Goal: Task Accomplishment & Management: Manage account settings

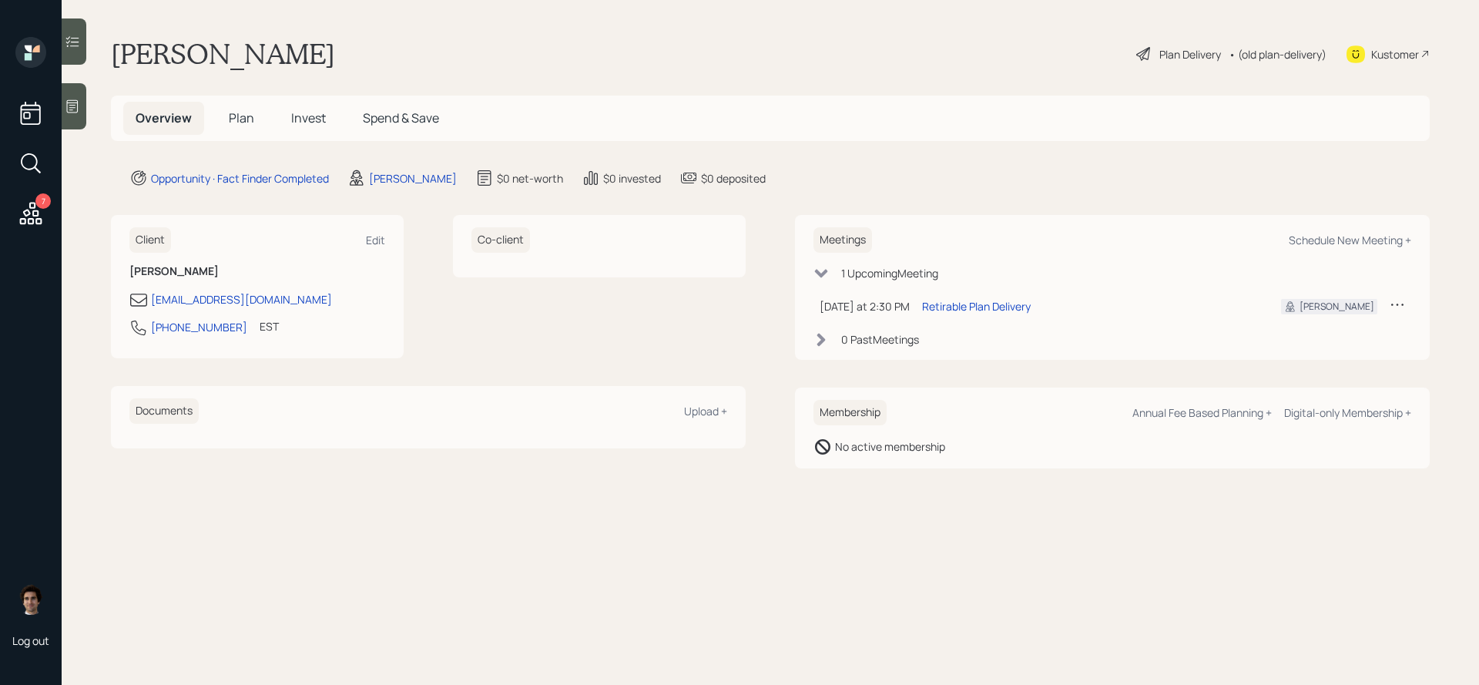
click at [1198, 50] on div "Plan Delivery" at bounding box center [1191, 54] width 62 height 16
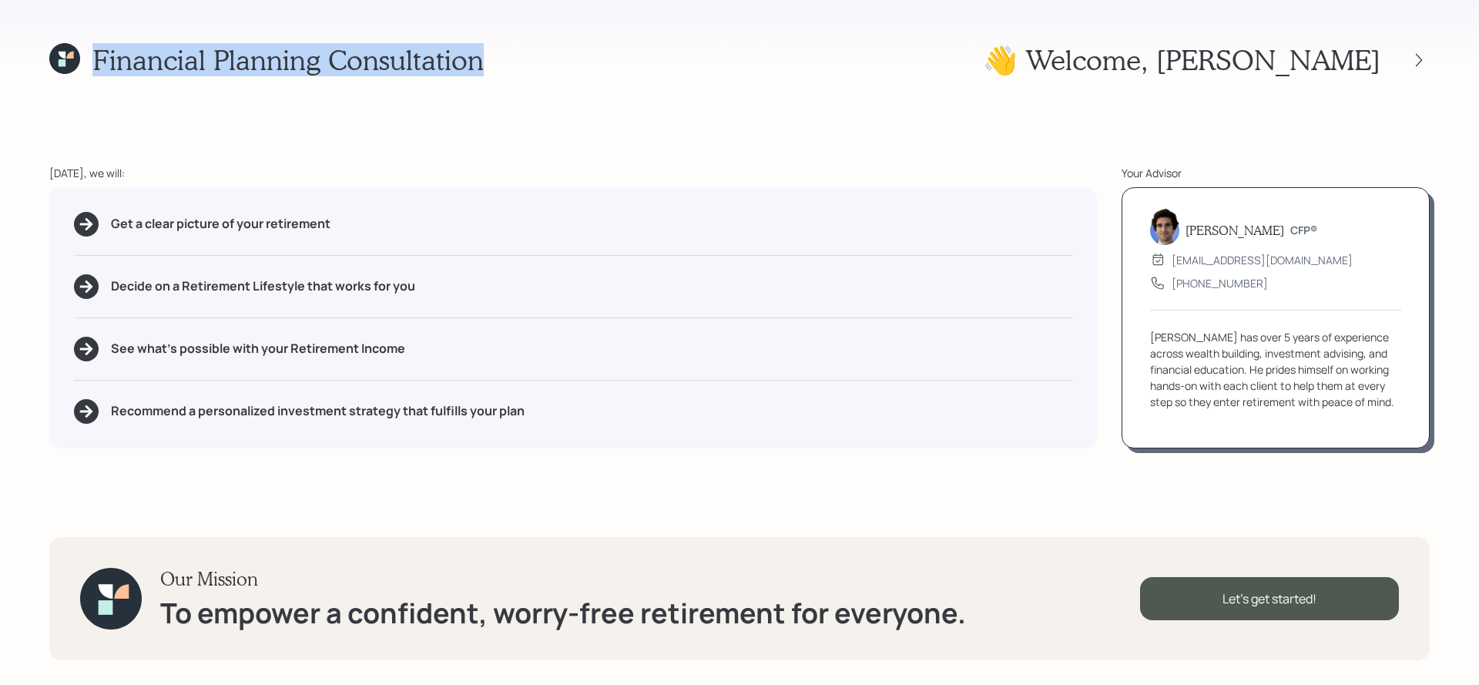
drag, startPoint x: 505, startPoint y: 75, endPoint x: 96, endPoint y: 72, distance: 409.2
click at [96, 72] on div "Financial Planning Consultation 👋 Welcome , Patricia" at bounding box center [739, 59] width 1381 height 33
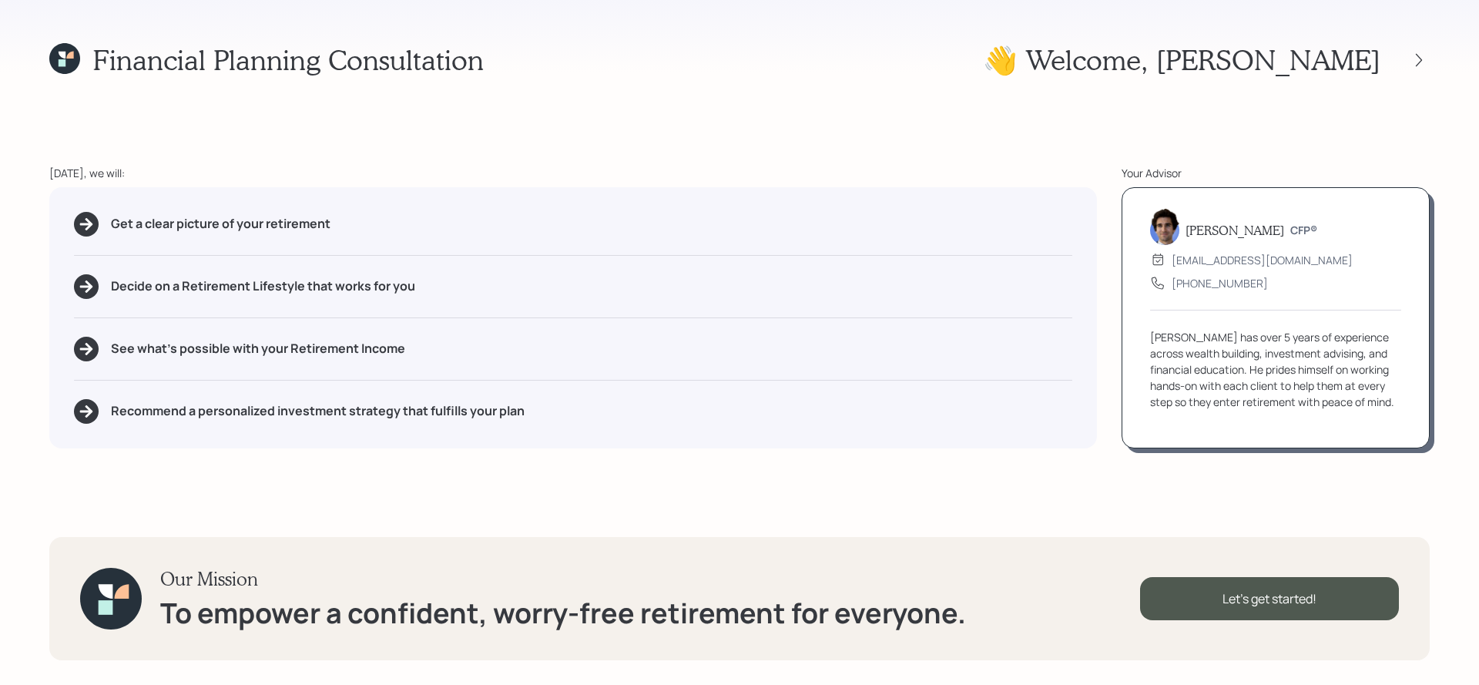
click at [284, 370] on div "Get a clear picture of your retirement Decide on a Retirement Lifestyle that wo…" at bounding box center [573, 317] width 1048 height 261
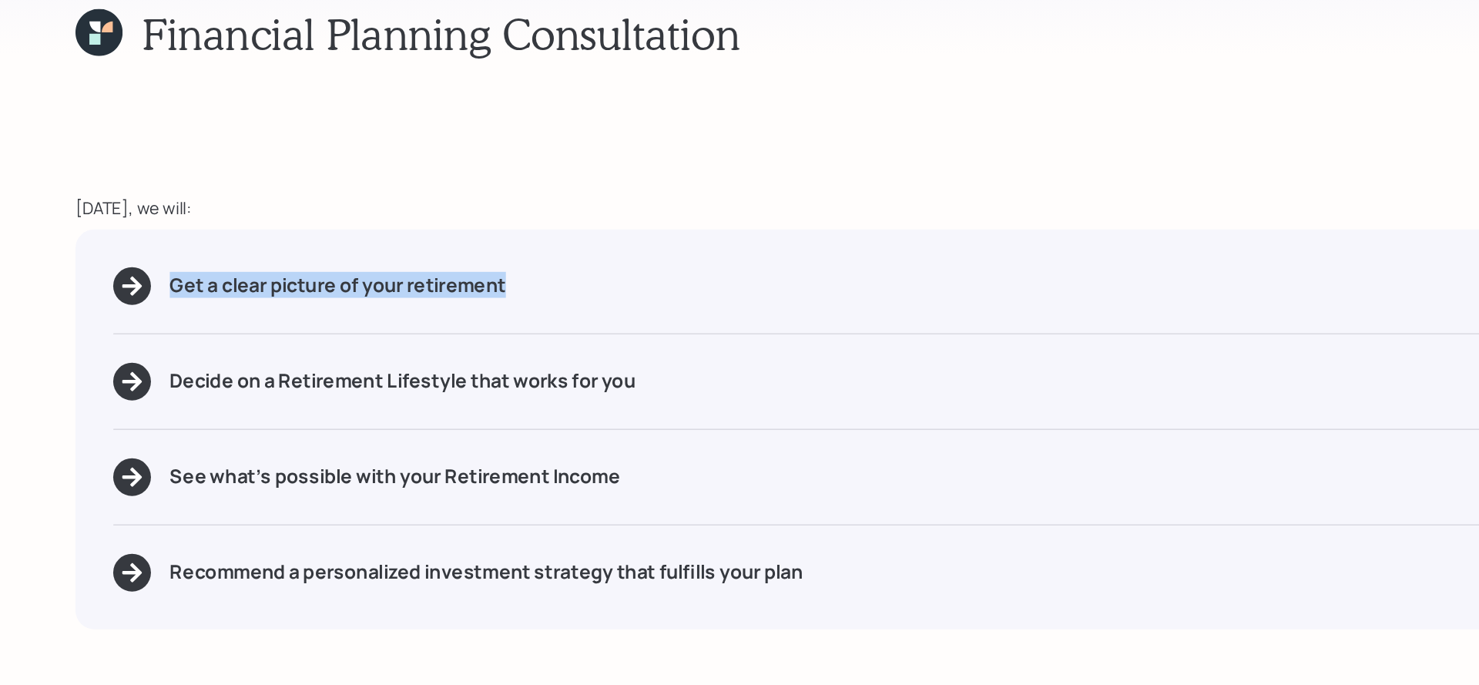
drag, startPoint x: 358, startPoint y: 228, endPoint x: 92, endPoint y: 205, distance: 267.6
click at [92, 205] on div "Get a clear picture of your retirement Decide on a Retirement Lifestyle that wo…" at bounding box center [573, 317] width 1048 height 261
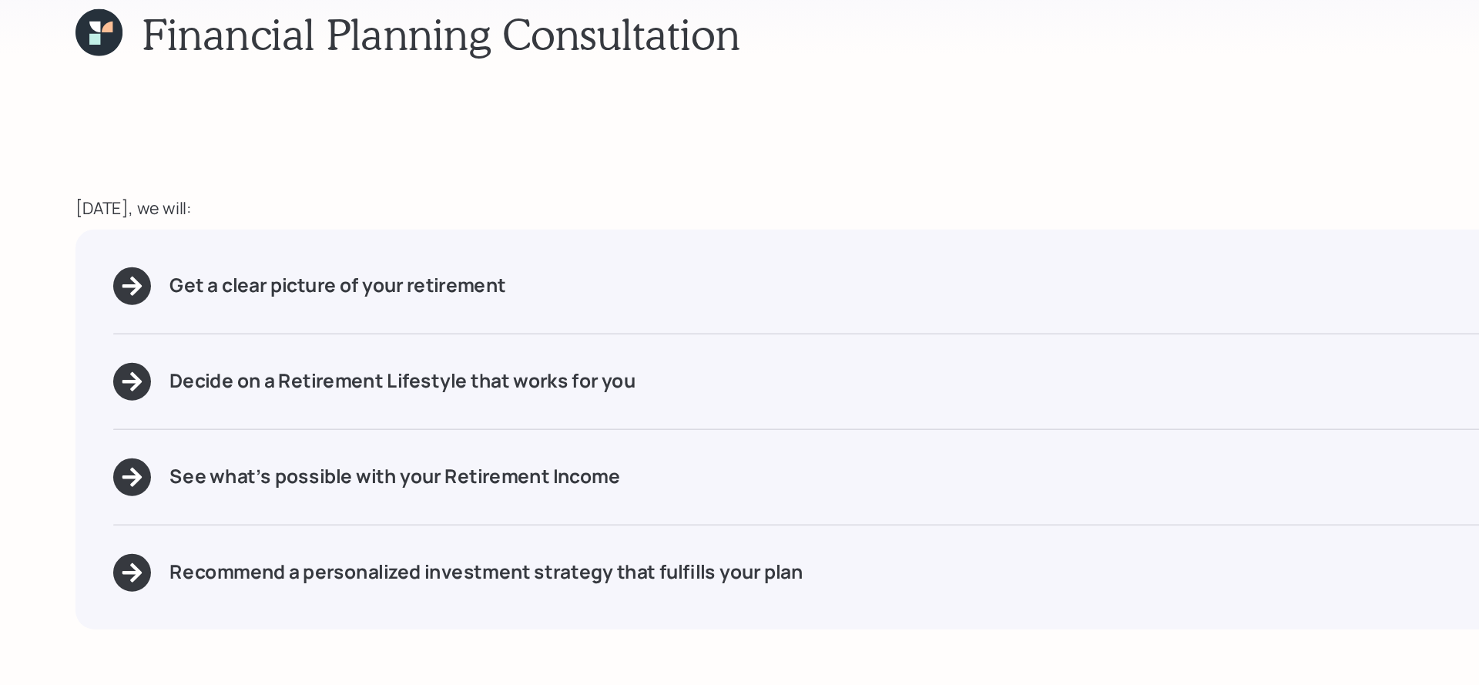
click at [415, 290] on div "Decide on a Retirement Lifestyle that works for you" at bounding box center [573, 286] width 999 height 25
drag, startPoint x: 306, startPoint y: 290, endPoint x: 179, endPoint y: 284, distance: 127.3
click at [179, 284] on h5 "Decide on a Retirement Lifestyle that works for you" at bounding box center [263, 286] width 304 height 15
click at [193, 314] on div "Get a clear picture of your retirement Decide on a Retirement Lifestyle that wo…" at bounding box center [573, 317] width 1048 height 261
click at [408, 342] on div "See what's possible with your Retirement Income" at bounding box center [573, 349] width 999 height 25
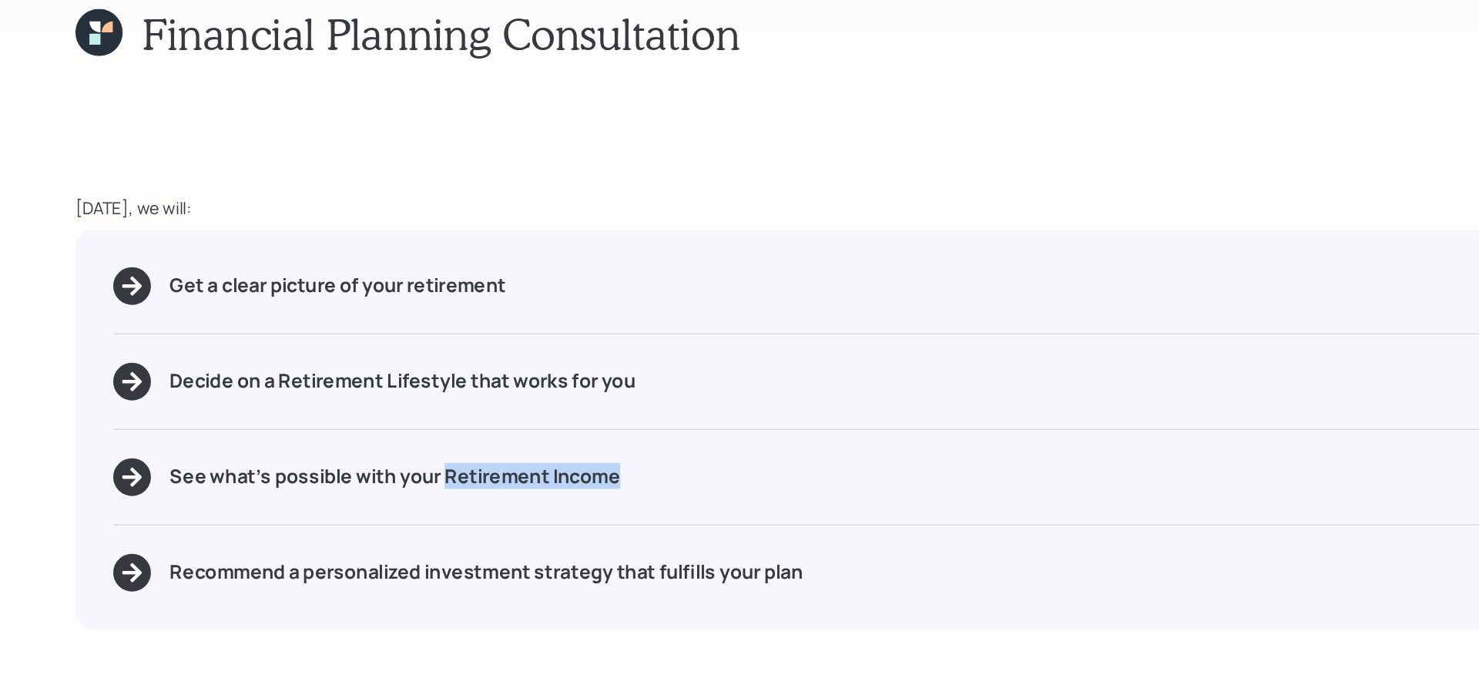
drag, startPoint x: 408, startPoint y: 348, endPoint x: 289, endPoint y: 354, distance: 119.6
click at [289, 354] on div "See what's possible with your Retirement Income" at bounding box center [573, 349] width 999 height 25
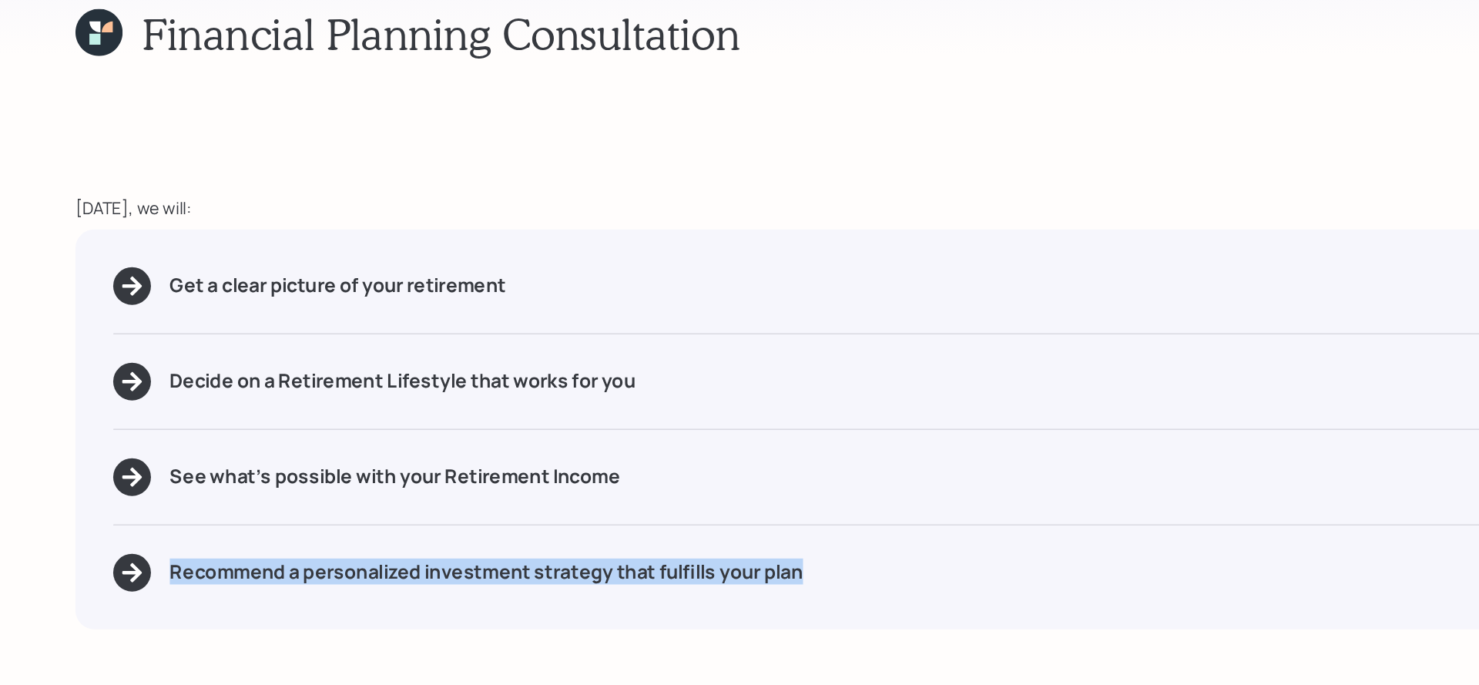
drag, startPoint x: 576, startPoint y: 415, endPoint x: 108, endPoint y: 413, distance: 467.7
click at [108, 413] on div "Recommend a personalized investment strategy that fulfills your plan" at bounding box center [573, 411] width 999 height 25
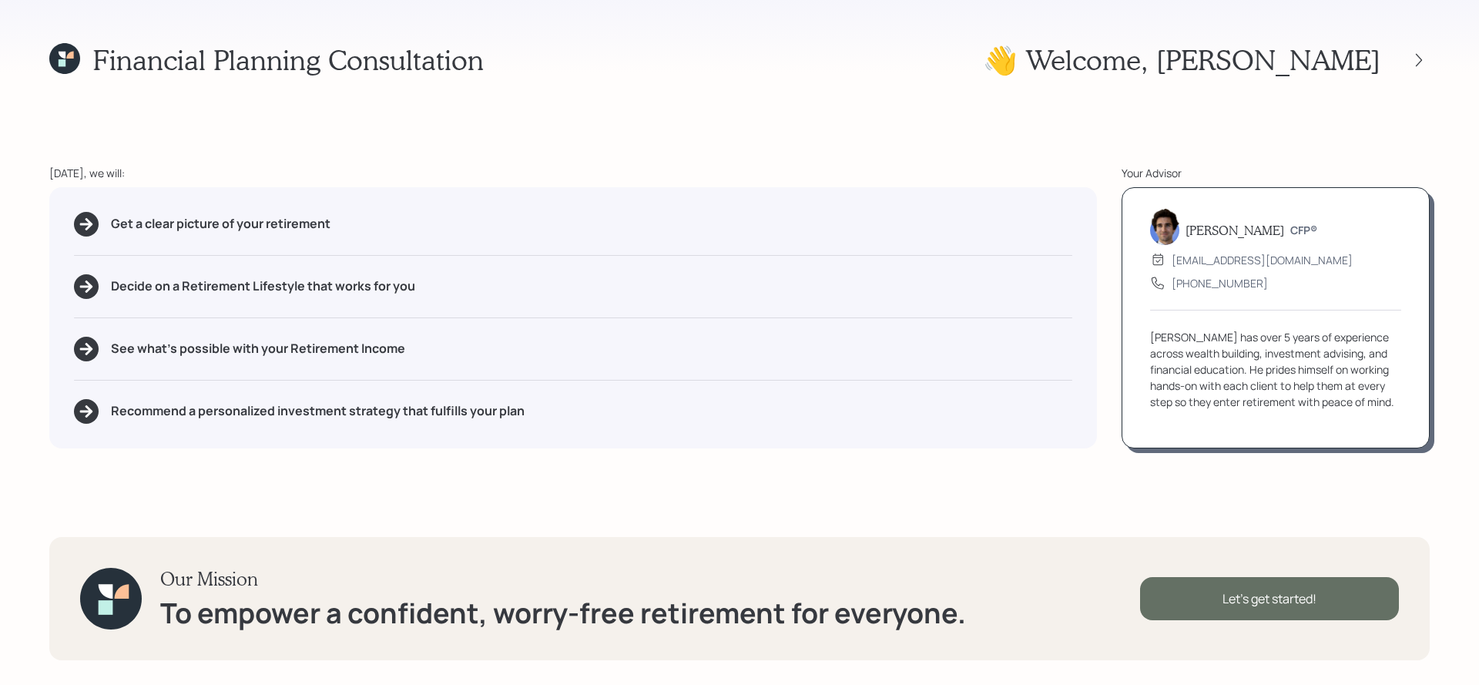
click at [1336, 594] on div "Let's get started!" at bounding box center [1269, 598] width 259 height 43
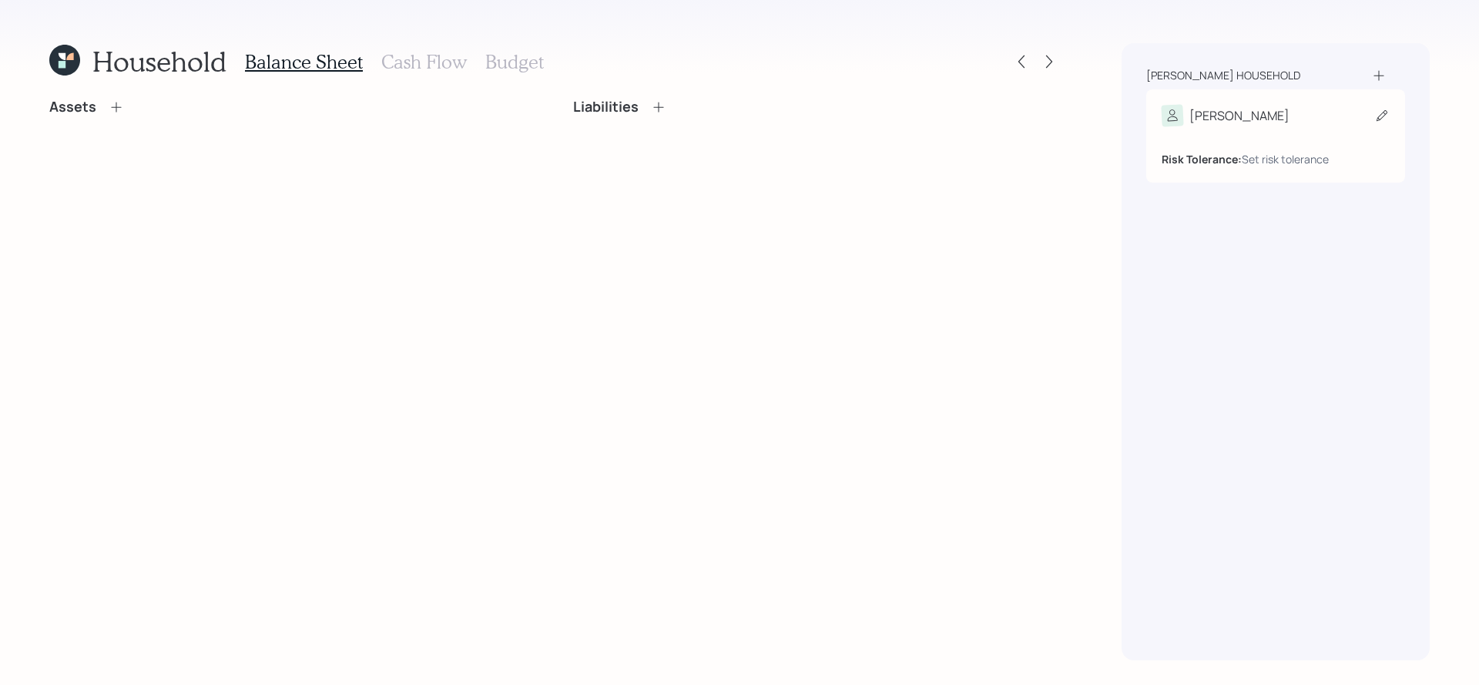
click at [1268, 105] on div "[PERSON_NAME]" at bounding box center [1276, 116] width 228 height 22
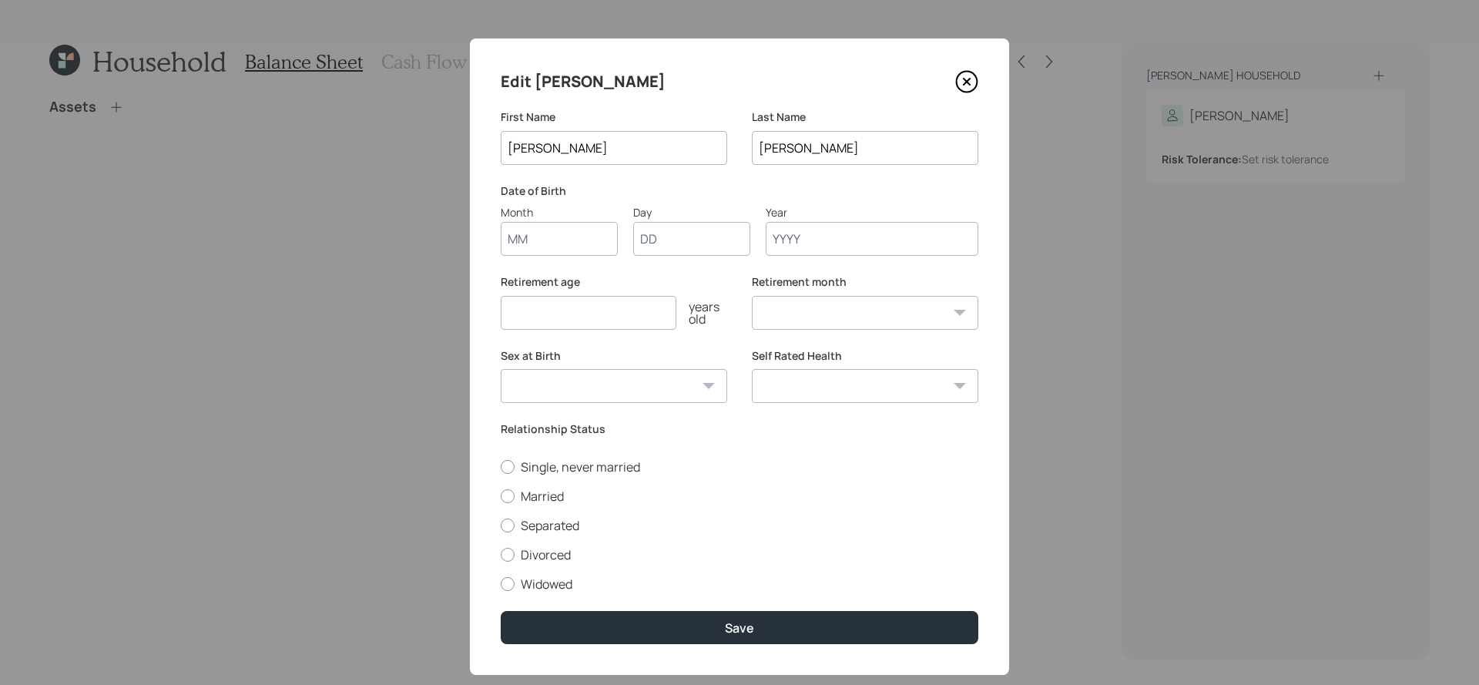
click at [566, 235] on input "Month" at bounding box center [559, 239] width 117 height 34
type input "05"
type input "04"
type input "1952"
select select "5"
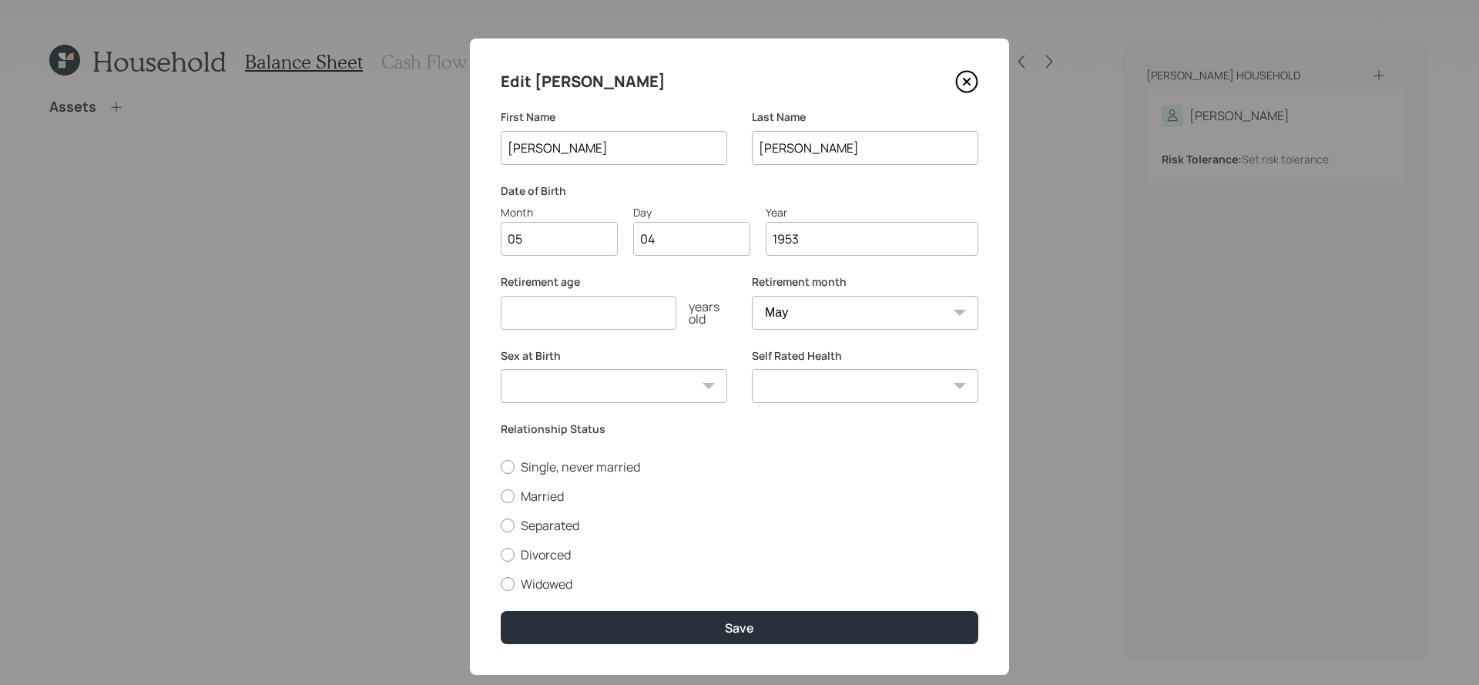
type input "1953"
click at [550, 304] on input "number" at bounding box center [589, 313] width 176 height 34
type input "70"
click at [559, 381] on select "Male Female Other / Prefer not to say" at bounding box center [614, 386] width 227 height 34
select select "female"
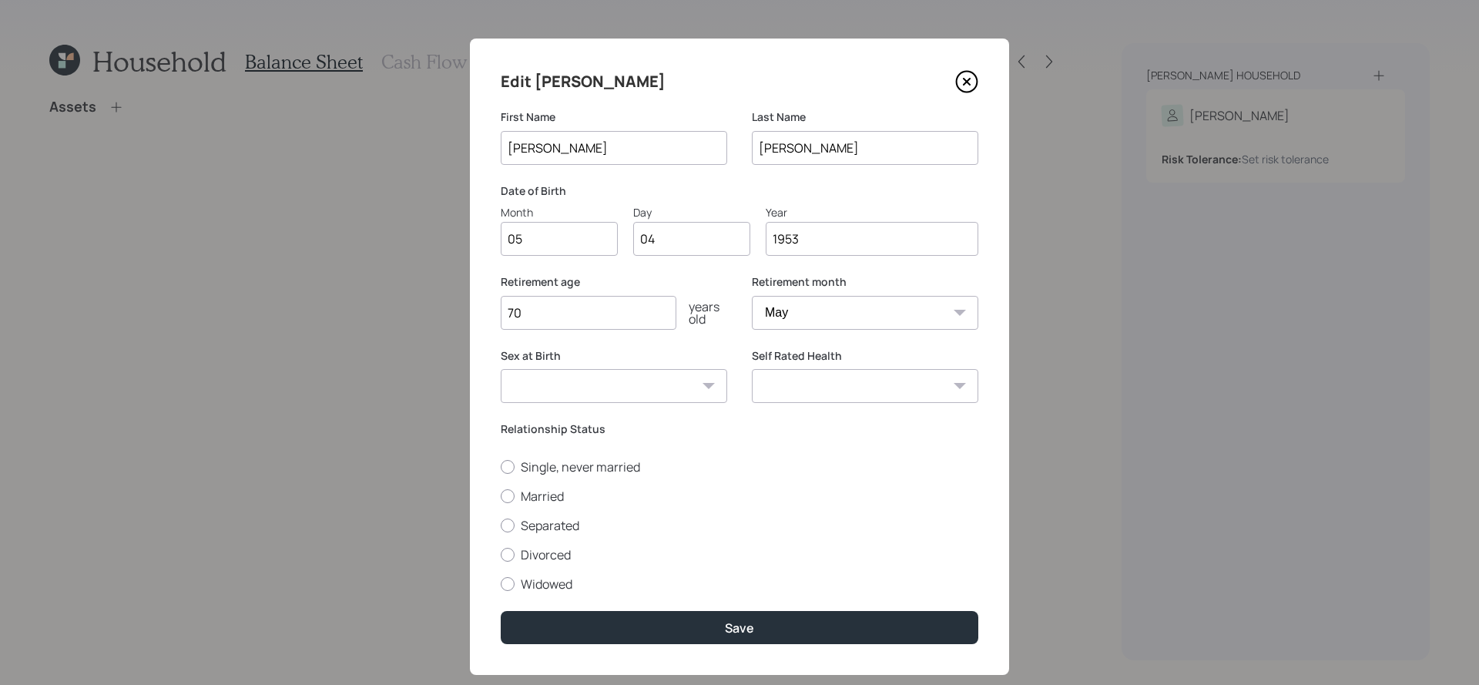
click at [501, 369] on select "Male Female Other / Prefer not to say" at bounding box center [614, 386] width 227 height 34
click at [649, 322] on input "70" at bounding box center [589, 313] width 176 height 34
type input "7"
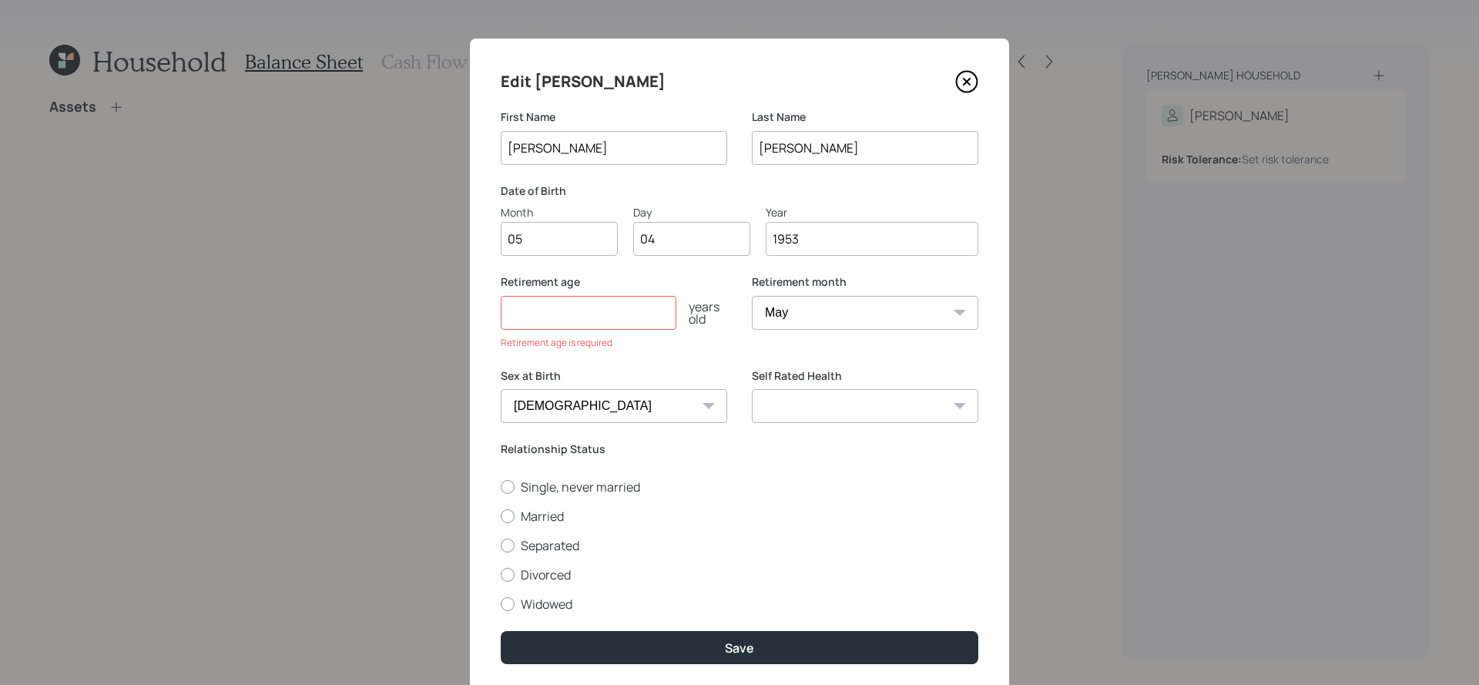
type input "0"
type input "70"
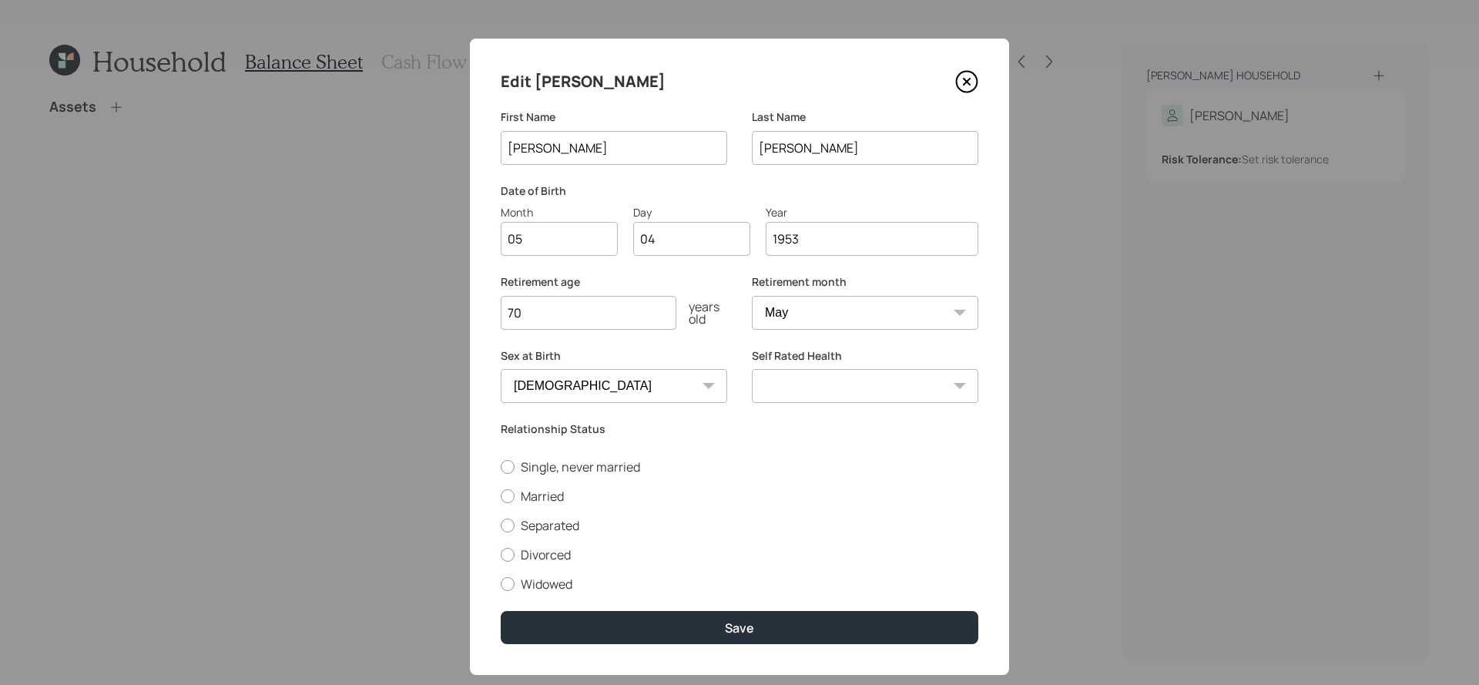
click at [942, 396] on select "Excellent Very Good Good Fair Poor" at bounding box center [865, 386] width 227 height 34
select select "good"
click at [752, 369] on select "Excellent Very Good Good Fair Poor" at bounding box center [865, 386] width 227 height 34
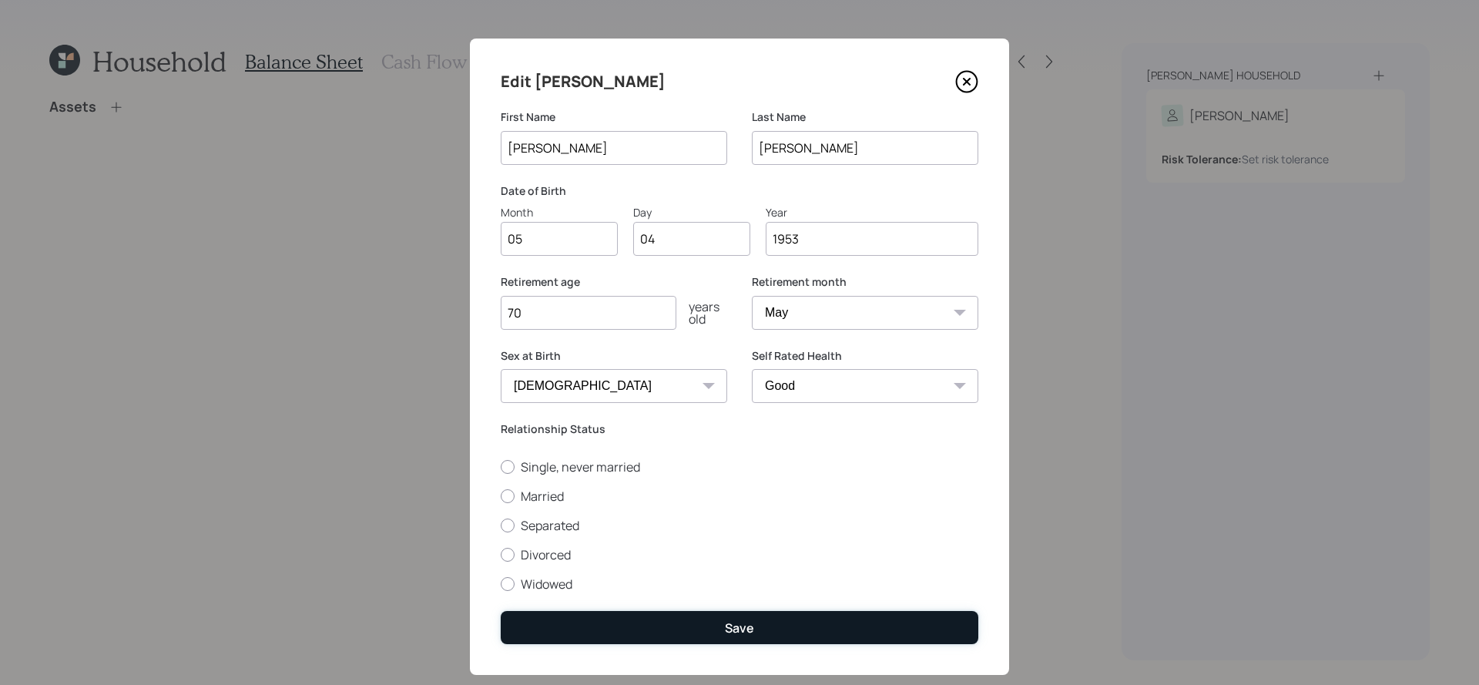
click at [693, 638] on button "Save" at bounding box center [740, 627] width 478 height 33
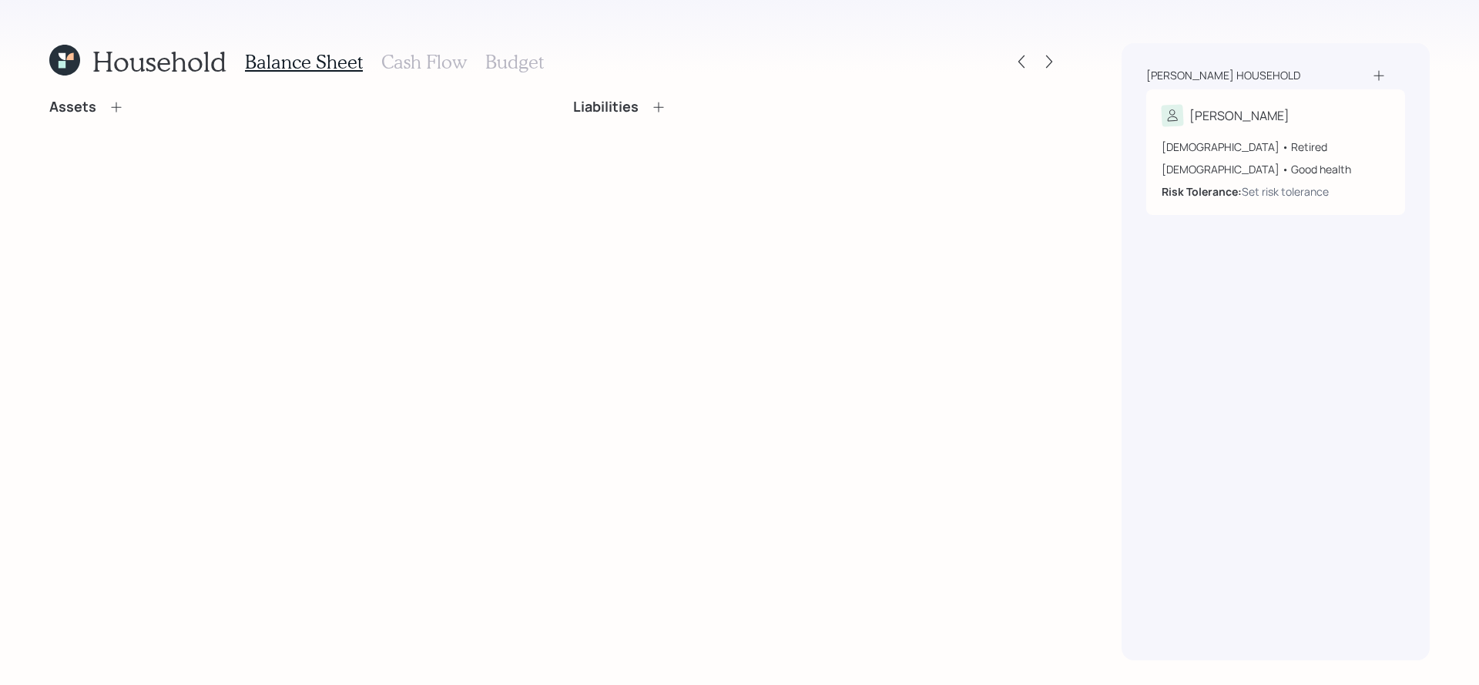
click at [112, 101] on icon at bounding box center [116, 106] width 15 height 15
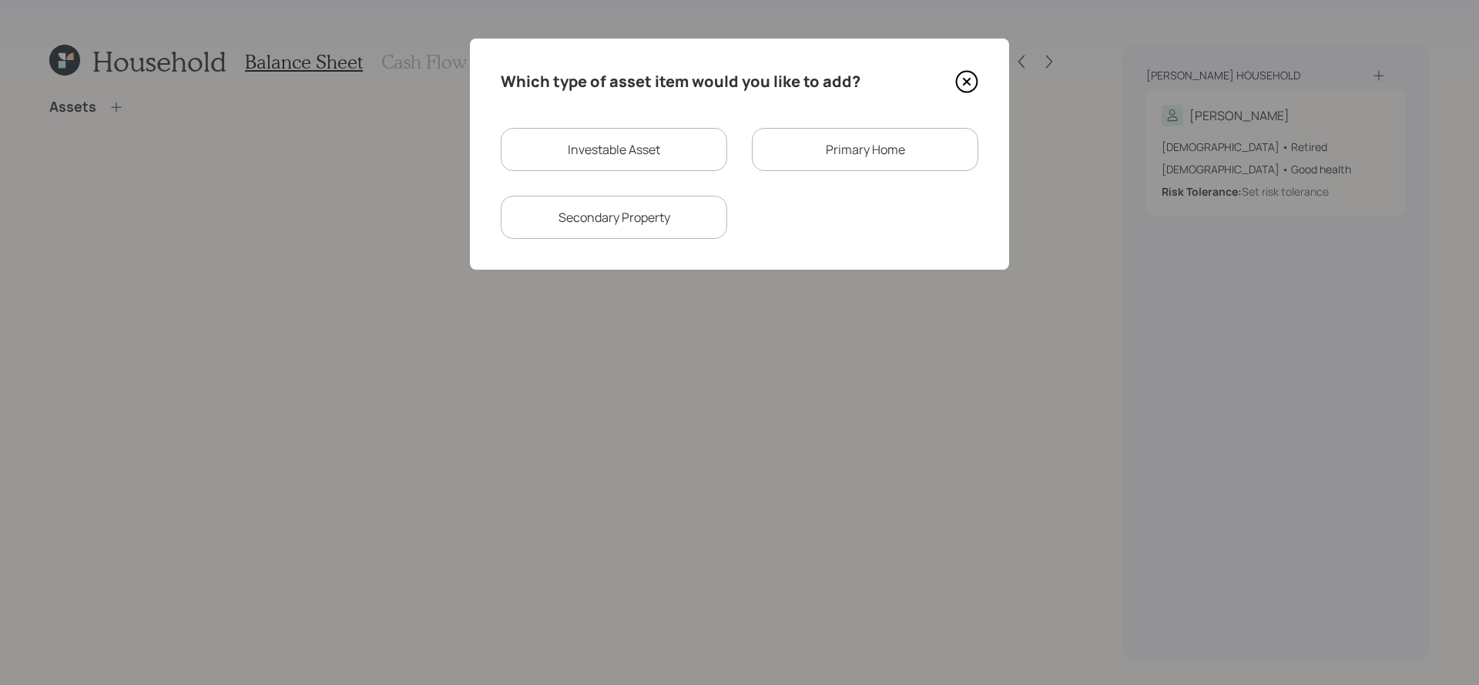
click at [640, 150] on div "Investable Asset" at bounding box center [614, 149] width 227 height 43
select select "taxable"
select select "balanced"
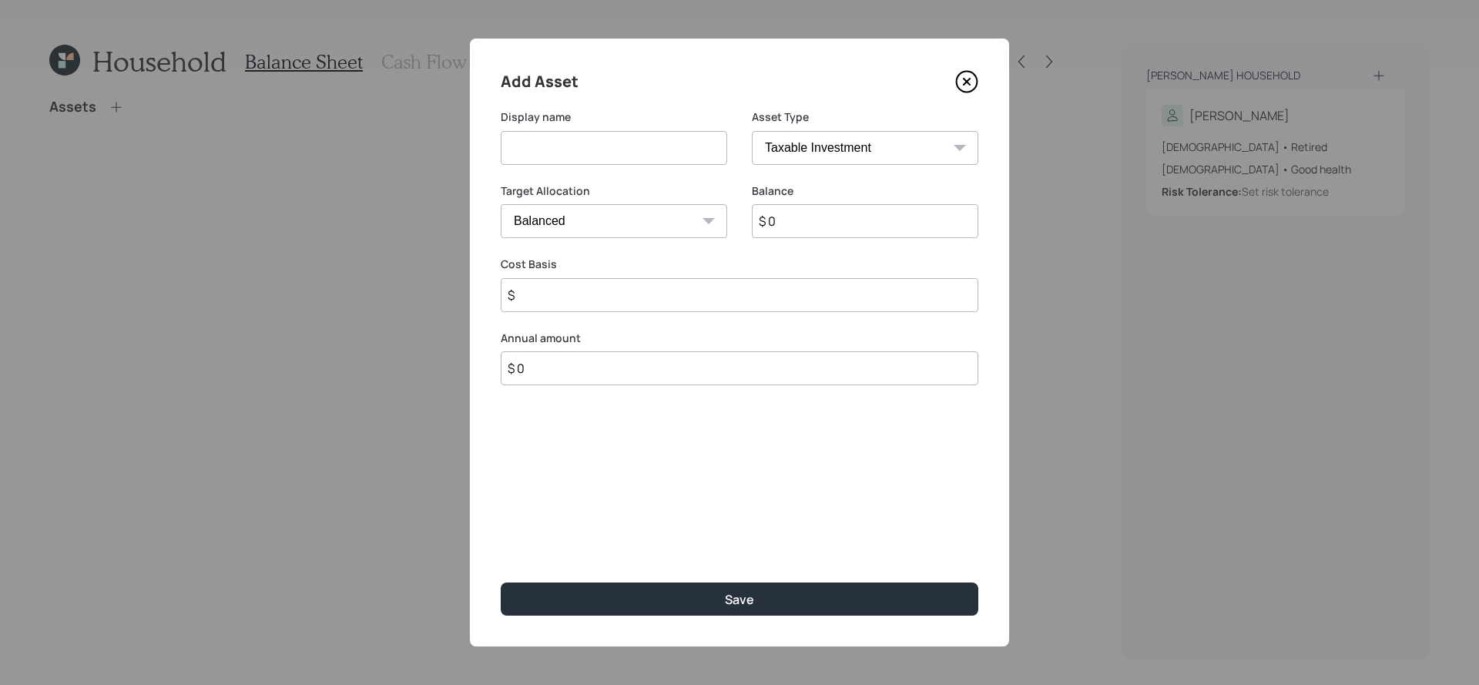
click at [782, 165] on div "Asset Type SEP IRA IRA Roth IRA 401(k) Roth 401(k) 403(b) Roth 403(b) 457(b) Ro…" at bounding box center [865, 146] width 227 height 74
click at [785, 145] on select "SEP IRA IRA Roth IRA 401(k) Roth 401(k) 403(b) Roth 403(b) 457(b) Roth 457(b) H…" at bounding box center [865, 148] width 227 height 34
select select "ira"
click at [752, 131] on select "SEP IRA IRA Roth IRA 401(k) Roth 401(k) 403(b) Roth 403(b) 457(b) Roth 457(b) H…" at bounding box center [865, 148] width 227 height 34
type input "$"
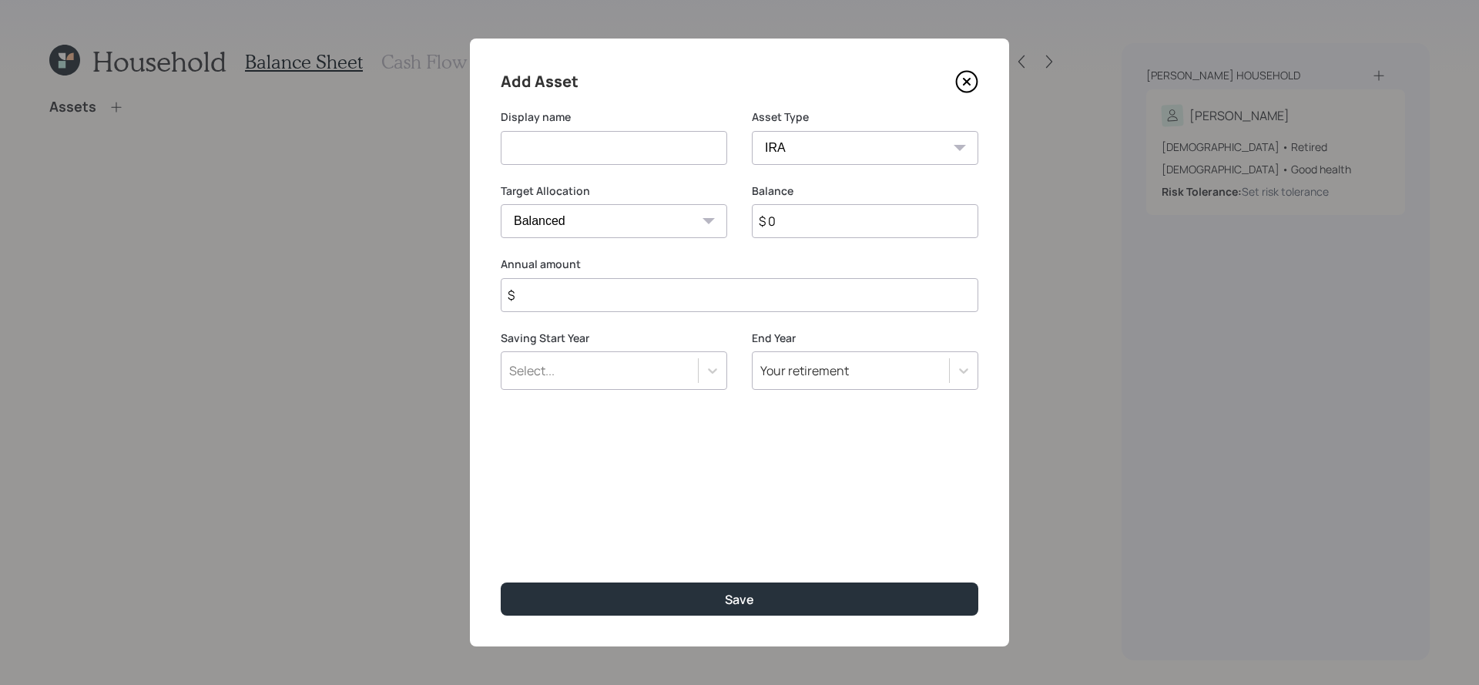
click at [613, 153] on input at bounding box center [614, 148] width 227 height 34
type input "Qualified Annuity (started June 2025)"
click at [875, 220] on input "$ 0" at bounding box center [865, 221] width 227 height 34
type input "$ 480,000"
click at [661, 301] on input "$" at bounding box center [740, 295] width 478 height 34
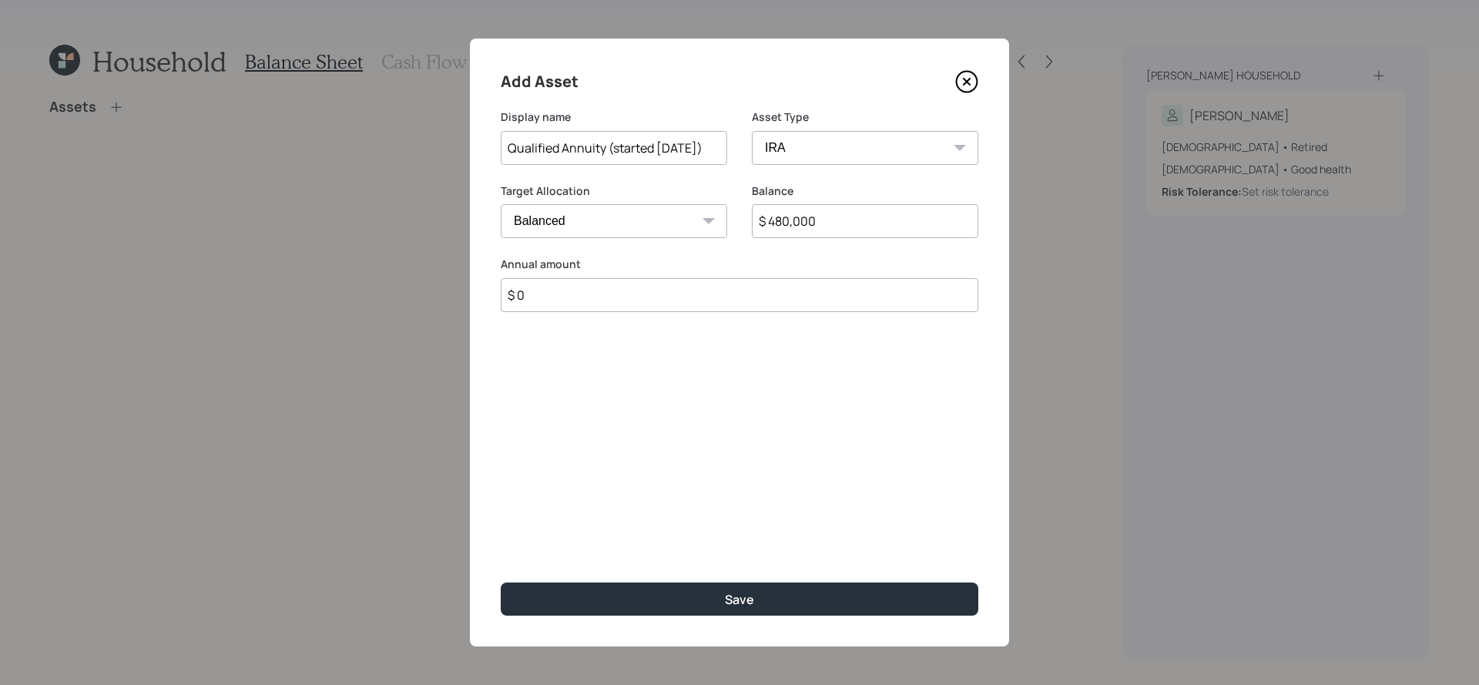
type input "$ 0"
click at [711, 146] on input "Qualified Annuity (started June 2025)" at bounding box center [614, 148] width 227 height 34
click at [714, 146] on input "Qualified Annuity (started June 2025)" at bounding box center [614, 148] width 227 height 34
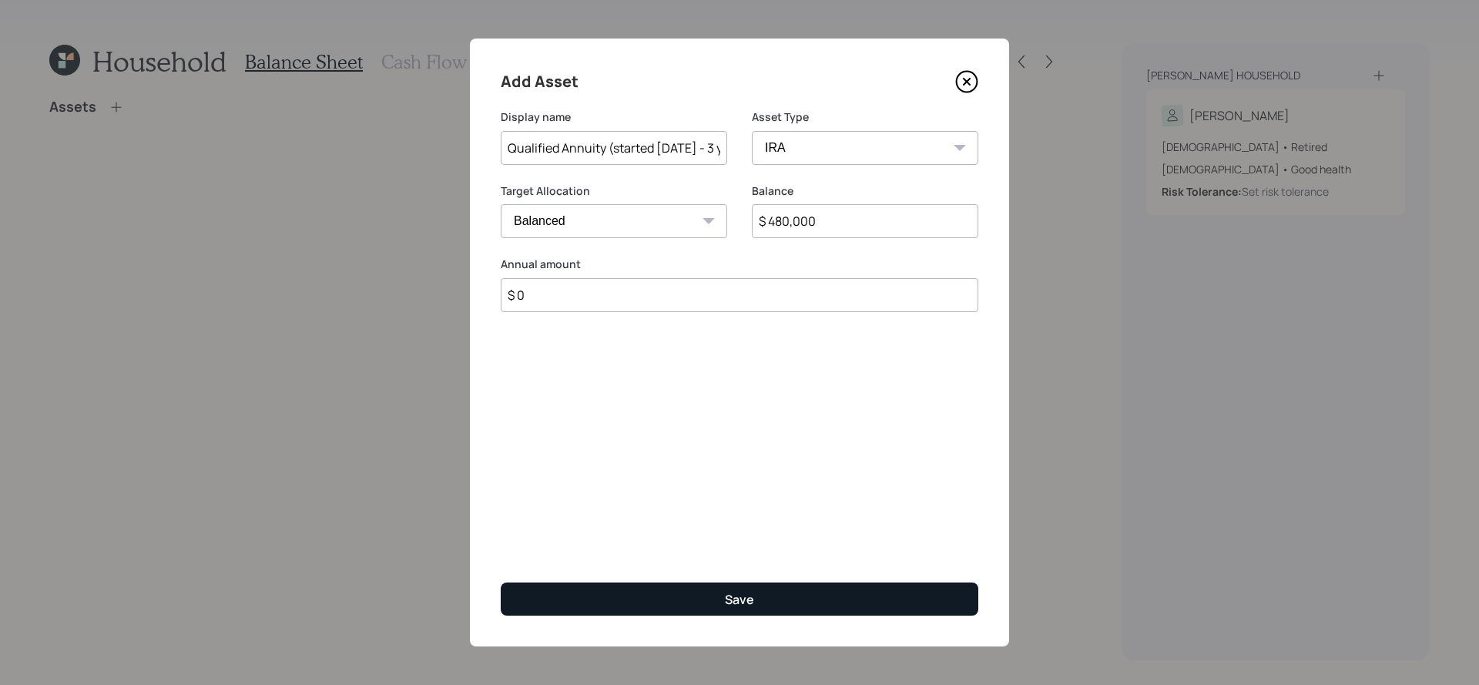
type input "Qualified Annuity (started [DATE] - 3 year surrender)"
click at [676, 583] on button "Save" at bounding box center [740, 599] width 478 height 33
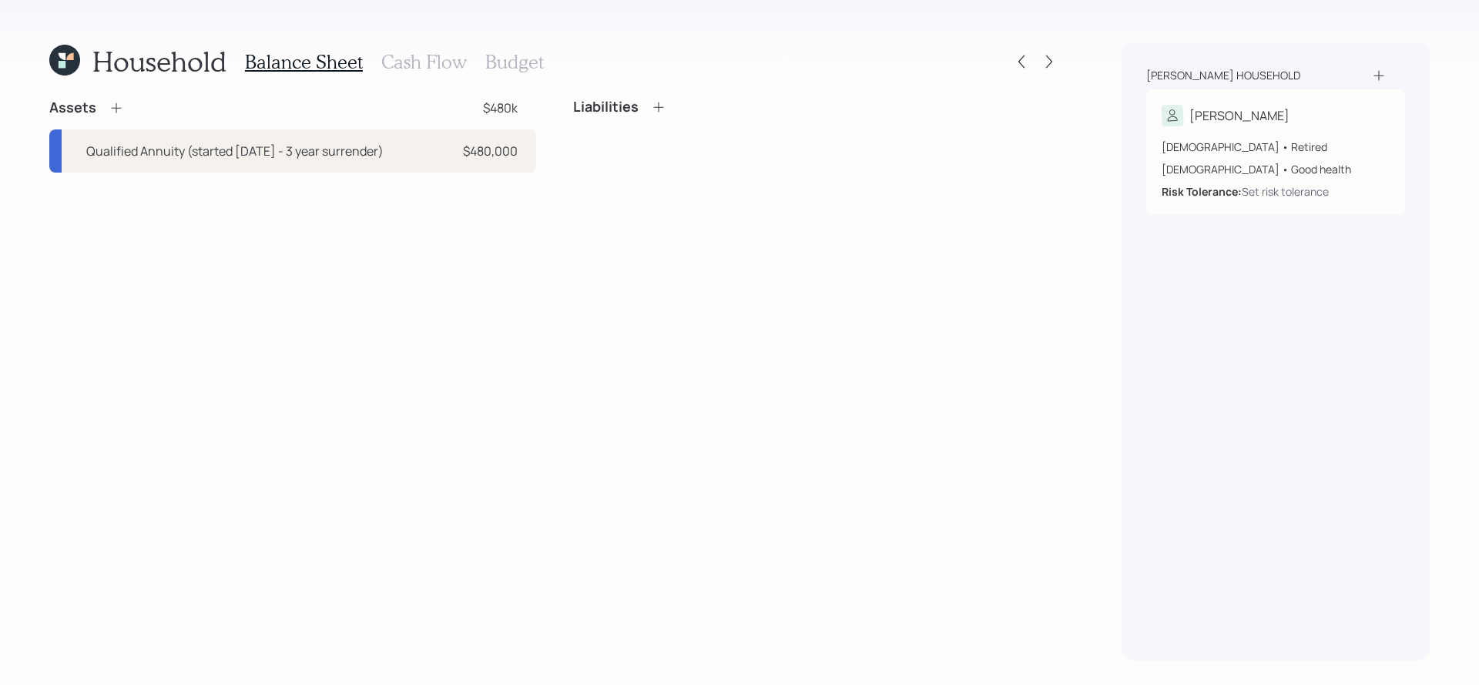
click at [114, 109] on icon at bounding box center [116, 107] width 15 height 15
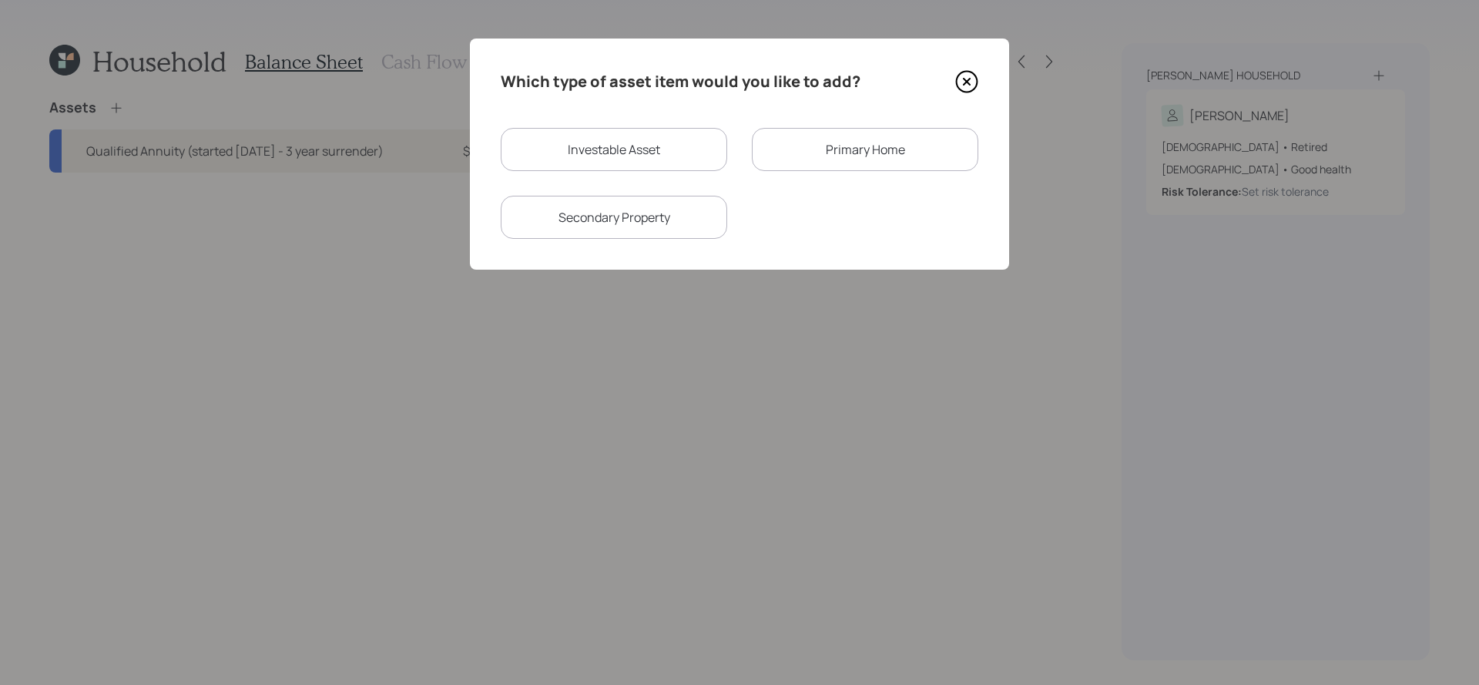
click at [687, 158] on div "Investable Asset" at bounding box center [614, 149] width 227 height 43
select select "taxable"
select select "balanced"
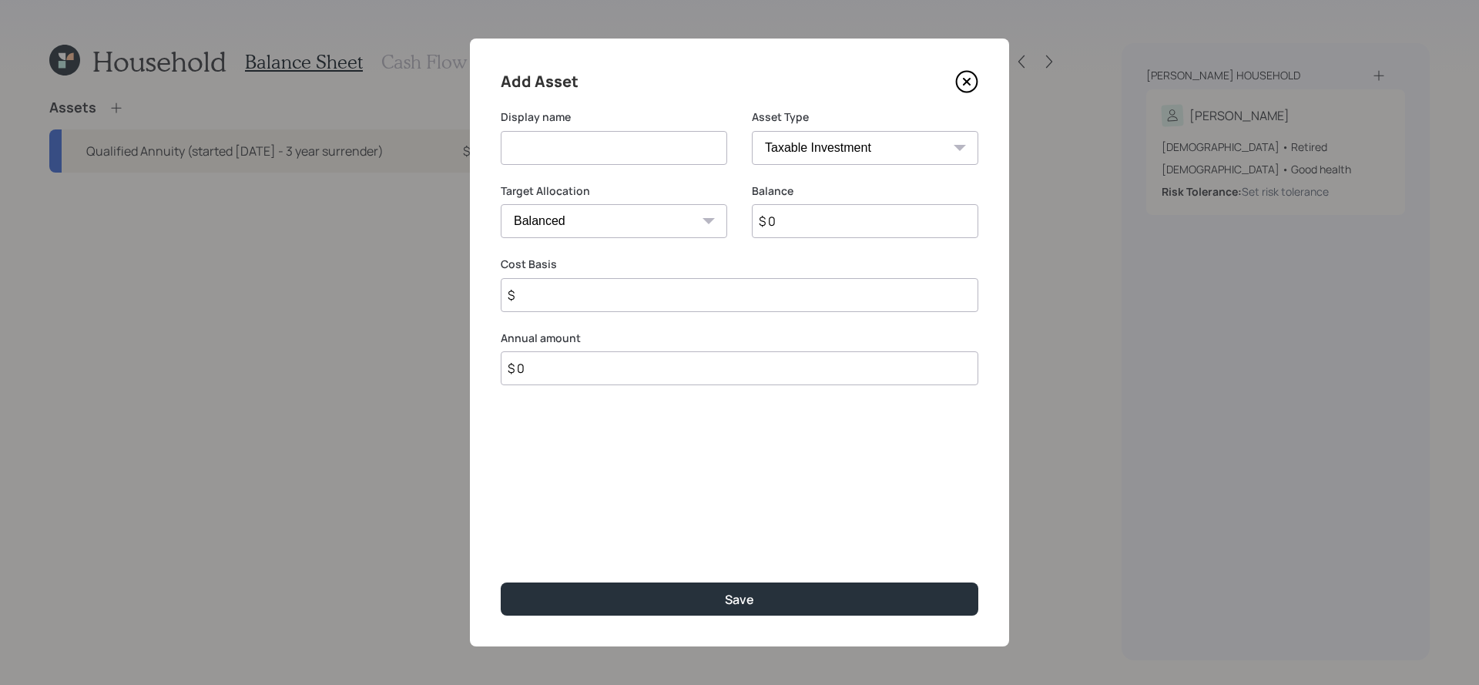
click at [819, 143] on select "SEP IRA IRA Roth IRA 401(k) Roth 401(k) 403(b) Roth 403(b) 457(b) Roth 457(b) H…" at bounding box center [865, 148] width 227 height 34
click at [752, 131] on select "SEP IRA IRA Roth IRA 401(k) Roth 401(k) 403(b) Roth 403(b) 457(b) Roth 457(b) H…" at bounding box center [865, 148] width 227 height 34
click at [646, 154] on input at bounding box center [614, 148] width 227 height 34
type input "Brokerage - Equitable"
click at [938, 238] on div "Balance $ 0" at bounding box center [865, 220] width 227 height 74
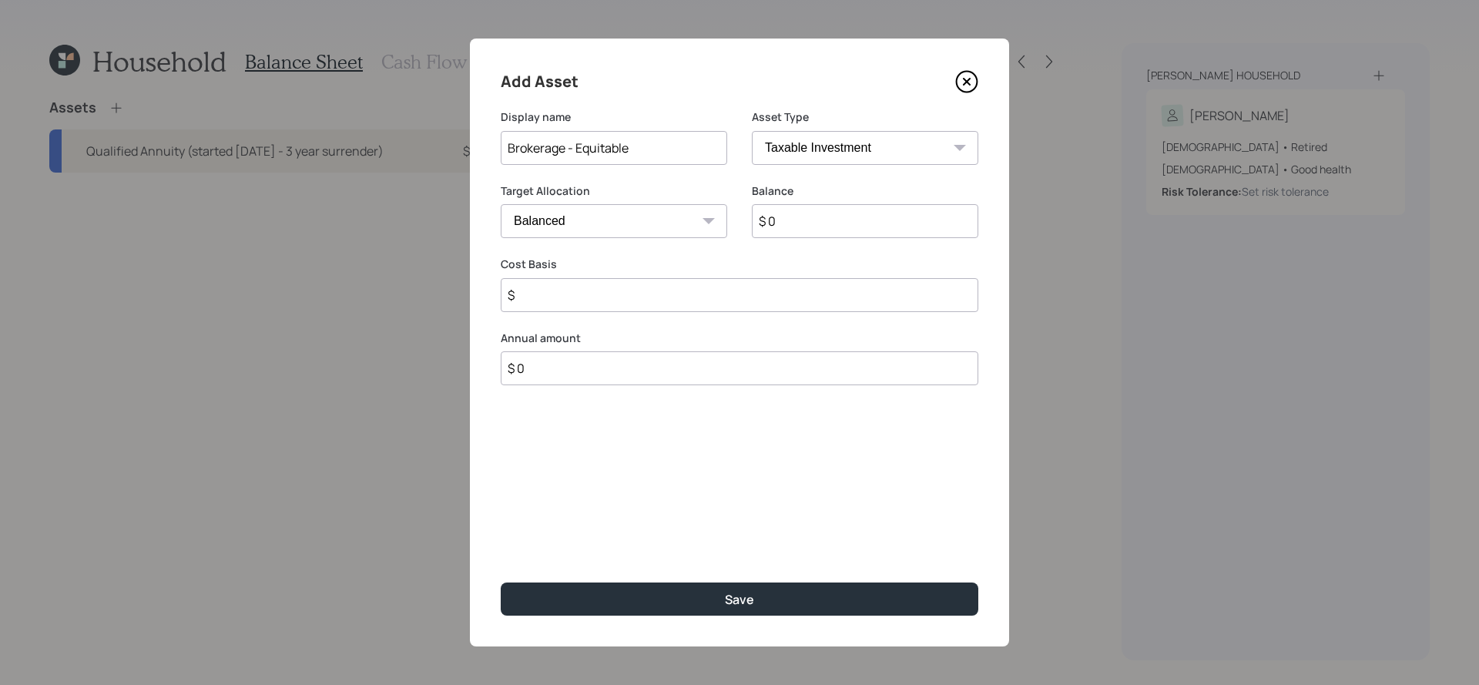
click at [935, 205] on input "$ 0" at bounding box center [865, 221] width 227 height 34
click at [932, 230] on input "$ 0" at bounding box center [865, 221] width 227 height 34
type input "$ 200,000"
click at [836, 287] on input "$" at bounding box center [740, 295] width 478 height 34
type input "$ 150,000"
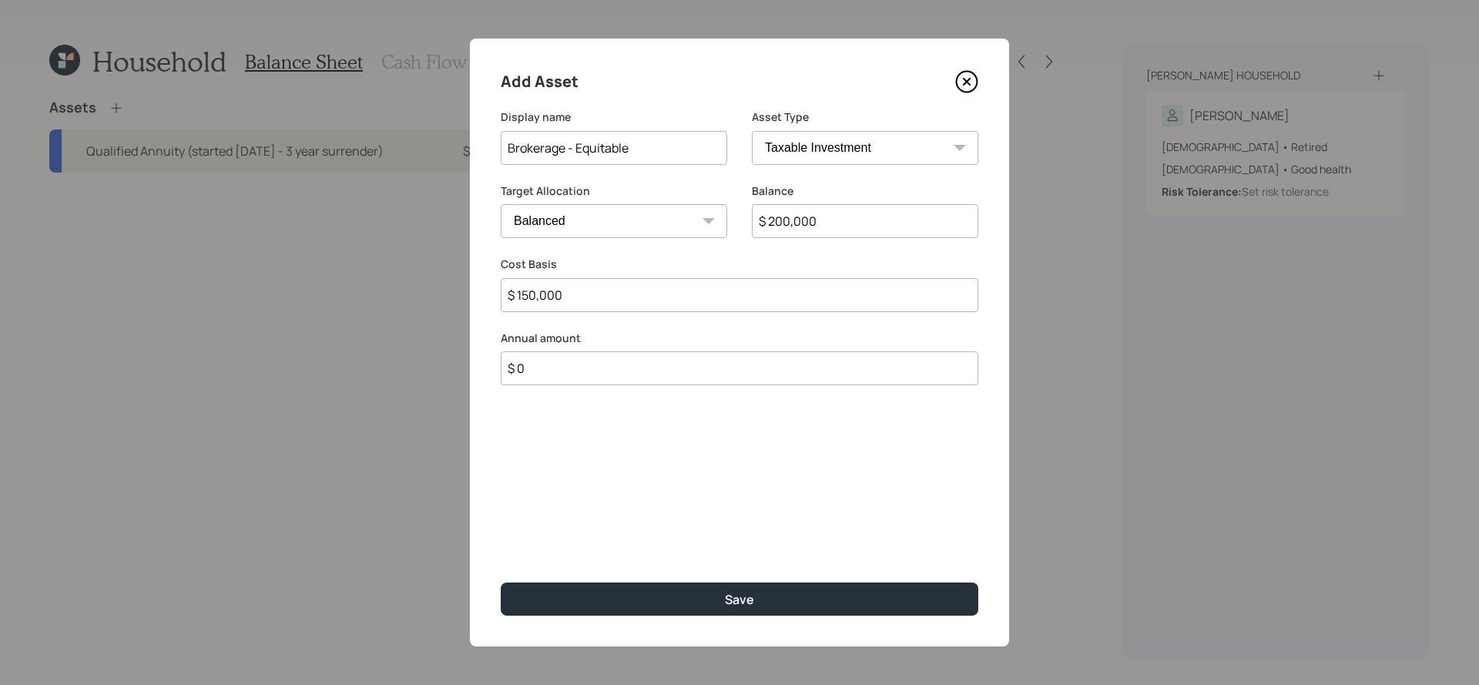
click at [501, 583] on button "Save" at bounding box center [740, 599] width 478 height 33
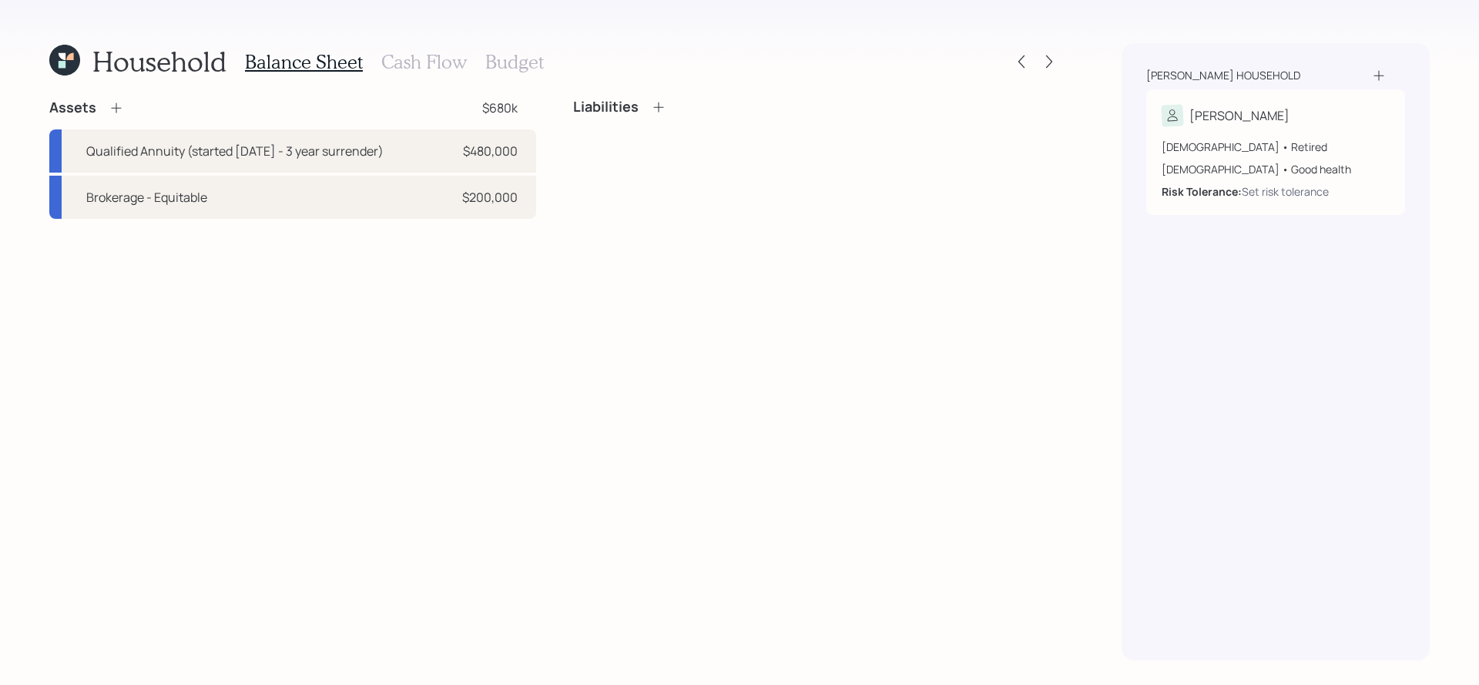
click at [119, 110] on icon at bounding box center [116, 107] width 15 height 15
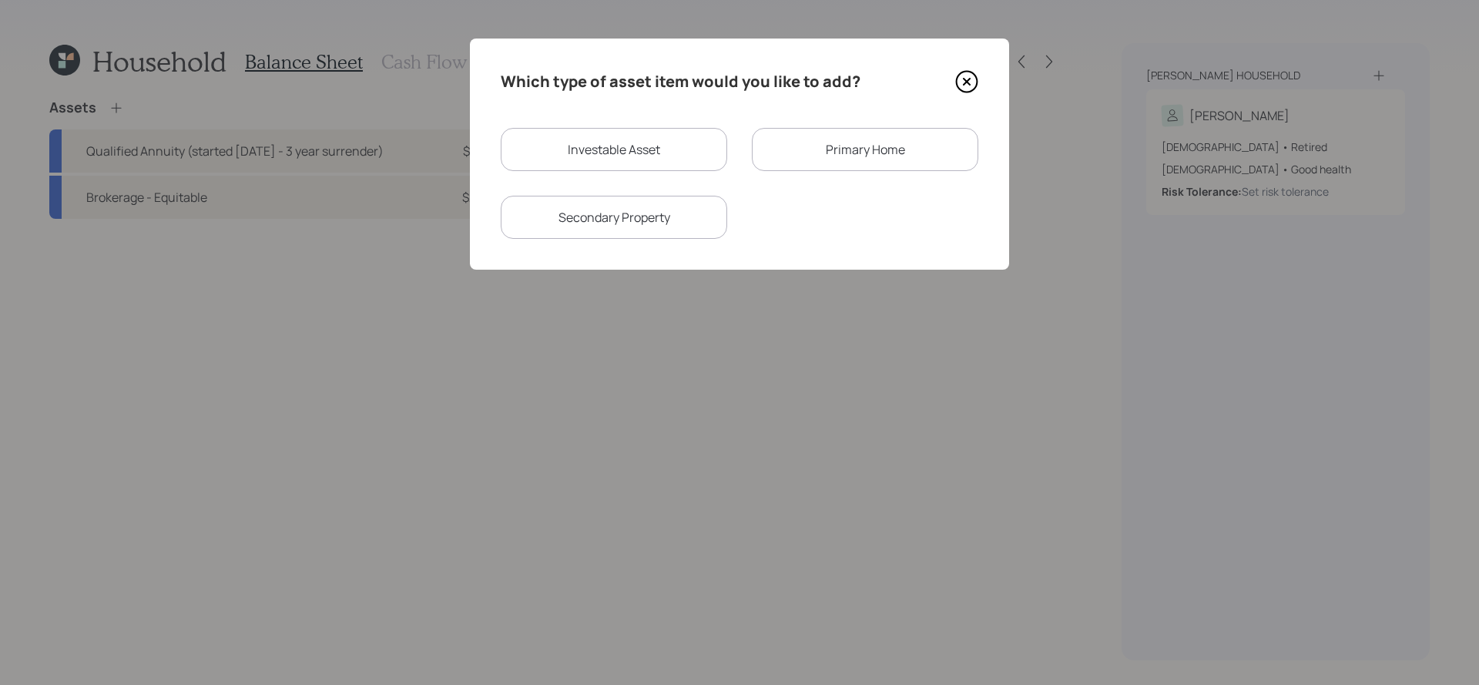
click at [637, 151] on div "Investable Asset" at bounding box center [614, 149] width 227 height 43
select select "taxable"
select select "balanced"
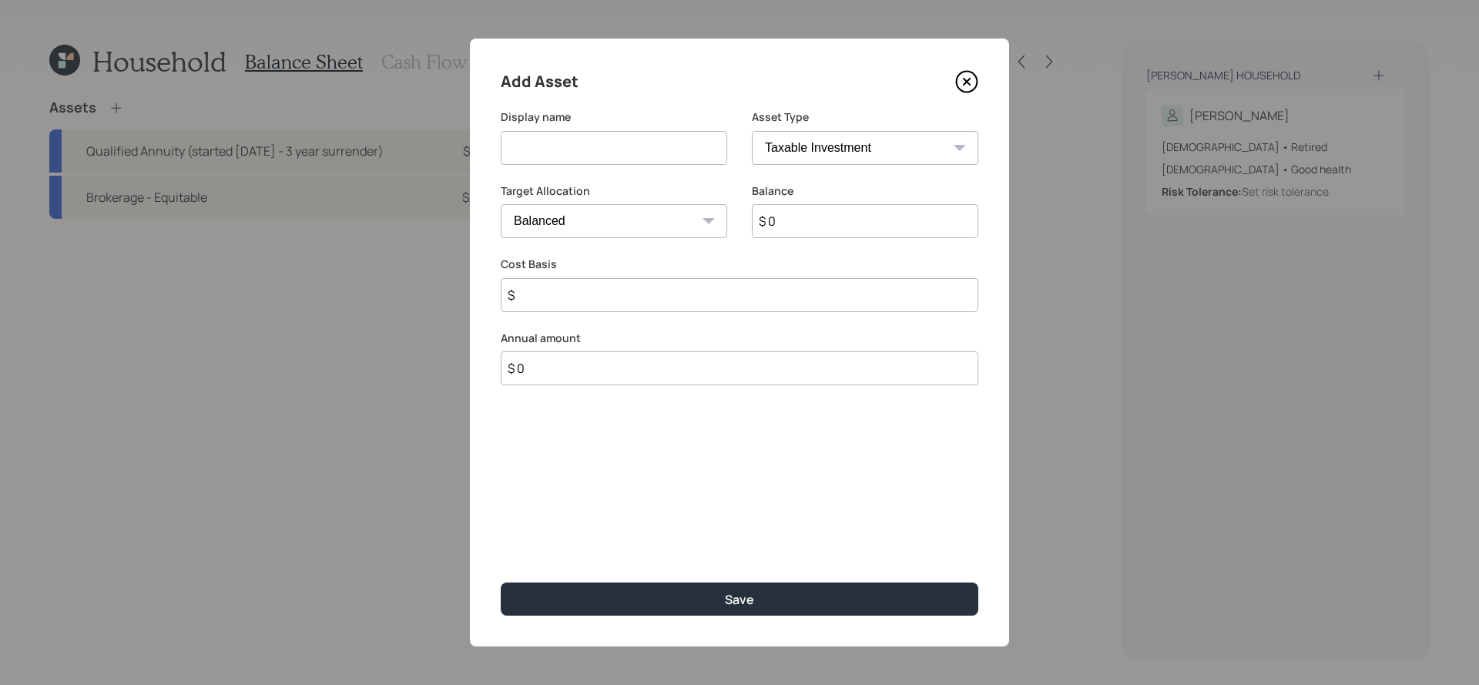
click at [681, 144] on input at bounding box center [614, 148] width 227 height 34
type input "Money Market"
click at [717, 222] on select "Cash Conservative Balanced Aggressive" at bounding box center [614, 221] width 227 height 34
select select "uninvested"
click at [501, 204] on select "Cash Conservative Balanced Aggressive" at bounding box center [614, 221] width 227 height 34
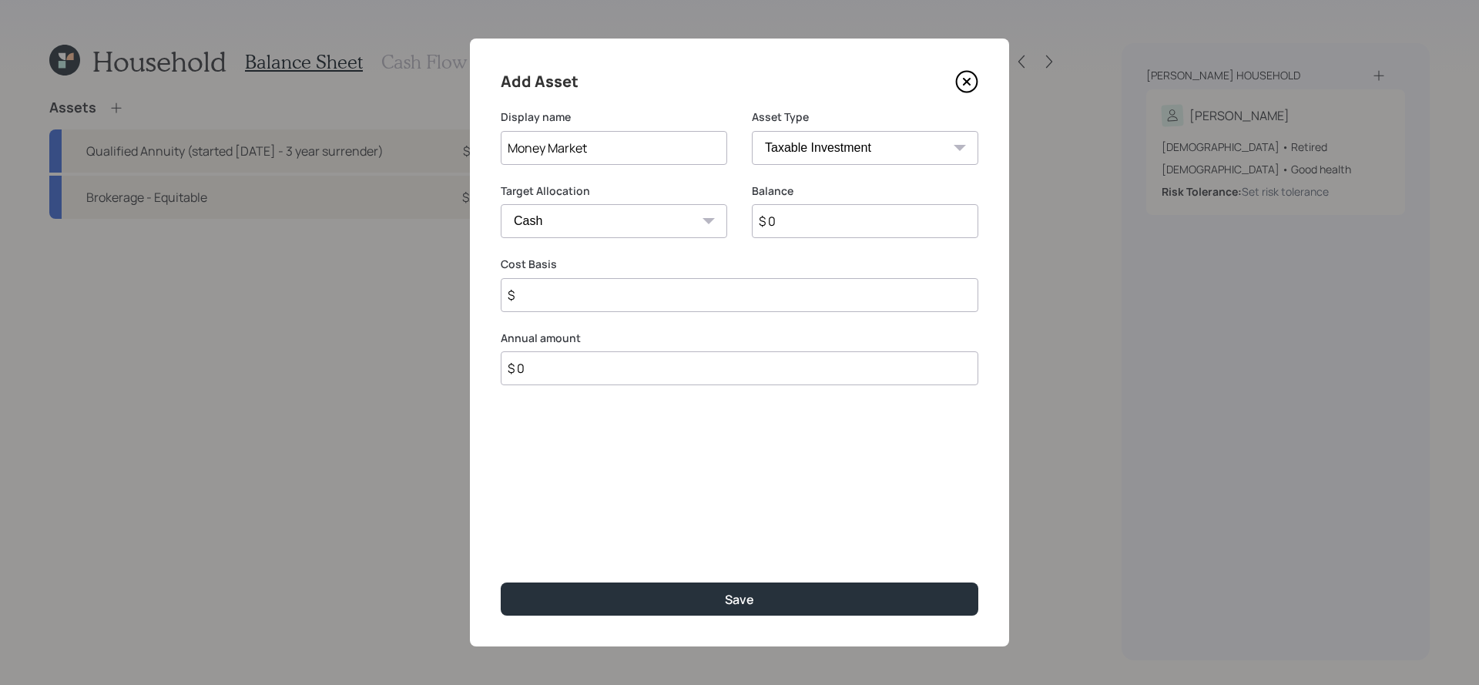
click at [669, 147] on input "Money Market" at bounding box center [614, 148] width 227 height 34
type input "Money Market - Equitable"
click at [871, 217] on input "$ 0" at bounding box center [865, 221] width 227 height 34
click at [877, 143] on select "SEP IRA IRA Roth IRA 401(k) Roth 401(k) 403(b) Roth 403(b) 457(b) Roth 457(b) H…" at bounding box center [865, 148] width 227 height 34
select select "emergency_fund"
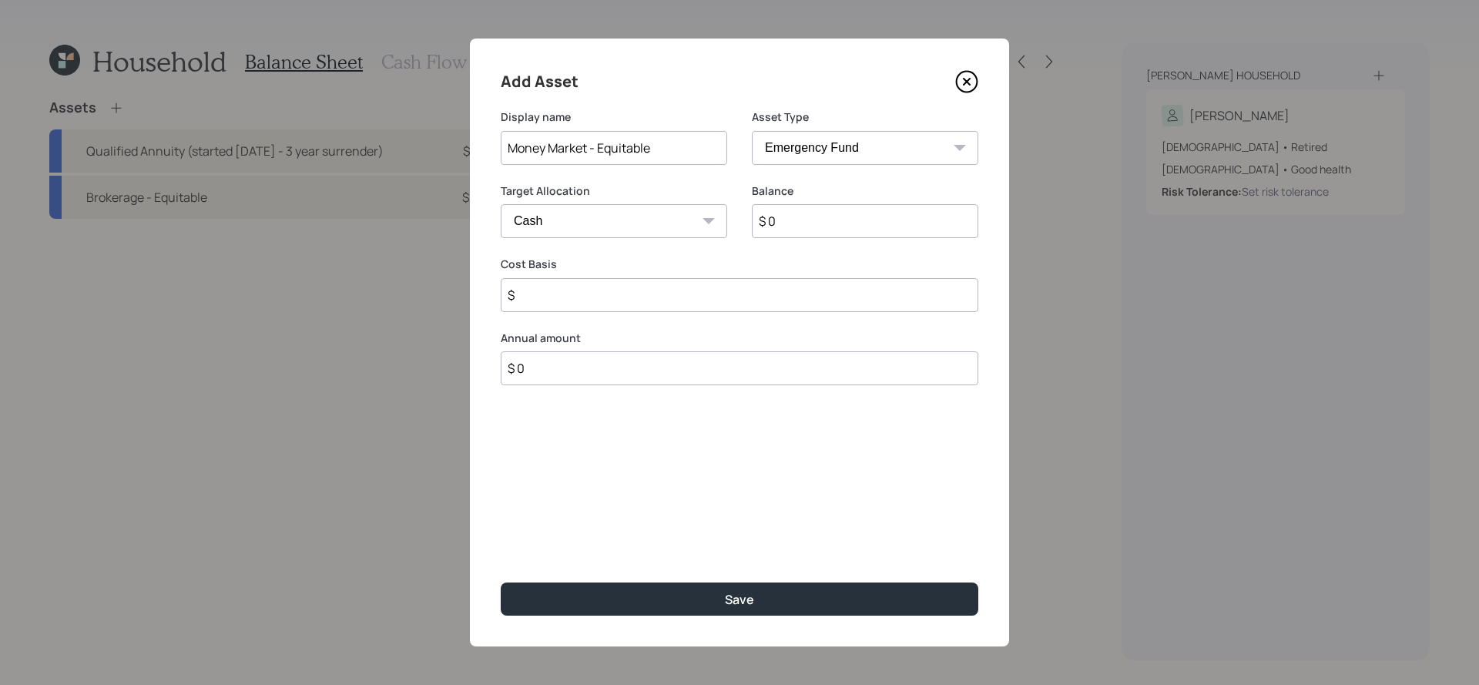
click at [752, 131] on select "SEP IRA IRA Roth IRA 401(k) Roth 401(k) 403(b) Roth 403(b) 457(b) Roth 457(b) H…" at bounding box center [865, 148] width 227 height 34
click at [829, 220] on input "$ 0" at bounding box center [740, 221] width 478 height 34
type input "$ 35,000"
click at [667, 143] on input "Money Market - Equitable" at bounding box center [614, 148] width 227 height 34
drag, startPoint x: 589, startPoint y: 148, endPoint x: 435, endPoint y: 152, distance: 153.4
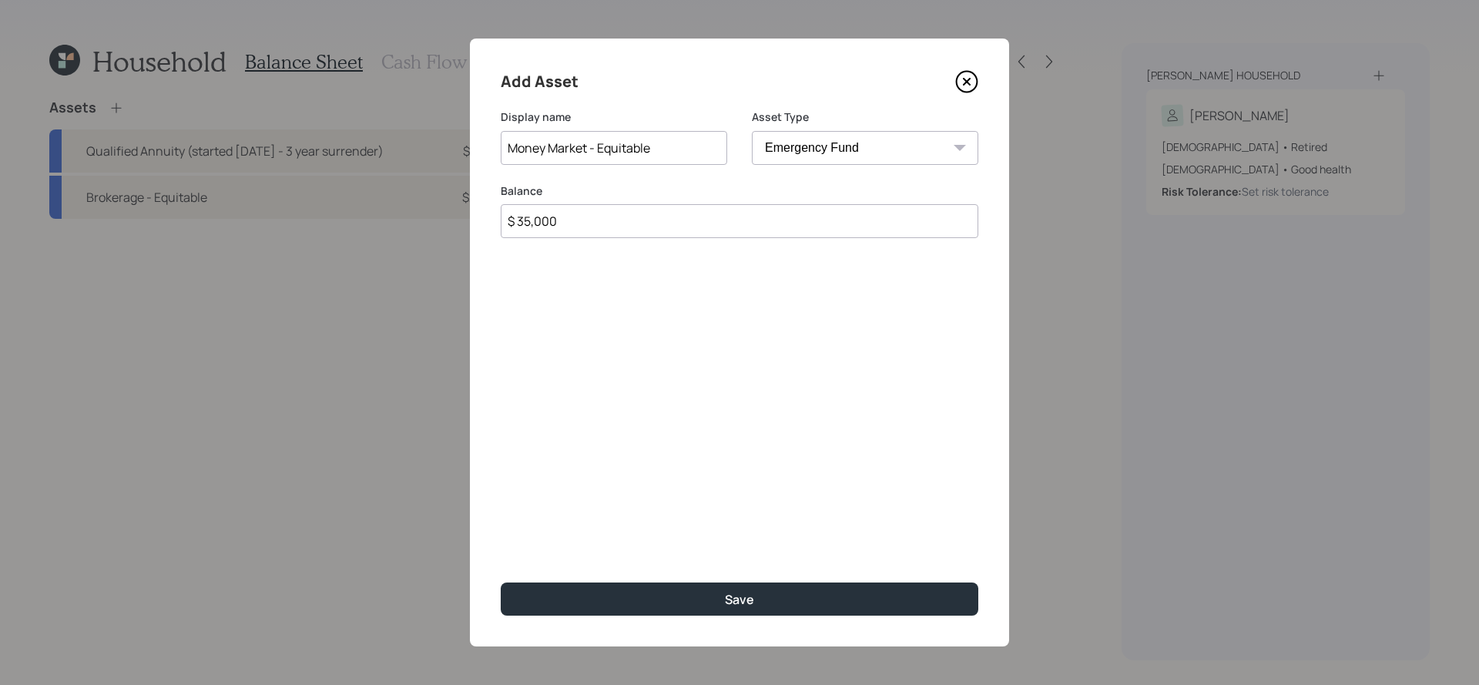
click at [435, 152] on div "Add Asset Display name Money Market - Equitable Asset Type SEP IRA IRA Roth IRA…" at bounding box center [739, 342] width 1479 height 685
type input "Emergency Savings - Equitable"
drag, startPoint x: 586, startPoint y: 212, endPoint x: 638, endPoint y: 225, distance: 54.0
click at [638, 225] on input "$ 35,000" at bounding box center [740, 221] width 478 height 34
click at [813, 576] on div "Add Asset Display name Emergency Savings - Equitable Asset Type SEP IRA IRA Rot…" at bounding box center [739, 343] width 539 height 608
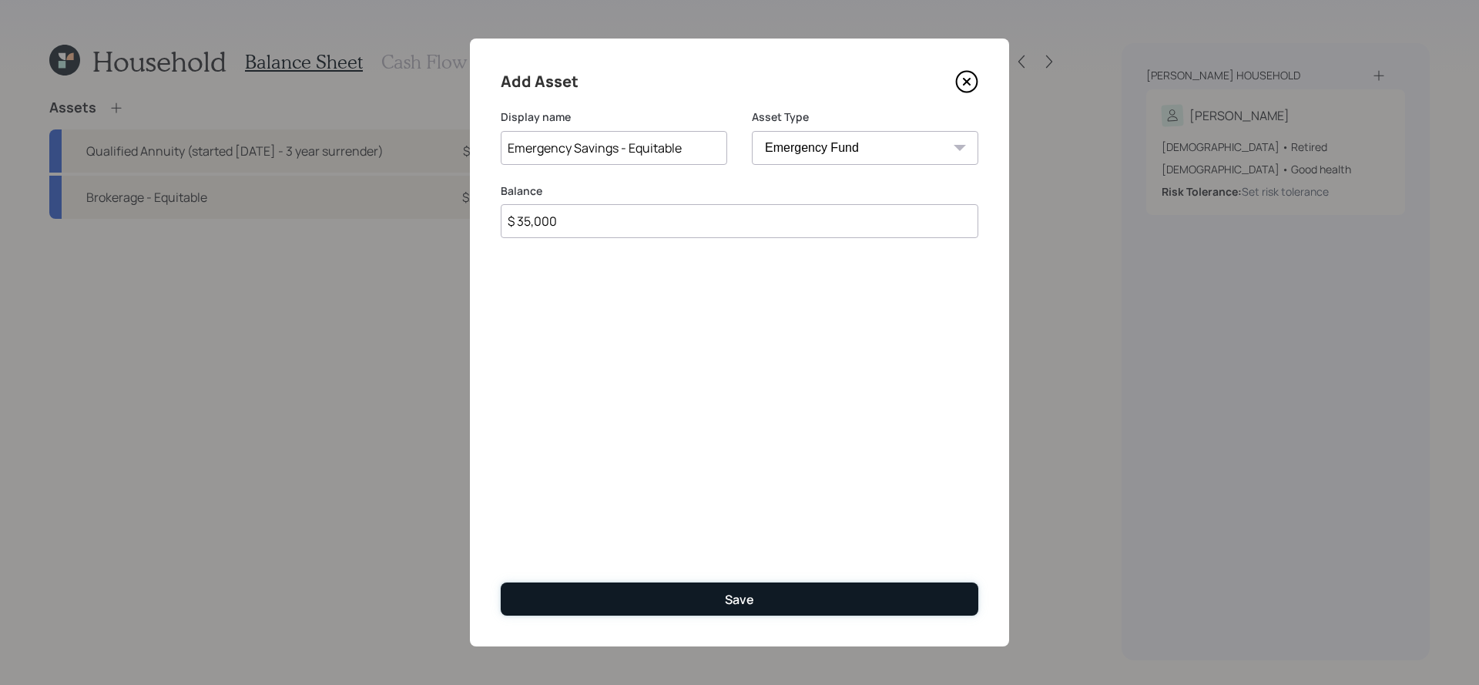
click at [811, 590] on button "Save" at bounding box center [740, 599] width 478 height 33
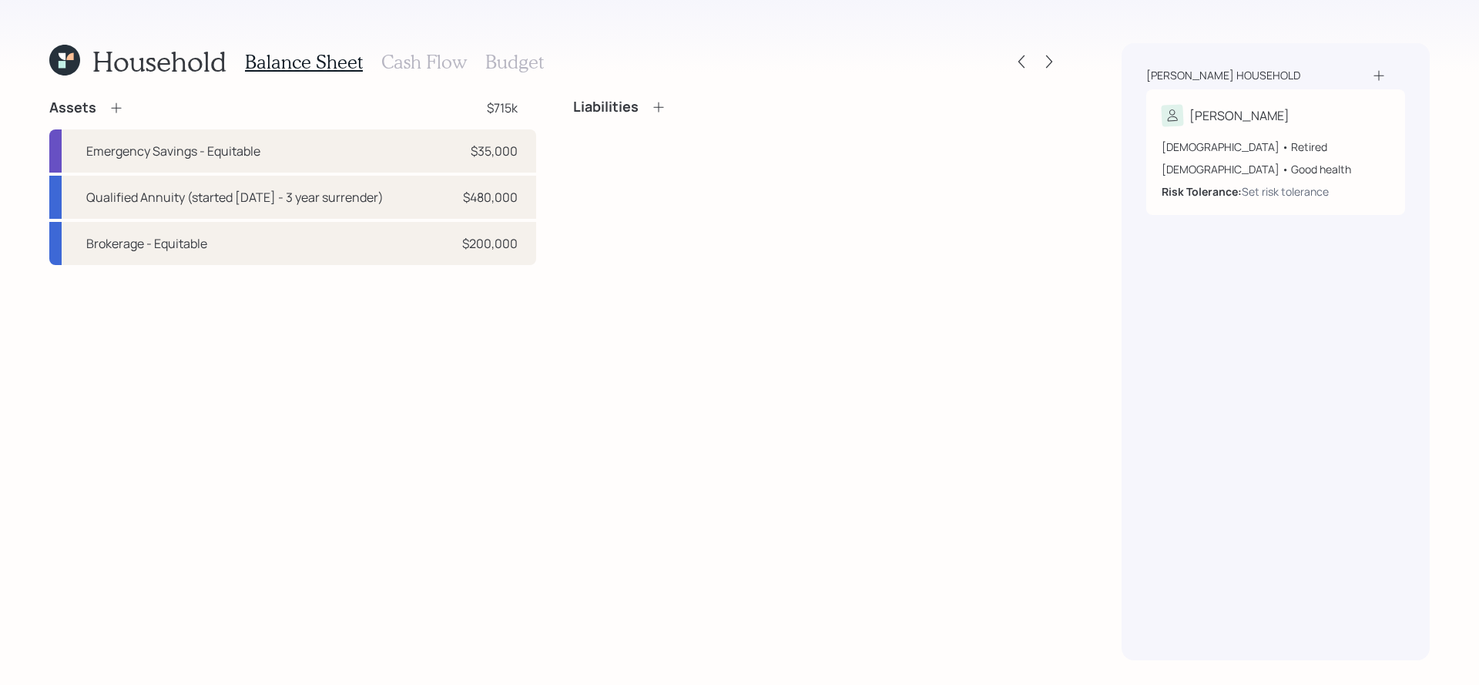
click at [119, 109] on icon at bounding box center [116, 107] width 15 height 15
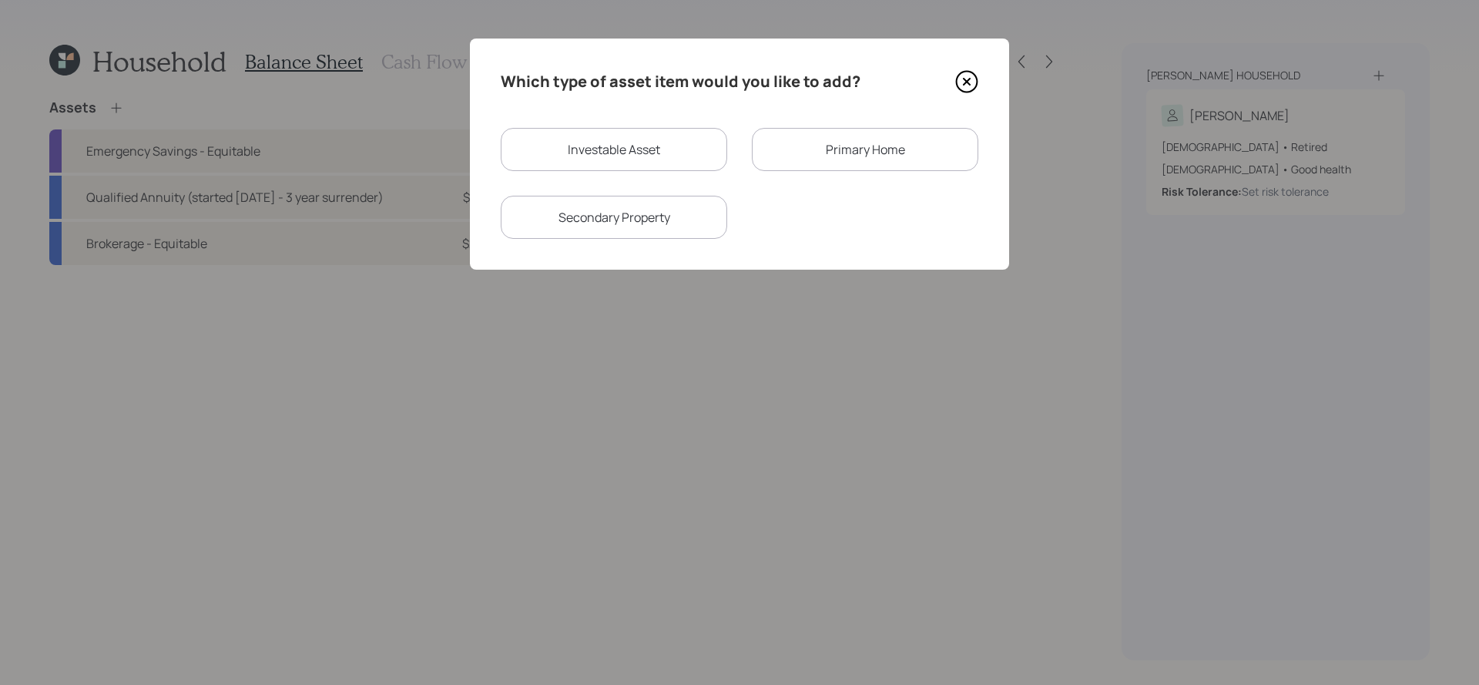
click at [673, 146] on div "Investable Asset" at bounding box center [614, 149] width 227 height 43
select select "taxable"
select select "balanced"
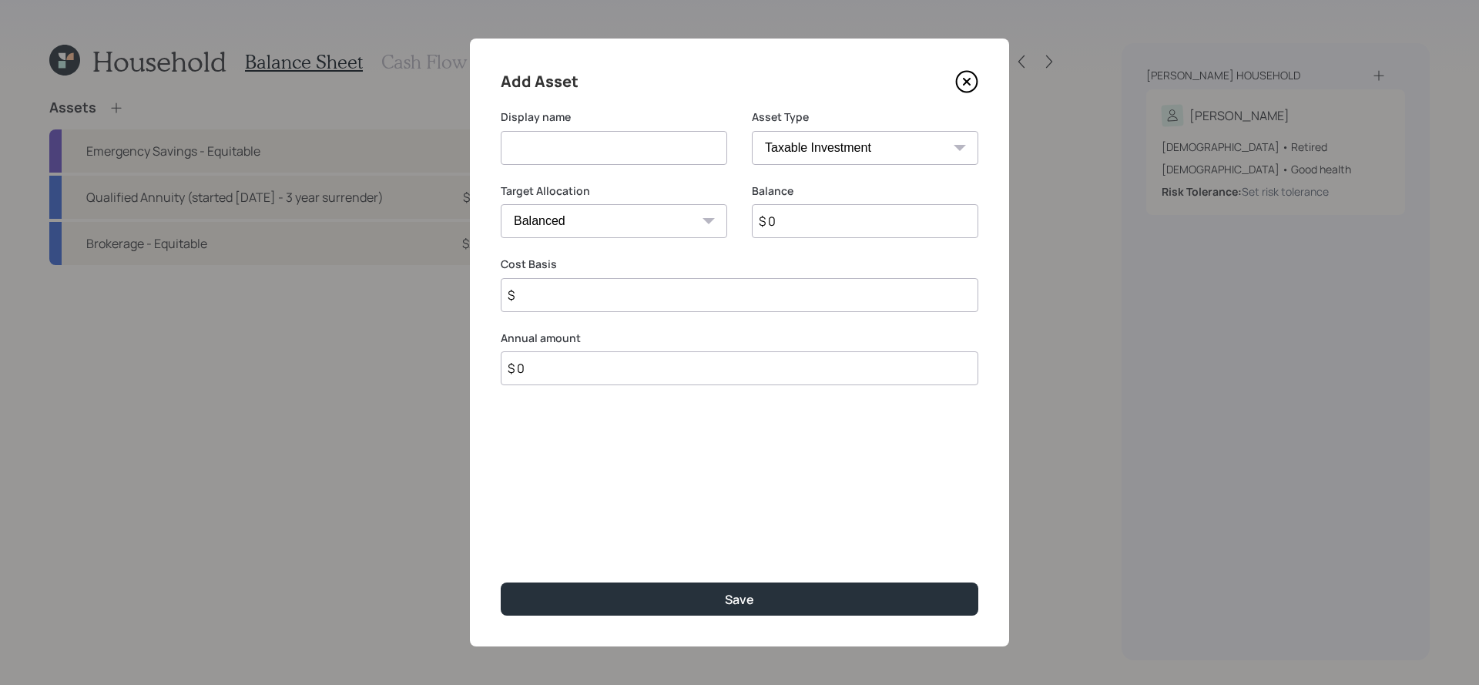
click at [638, 155] on input at bounding box center [614, 148] width 227 height 34
type input "CD"
click at [607, 220] on select "Cash Conservative Balanced Aggressive" at bounding box center [614, 221] width 227 height 34
select select "uninvested"
click at [501, 204] on select "Cash Conservative Balanced Aggressive" at bounding box center [614, 221] width 227 height 34
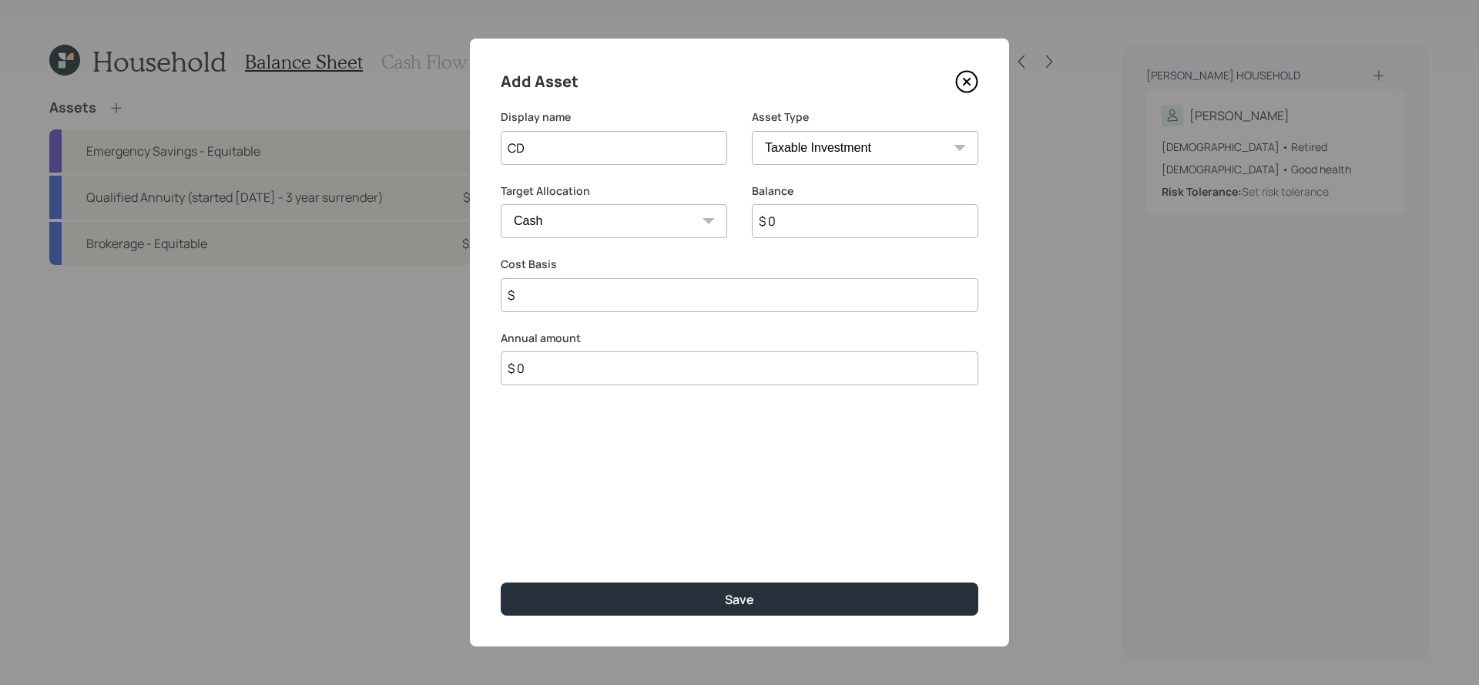
click at [804, 211] on input "$ 0" at bounding box center [865, 221] width 227 height 34
click at [804, 213] on input "$ 0" at bounding box center [865, 221] width 227 height 34
type input "$ 2"
type input "$ 25"
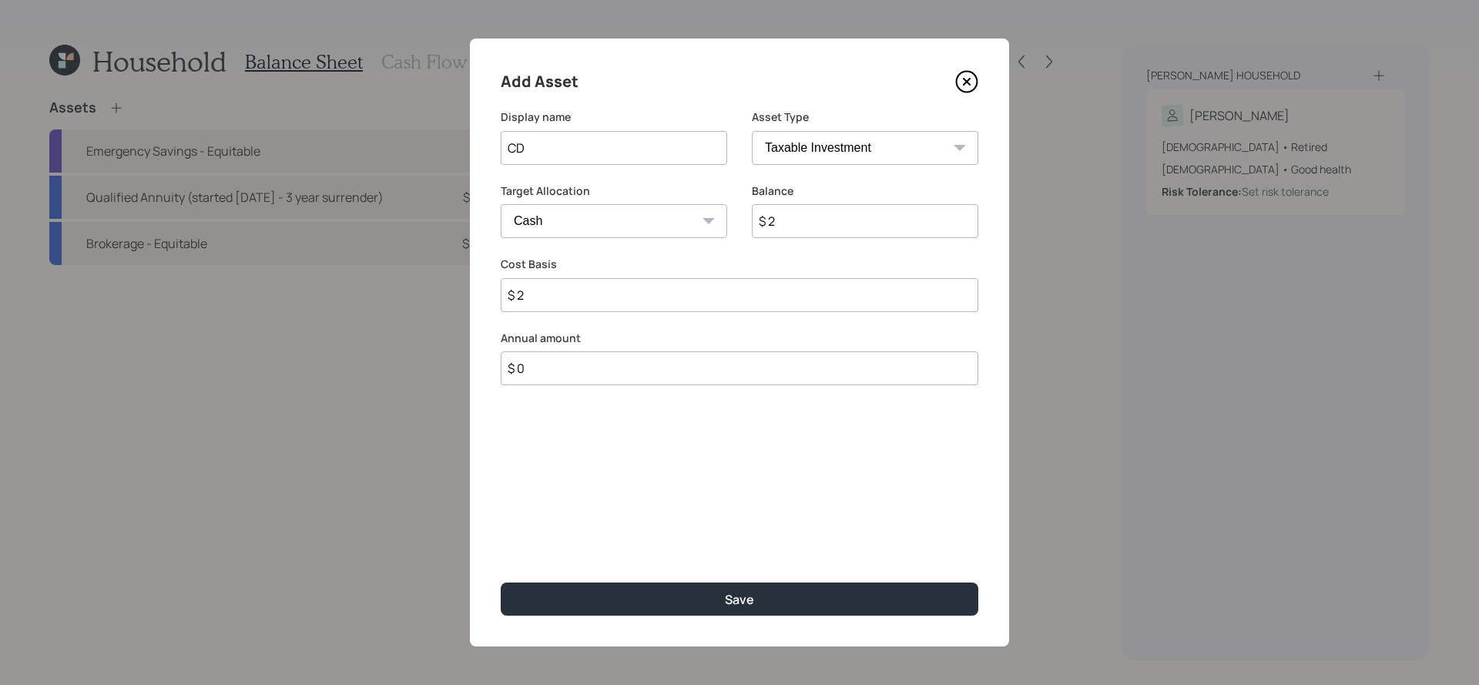
type input "$ 25"
type input "$ 250"
type input "$ 2,500"
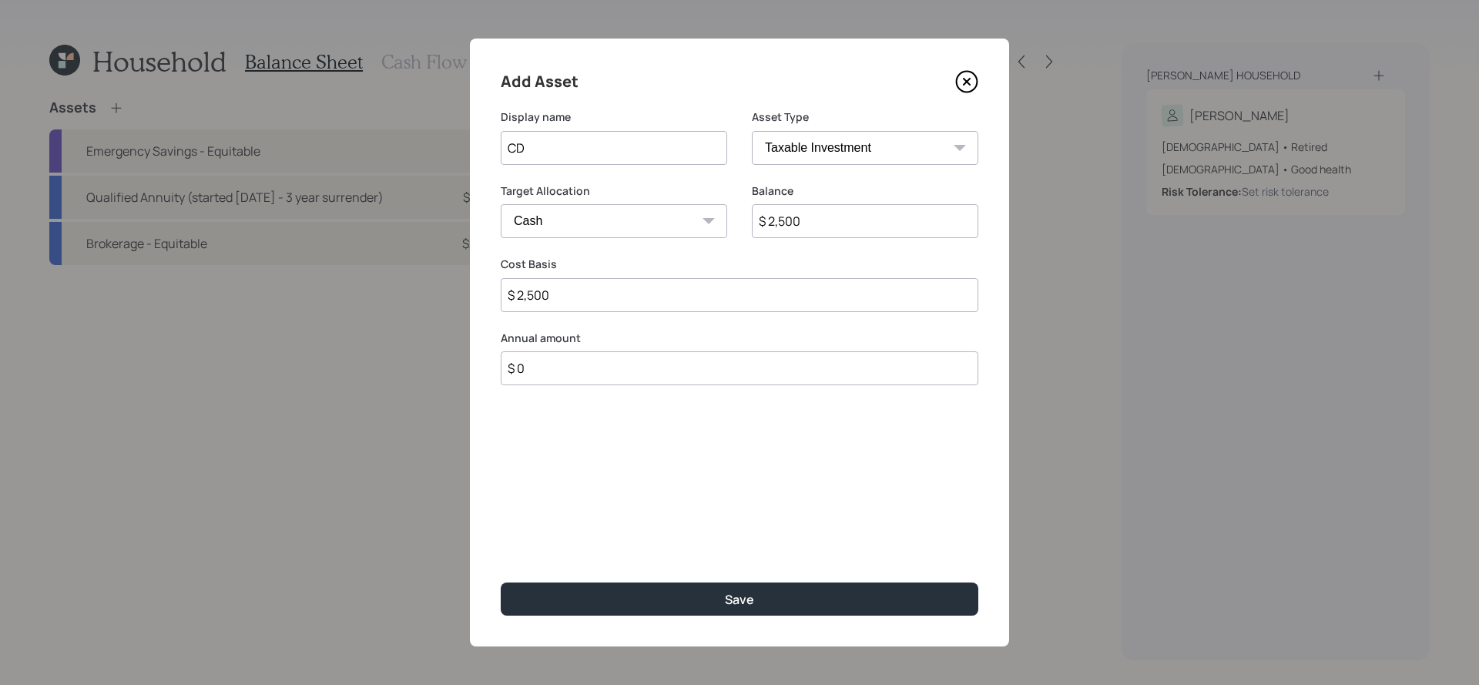
type input "$ 25,000"
click at [670, 158] on input "CD" at bounding box center [614, 148] width 227 height 34
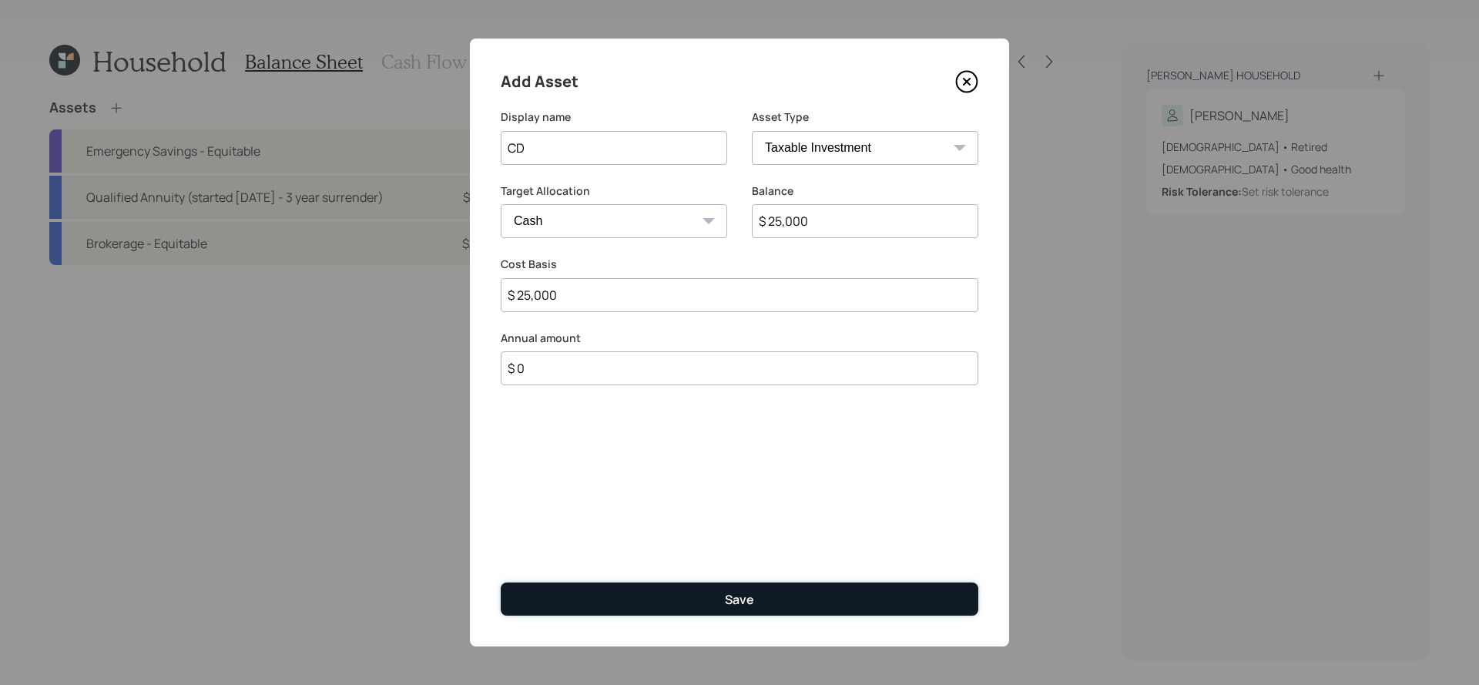
click at [667, 606] on button "Save" at bounding box center [740, 599] width 478 height 33
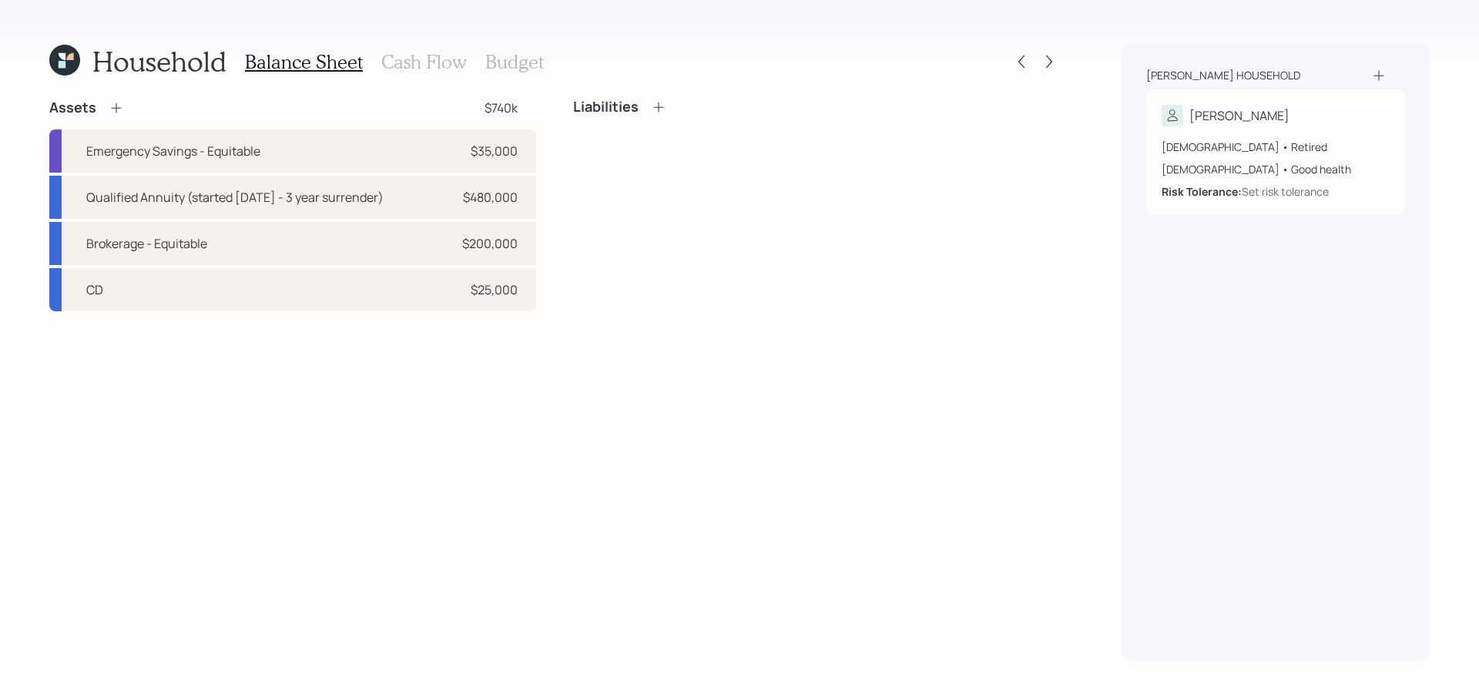
click at [114, 107] on icon at bounding box center [116, 107] width 15 height 15
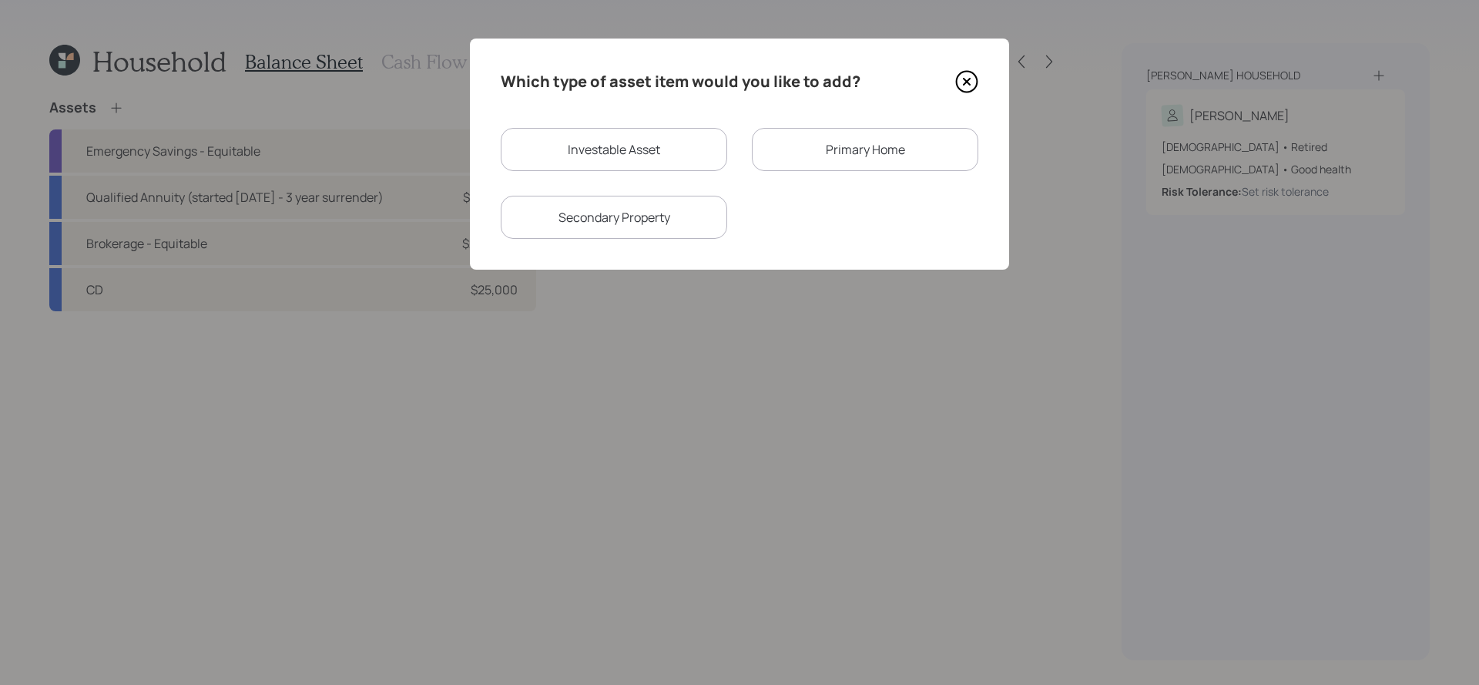
click at [641, 154] on div "Investable Asset" at bounding box center [614, 149] width 227 height 43
select select "taxable"
select select "balanced"
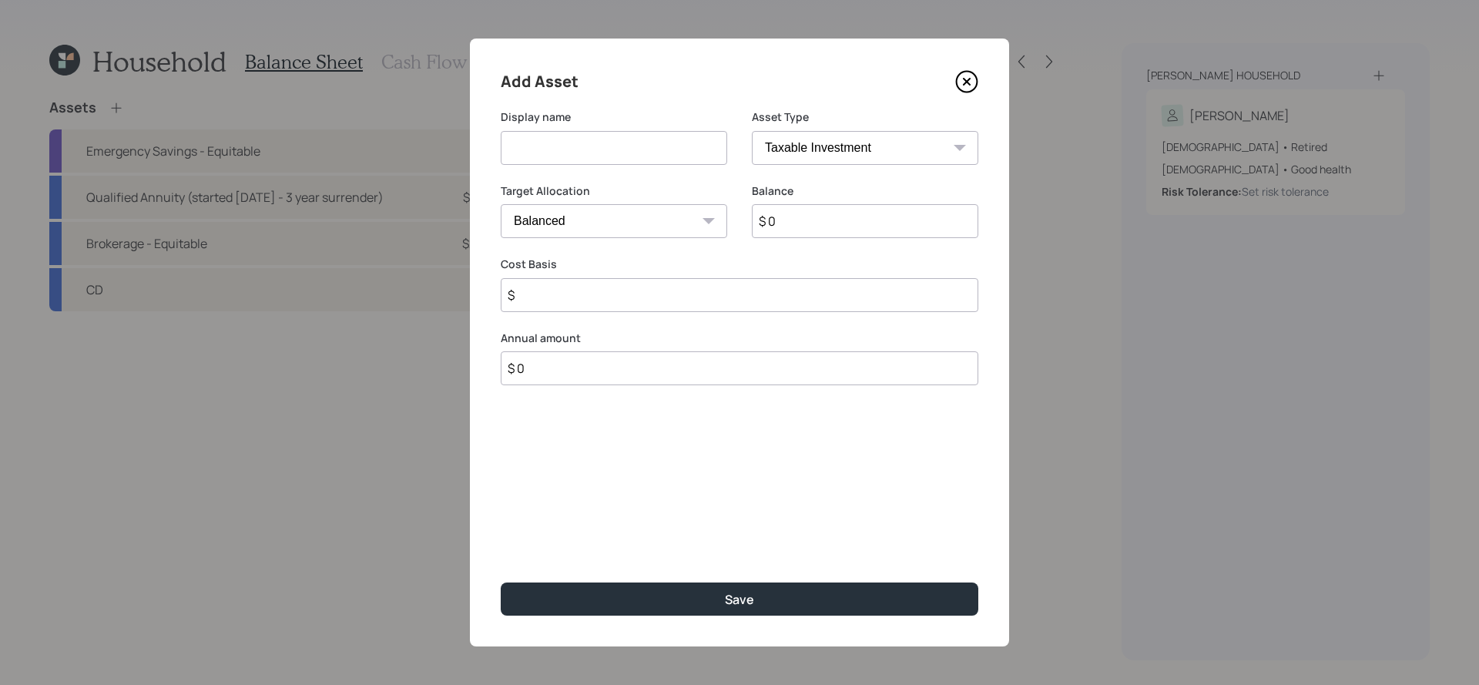
click at [641, 136] on input at bounding box center [614, 148] width 227 height 34
type input "Checking / Savings"
click at [888, 138] on select "SEP IRA IRA Roth IRA 401(k) Roth 401(k) 403(b) Roth 403(b) 457(b) Roth 457(b) H…" at bounding box center [865, 148] width 227 height 34
select select "cash"
click at [752, 131] on select "SEP IRA IRA Roth IRA 401(k) Roth 401(k) 403(b) Roth 403(b) 457(b) Roth 457(b) H…" at bounding box center [865, 148] width 227 height 34
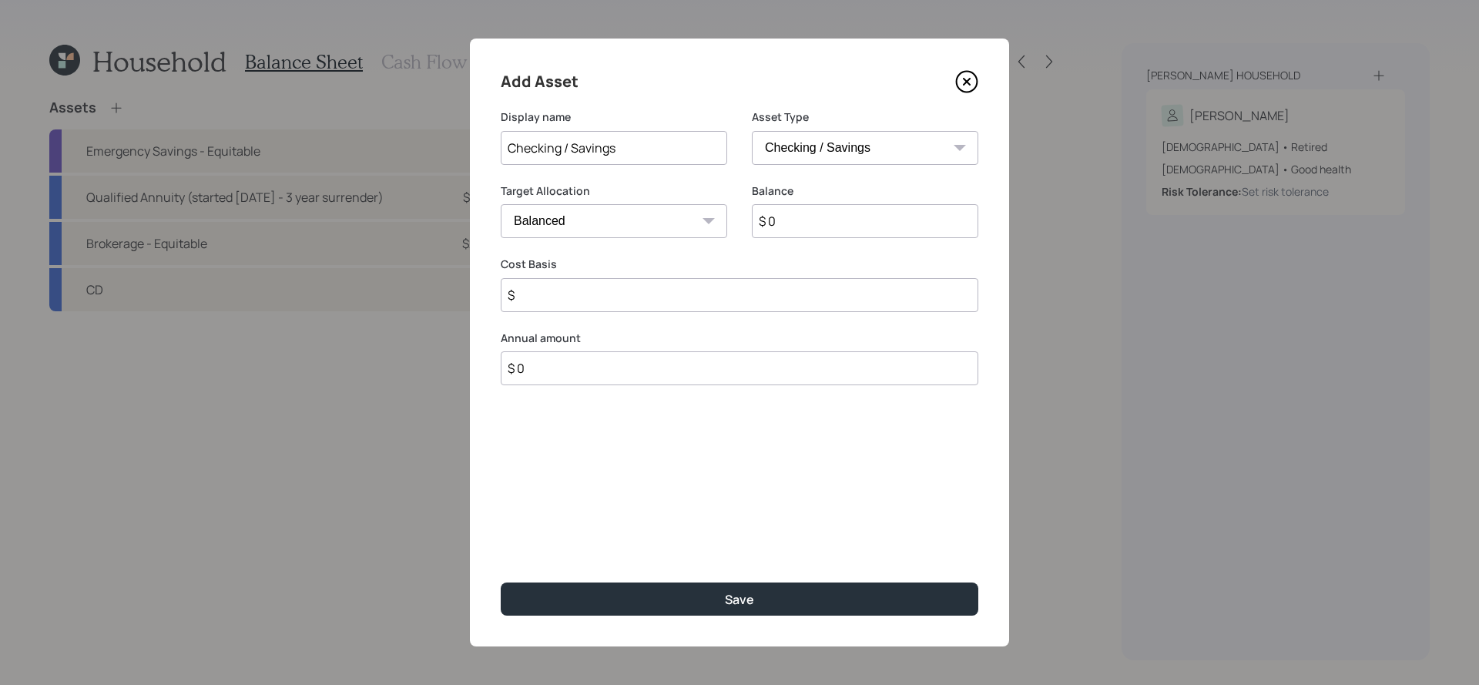
type input "$"
click at [774, 220] on input "$ 0" at bounding box center [740, 221] width 478 height 34
type input "$"
click at [626, 215] on input "$" at bounding box center [740, 221] width 478 height 34
type input "$ 6"
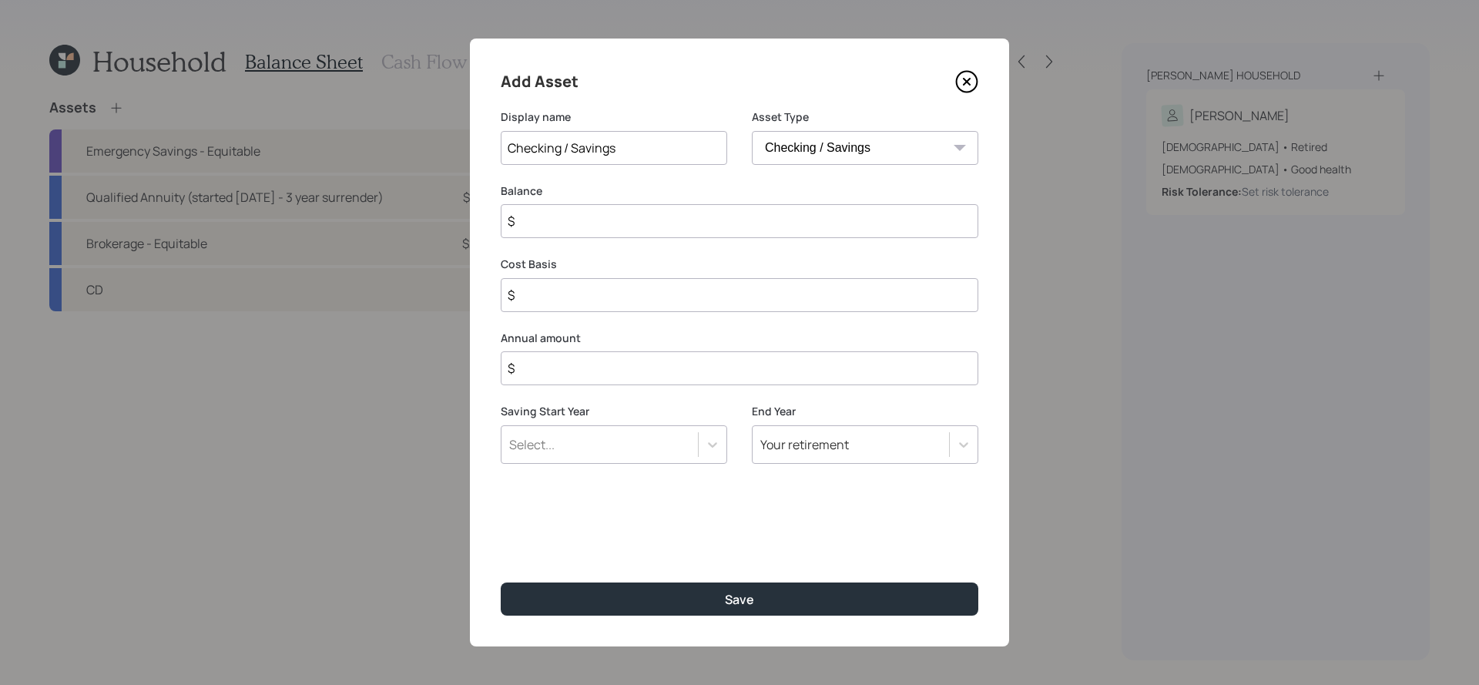
type input "$ 6"
type input "$ 63"
type input "$ 630"
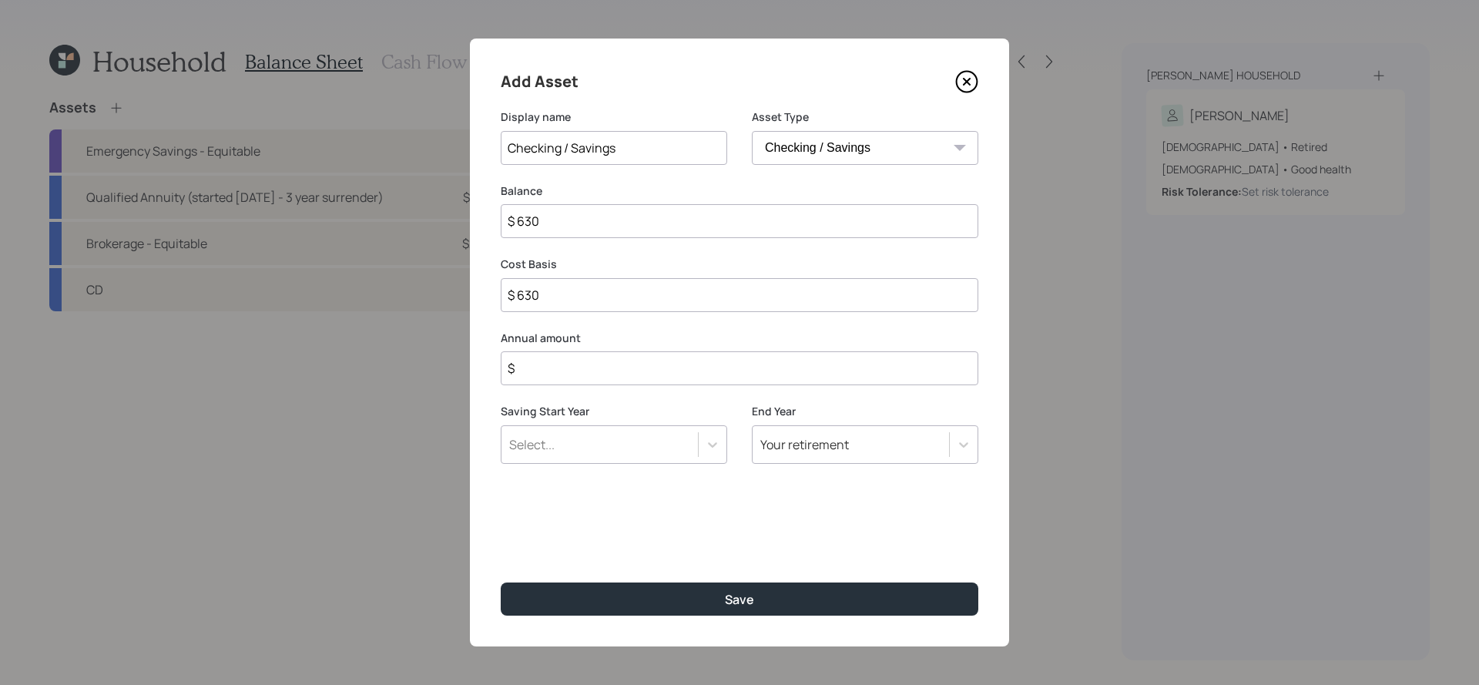
type input "$ 6,300"
type input "$ 63,000"
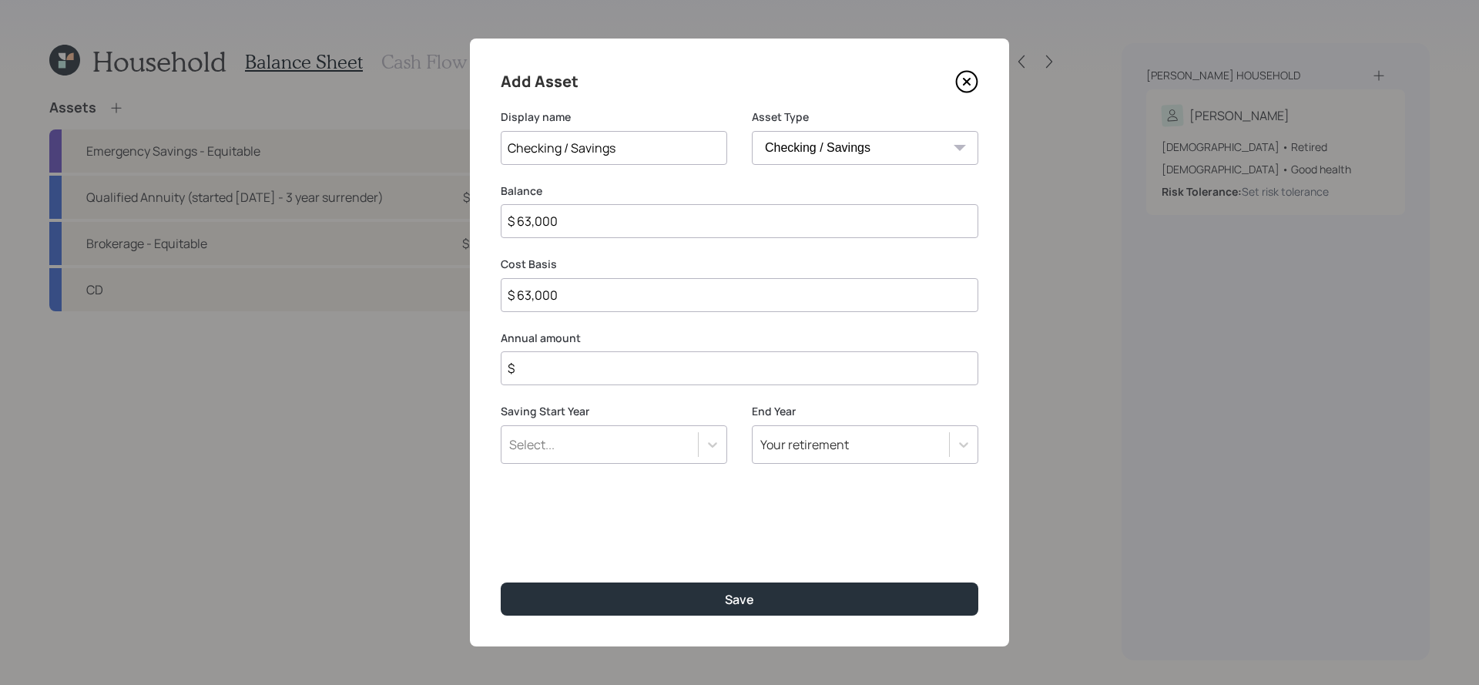
click at [640, 384] on input "$" at bounding box center [740, 368] width 478 height 34
type input "$ 0"
click at [501, 583] on button "Save" at bounding box center [740, 599] width 478 height 33
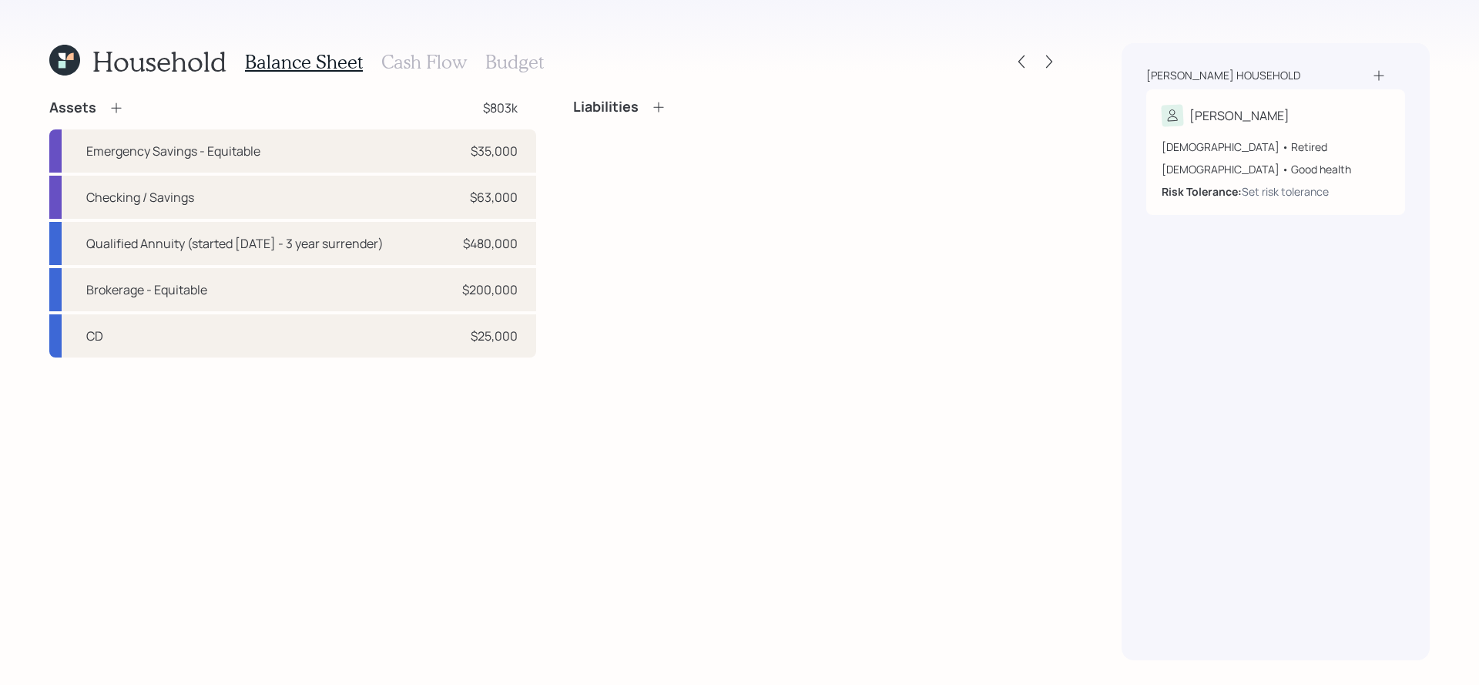
click at [119, 103] on icon at bounding box center [116, 107] width 15 height 15
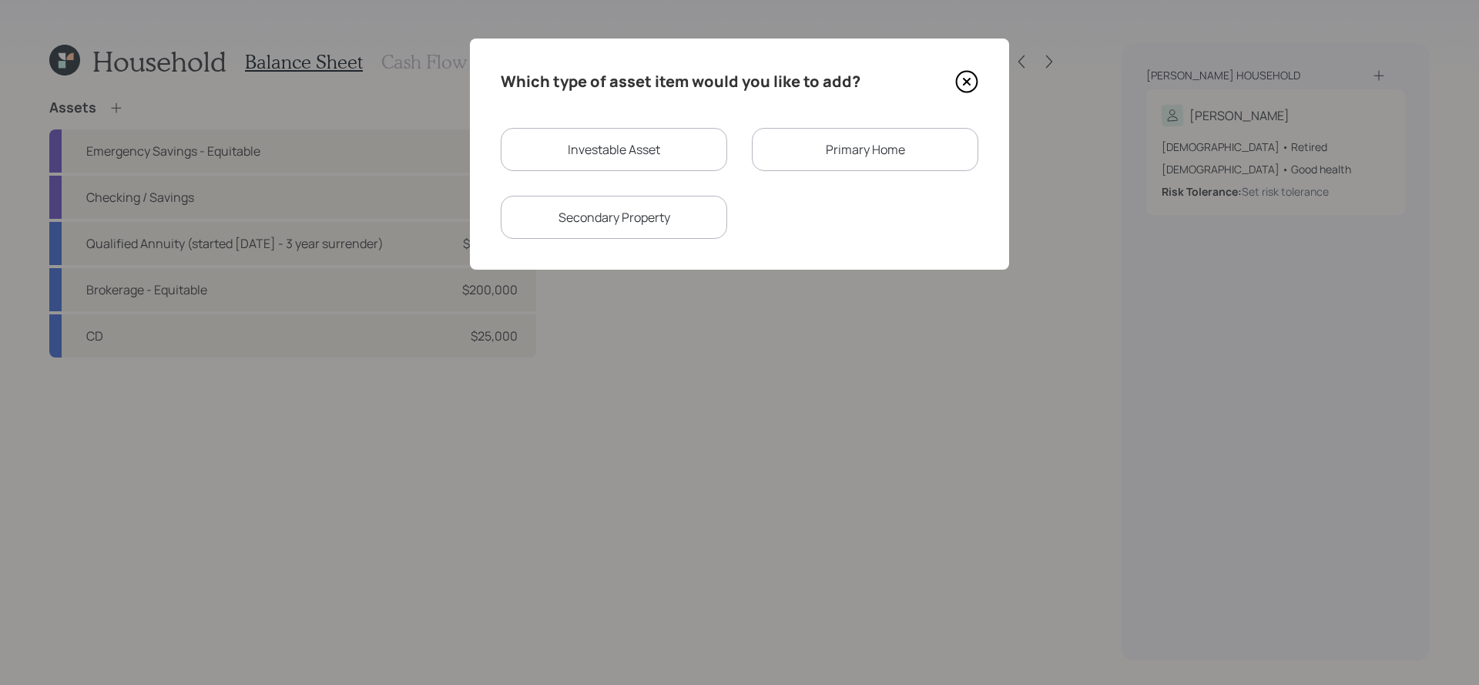
click at [673, 149] on div "Investable Asset" at bounding box center [614, 149] width 227 height 43
select select "taxable"
select select "balanced"
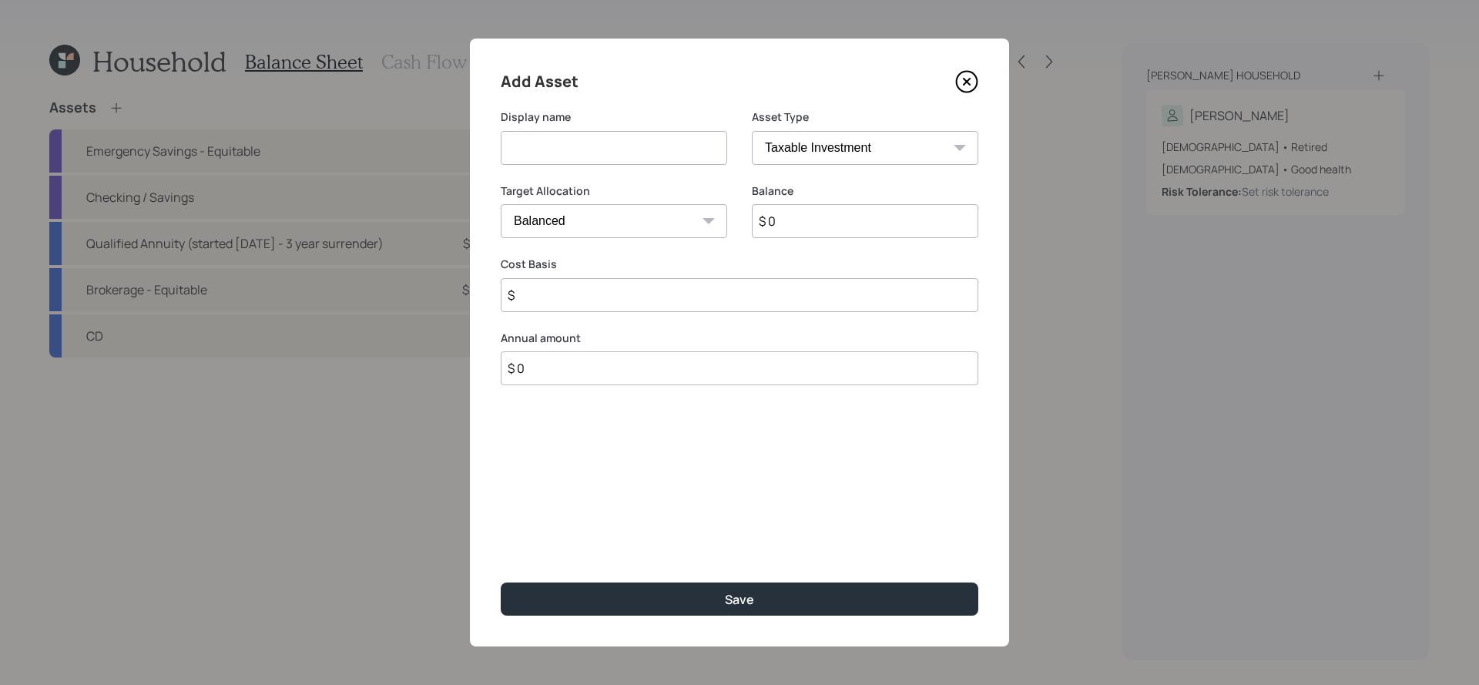
click at [655, 155] on input at bounding box center [614, 148] width 227 height 34
type input "S"
type input "Intel Common Stock"
click at [834, 213] on input "$ 0" at bounding box center [865, 221] width 227 height 34
type input "$ 5,288"
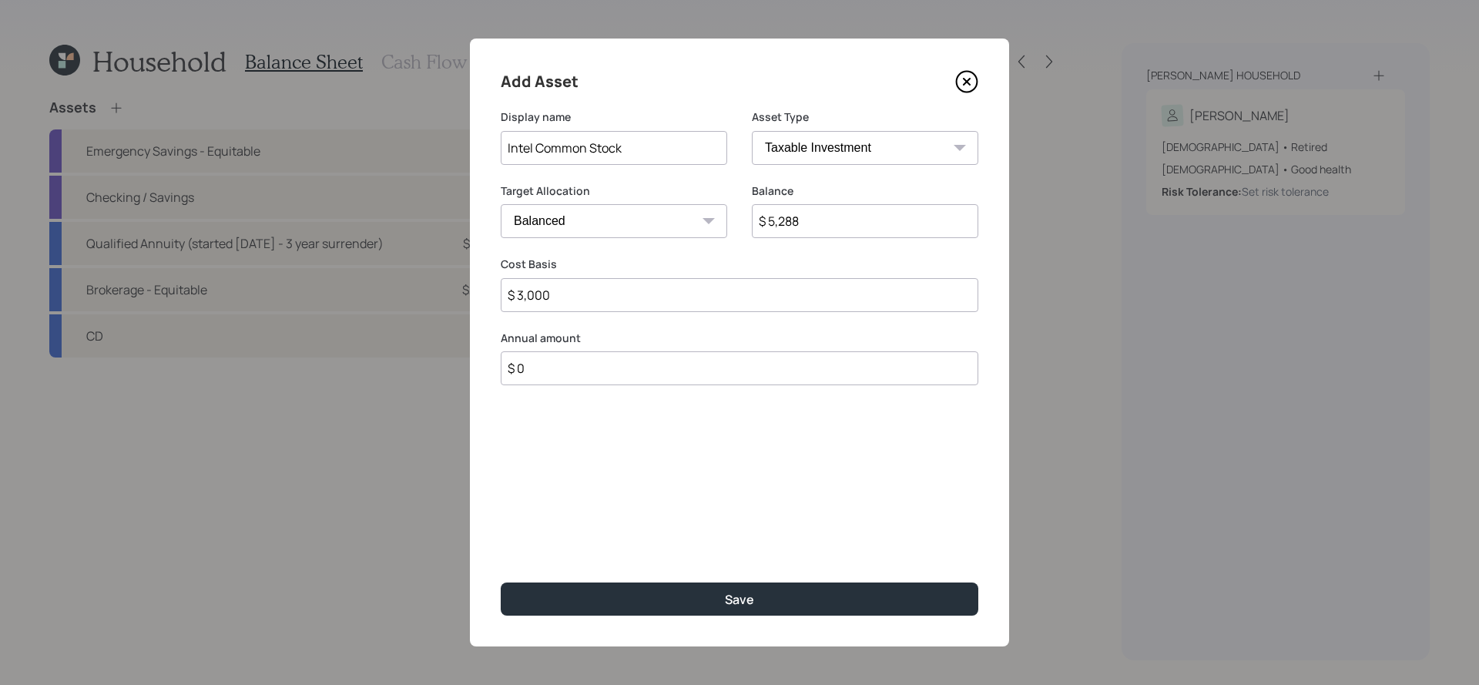
type input "$ 3,000"
click at [501, 583] on button "Save" at bounding box center [740, 599] width 478 height 33
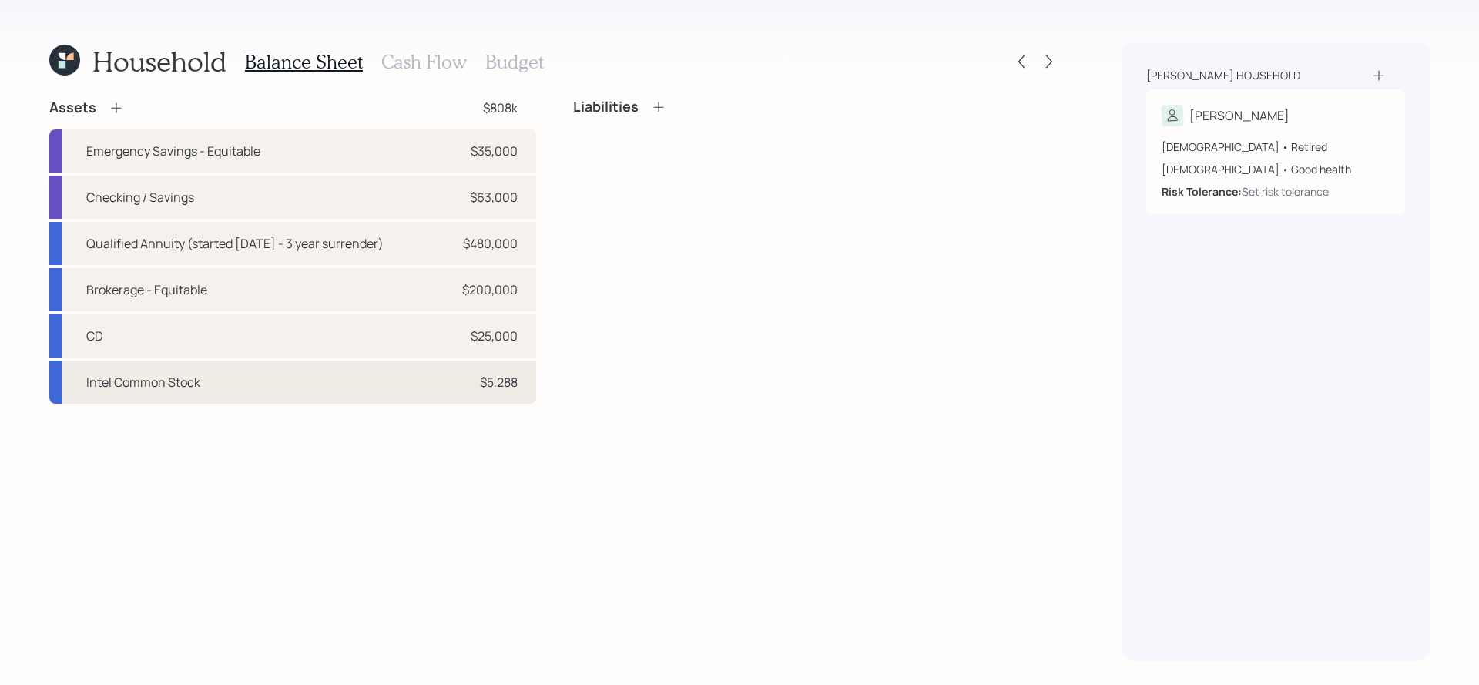
click at [173, 384] on div "Intel Common Stock" at bounding box center [143, 382] width 114 height 18
select select "taxable"
select select "balanced"
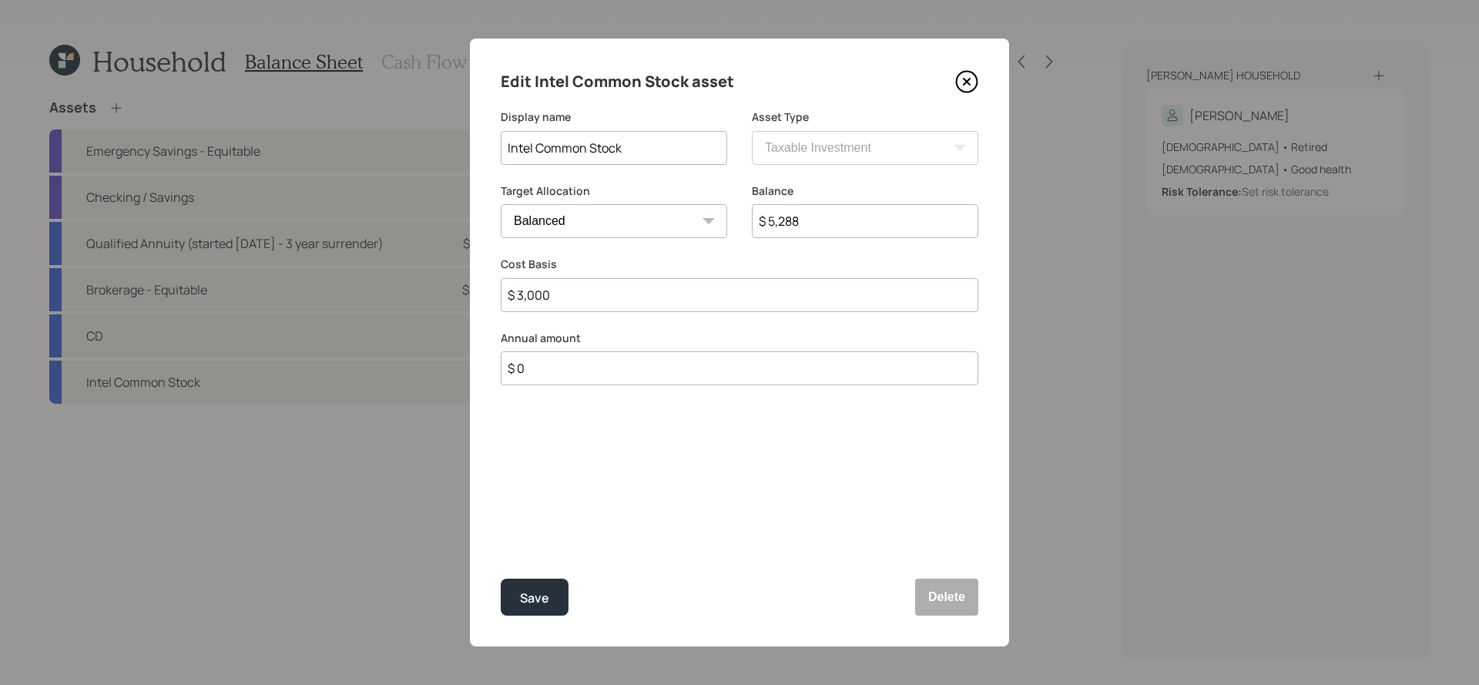
drag, startPoint x: 536, startPoint y: 146, endPoint x: 485, endPoint y: 145, distance: 50.9
click at [485, 145] on div "Edit Intel Common Stock asset Display name Intel Common Stock Asset Type SEP IR…" at bounding box center [739, 343] width 539 height 608
type input "Common Stock"
drag, startPoint x: 867, startPoint y: 213, endPoint x: 643, endPoint y: 196, distance: 224.9
click at [653, 200] on div "Target Allocation Cash Conservative Balanced Aggressive Balance $ 5,288" at bounding box center [740, 220] width 478 height 74
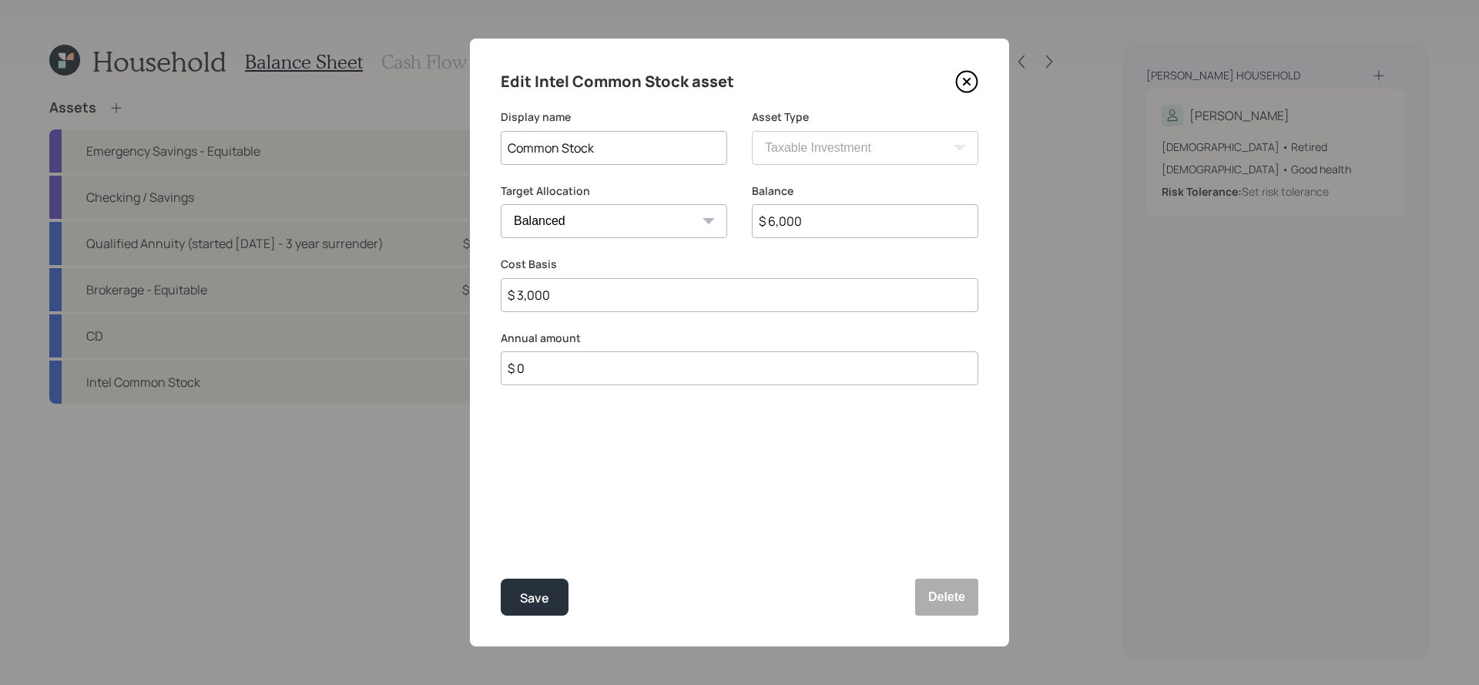
type input "$ 6,000"
click at [697, 129] on div "Display name Common Stock" at bounding box center [614, 136] width 227 height 55
click at [697, 132] on input "Common Stock" at bounding box center [614, 148] width 227 height 34
click at [691, 146] on input "Common Stock" at bounding box center [614, 148] width 227 height 34
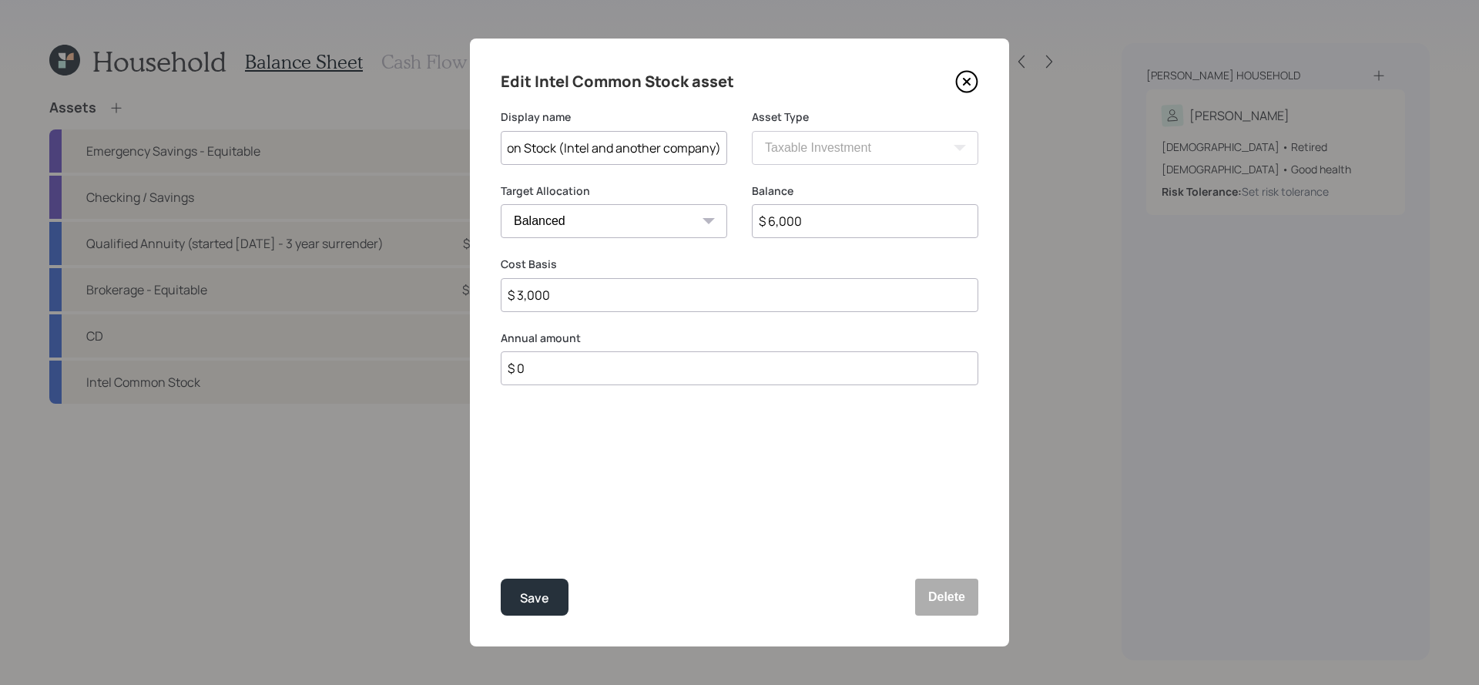
type input "Common Stock (Intel and another company)"
click at [501, 579] on button "Save" at bounding box center [535, 597] width 68 height 37
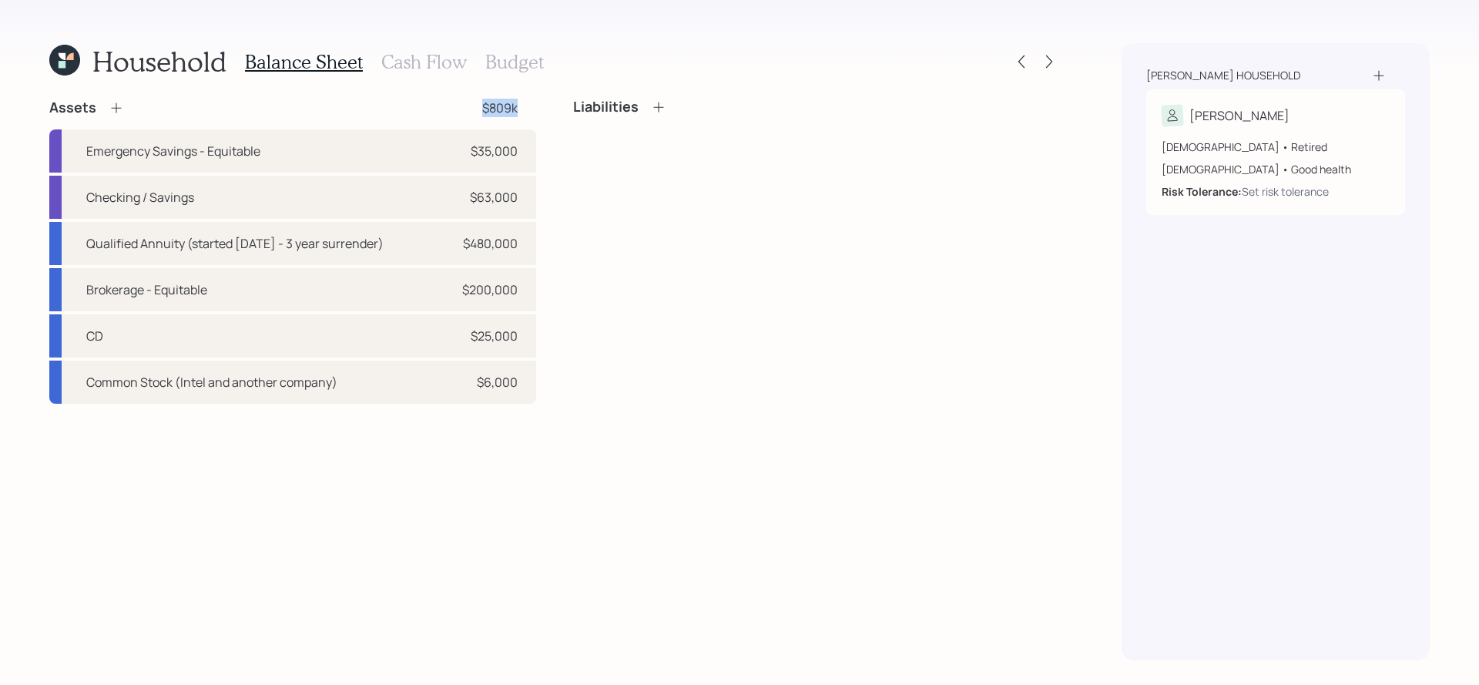
drag, startPoint x: 520, startPoint y: 103, endPoint x: 415, endPoint y: 106, distance: 105.6
click at [415, 106] on div "Assets $809k" at bounding box center [292, 108] width 487 height 18
click at [118, 107] on icon at bounding box center [116, 108] width 10 height 10
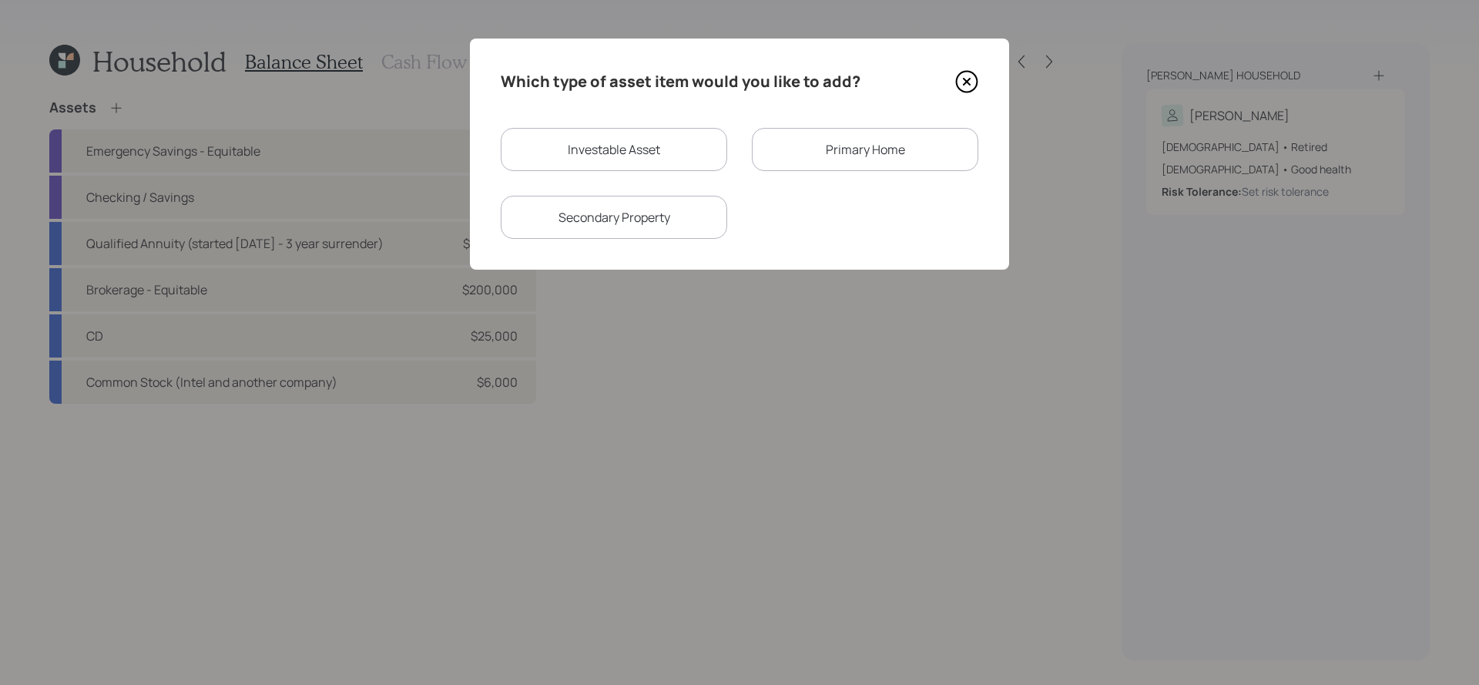
click at [578, 153] on div "Investable Asset" at bounding box center [614, 149] width 227 height 43
select select "taxable"
select select "balanced"
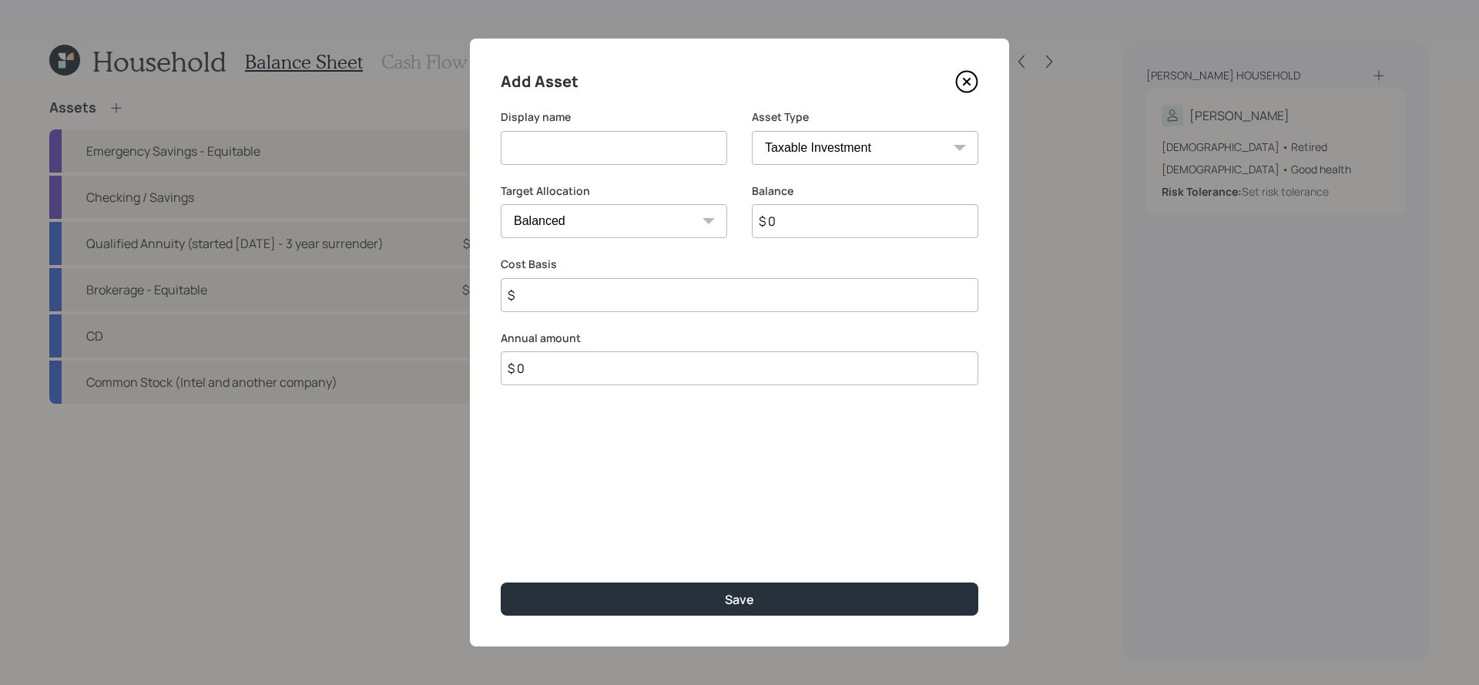
click at [644, 160] on input at bounding box center [614, 148] width 227 height 34
click at [961, 78] on icon at bounding box center [966, 81] width 23 height 23
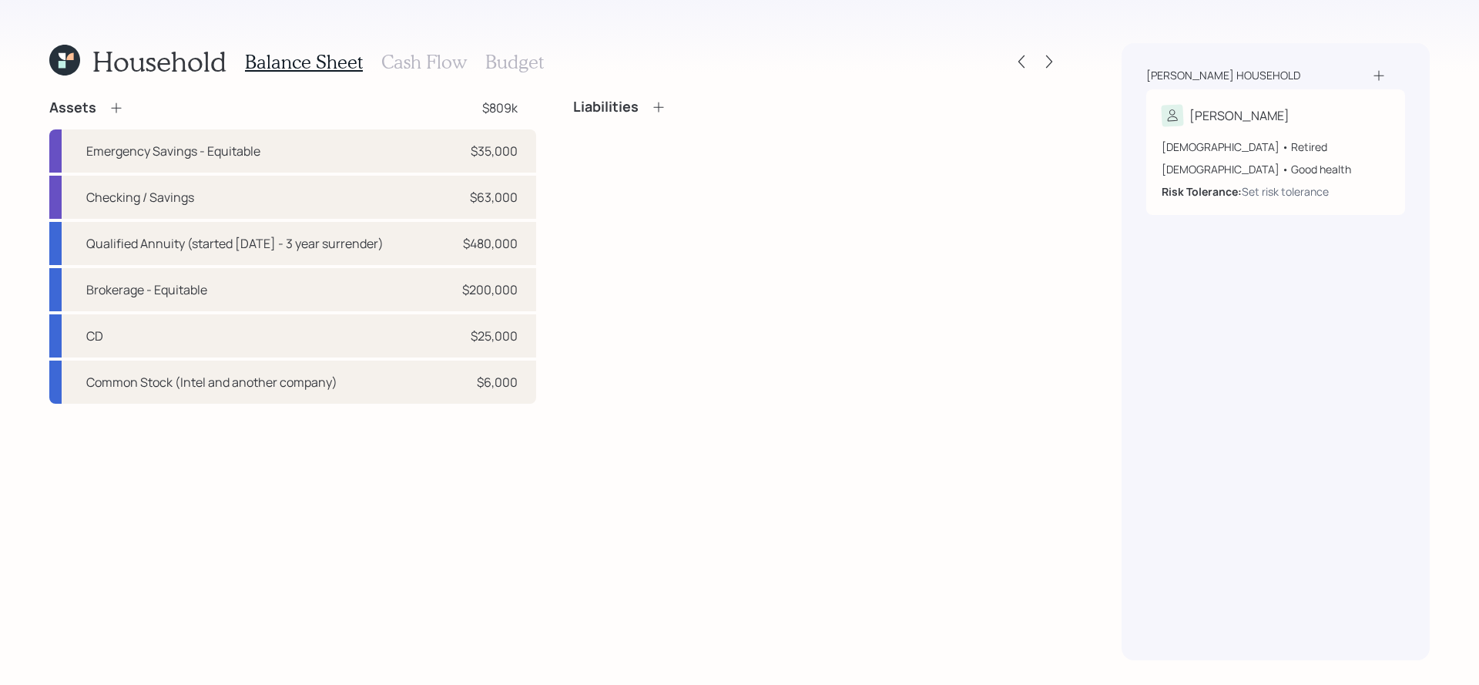
click at [106, 111] on div "Assets" at bounding box center [86, 108] width 75 height 18
click at [117, 111] on icon at bounding box center [116, 107] width 15 height 15
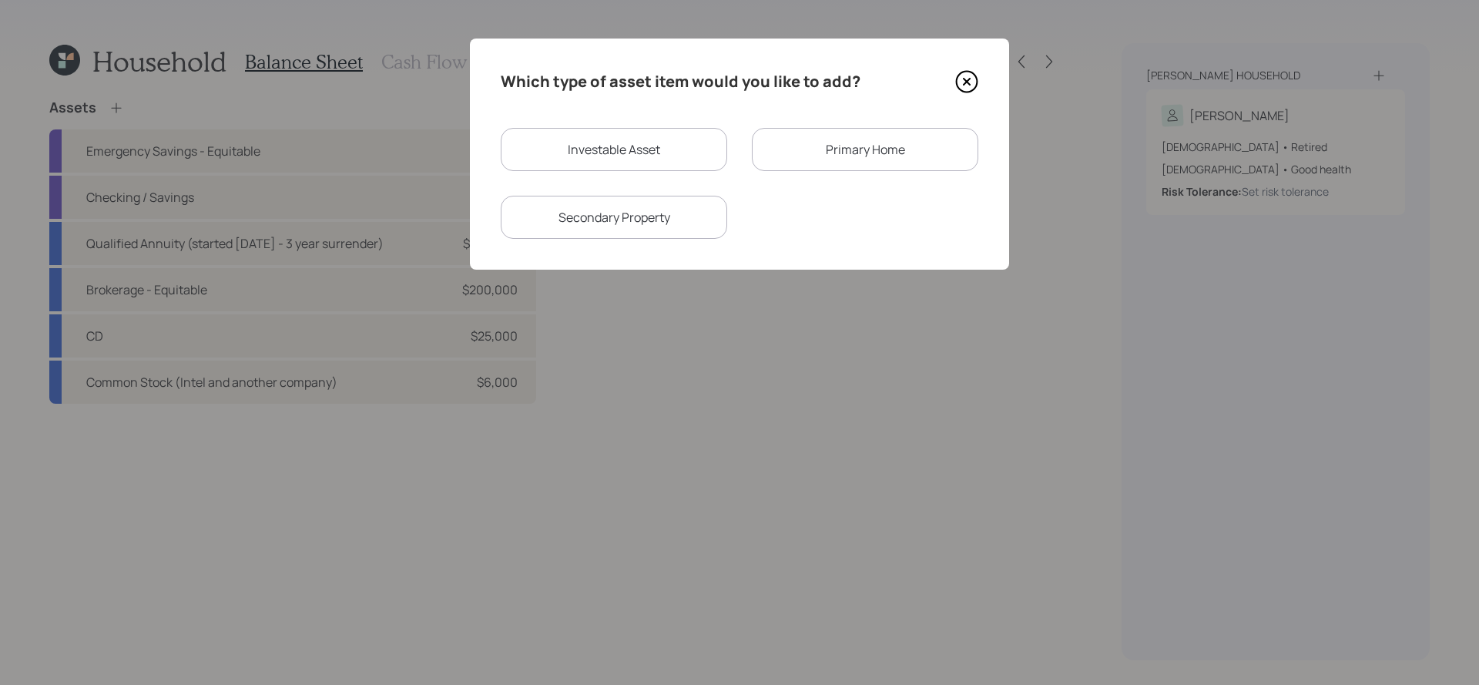
click at [865, 166] on div "Primary Home" at bounding box center [865, 149] width 227 height 43
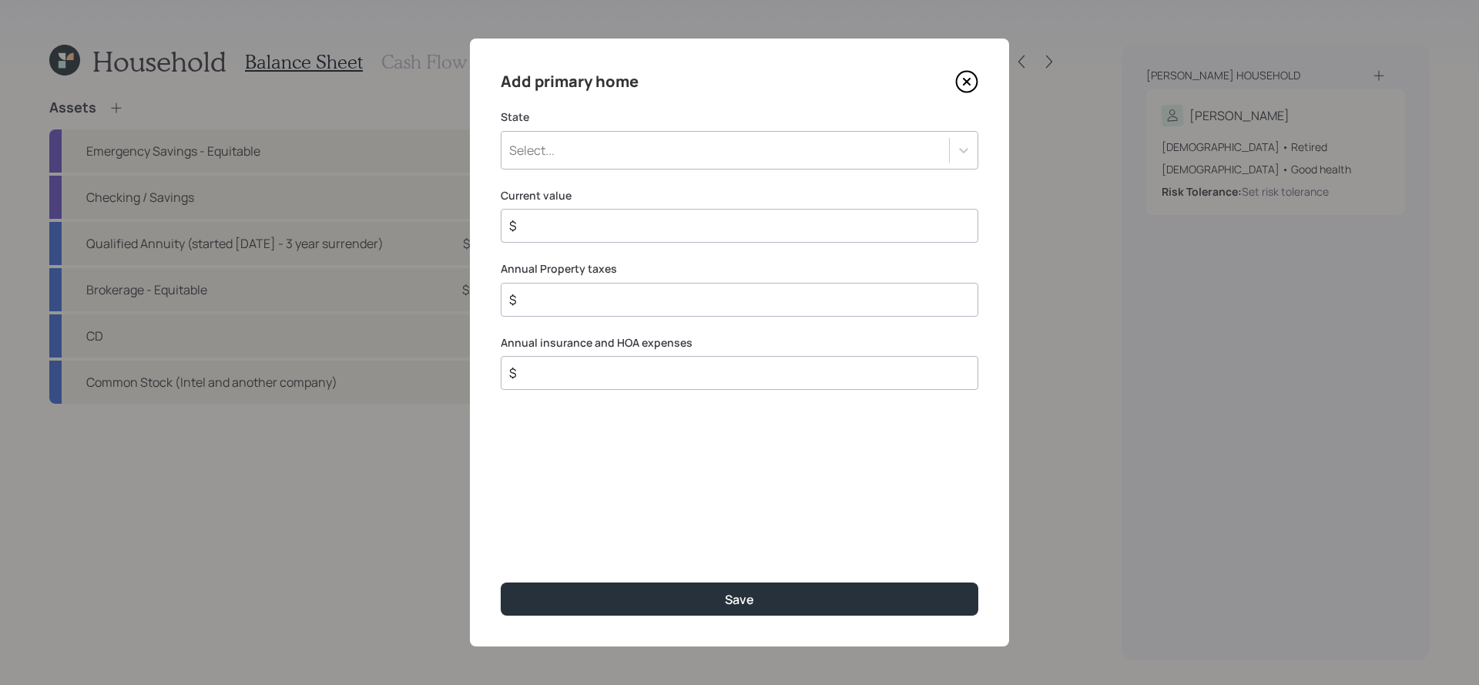
click at [605, 126] on div "State Select..." at bounding box center [740, 139] width 478 height 60
click at [605, 149] on div "Select..." at bounding box center [726, 150] width 448 height 26
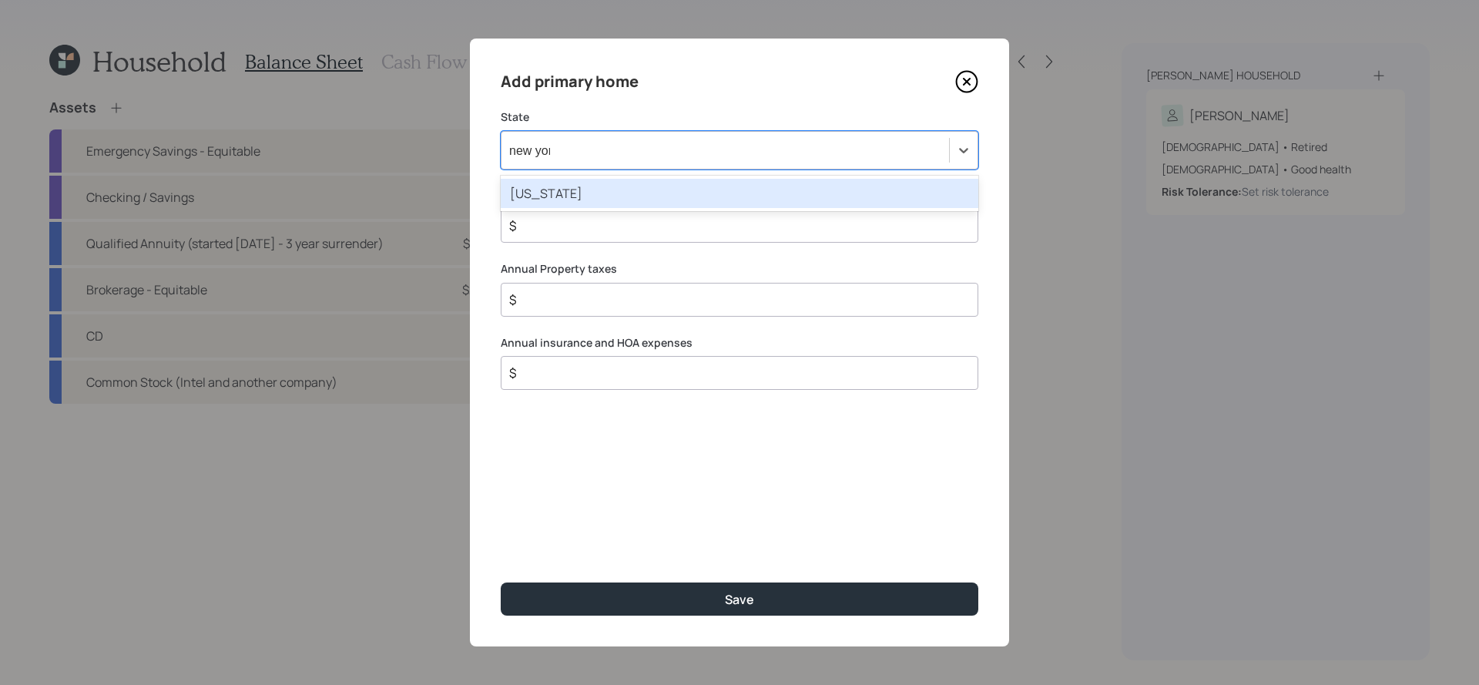
type input "new york"
click at [576, 190] on div "New York" at bounding box center [740, 193] width 478 height 29
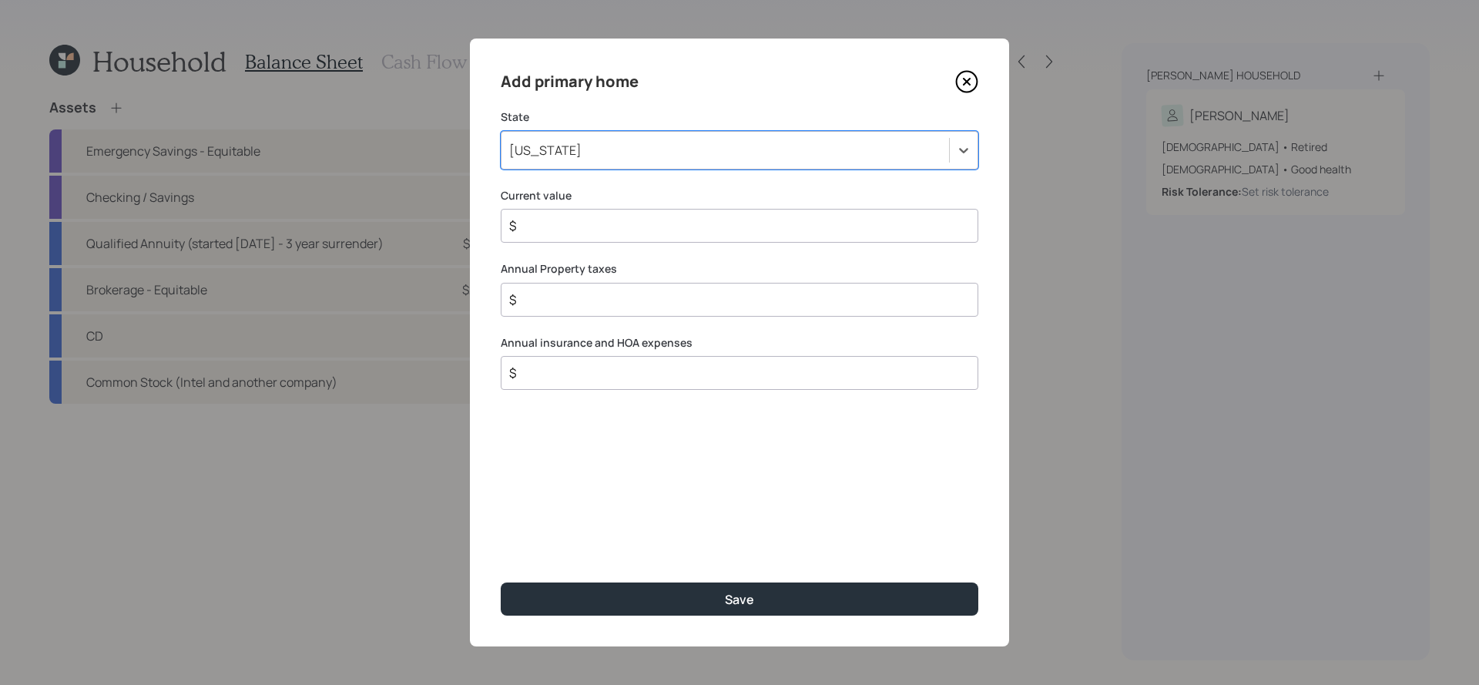
click at [575, 217] on input "$" at bounding box center [734, 226] width 452 height 18
click at [571, 229] on input "$" at bounding box center [734, 226] width 452 height 18
type input "$ 500,000"
click at [586, 304] on input "$" at bounding box center [734, 299] width 452 height 18
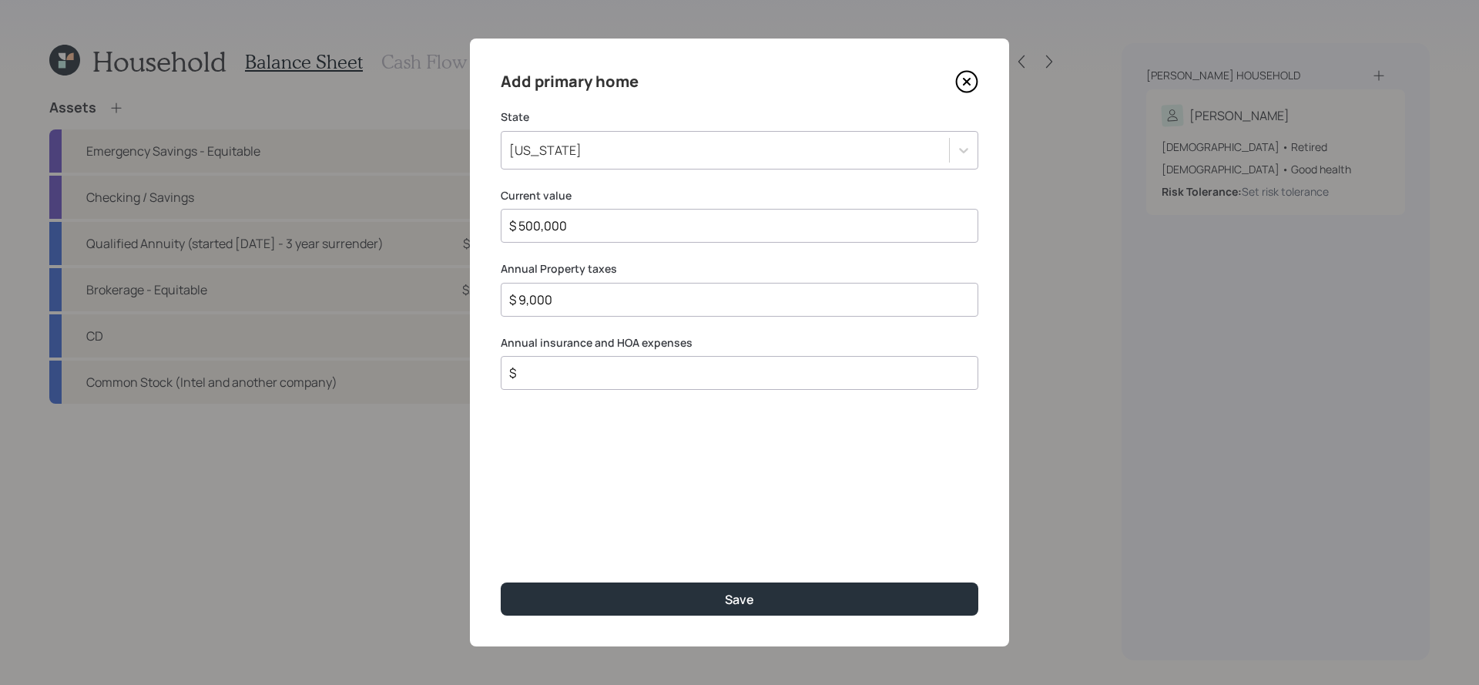
type input "$ 9,000"
click at [597, 388] on div "$" at bounding box center [740, 373] width 478 height 34
click at [597, 379] on input "$" at bounding box center [734, 373] width 452 height 18
type input "$ 2,500"
click at [501, 583] on button "Save" at bounding box center [740, 599] width 478 height 33
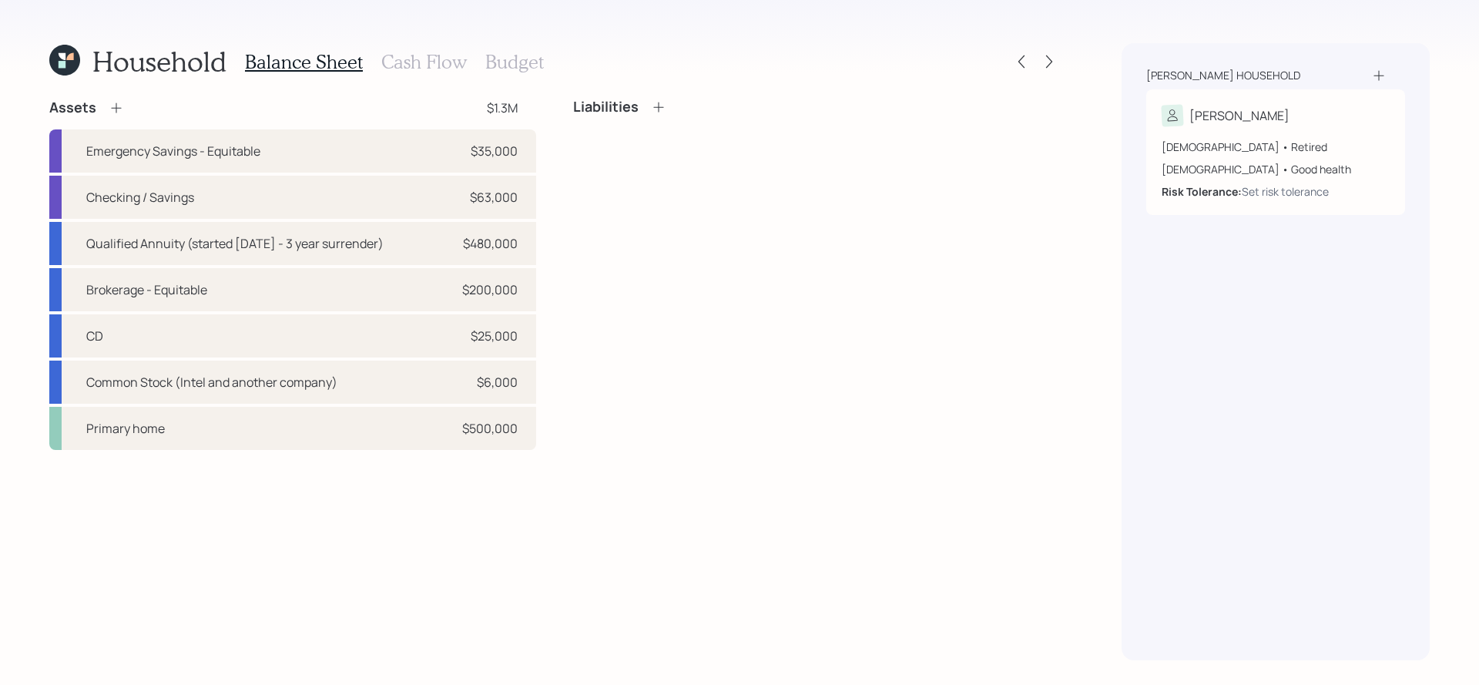
click at [522, 112] on div "Assets $1.3M" at bounding box center [292, 108] width 487 height 18
drag, startPoint x: 522, startPoint y: 112, endPoint x: 438, endPoint y: 106, distance: 83.4
click at [438, 106] on div "Assets $1.3M" at bounding box center [292, 108] width 487 height 18
click at [582, 226] on div "Liabilities" at bounding box center [816, 274] width 487 height 351
click at [660, 112] on icon at bounding box center [658, 106] width 15 height 15
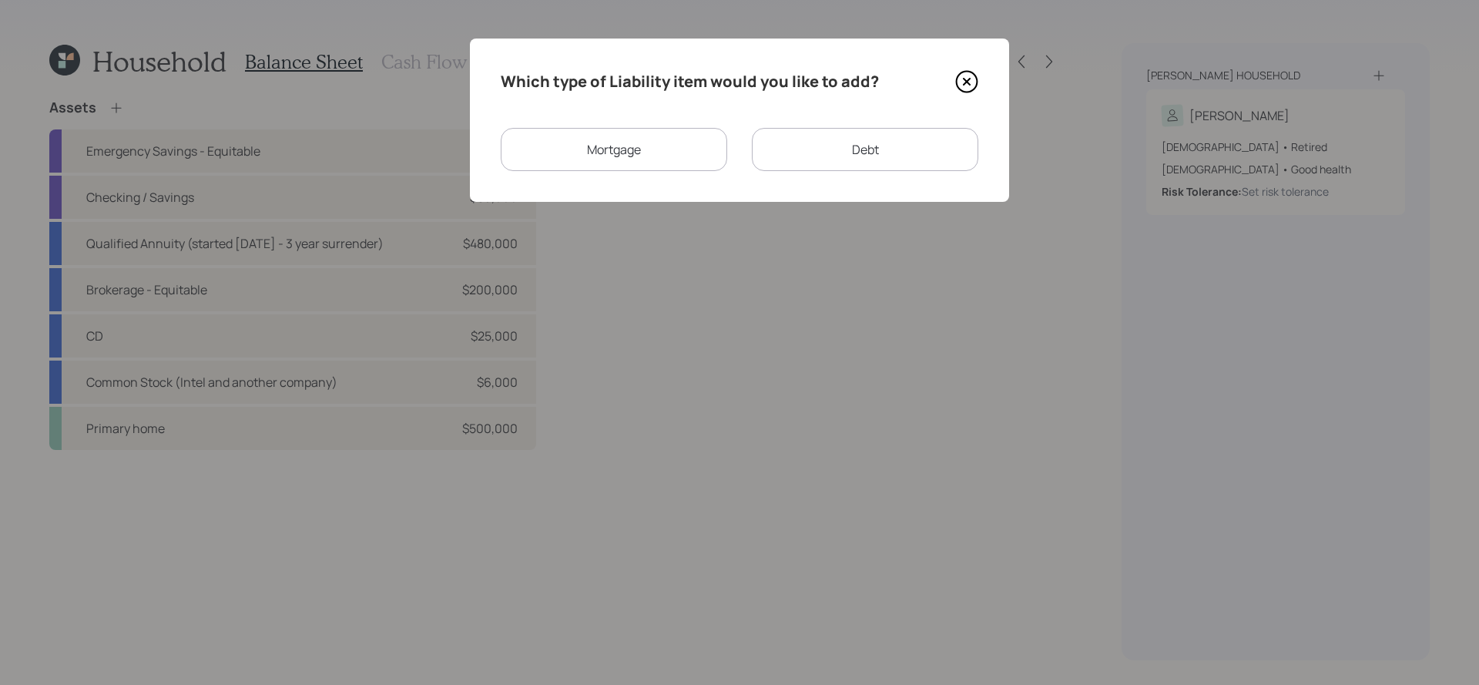
click at [770, 164] on div "Debt" at bounding box center [865, 149] width 227 height 43
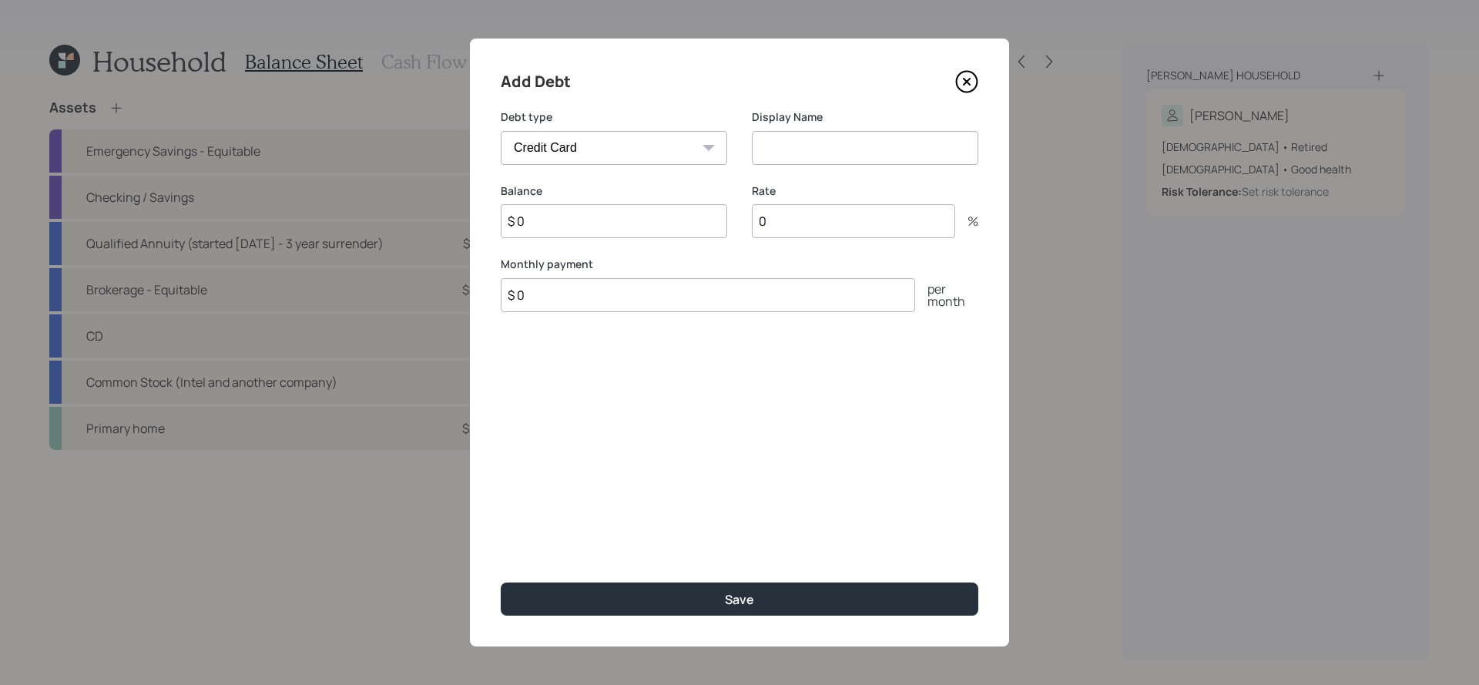
click at [517, 148] on select "Car Credit Card Medical Student Other" at bounding box center [614, 148] width 227 height 34
select select "car"
click at [501, 131] on select "Car Credit Card Medical Student Other" at bounding box center [614, 148] width 227 height 34
click at [840, 147] on input at bounding box center [865, 148] width 227 height 34
type input "Auto loan"
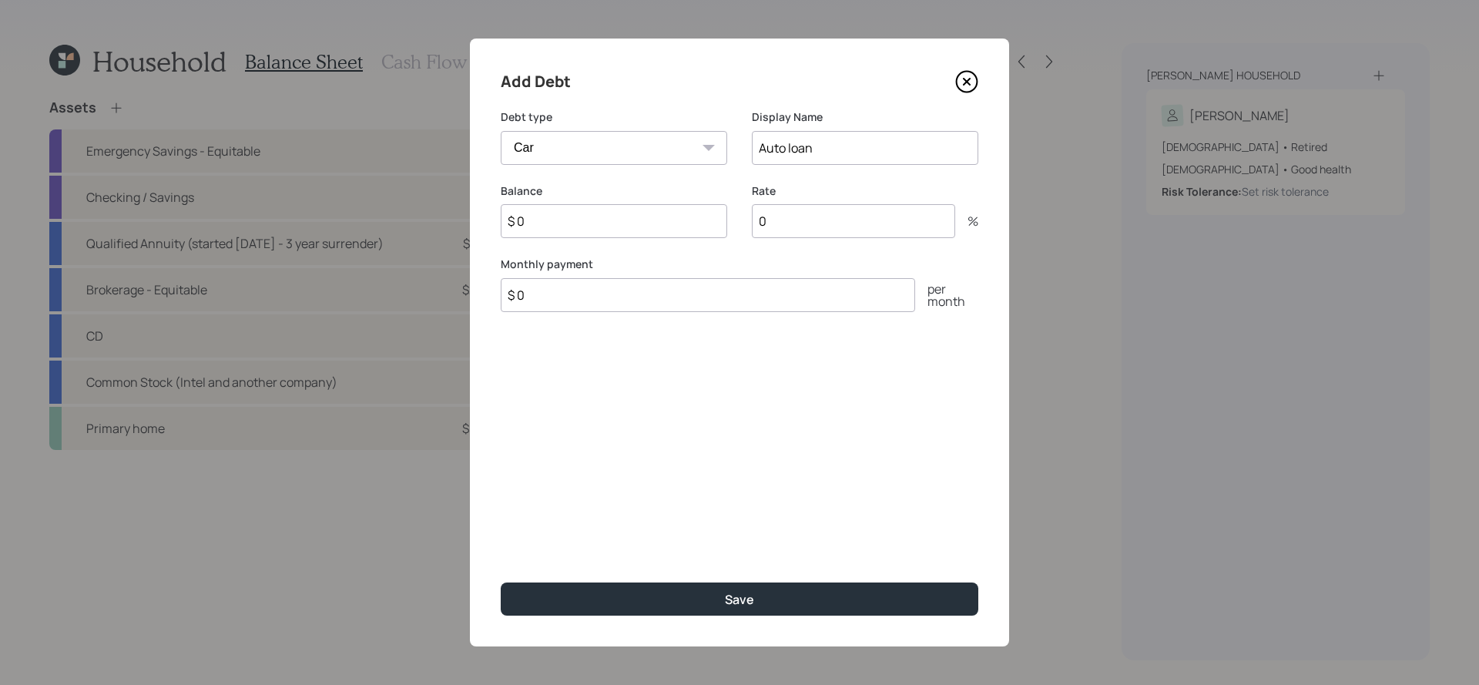
click at [603, 248] on div "Balance $ 0" at bounding box center [614, 220] width 227 height 74
click at [620, 223] on input "$ 0" at bounding box center [614, 221] width 227 height 34
type input "$ 17,000"
click at [791, 237] on input "0" at bounding box center [853, 221] width 203 height 34
type input "3"
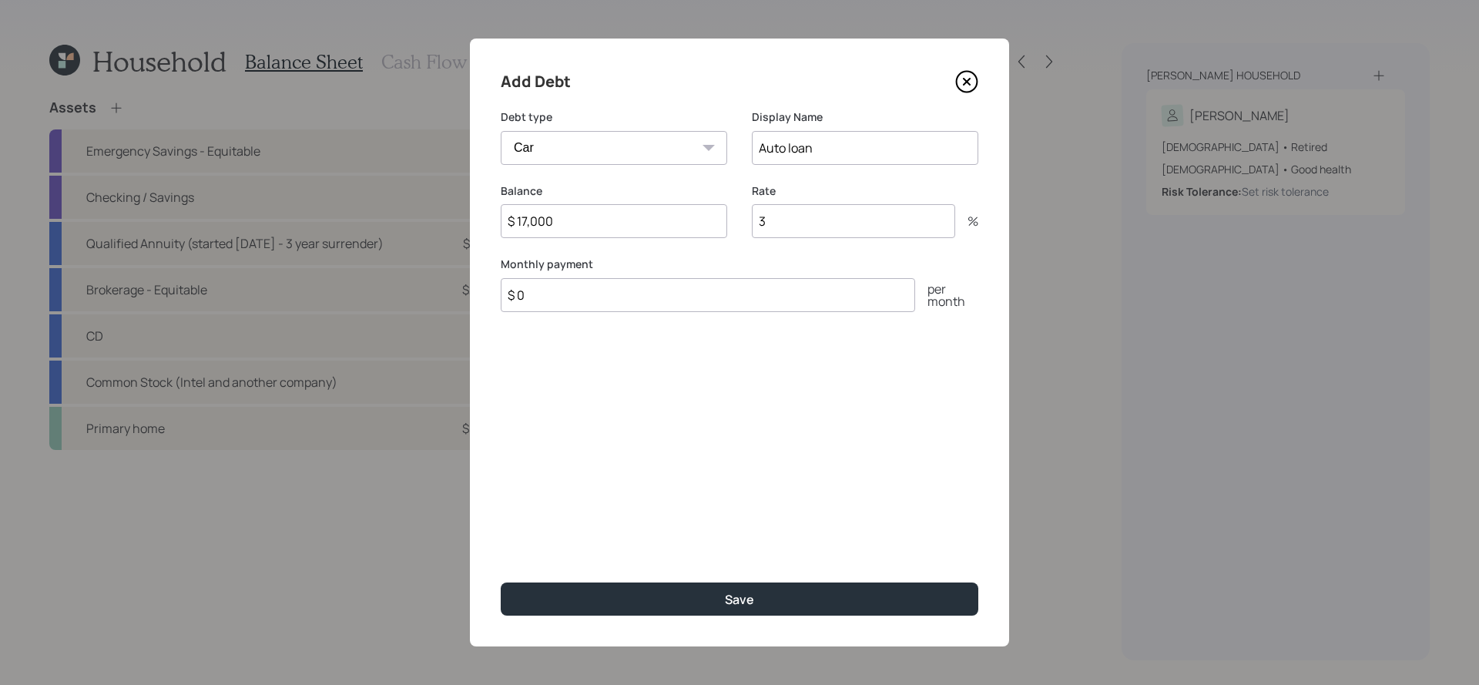
click at [750, 300] on input "$ 0" at bounding box center [708, 295] width 415 height 34
type input "$ 210"
click at [501, 583] on button "Save" at bounding box center [740, 599] width 478 height 33
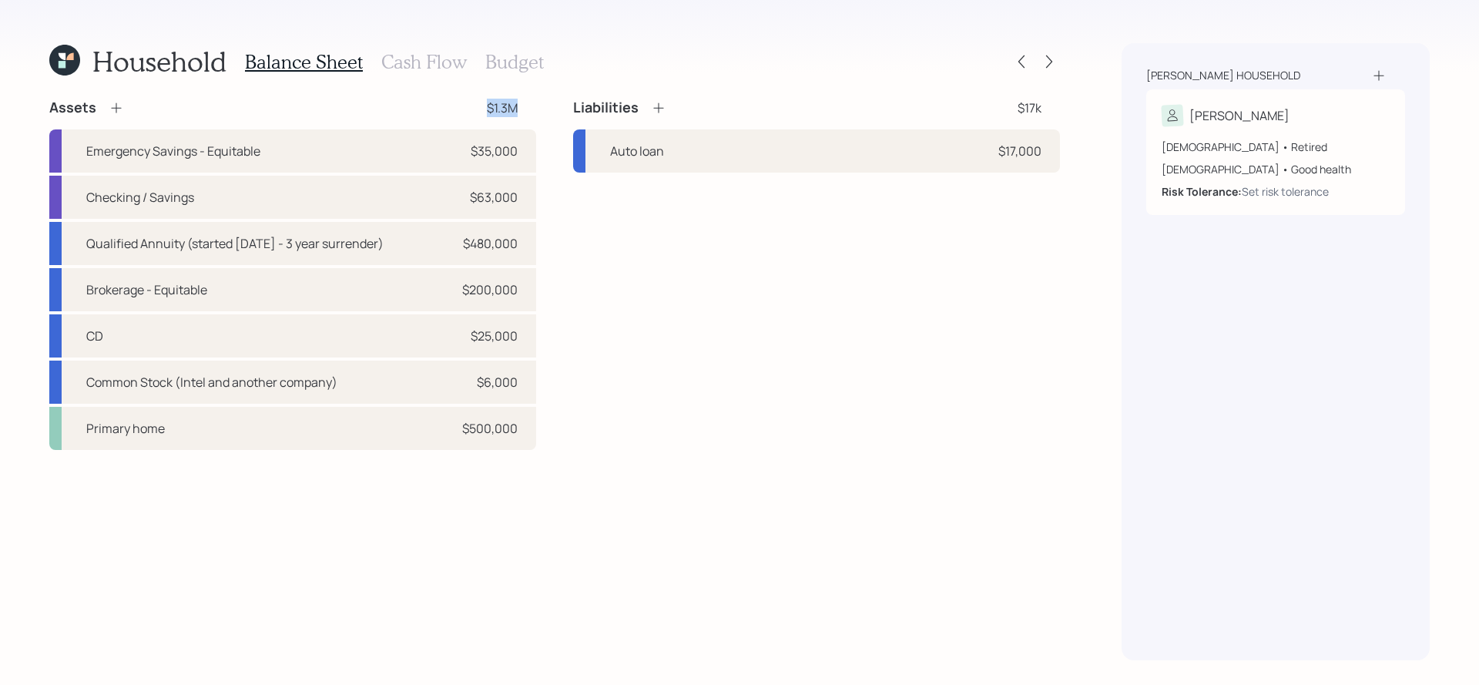
drag, startPoint x: 522, startPoint y: 113, endPoint x: 475, endPoint y: 113, distance: 46.2
click at [475, 113] on div "Assets $1.3M" at bounding box center [292, 108] width 487 height 18
click at [633, 225] on div "Liabilities $17k Auto loan $17,000" at bounding box center [816, 274] width 487 height 351
click at [448, 62] on h3 "Cash Flow" at bounding box center [424, 62] width 86 height 22
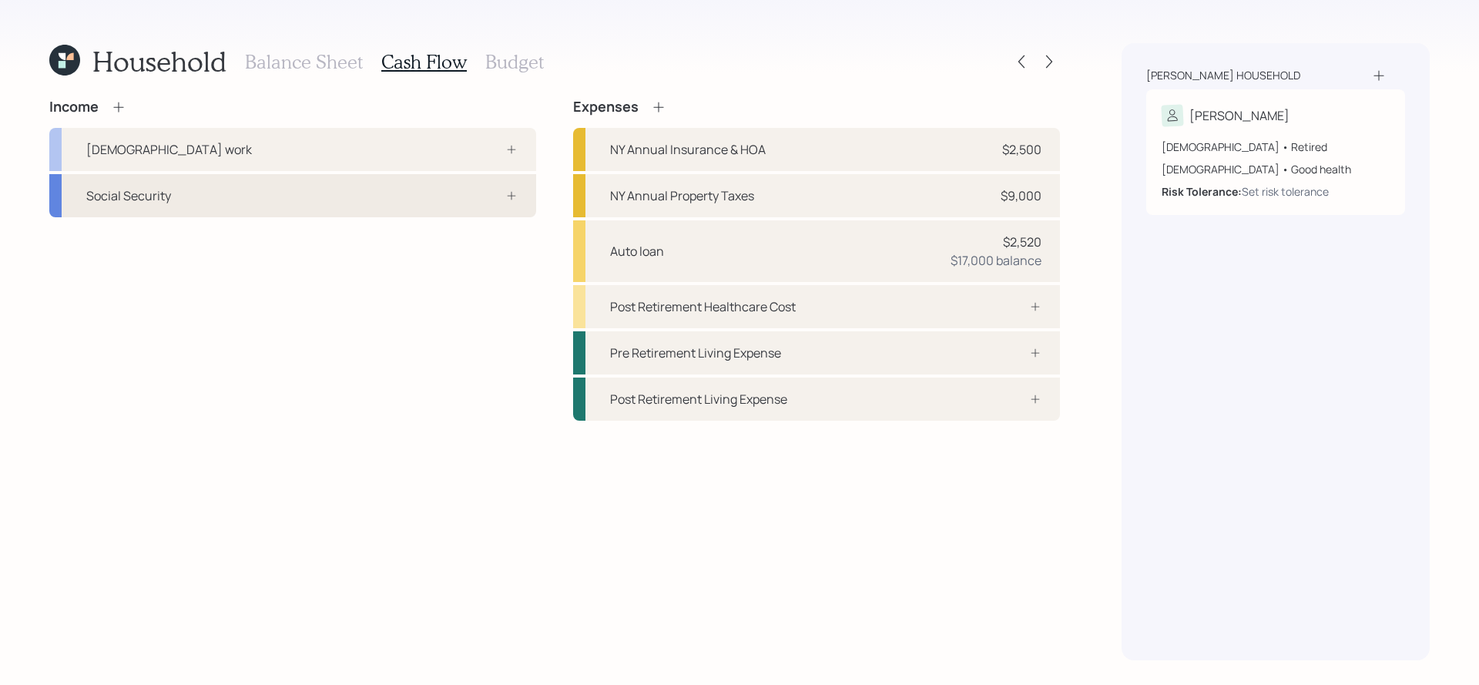
click at [146, 183] on div "Social Security" at bounding box center [292, 195] width 487 height 43
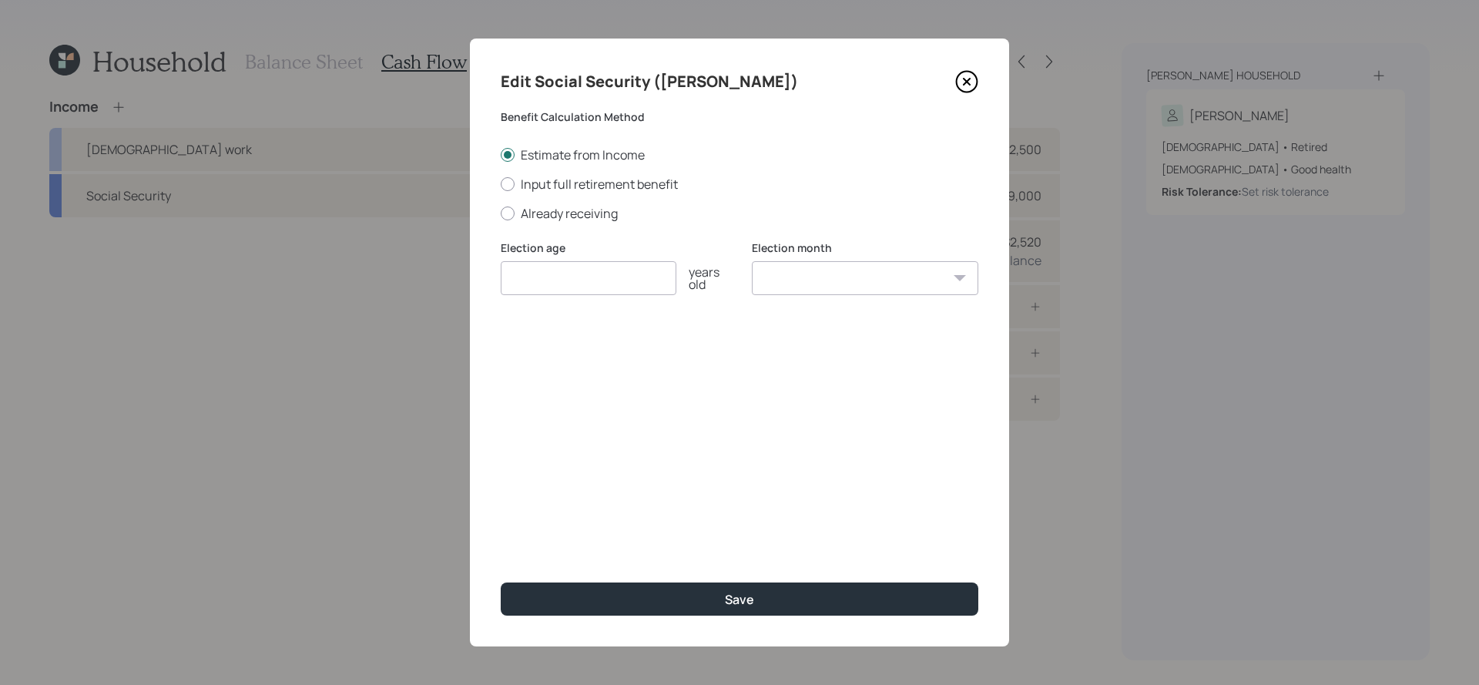
click at [559, 222] on div "Edit Social Security (Patricia) Benefit Calculation Method Estimate from Income…" at bounding box center [739, 343] width 539 height 608
click at [567, 215] on label "Already receiving" at bounding box center [740, 213] width 478 height 17
click at [501, 213] on input "Already receiving" at bounding box center [500, 213] width 1 height 1
radio input "true"
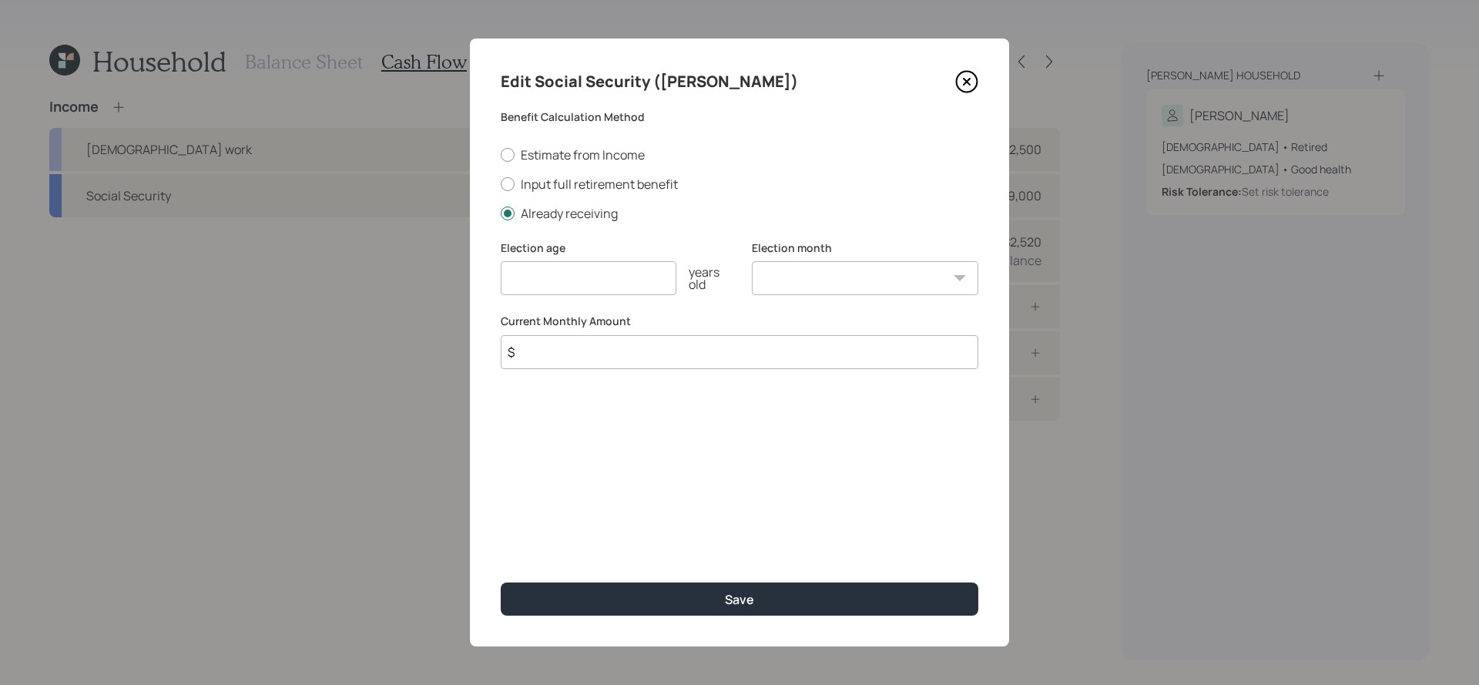
click at [562, 270] on input "number" at bounding box center [589, 278] width 176 height 34
click at [589, 348] on input "$" at bounding box center [740, 352] width 478 height 34
type input "$ 4,035"
click at [569, 280] on input "number" at bounding box center [589, 278] width 176 height 34
type input "70"
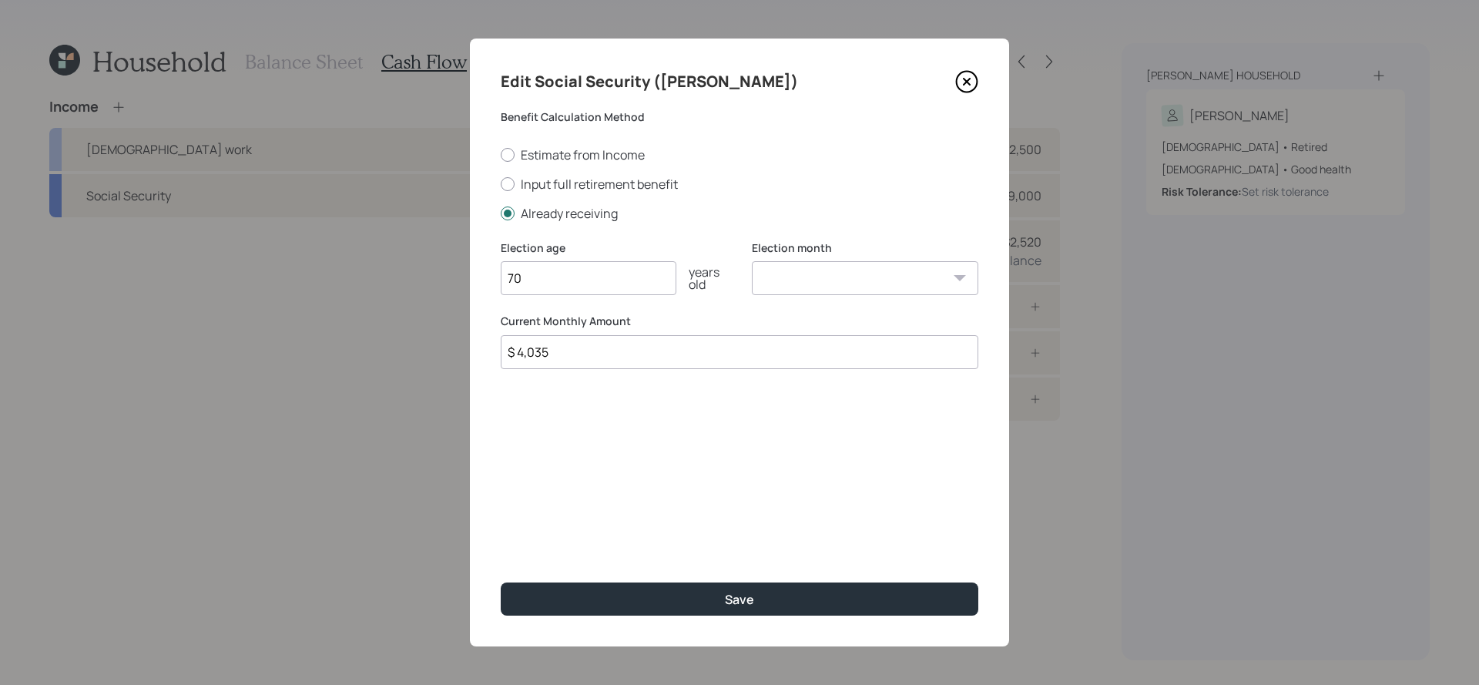
click at [501, 583] on button "Save" at bounding box center [740, 599] width 478 height 33
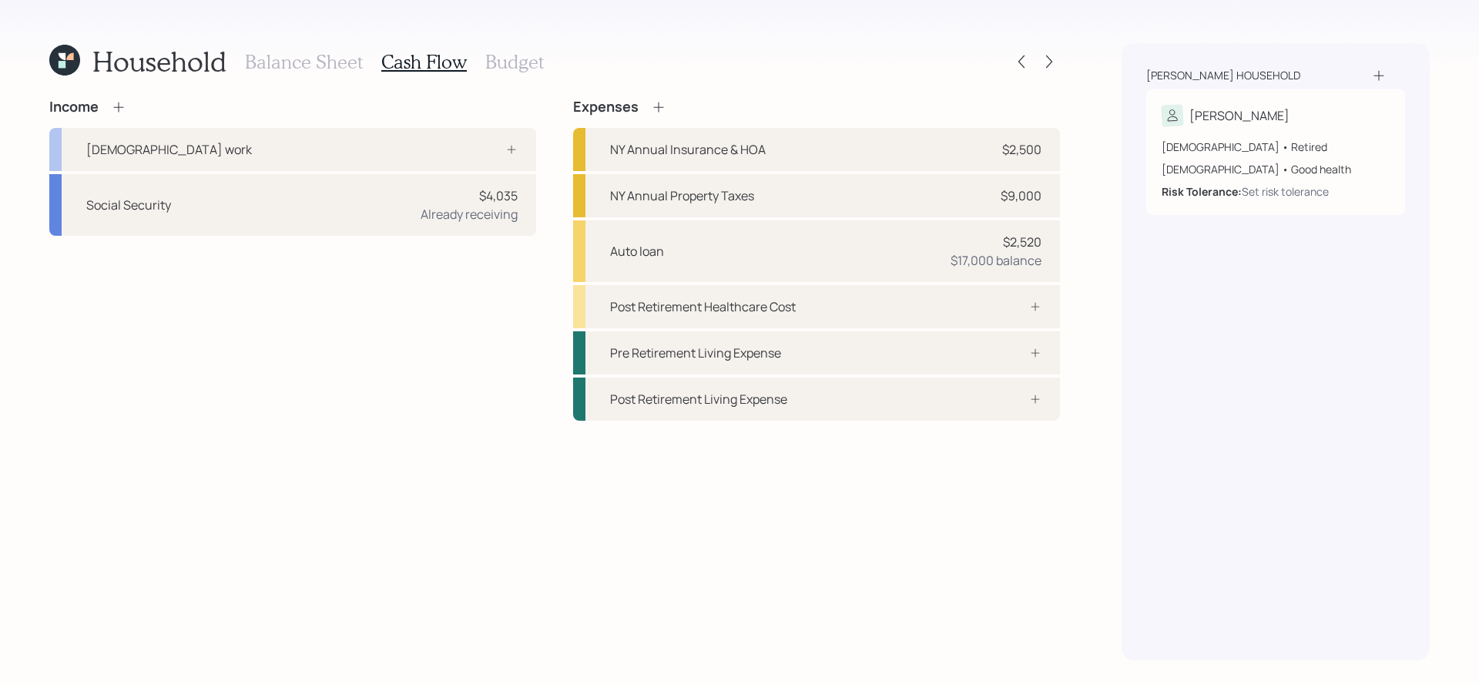
click at [119, 106] on icon at bounding box center [118, 107] width 10 height 10
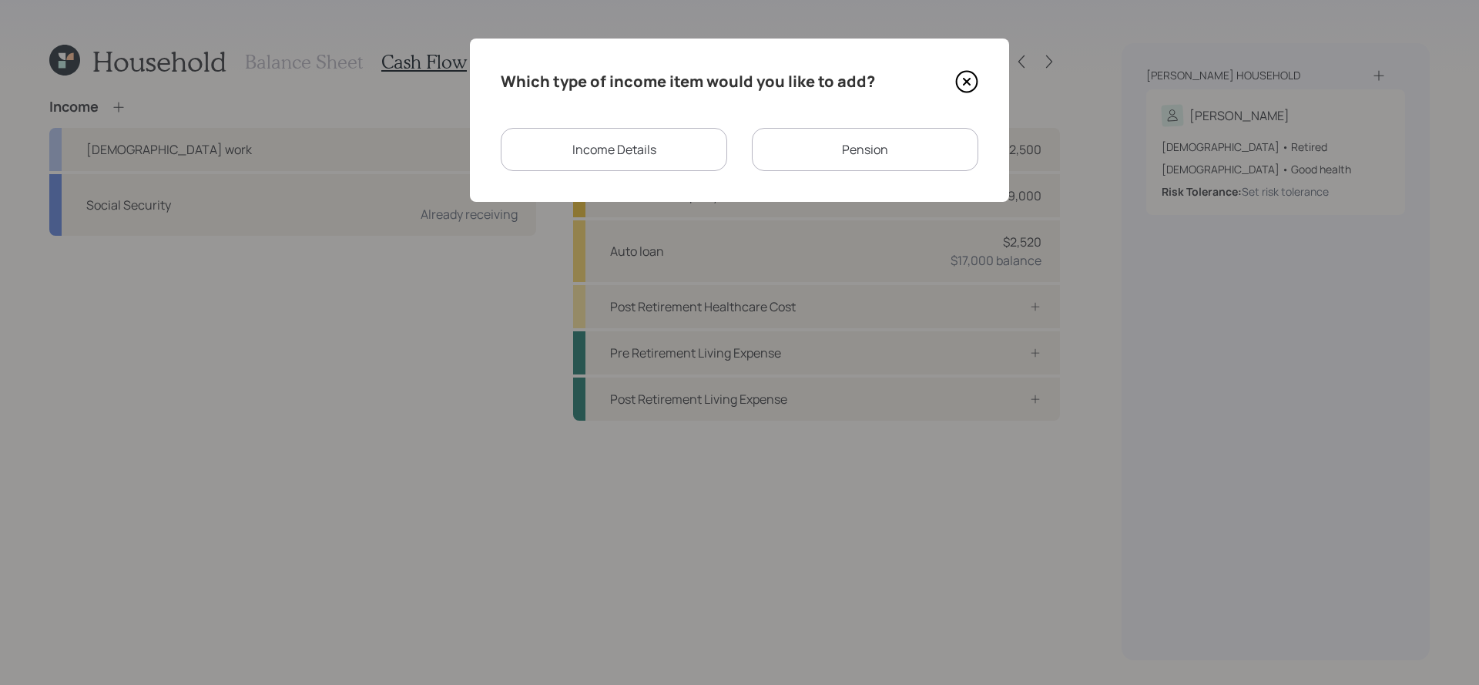
click at [671, 156] on div "Income Details" at bounding box center [614, 149] width 227 height 43
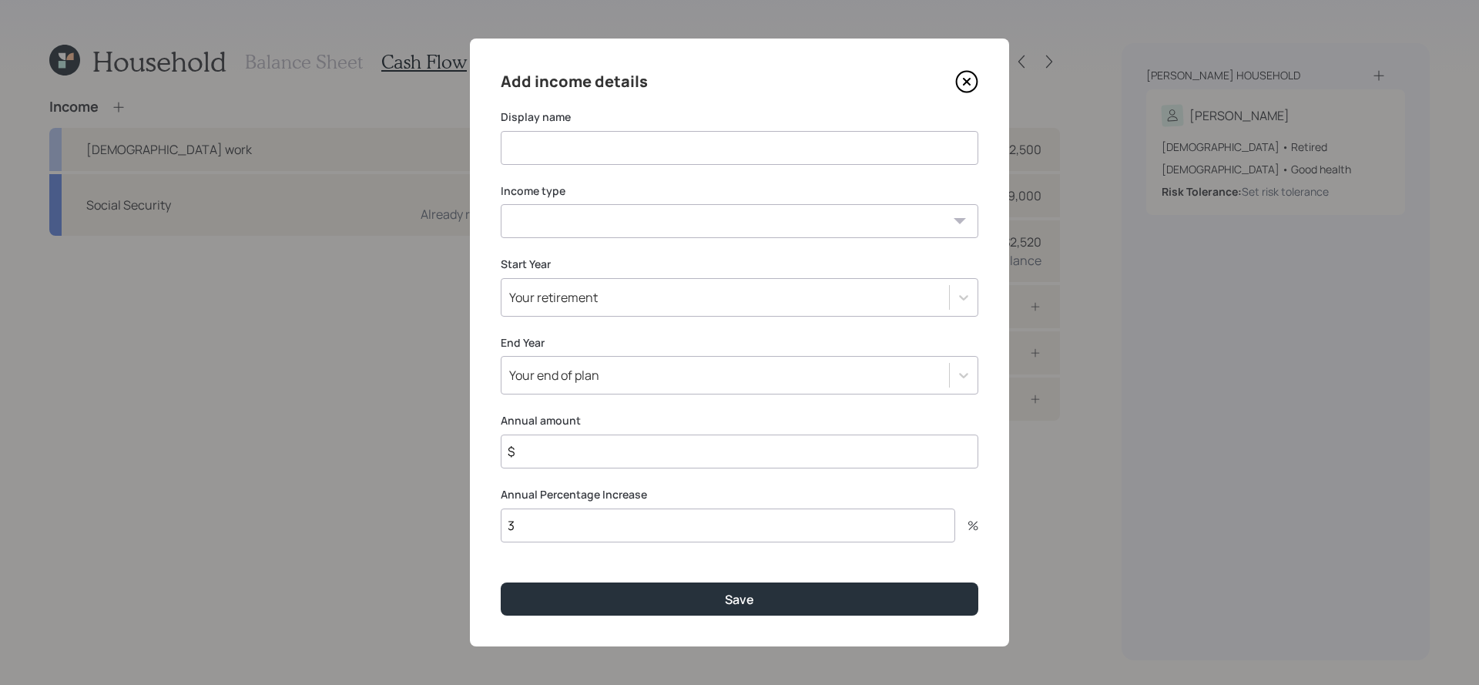
click at [975, 86] on icon at bounding box center [967, 82] width 21 height 21
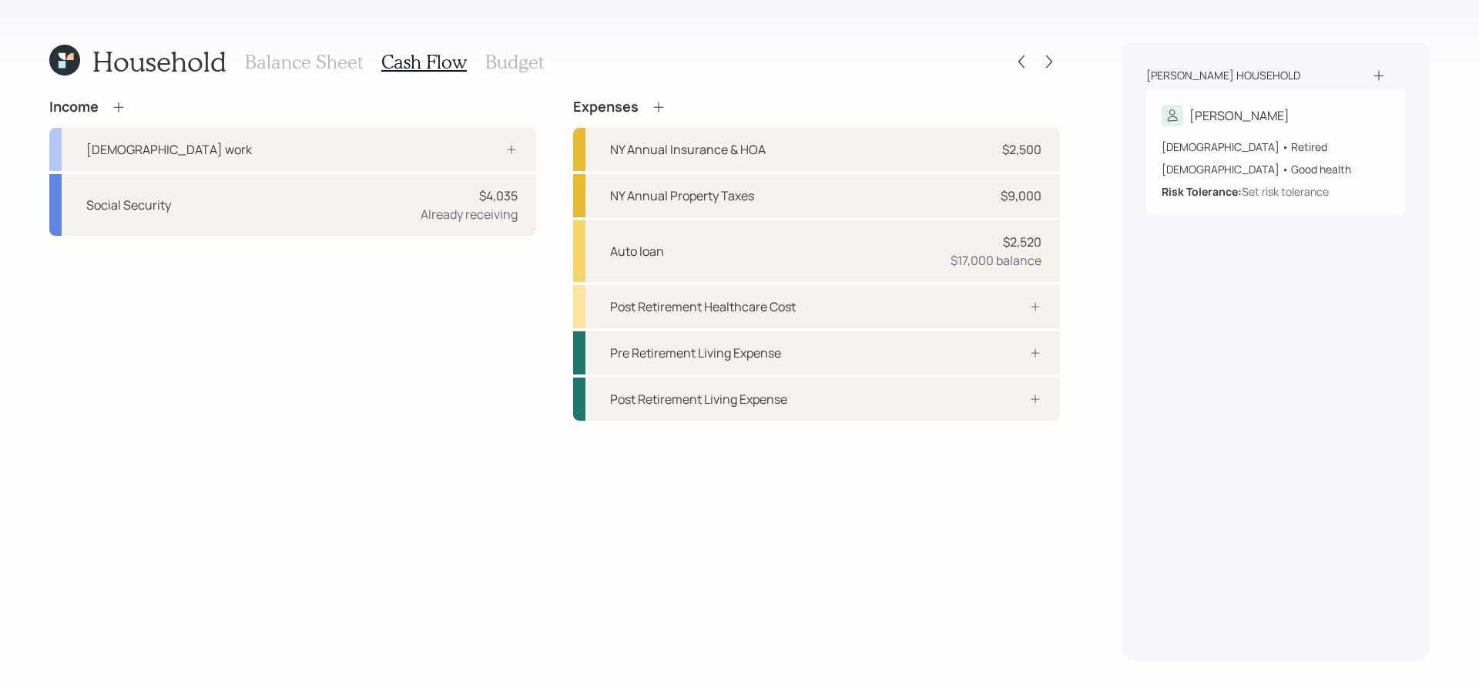
click at [119, 107] on icon at bounding box center [118, 107] width 10 height 10
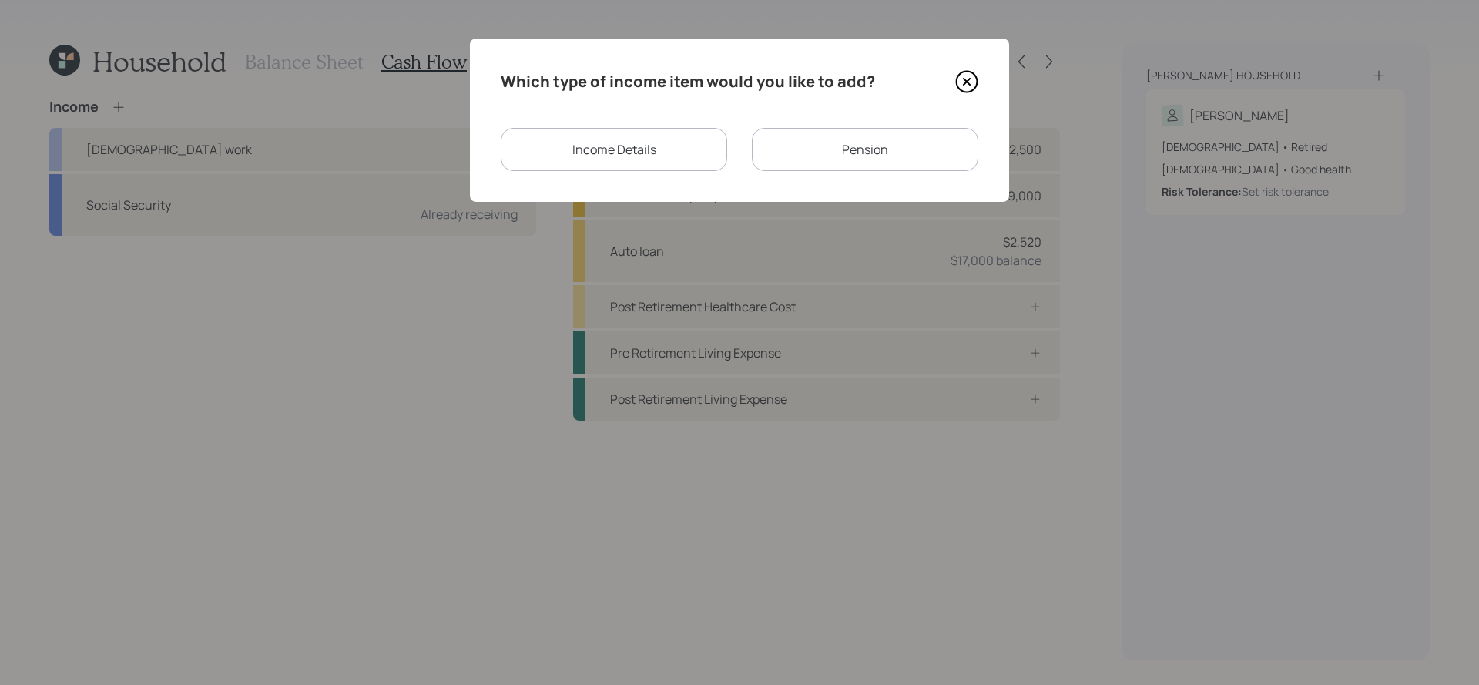
click at [881, 147] on div "Pension" at bounding box center [865, 149] width 227 height 43
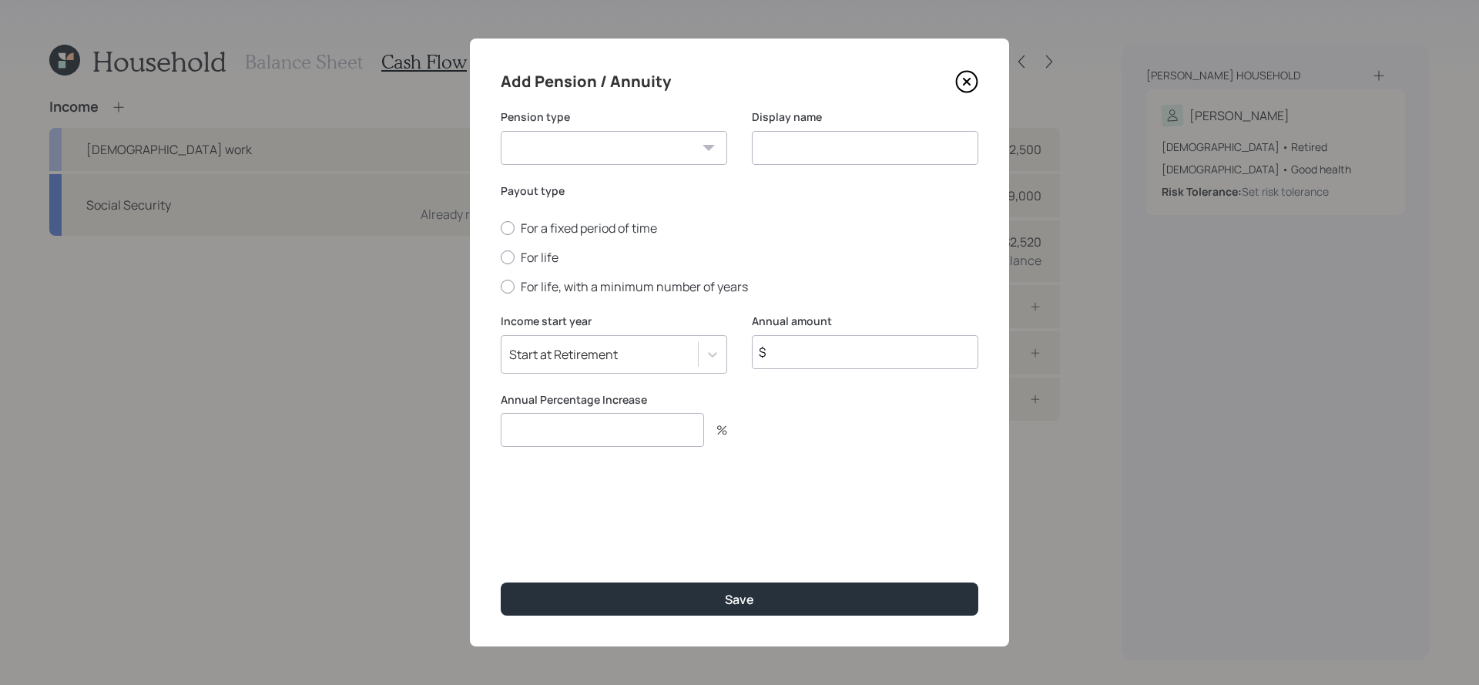
click at [667, 140] on select "Pension Annuity" at bounding box center [614, 148] width 227 height 34
select select "annuity"
click at [501, 131] on select "Pension Annuity" at bounding box center [614, 148] width 227 height 34
click at [876, 361] on input "$" at bounding box center [865, 352] width 227 height 34
type input "$ 4,608"
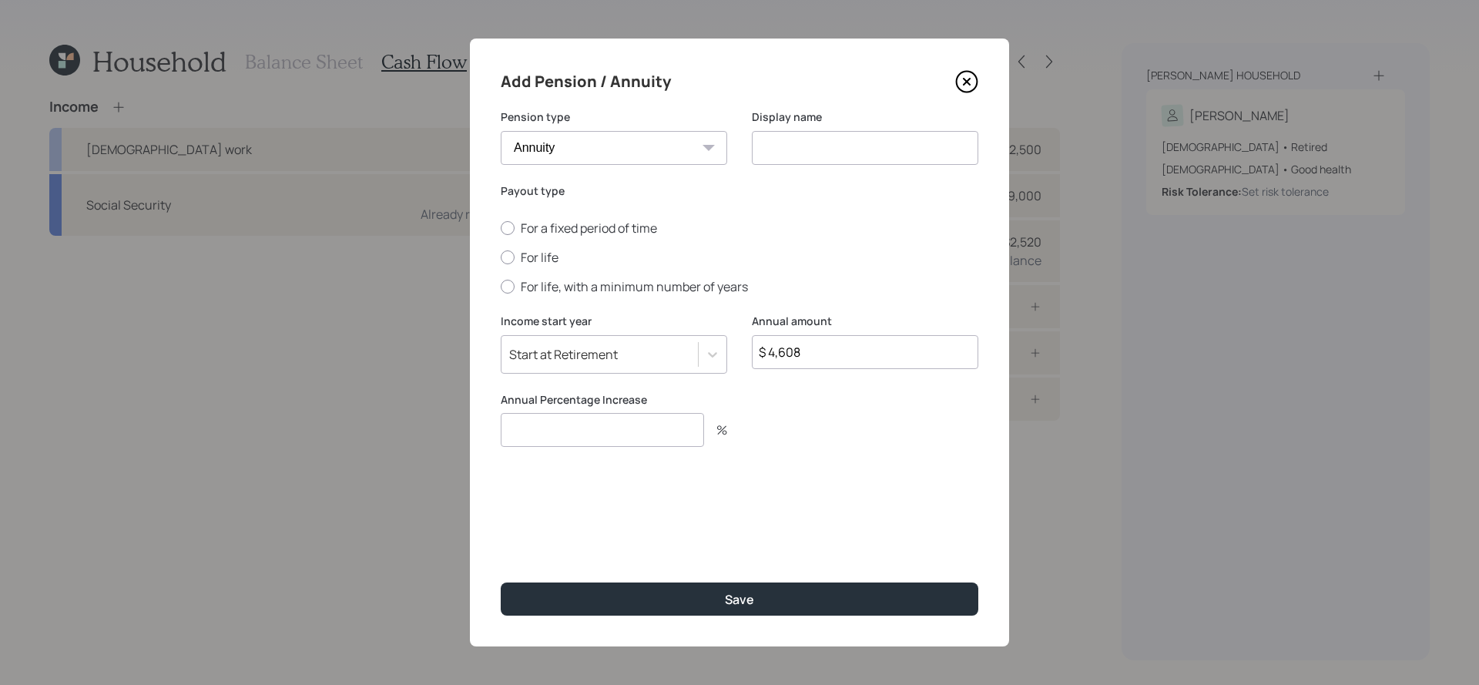
click at [677, 434] on input "number" at bounding box center [602, 430] width 203 height 34
type input "0"
click at [795, 146] on input at bounding box center [865, 148] width 227 height 34
type input "Nationwide Annuity"
click at [544, 247] on div "For a fixed period of time For life For life, with a minimum number of years" at bounding box center [740, 258] width 478 height 76
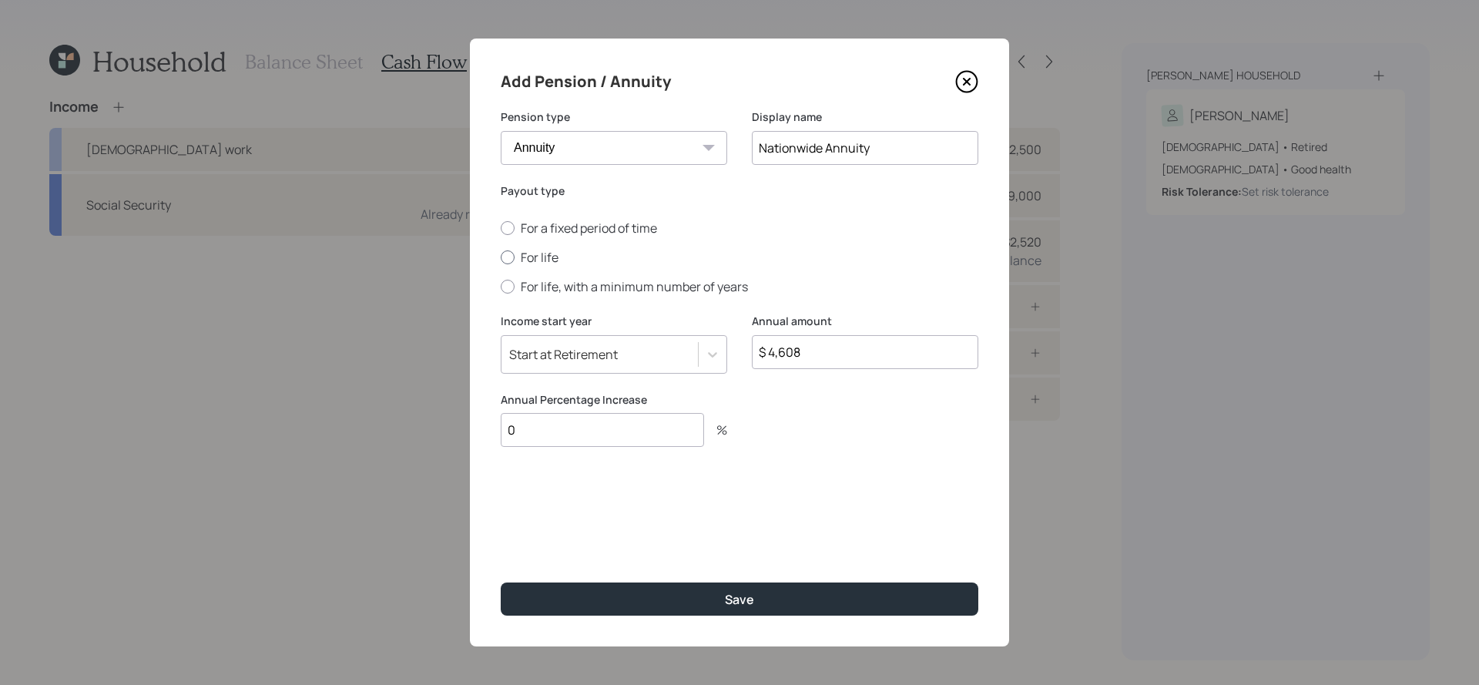
click at [543, 254] on label "For life" at bounding box center [740, 257] width 478 height 17
click at [501, 257] on input "For life" at bounding box center [500, 257] width 1 height 1
radio input "true"
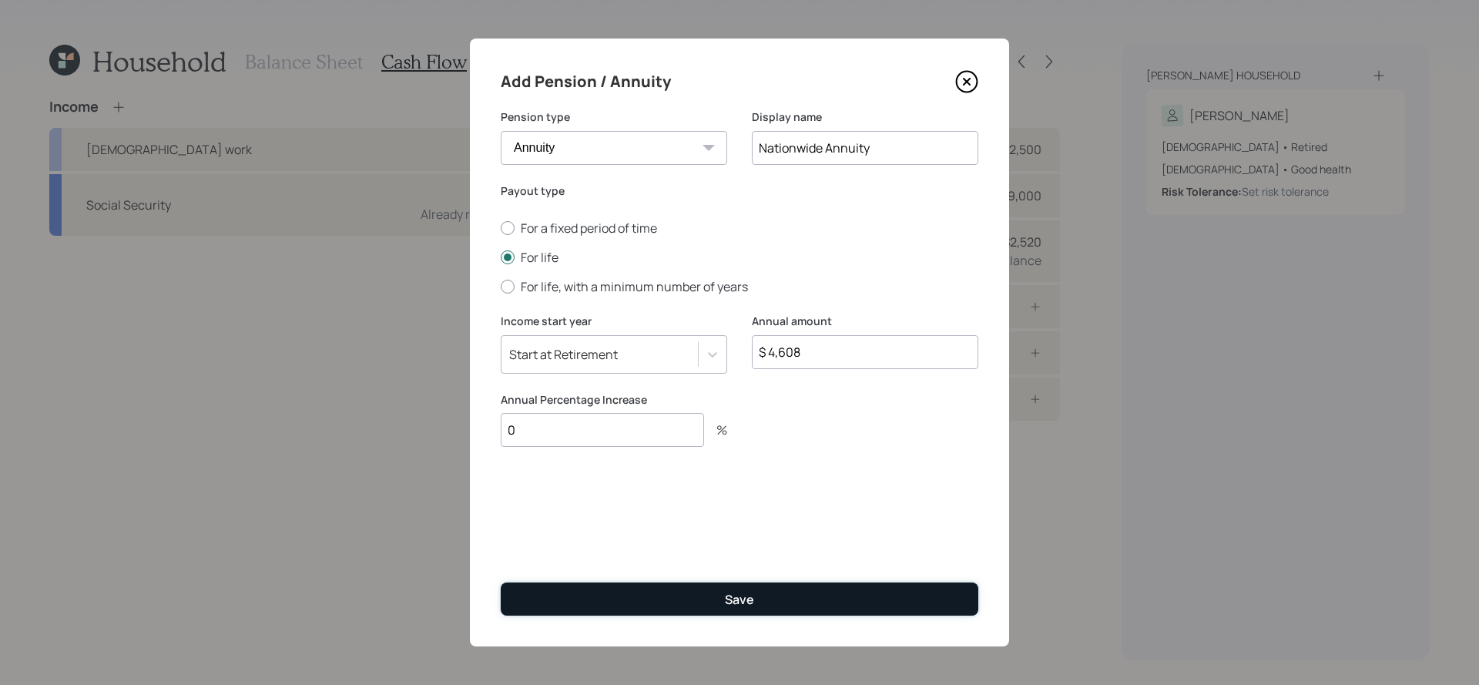
click at [844, 595] on button "Save" at bounding box center [740, 599] width 478 height 33
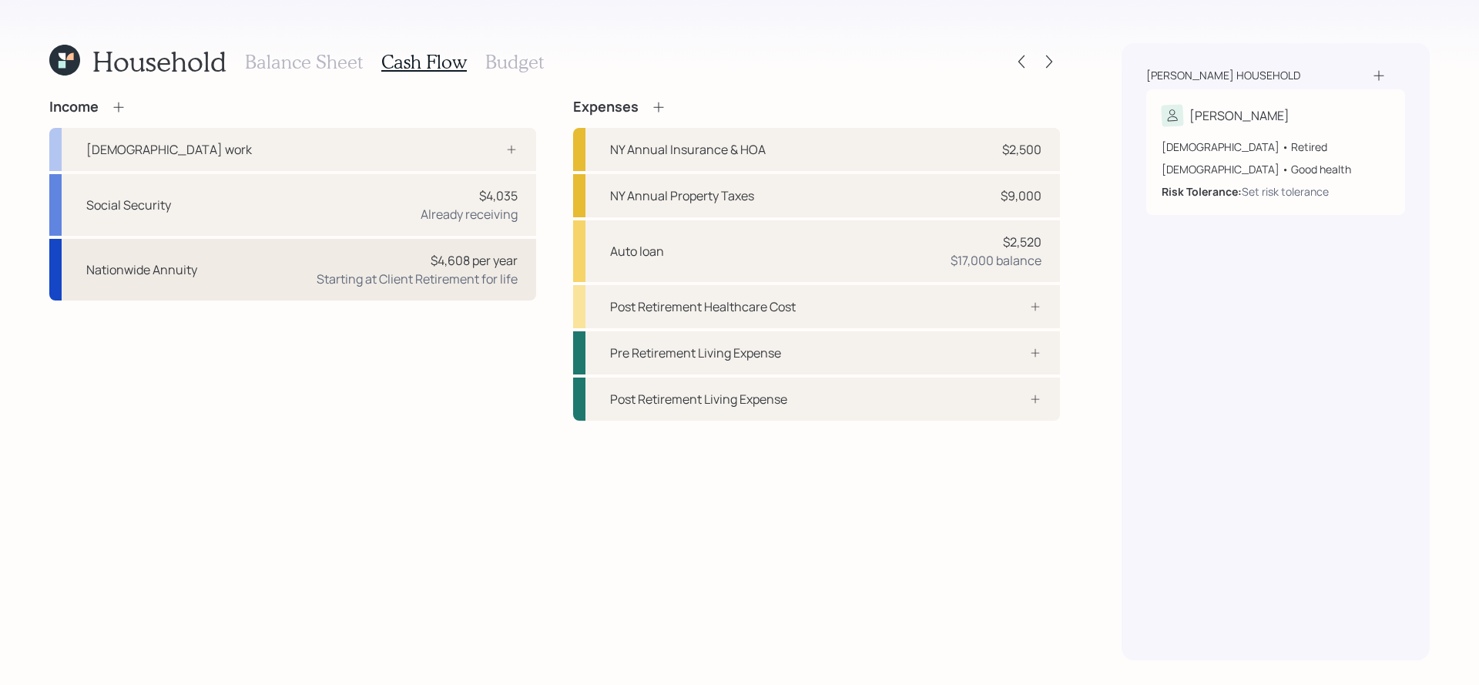
click at [244, 294] on div "Nationwide Annuity $4,608 per year Starting at Client Retirement for life" at bounding box center [292, 270] width 487 height 62
select select "annuity"
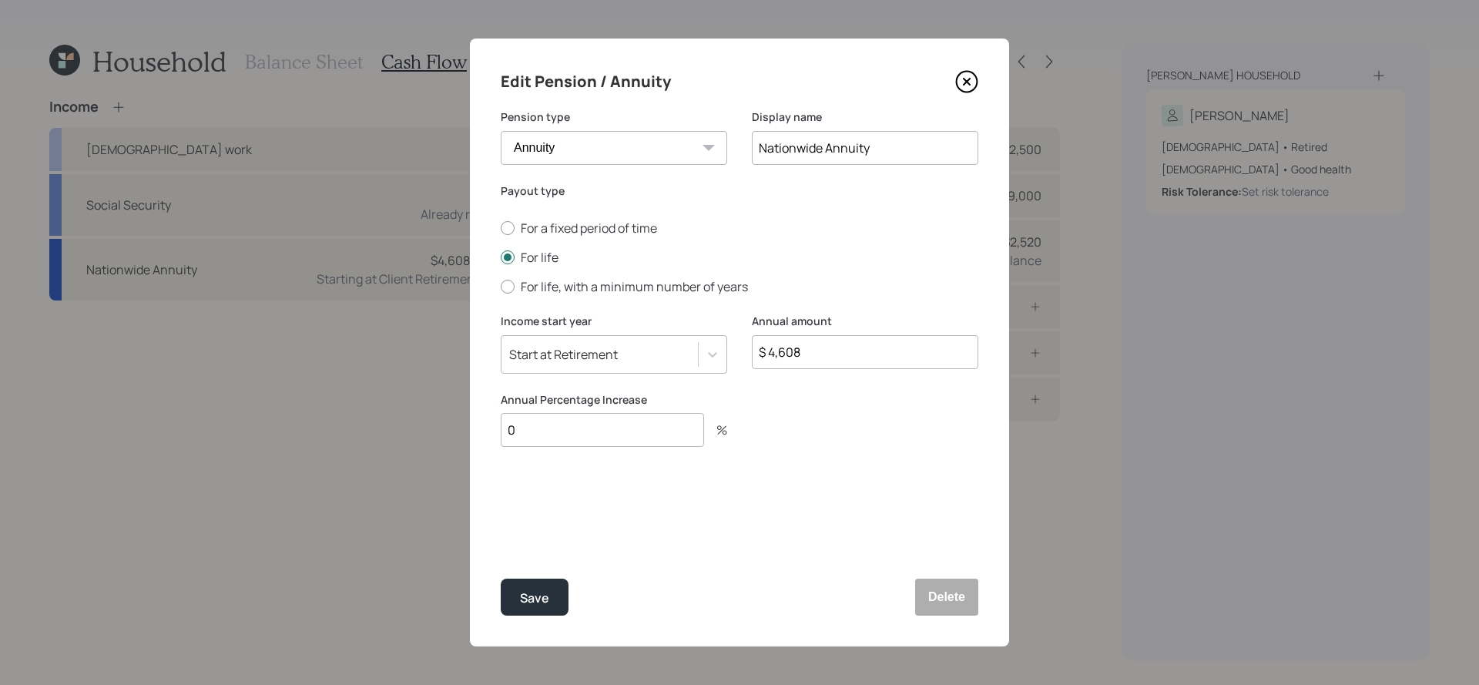
click at [678, 354] on div "Start at Retirement" at bounding box center [600, 354] width 196 height 26
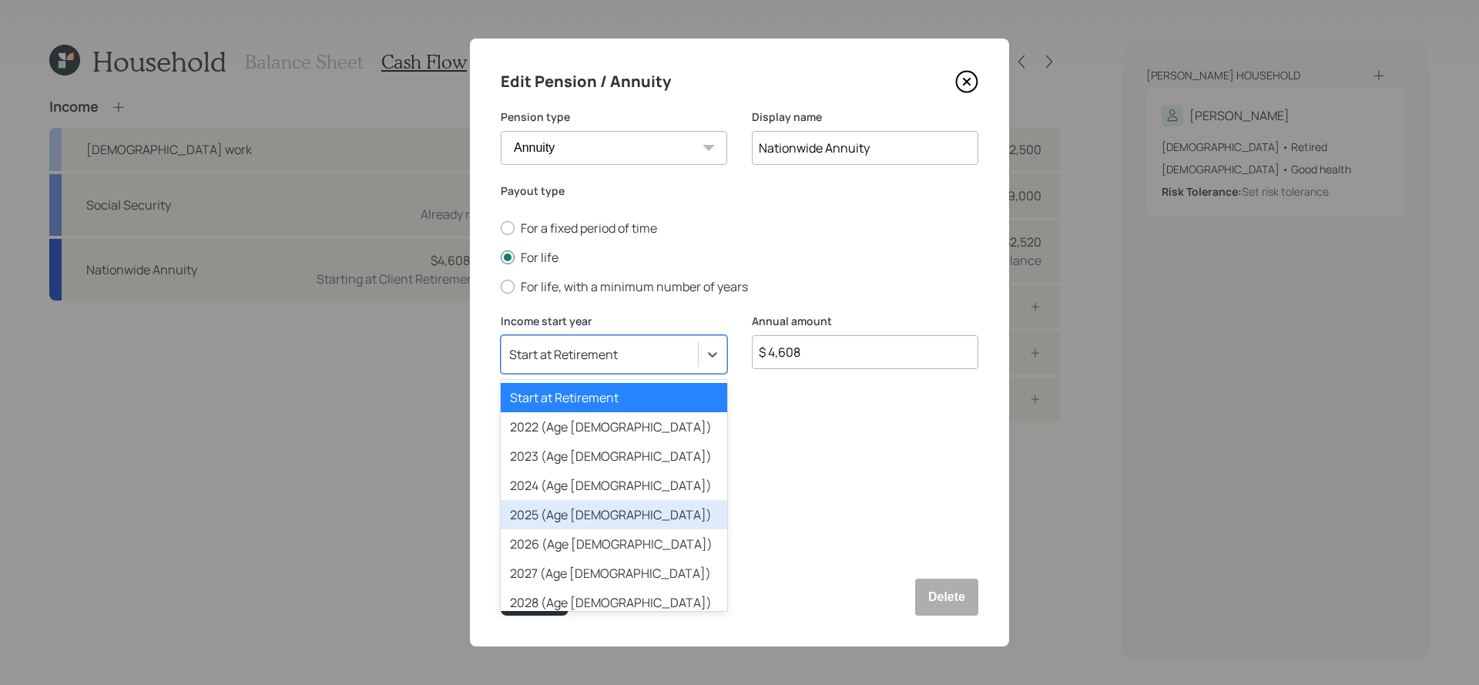
click at [628, 505] on div "2025 (Age 72)" at bounding box center [614, 514] width 227 height 29
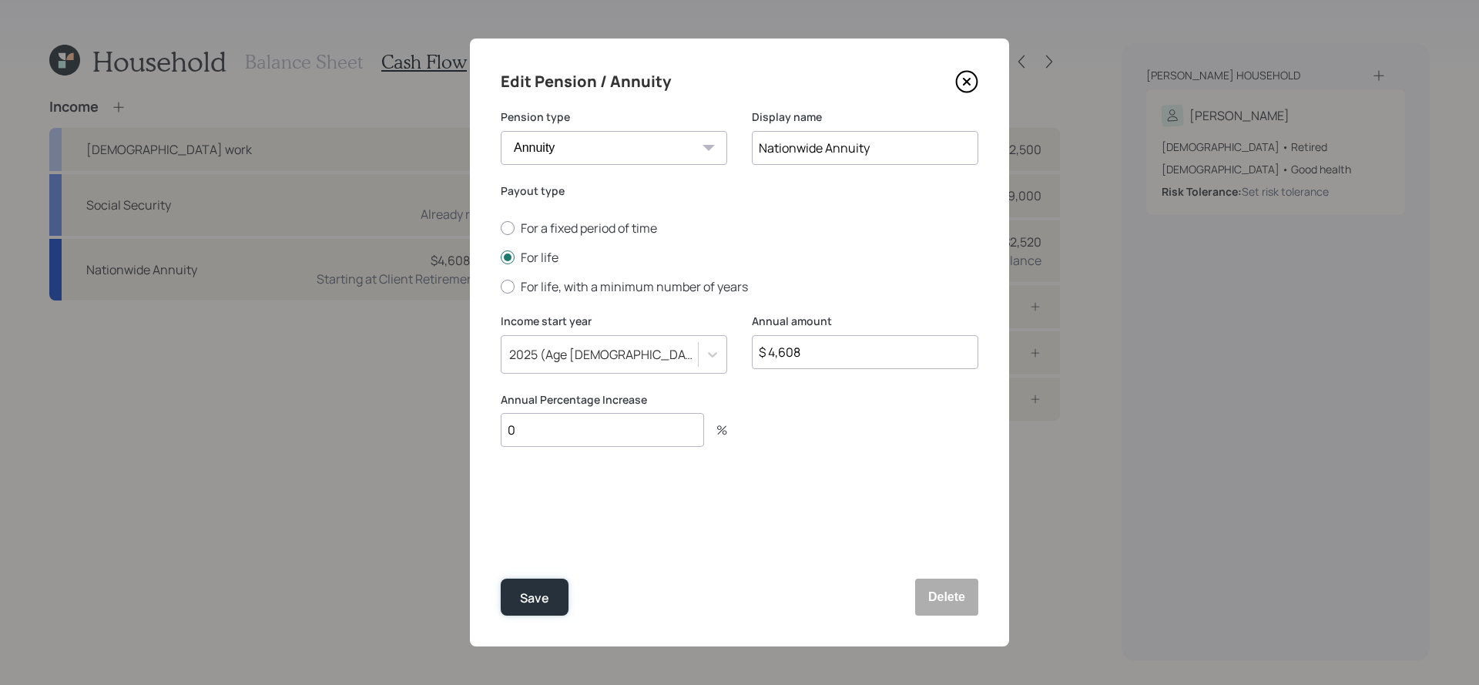
drag, startPoint x: 515, startPoint y: 600, endPoint x: 598, endPoint y: 377, distance: 238.2
click at [0, 0] on form "Pension type Pension Annuity Display name Nationwide Annuity Payout type For a …" at bounding box center [0, 0] width 0 height 0
click at [555, 598] on button "Save" at bounding box center [535, 597] width 68 height 37
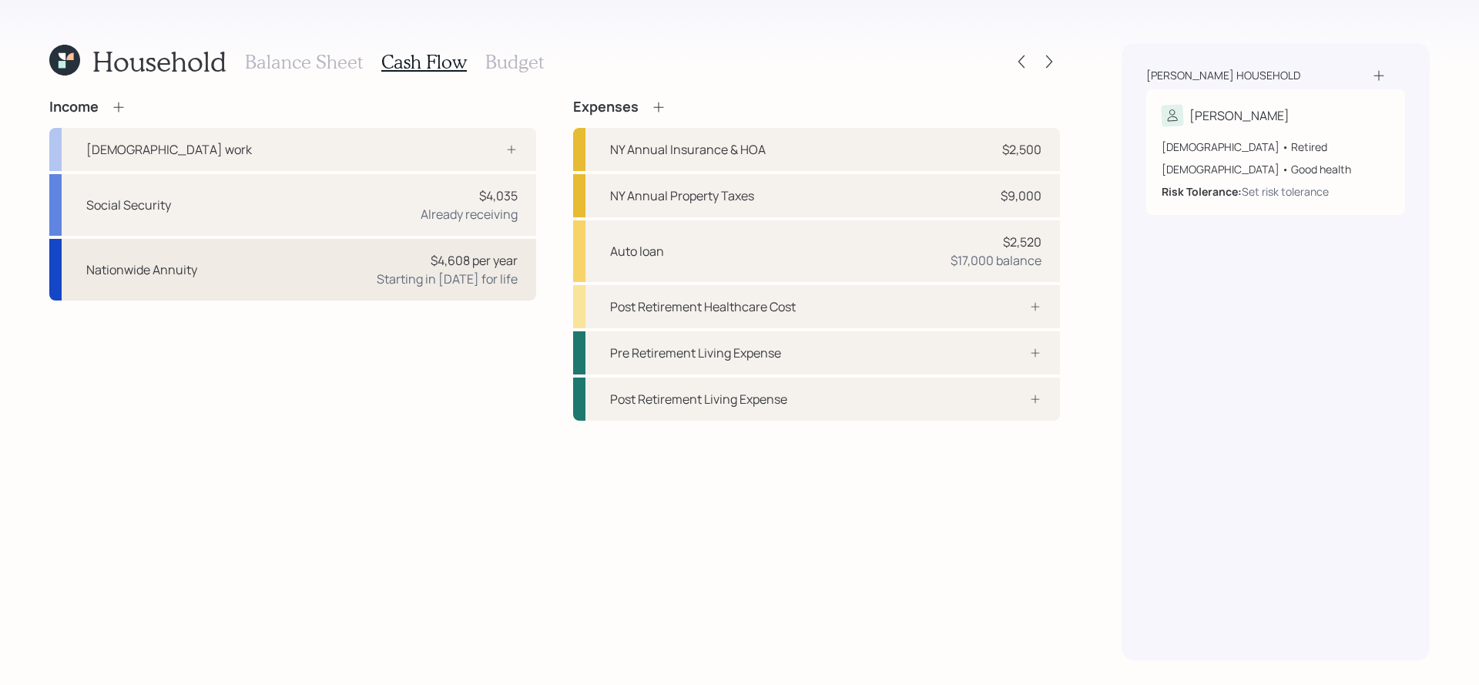
click at [391, 270] on div "Starting in 2025 for life" at bounding box center [447, 279] width 141 height 18
select select "annuity"
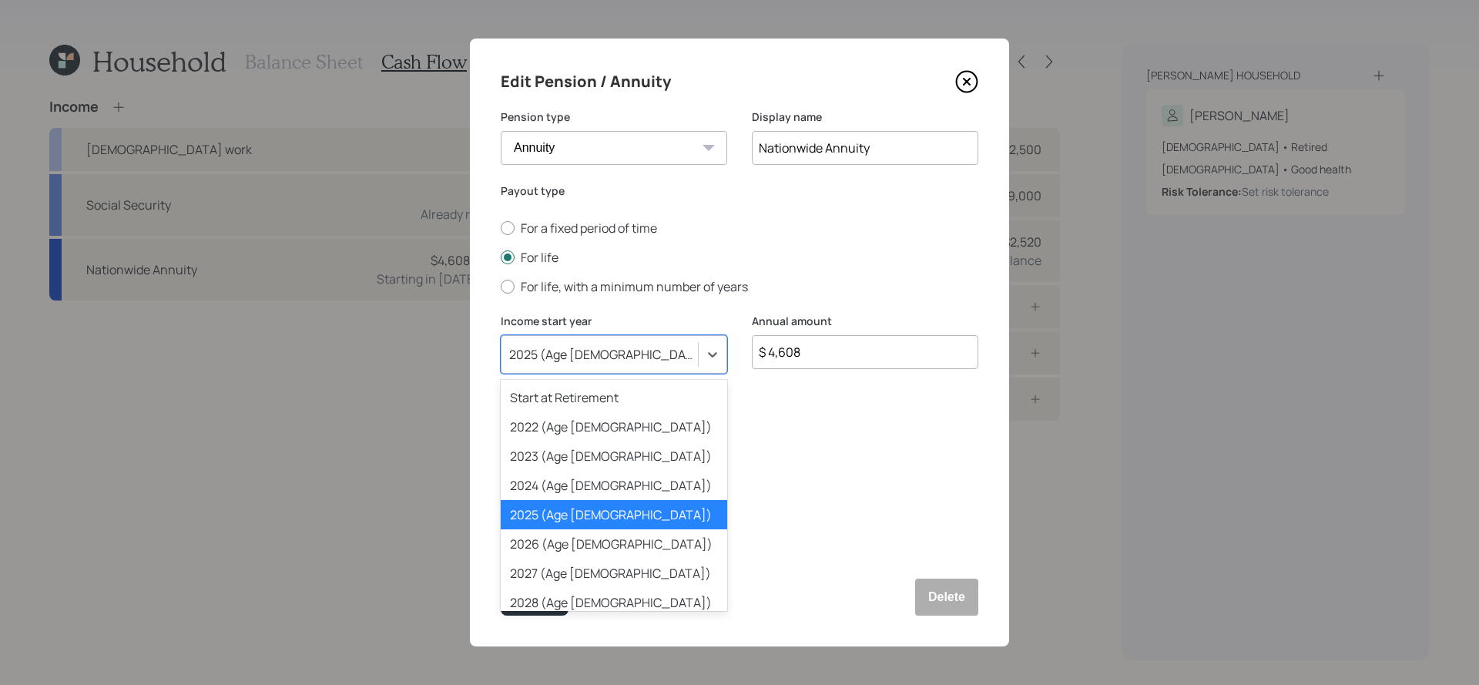
click at [630, 363] on div "2025 (Age 72)" at bounding box center [600, 354] width 196 height 26
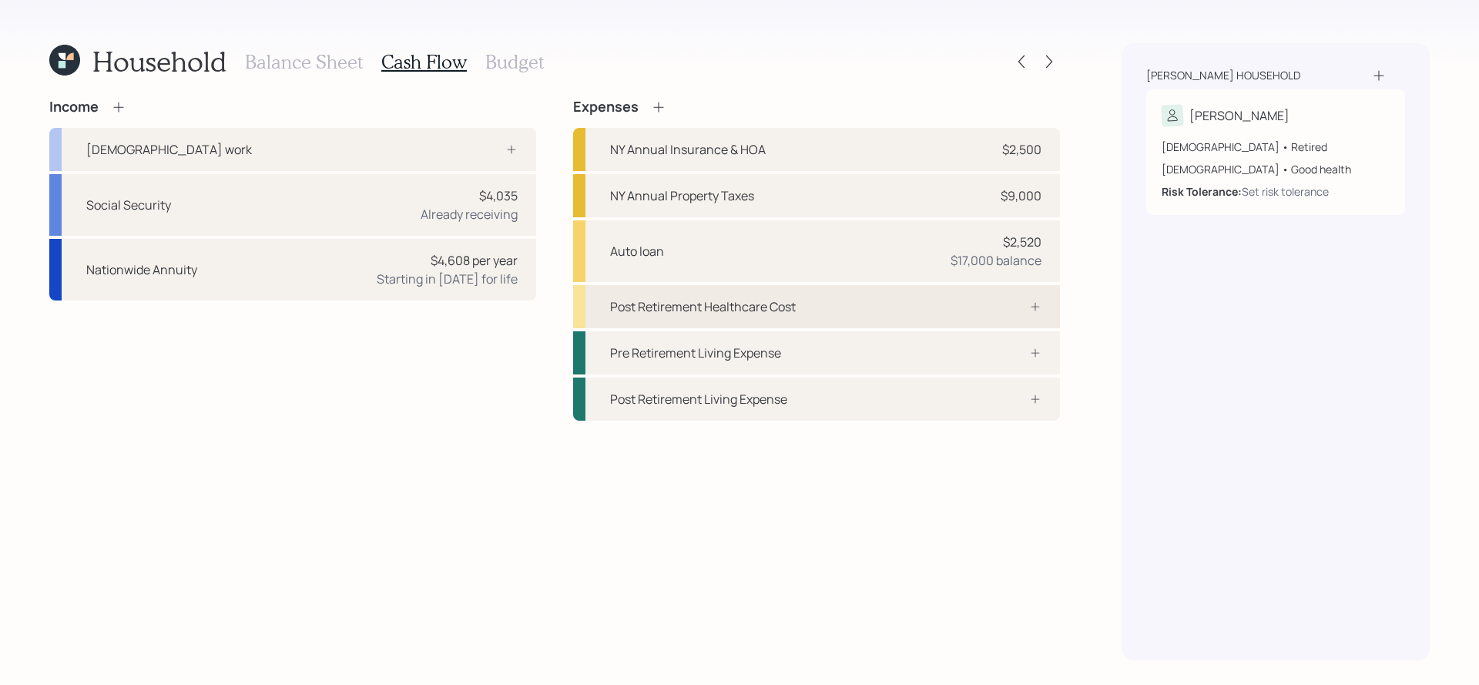
click at [787, 321] on div "Post Retirement Healthcare Cost" at bounding box center [816, 306] width 487 height 43
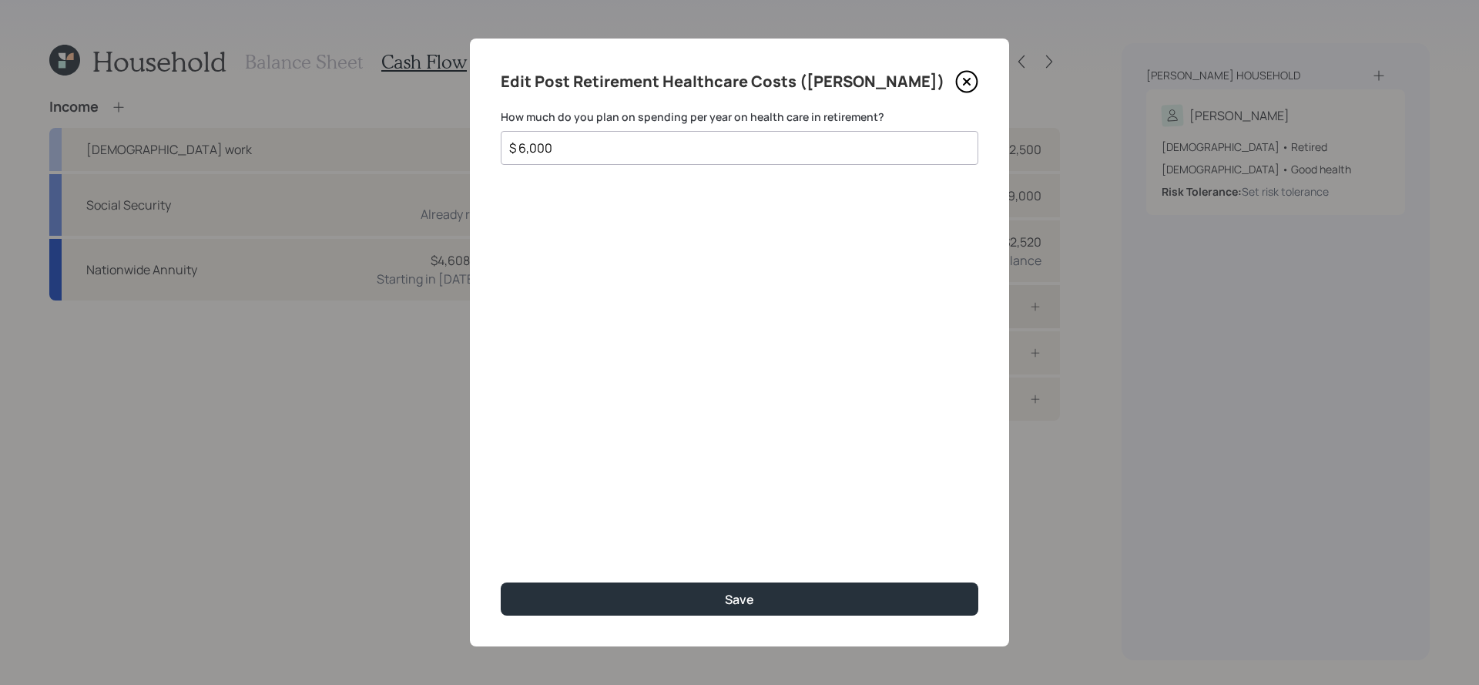
type input "$ 6,000"
click at [501, 583] on button "Save" at bounding box center [740, 599] width 478 height 33
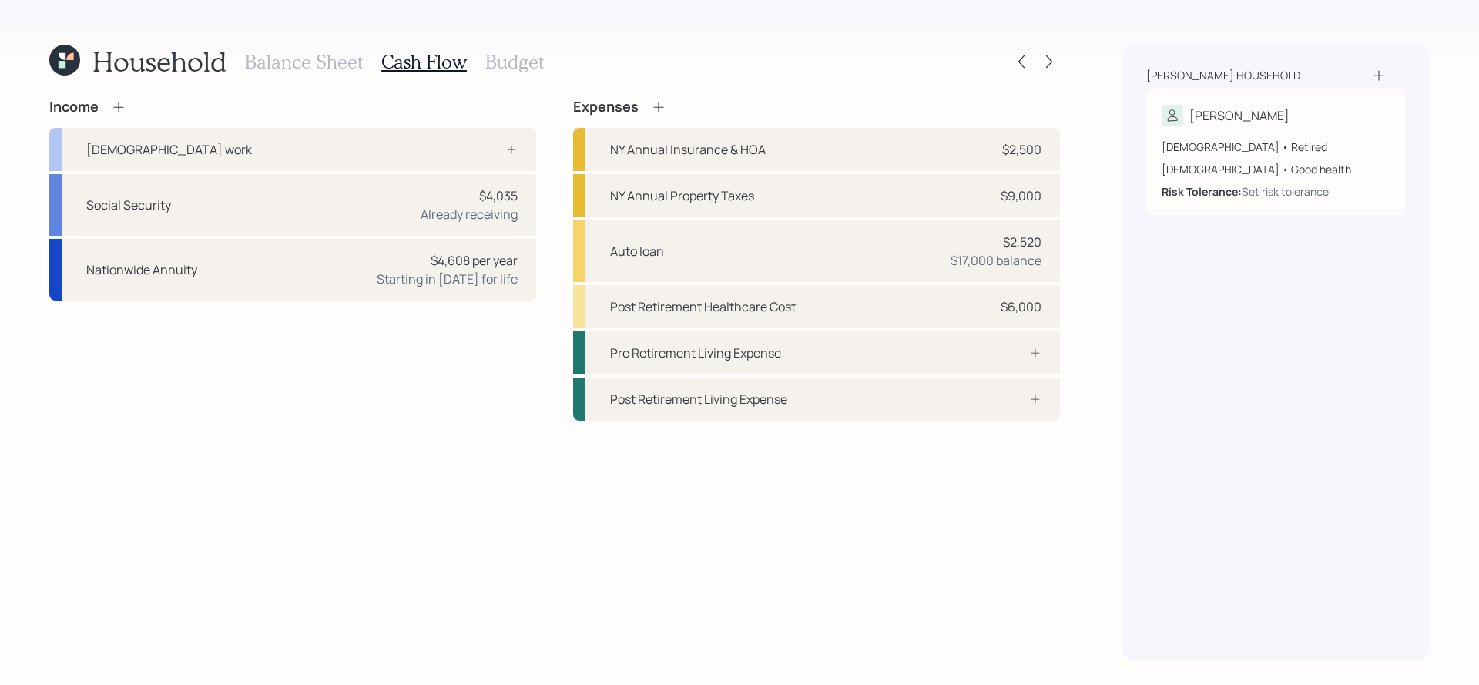
click at [529, 69] on h3 "Budget" at bounding box center [514, 62] width 59 height 22
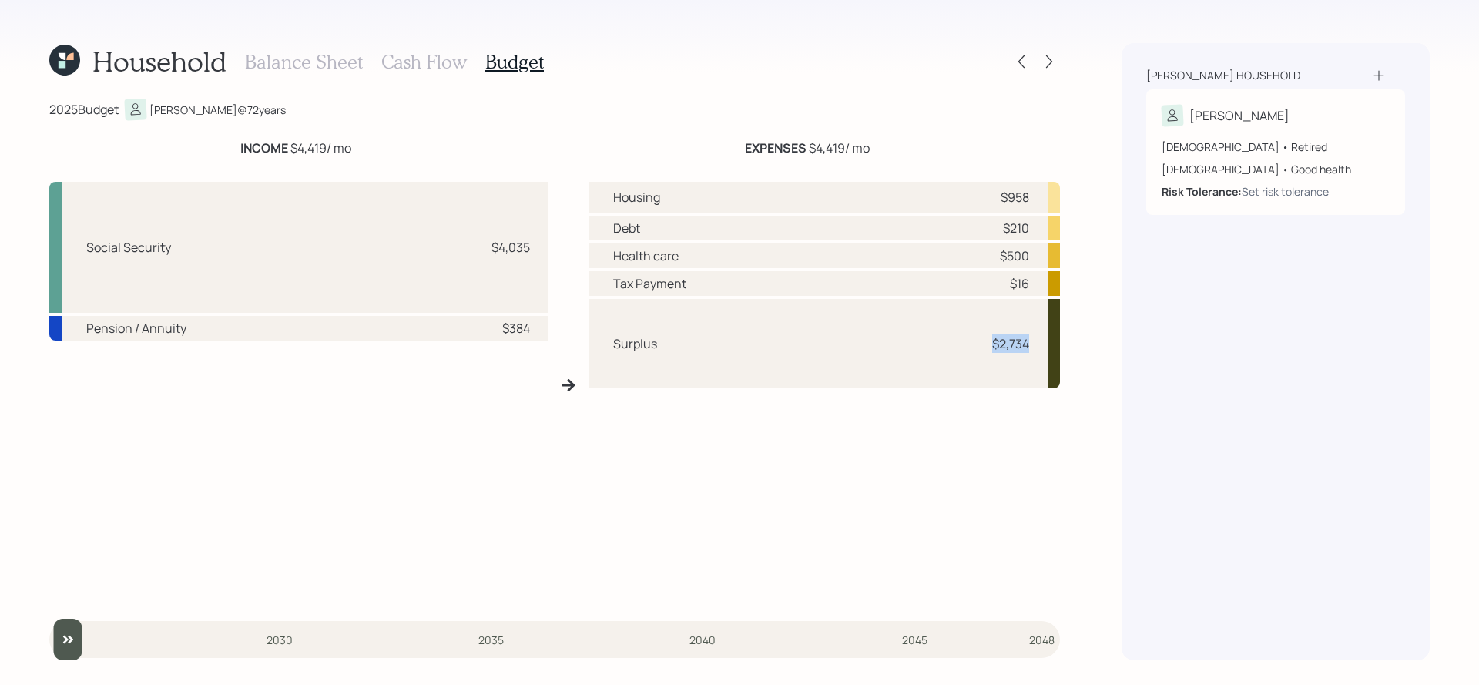
drag, startPoint x: 1032, startPoint y: 353, endPoint x: 952, endPoint y: 348, distance: 80.3
click at [952, 348] on div "Surplus $2,734" at bounding box center [825, 343] width 472 height 89
click at [1022, 354] on div "Surplus $2,734" at bounding box center [825, 343] width 472 height 89
click at [445, 64] on h3 "Cash Flow" at bounding box center [424, 62] width 86 height 22
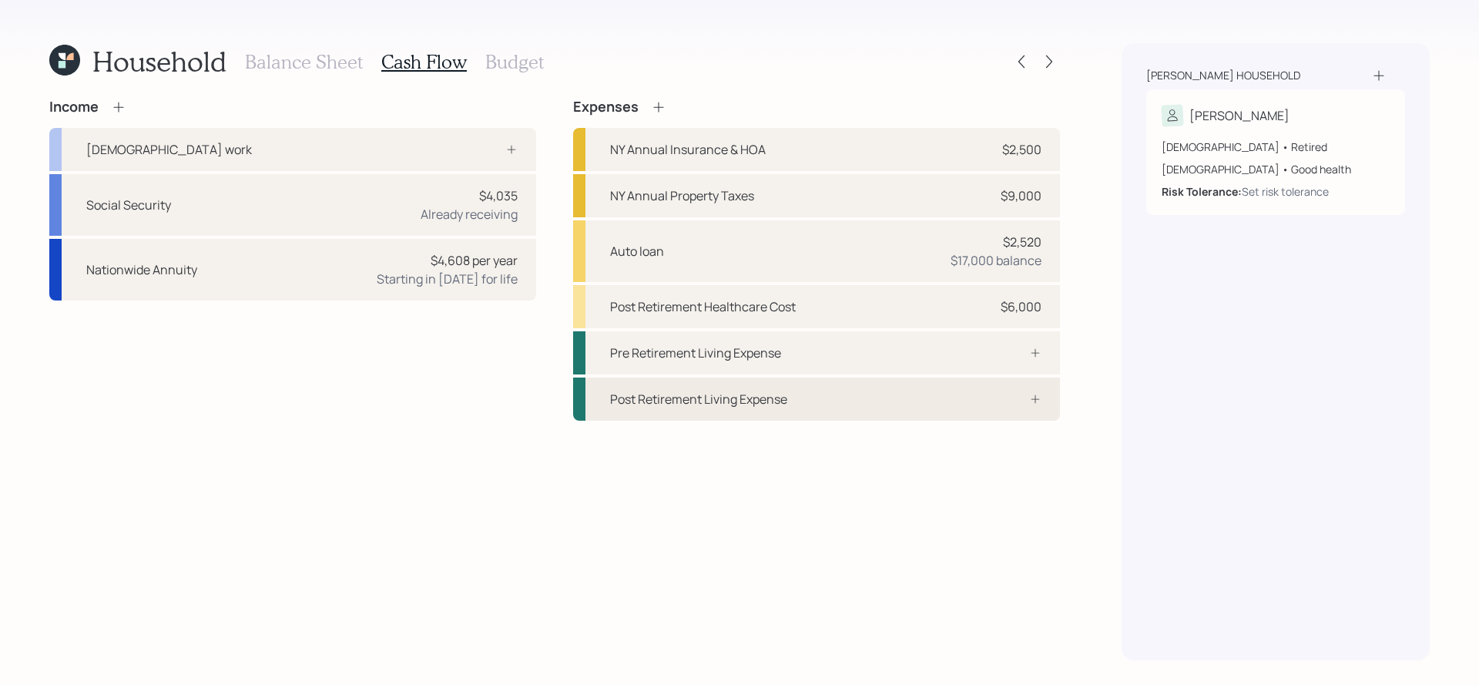
click at [887, 382] on div "Post Retirement Living Expense" at bounding box center [816, 399] width 487 height 43
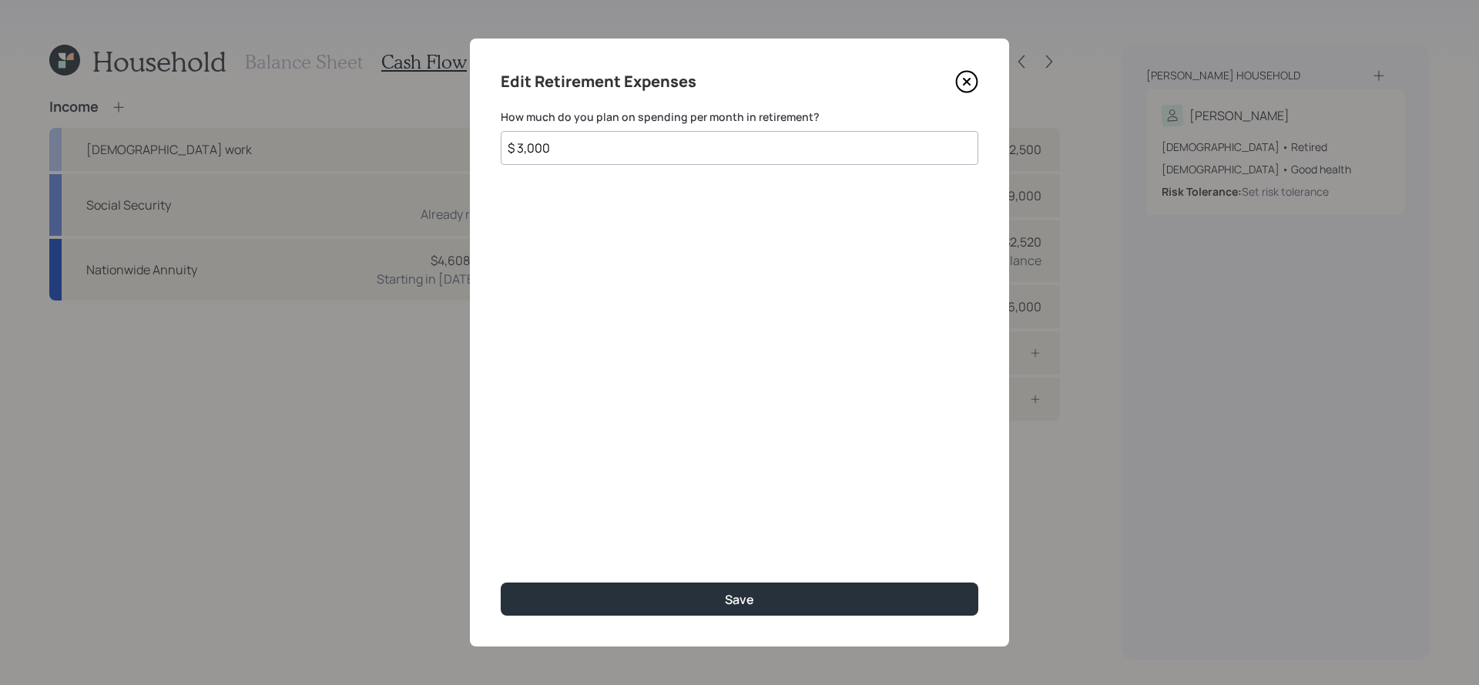
type input "$ 3,000"
click at [501, 583] on button "Save" at bounding box center [740, 599] width 478 height 33
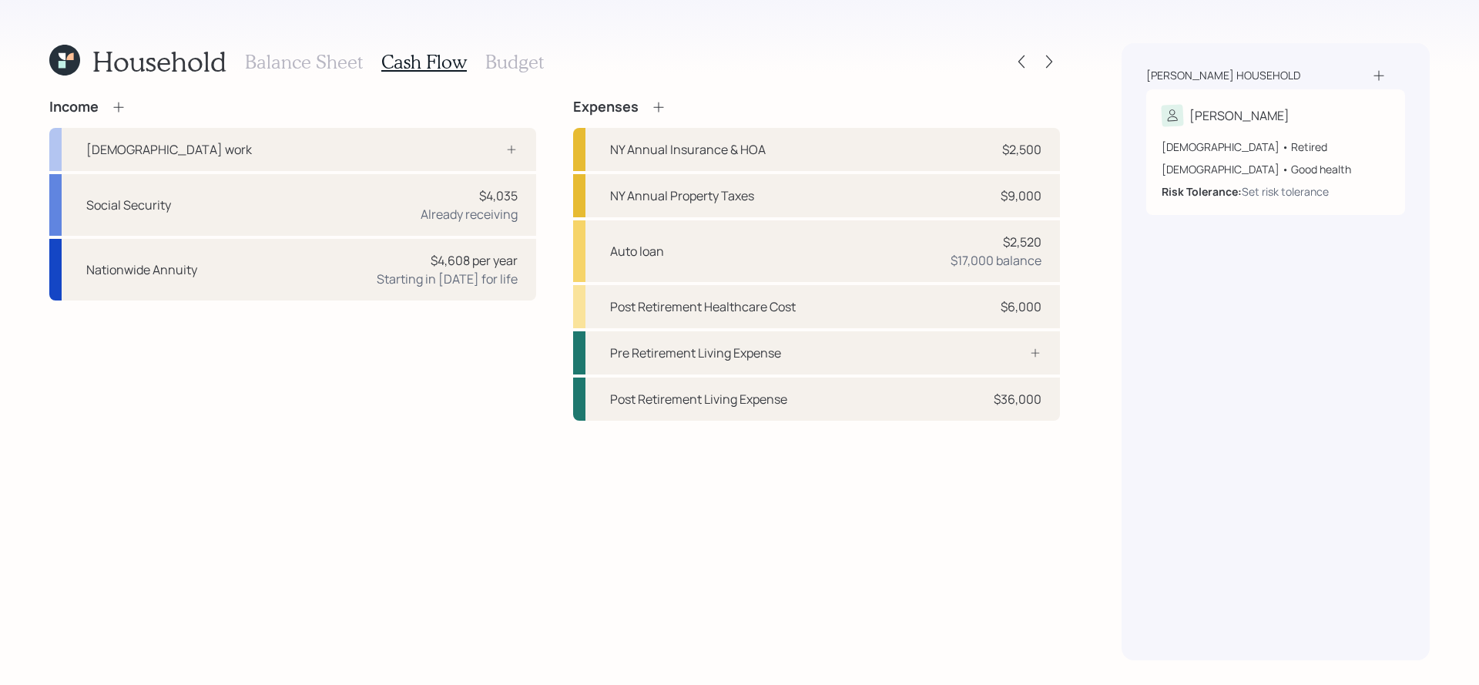
click at [521, 58] on h3 "Budget" at bounding box center [514, 62] width 59 height 22
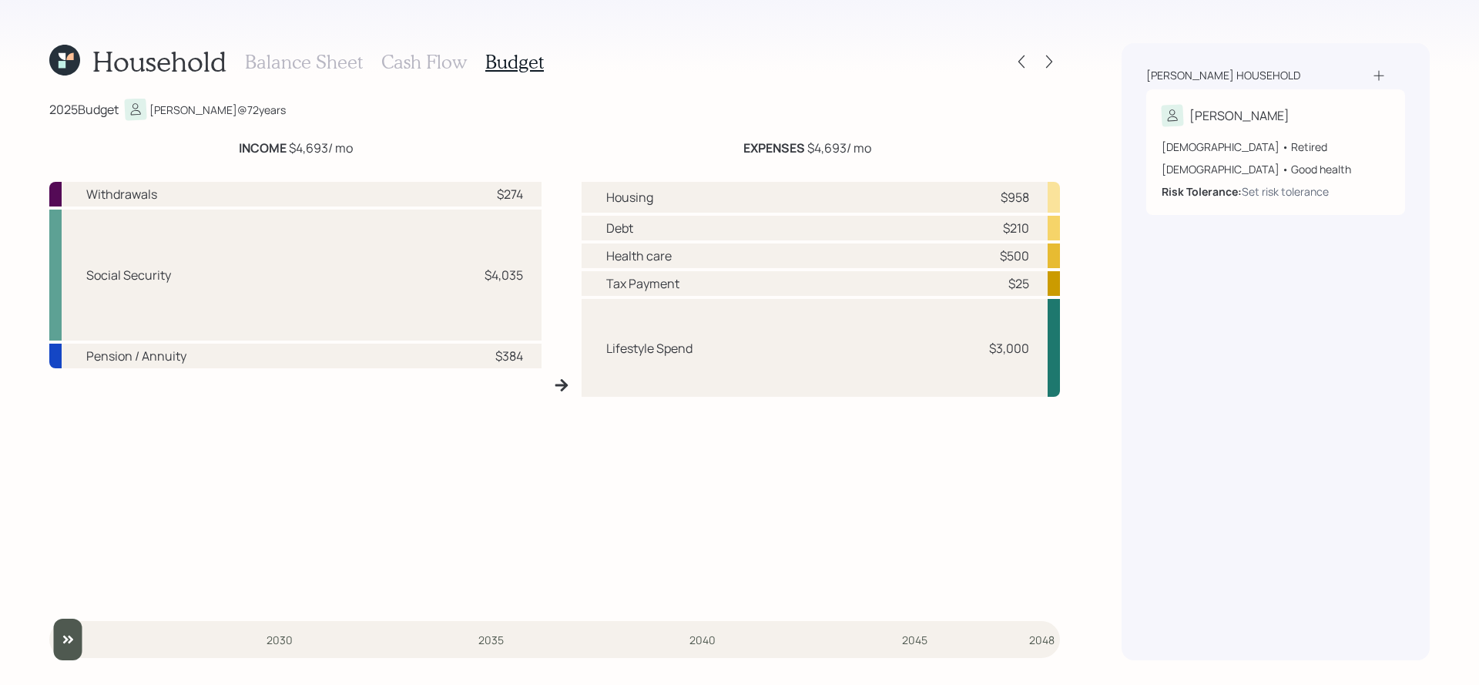
drag, startPoint x: 885, startPoint y: 147, endPoint x: 813, endPoint y: 149, distance: 71.7
click at [813, 149] on div "EXPENSES $4,693 / mo" at bounding box center [807, 148] width 506 height 18
click at [817, 162] on div "INCOME $4,693 / mo EXPENSES $4,693 / mo Withdrawals $274 Social Security $4,035…" at bounding box center [554, 370] width 1011 height 462
drag, startPoint x: 1032, startPoint y: 344, endPoint x: 992, endPoint y: 350, distance: 39.7
click at [992, 350] on div "Lifestyle Spend $3,000" at bounding box center [821, 347] width 478 height 97
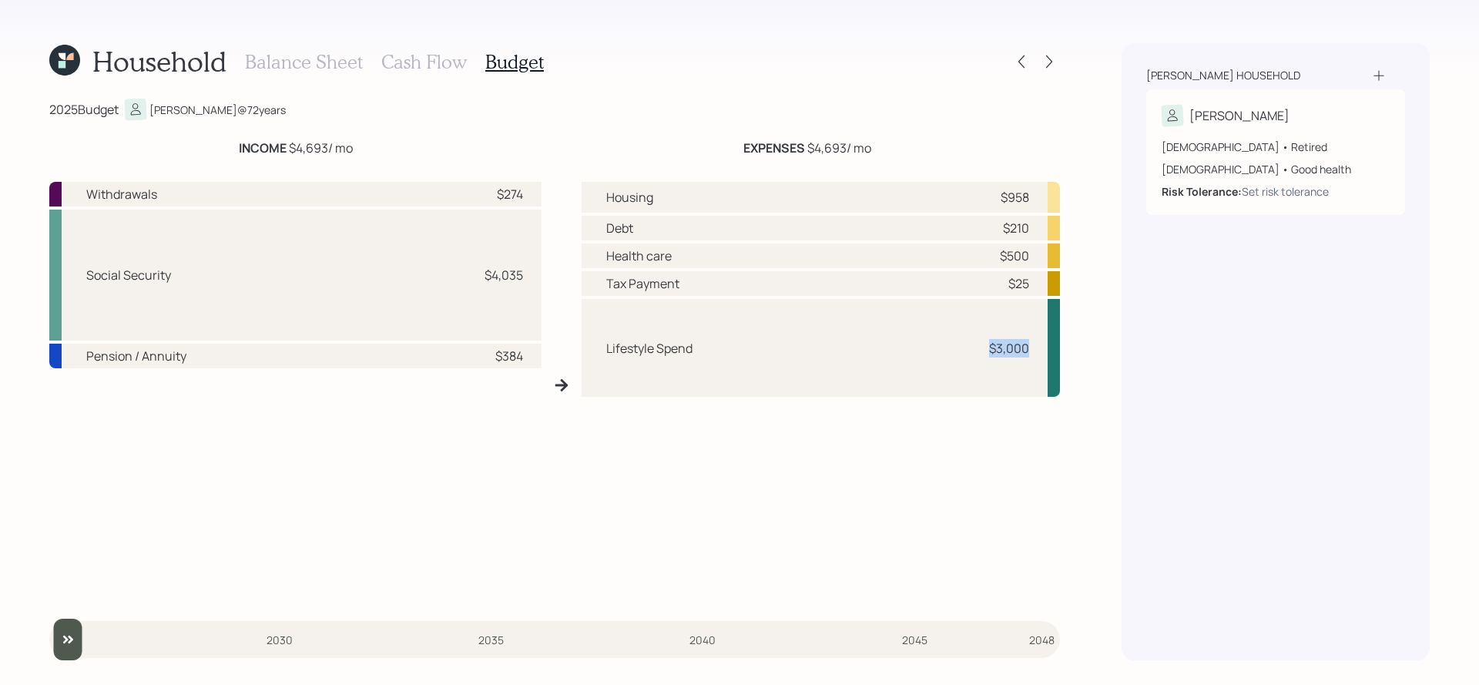
click at [1000, 378] on div "Lifestyle Spend $3,000" at bounding box center [821, 347] width 478 height 97
click at [481, 74] on div "Balance Sheet Cash Flow Budget" at bounding box center [394, 61] width 299 height 37
click at [443, 64] on h3 "Cash Flow" at bounding box center [424, 62] width 86 height 22
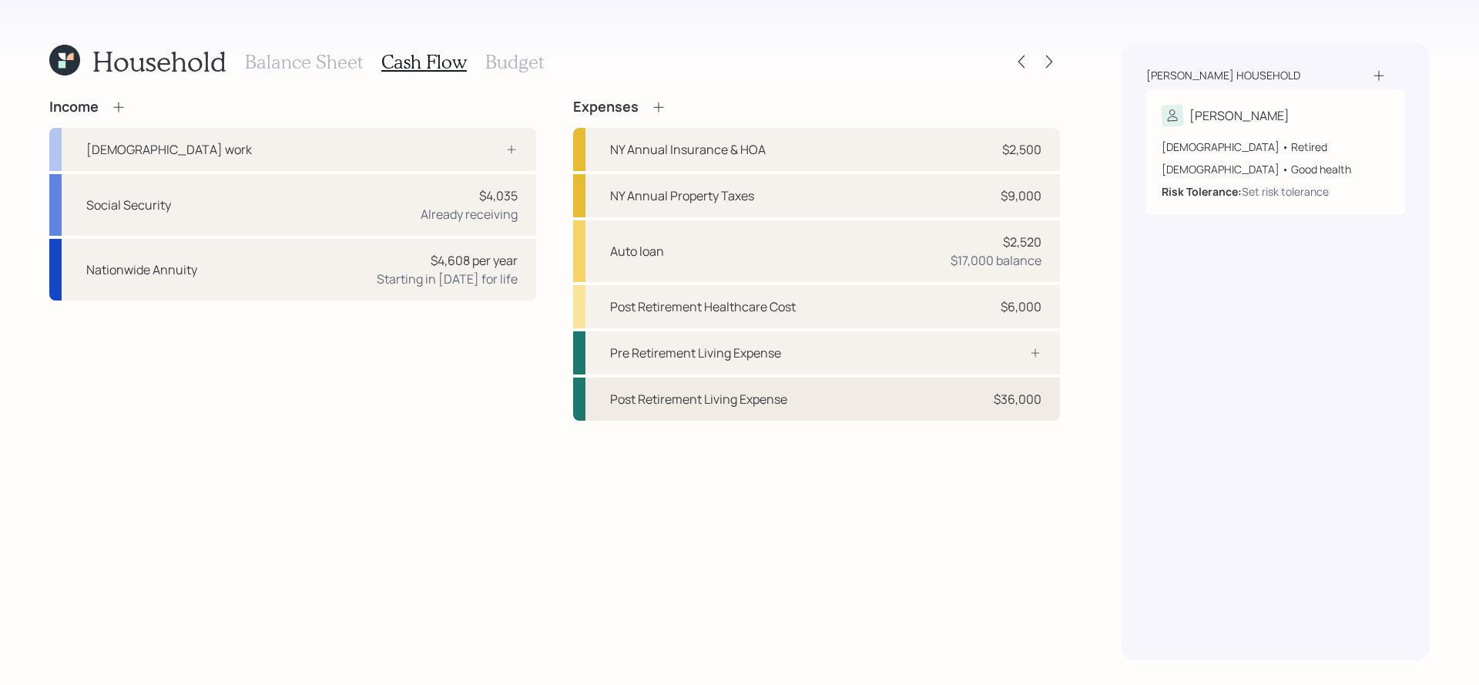
click at [948, 398] on div "Post Retirement Living Expense $36,000" at bounding box center [816, 399] width 487 height 43
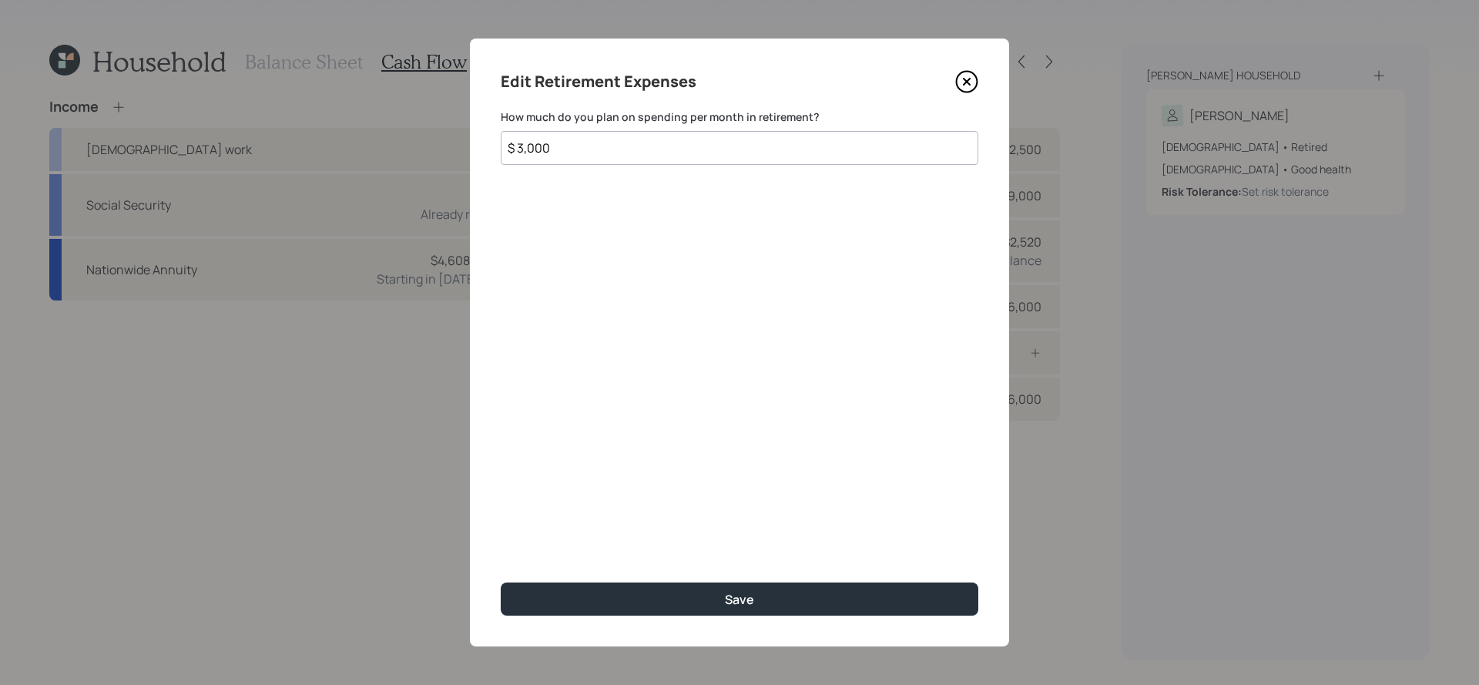
drag, startPoint x: 606, startPoint y: 153, endPoint x: 374, endPoint y: 153, distance: 231.9
click at [374, 153] on div "Edit Retirement Expenses How much do you plan on spending per month in retireme…" at bounding box center [739, 342] width 1479 height 685
type input "$ 6,000"
click at [501, 583] on button "Save" at bounding box center [740, 599] width 478 height 33
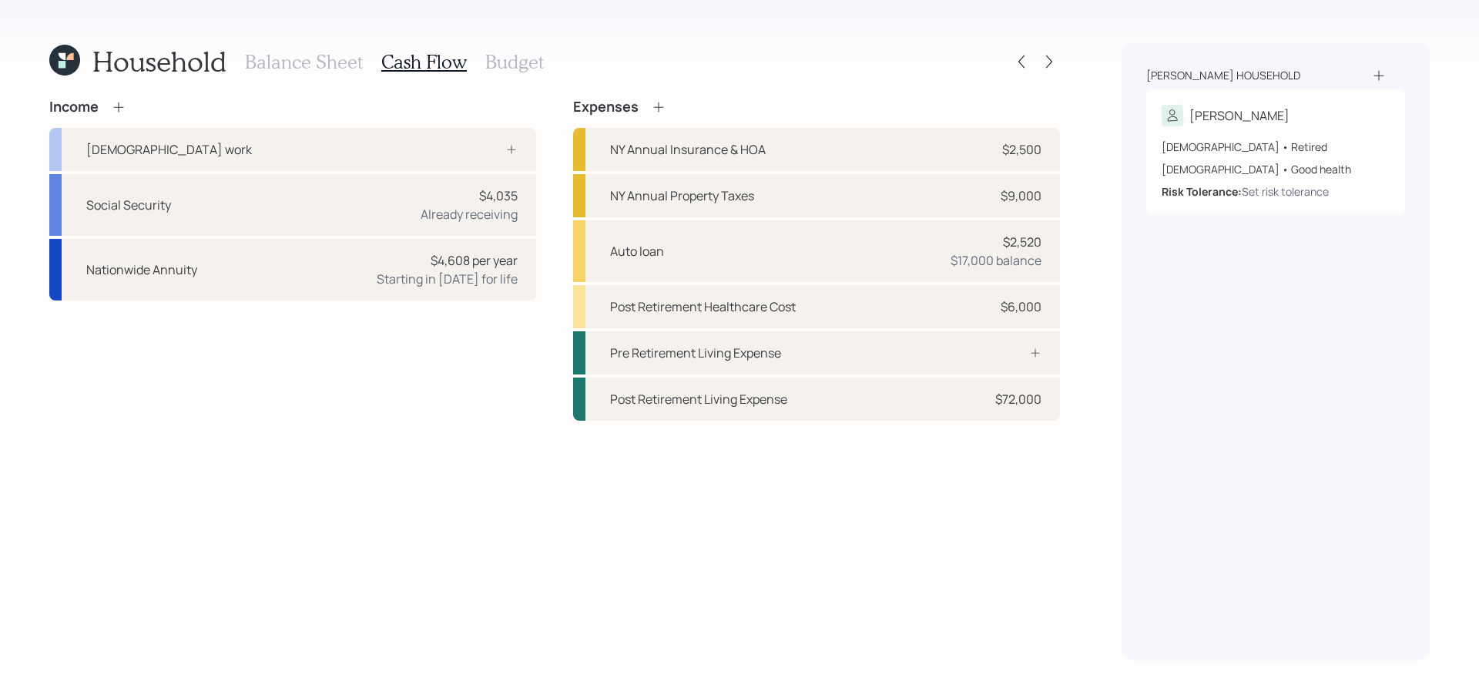
click at [513, 63] on h3 "Budget" at bounding box center [514, 62] width 59 height 22
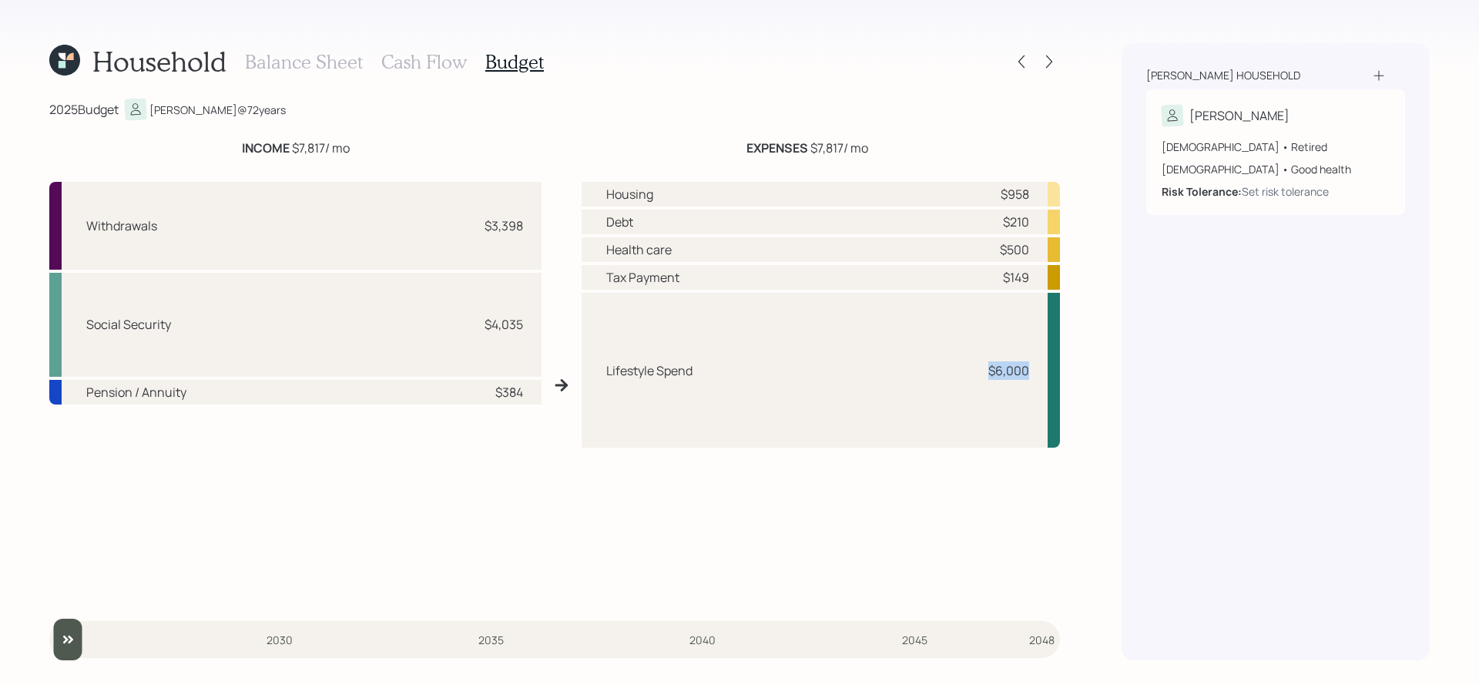
drag, startPoint x: 1027, startPoint y: 377, endPoint x: 949, endPoint y: 377, distance: 77.8
click at [949, 377] on div "Lifestyle Spend $6,000" at bounding box center [821, 370] width 478 height 155
drag, startPoint x: 523, startPoint y: 223, endPoint x: 446, endPoint y: 226, distance: 77.1
click at [446, 226] on div "Withdrawals $3,398" at bounding box center [295, 226] width 492 height 88
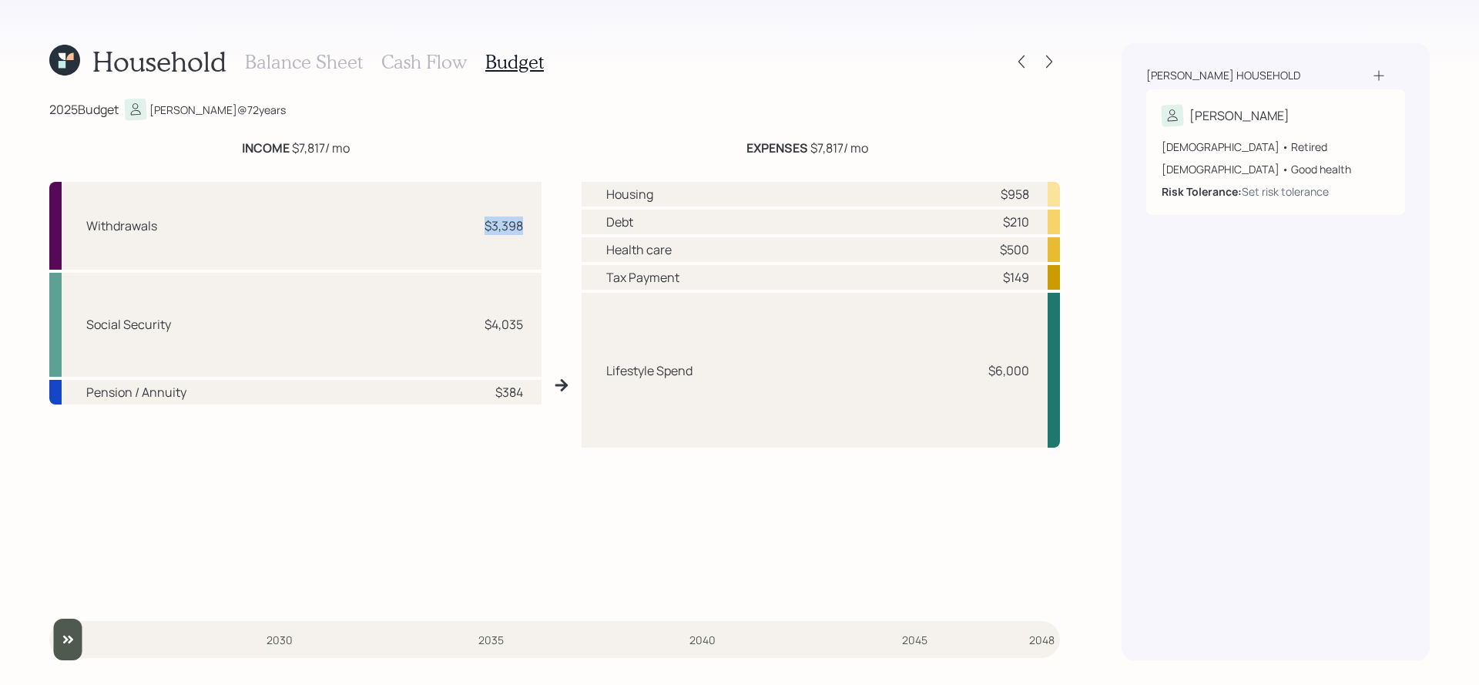
click at [499, 234] on div "$3,398" at bounding box center [504, 226] width 39 height 18
drag, startPoint x: 523, startPoint y: 226, endPoint x: 453, endPoint y: 226, distance: 70.1
click at [453, 226] on div "Withdrawals $3,398" at bounding box center [295, 226] width 492 height 88
click at [422, 115] on div "2025 Budget Patricia @ 72 years" at bounding box center [554, 110] width 1011 height 22
click at [1054, 62] on icon at bounding box center [1049, 61] width 15 height 15
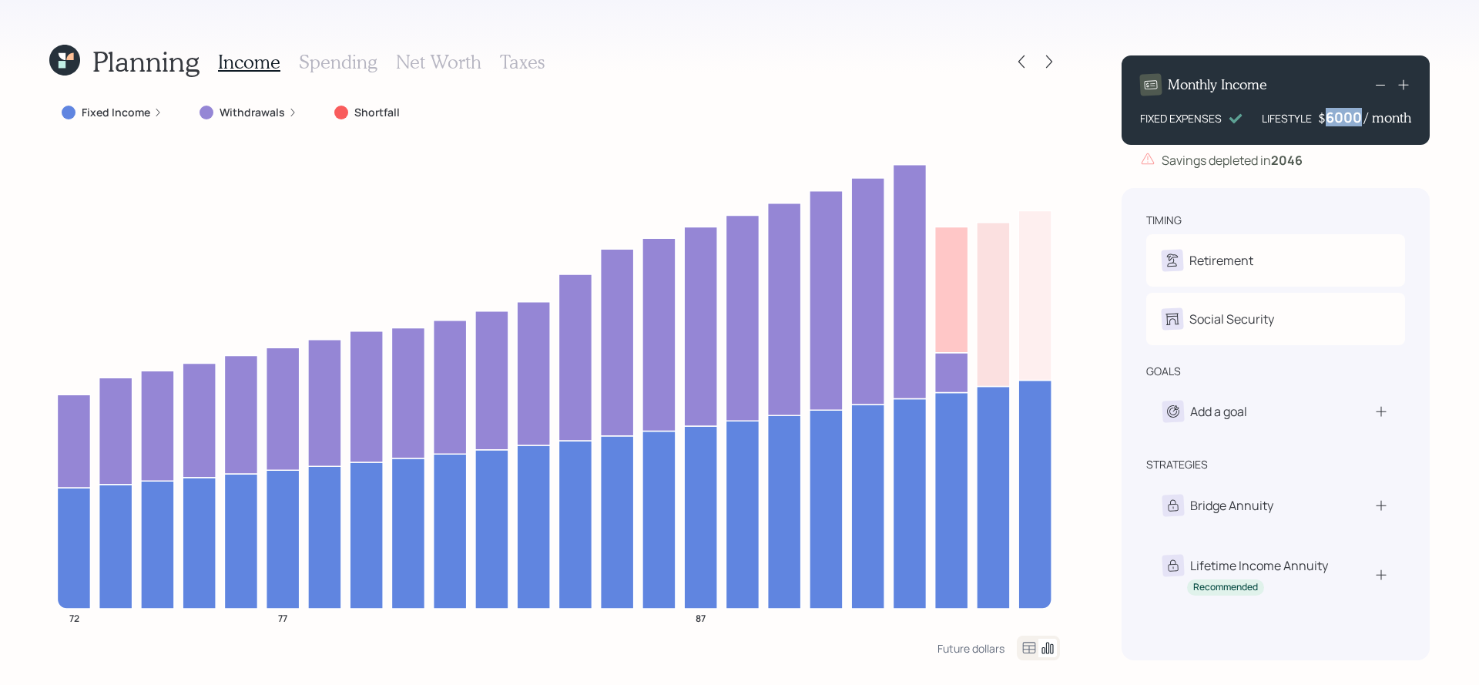
drag, startPoint x: 1363, startPoint y: 115, endPoint x: 1322, endPoint y: 114, distance: 40.8
click at [1322, 114] on div "$ 6000 / month" at bounding box center [1364, 117] width 93 height 18
click at [1333, 143] on div "Monthly Income FIXED EXPENSES LIFESTYLE $ 6000 / month" at bounding box center [1276, 99] width 308 height 89
click at [105, 112] on label "Fixed Income" at bounding box center [116, 112] width 69 height 15
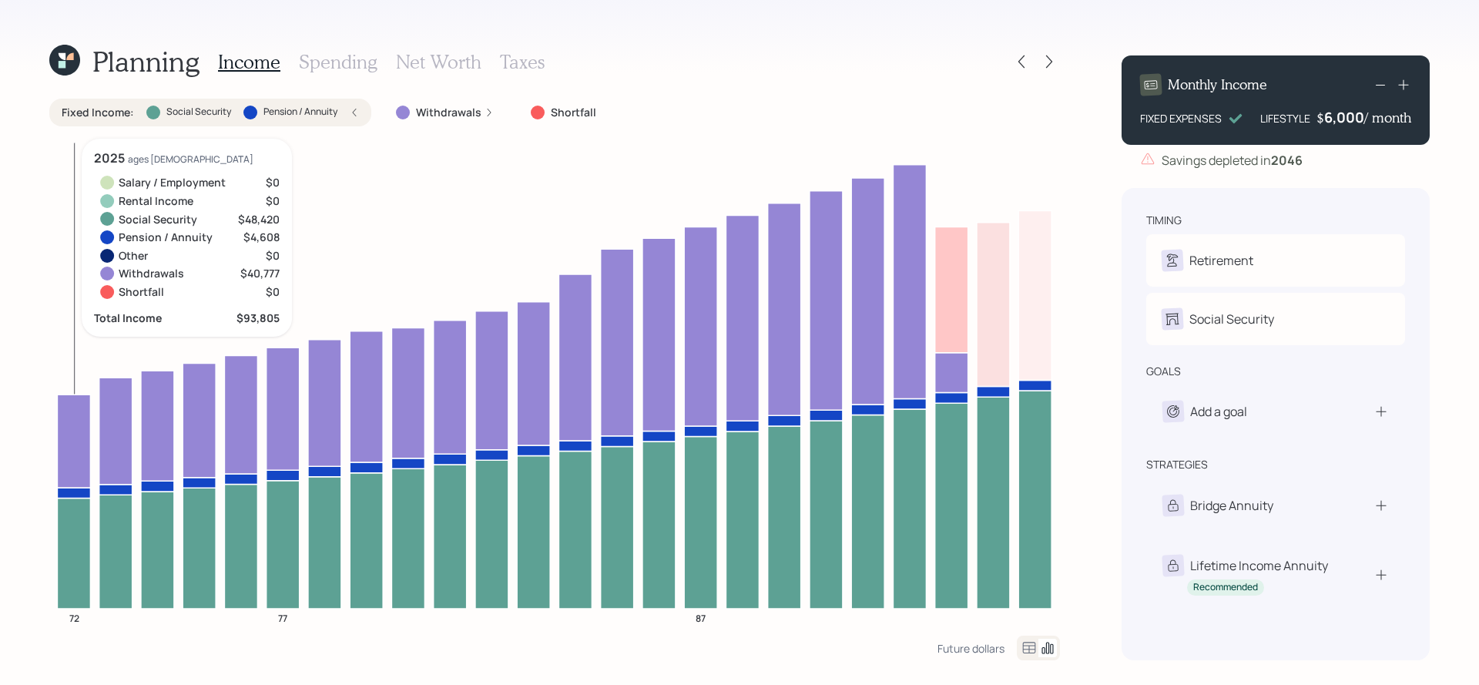
click at [62, 529] on icon at bounding box center [73, 553] width 33 height 110
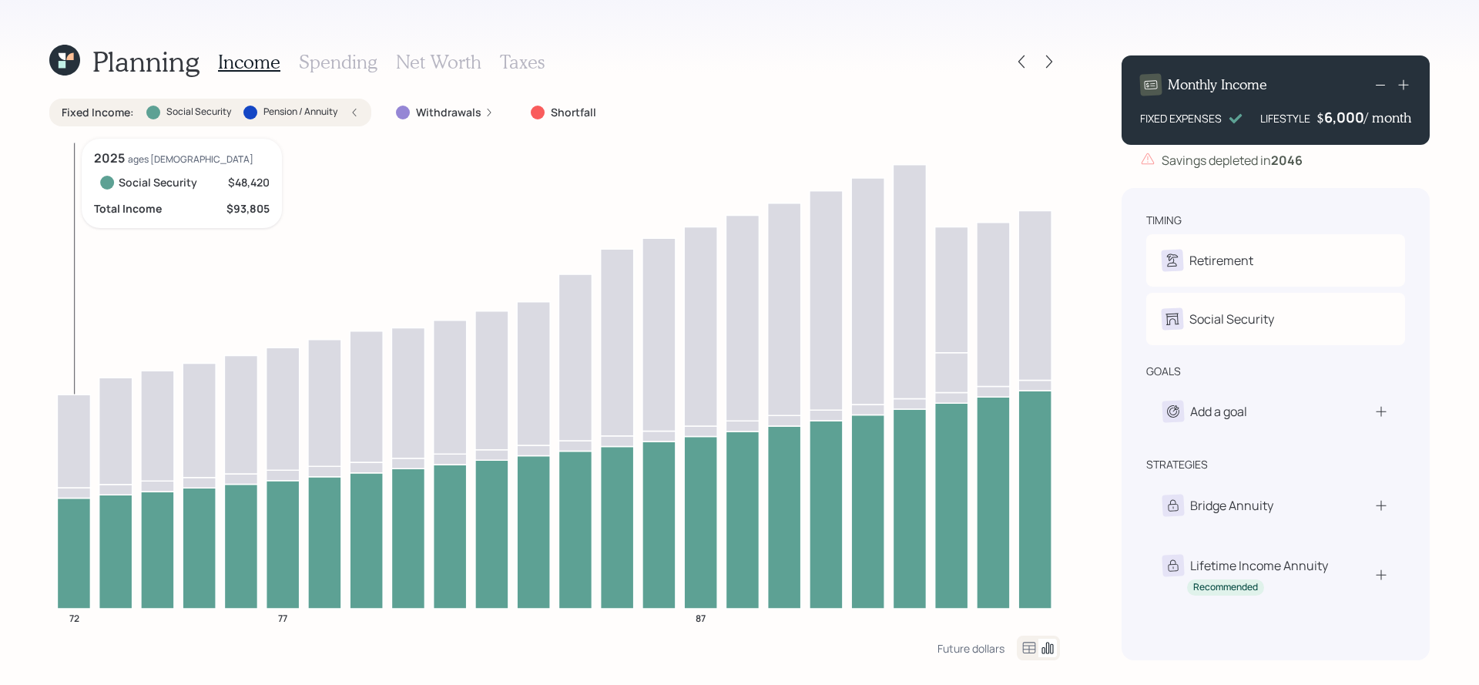
click at [69, 492] on icon at bounding box center [73, 493] width 33 height 11
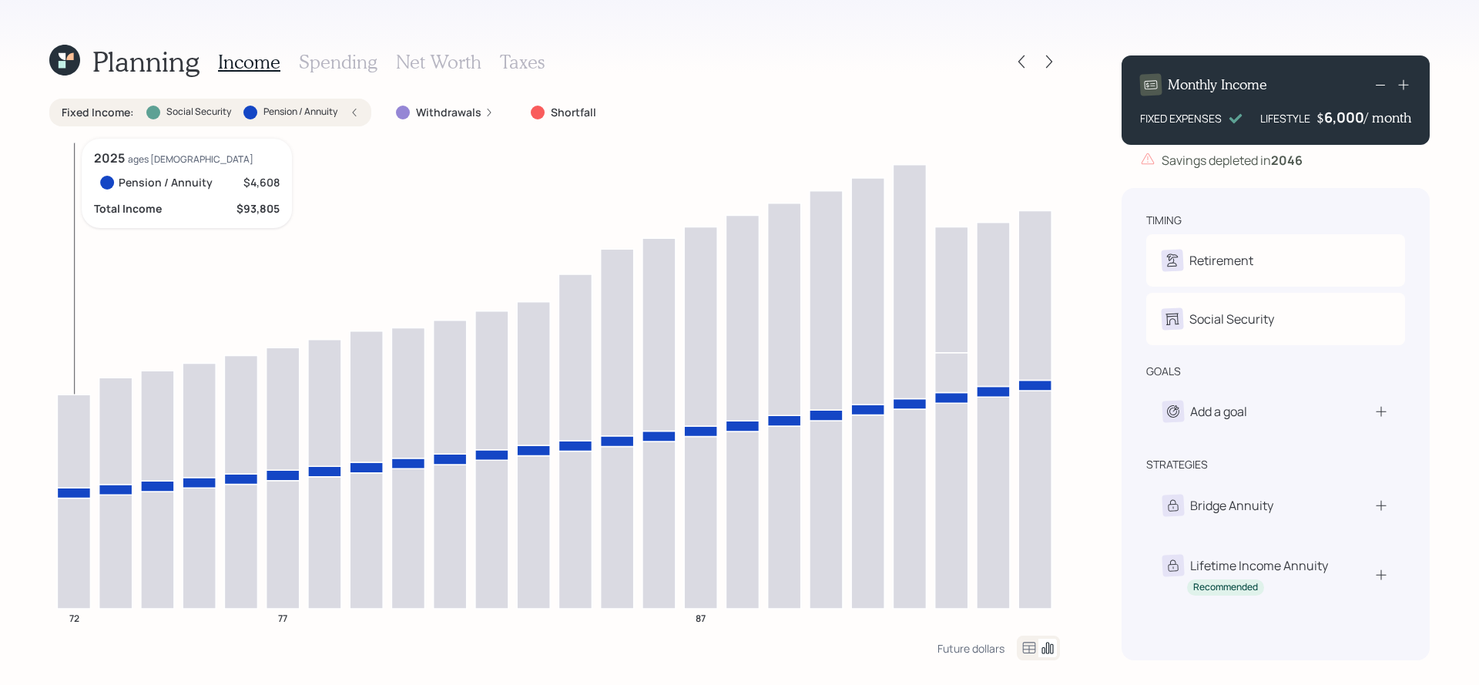
click at [69, 492] on icon at bounding box center [73, 493] width 33 height 11
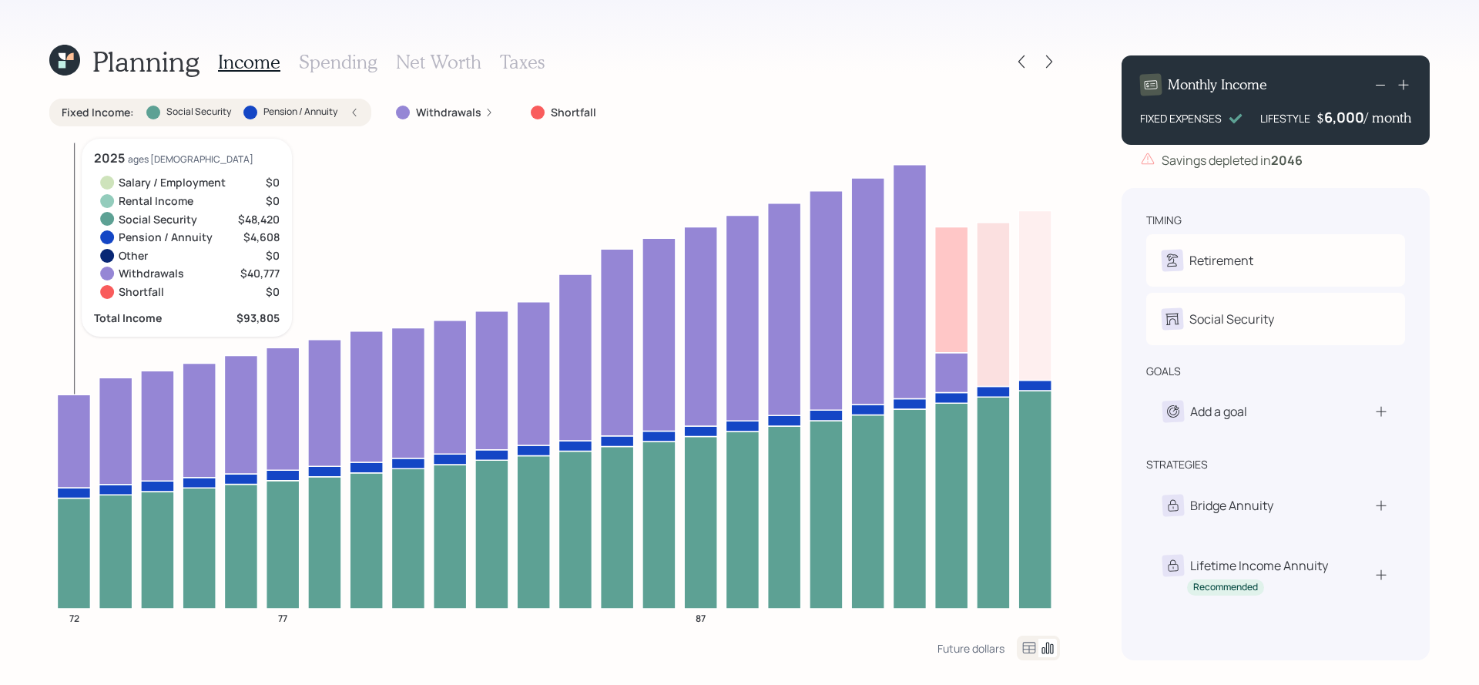
click at [61, 443] on icon at bounding box center [73, 441] width 33 height 93
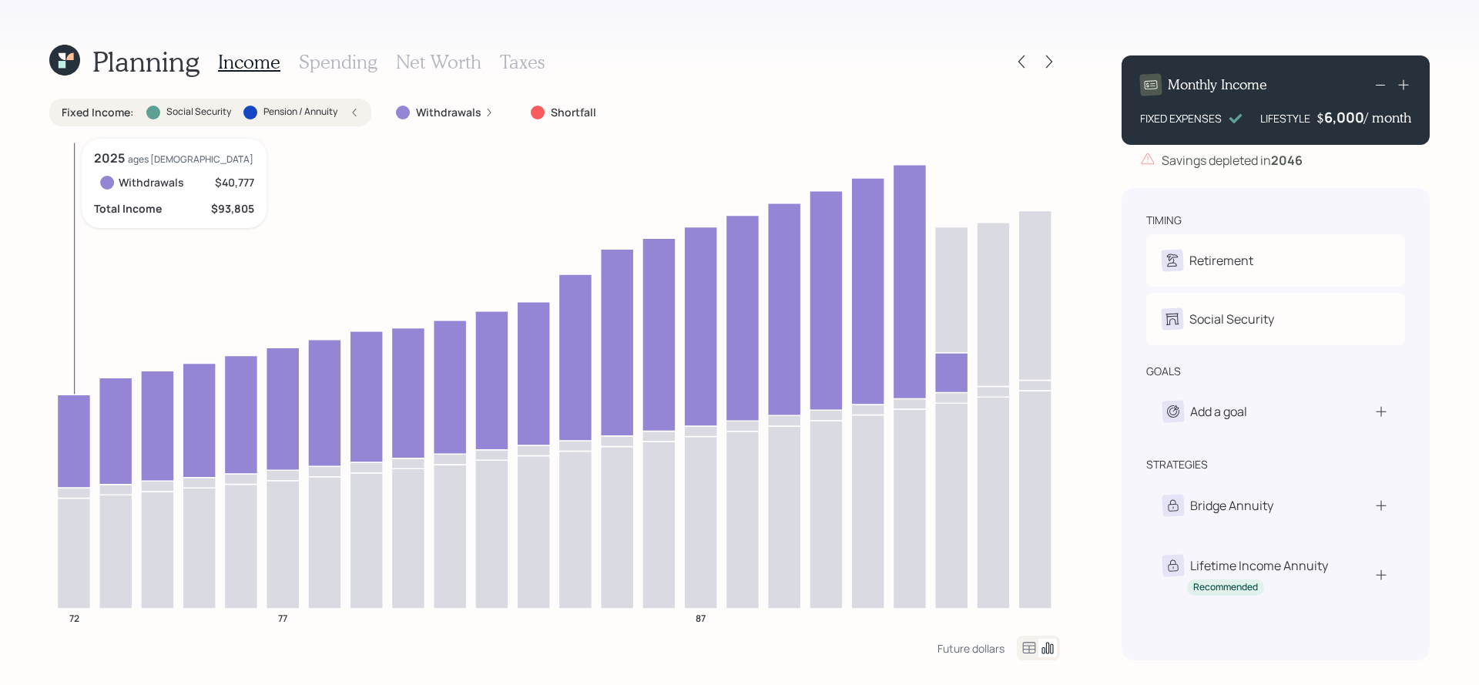
click at [61, 443] on icon at bounding box center [73, 441] width 33 height 93
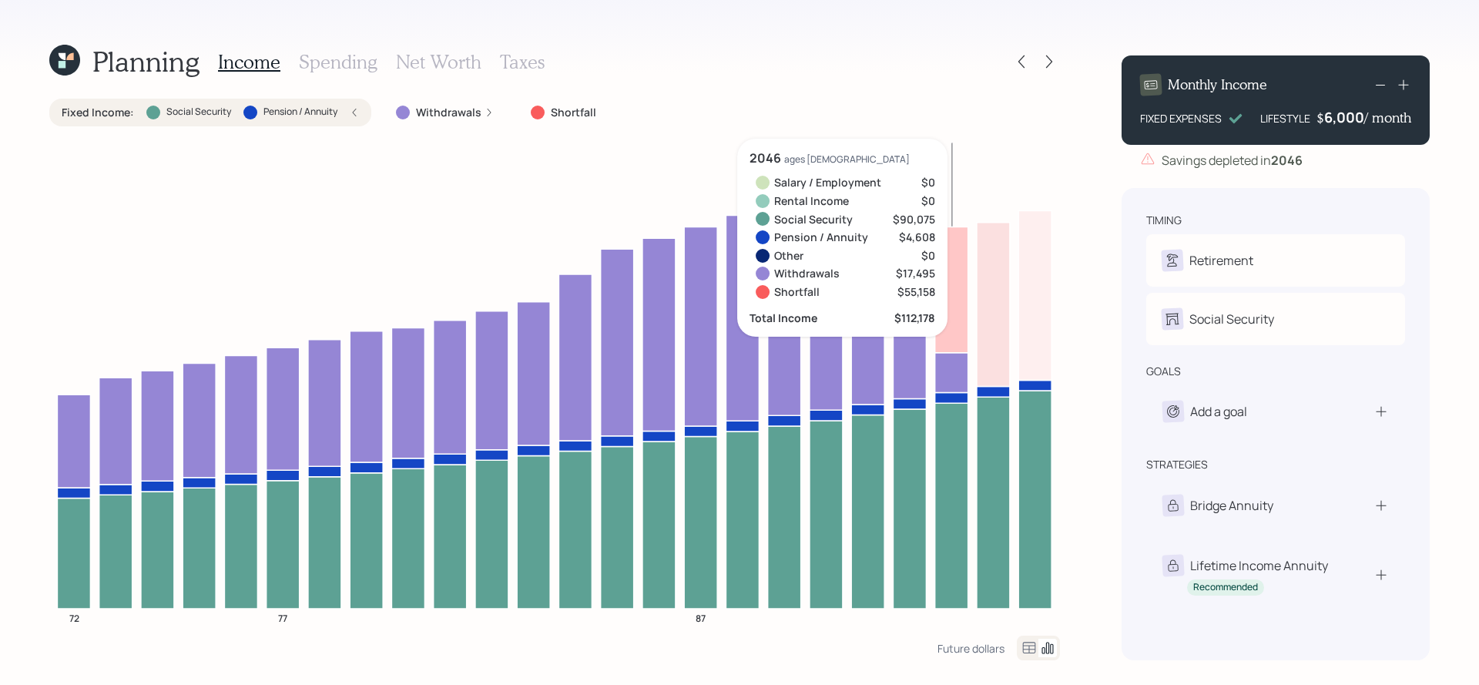
click at [949, 278] on icon at bounding box center [951, 290] width 33 height 126
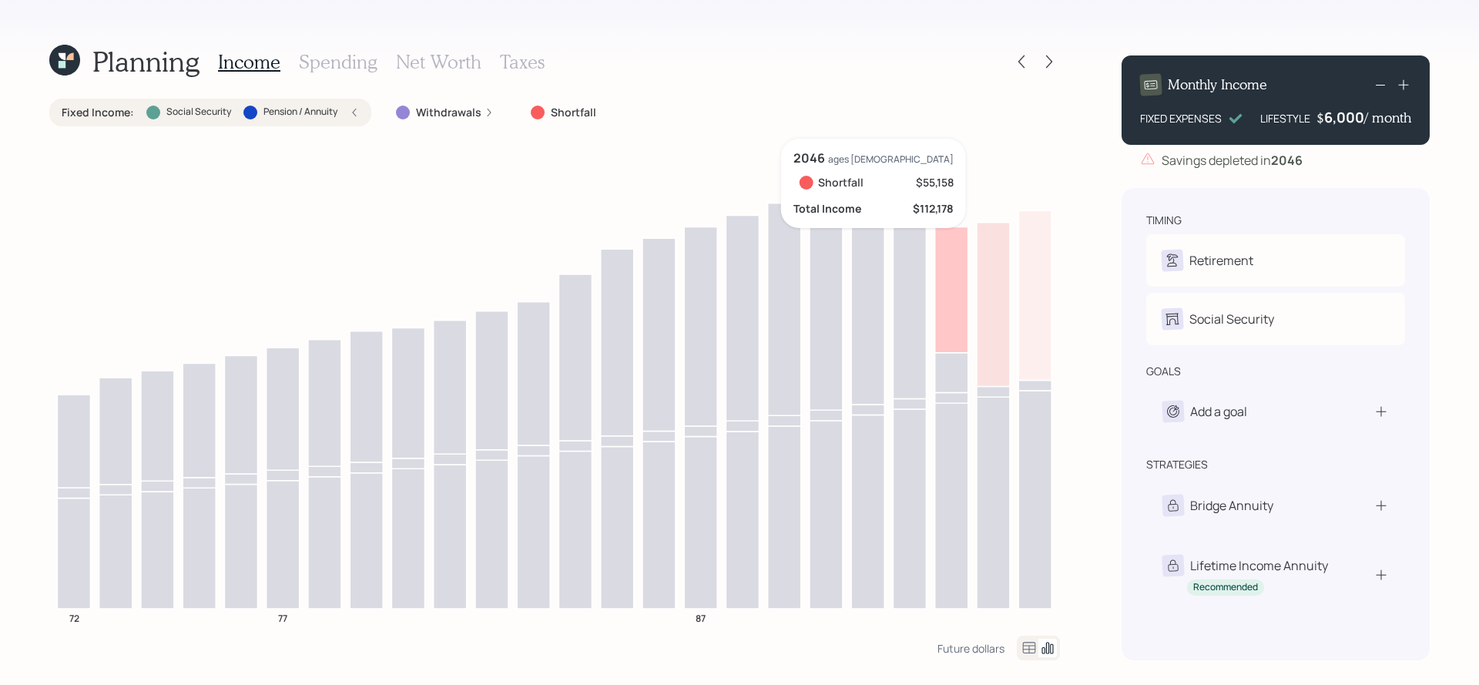
click at [951, 281] on icon at bounding box center [951, 290] width 33 height 126
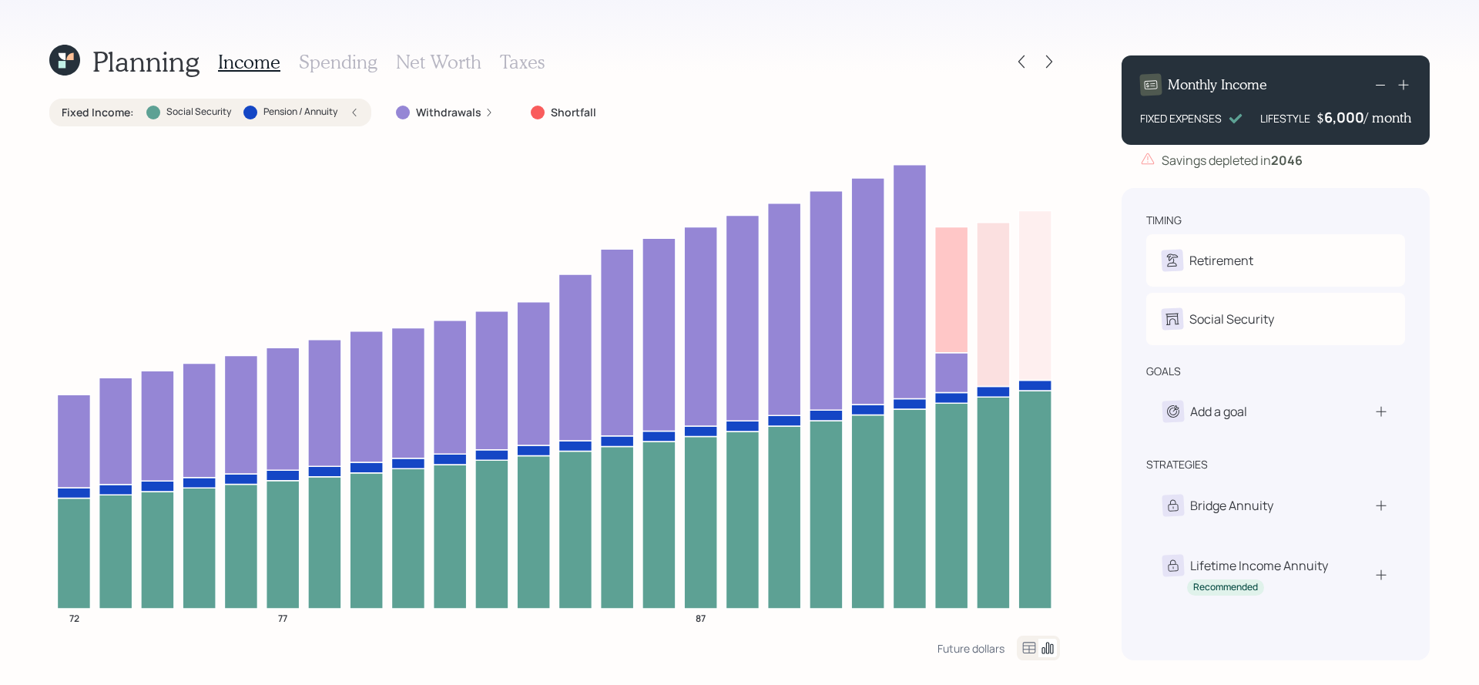
click at [340, 57] on h3 "Spending" at bounding box center [338, 62] width 79 height 22
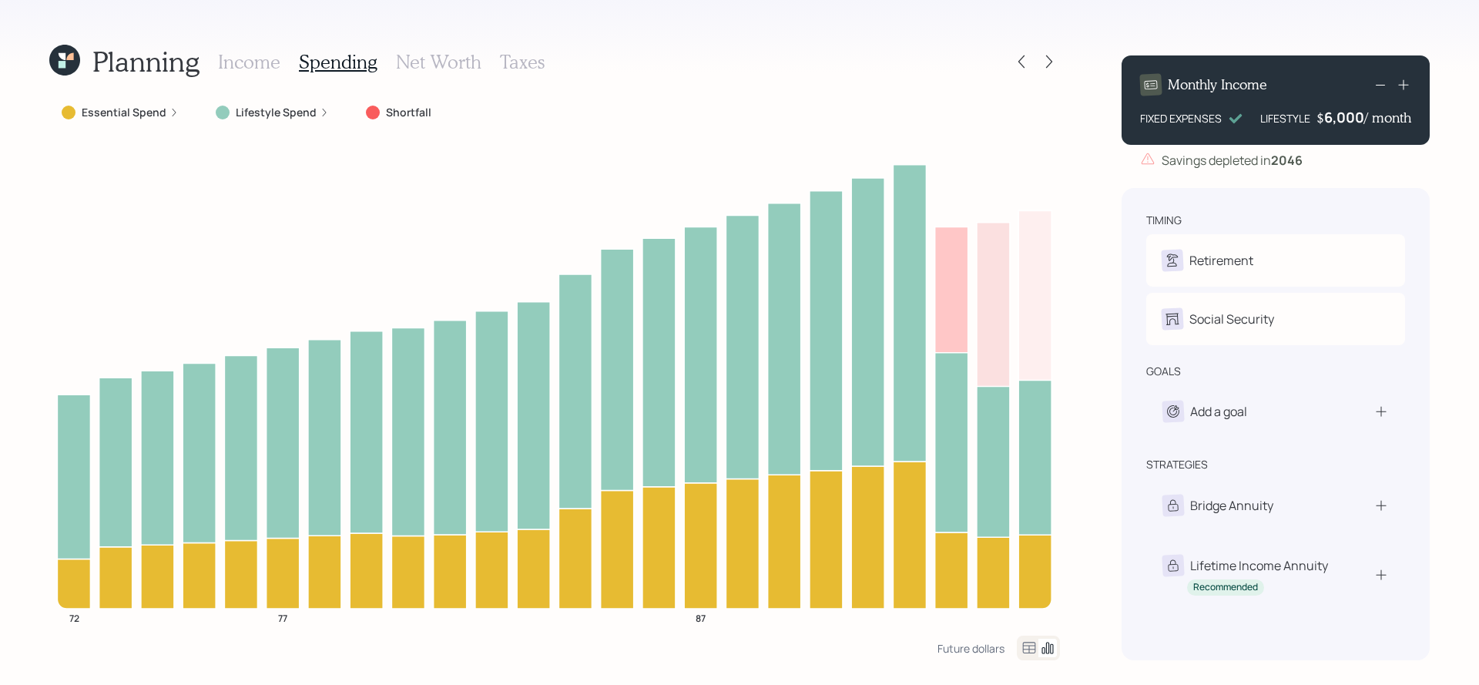
click at [149, 111] on label "Essential Spend" at bounding box center [124, 112] width 85 height 15
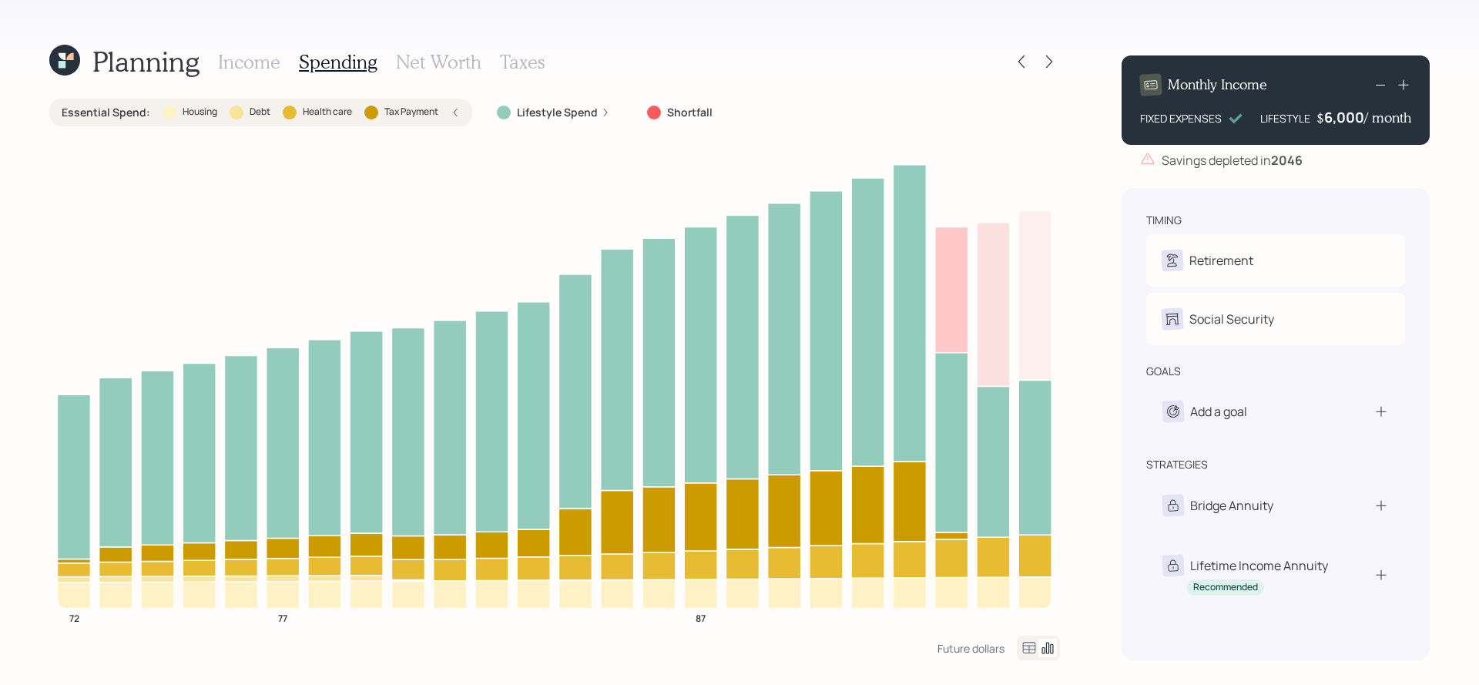
click at [442, 106] on div "Essential Spend : Housing Debt Health care Tax Payment" at bounding box center [261, 112] width 398 height 15
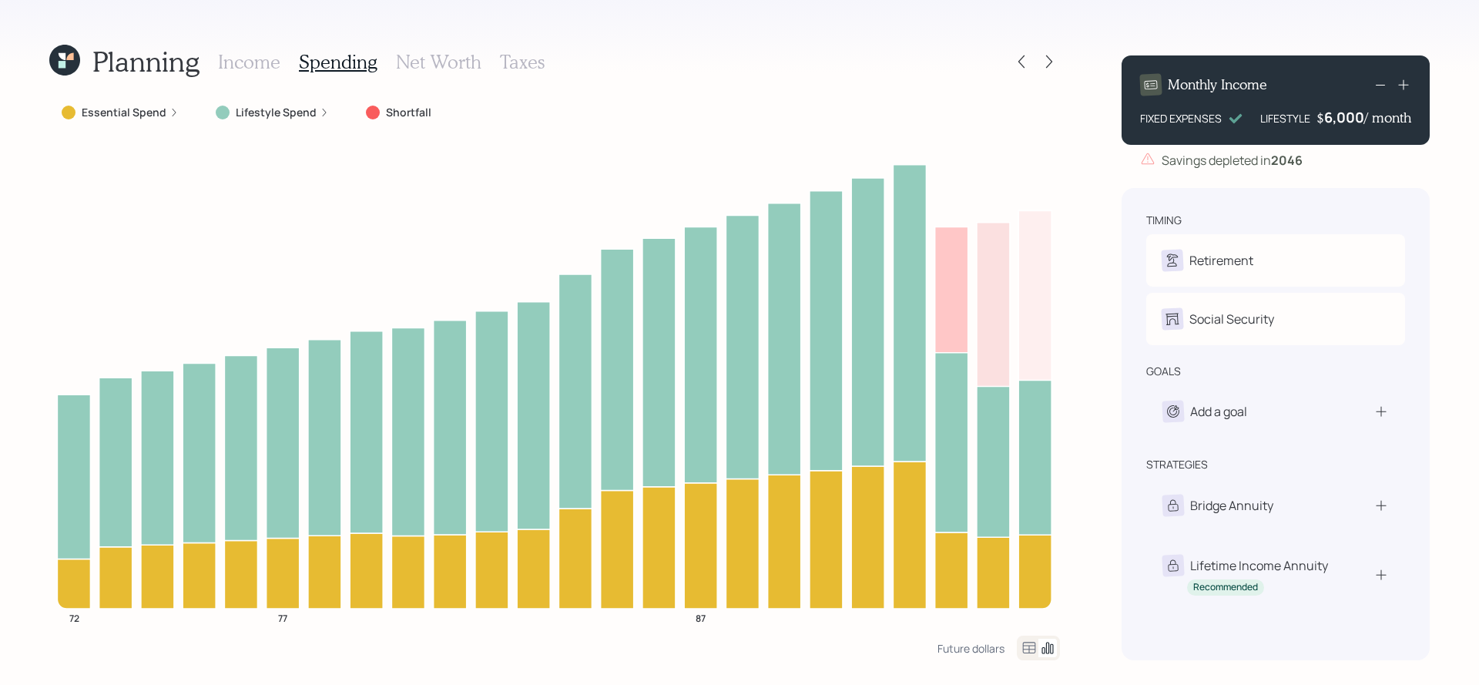
click at [228, 64] on h3 "Income" at bounding box center [249, 62] width 62 height 22
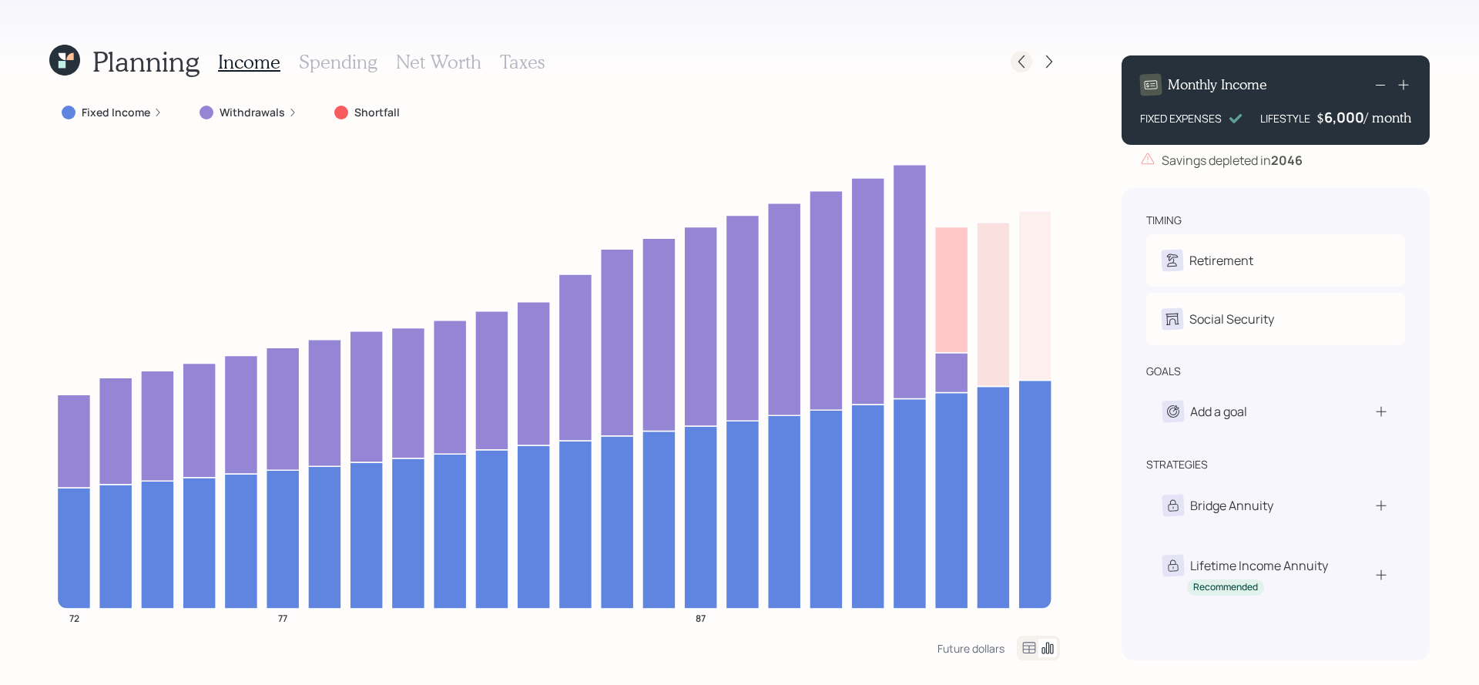
click at [1019, 59] on icon at bounding box center [1021, 61] width 15 height 15
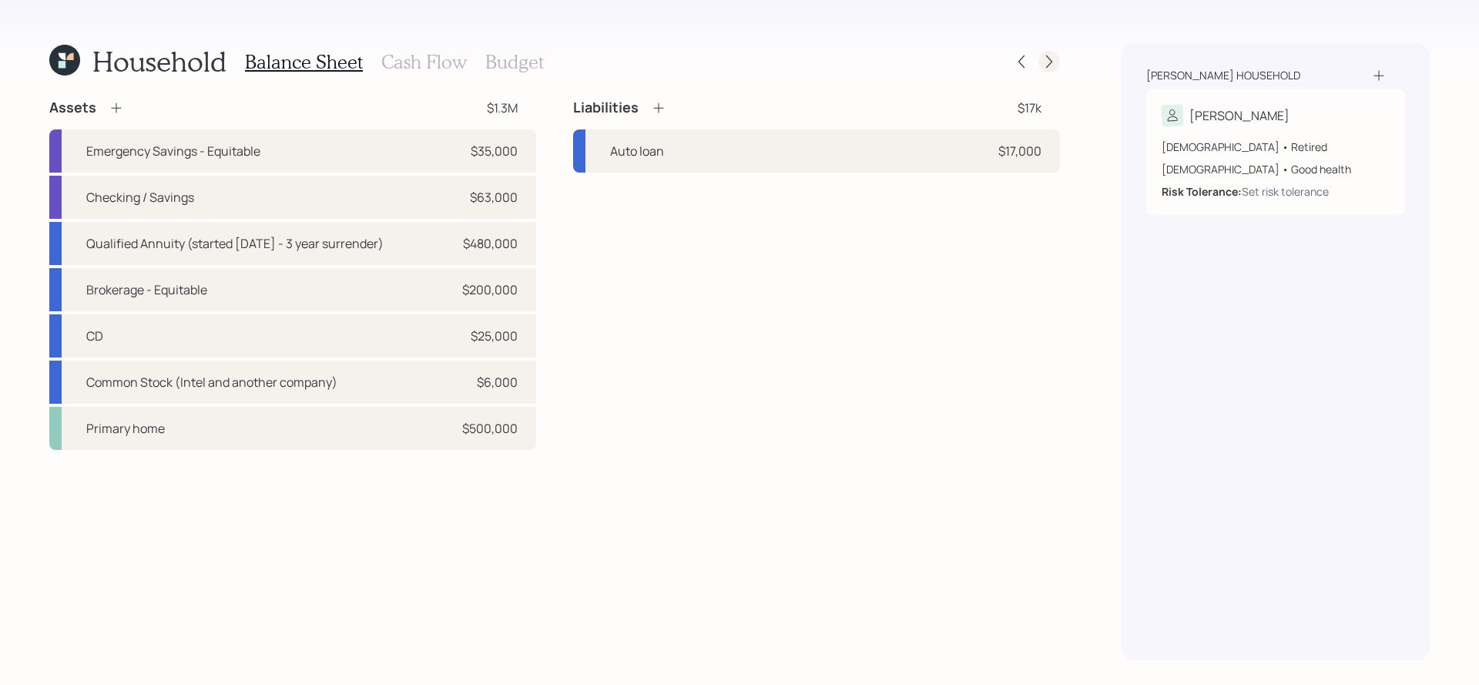
click at [1057, 67] on div at bounding box center [1050, 62] width 22 height 22
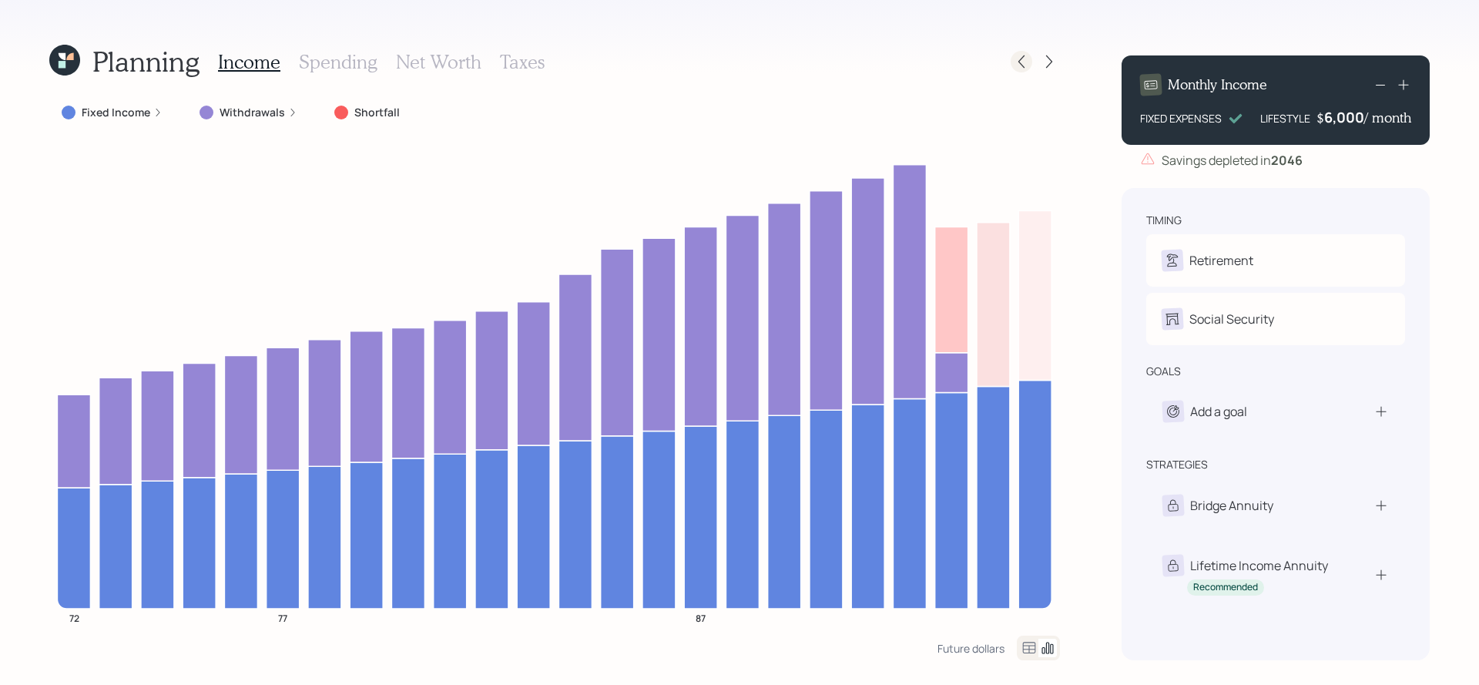
click at [1021, 55] on icon at bounding box center [1021, 61] width 15 height 15
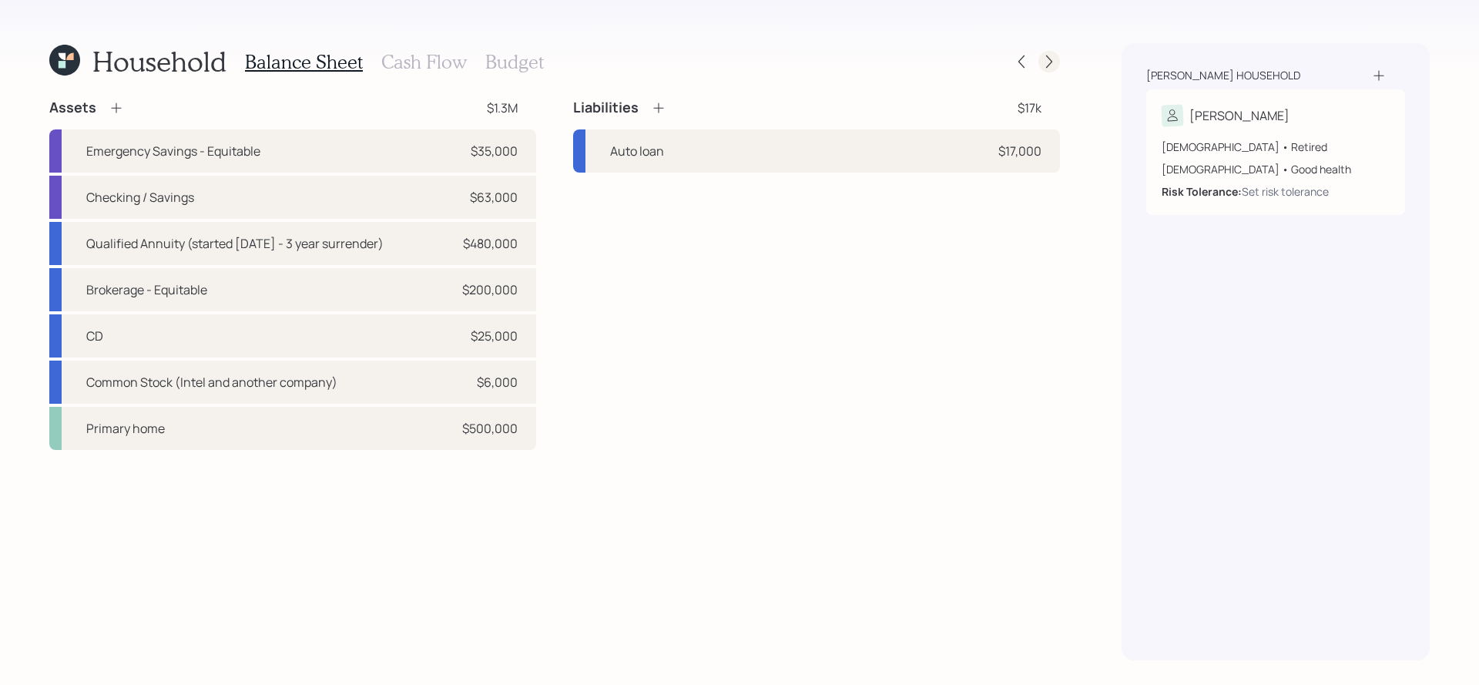
click at [1046, 61] on icon at bounding box center [1049, 61] width 15 height 15
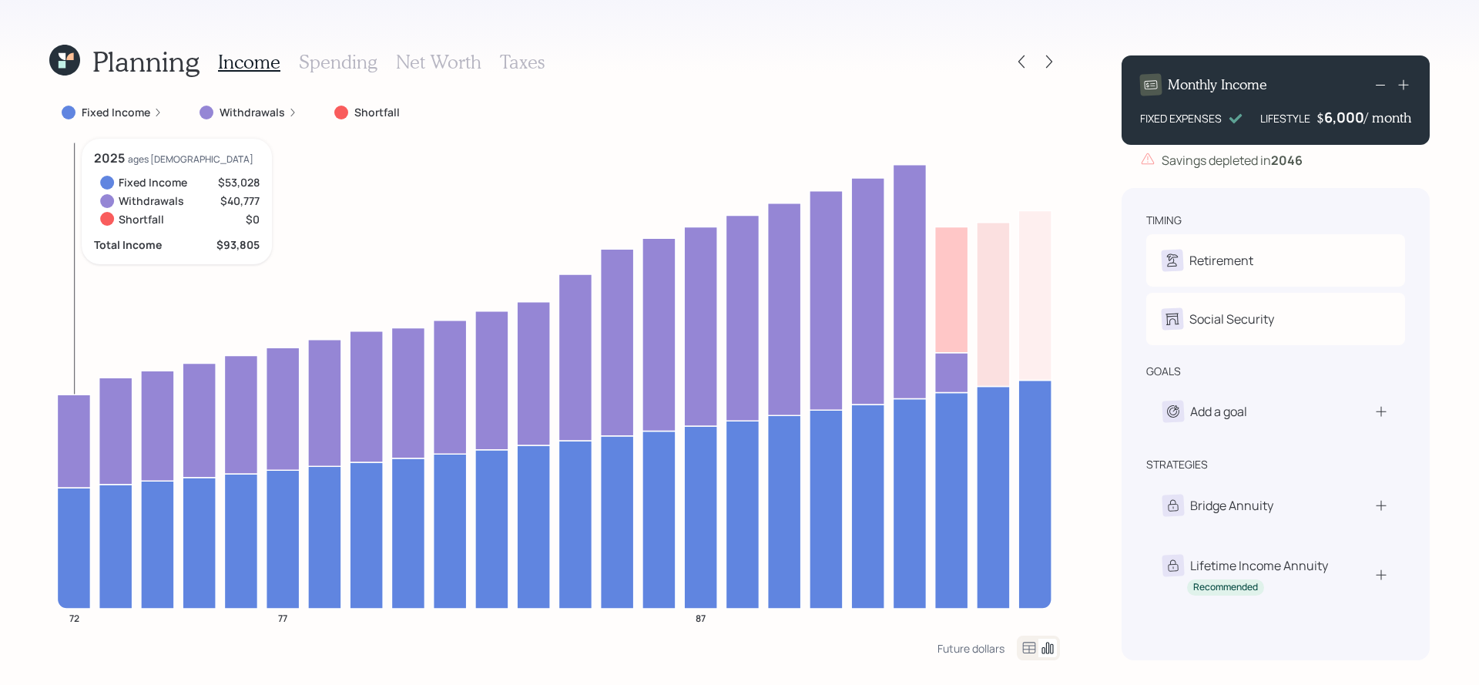
click at [66, 414] on icon at bounding box center [73, 441] width 33 height 93
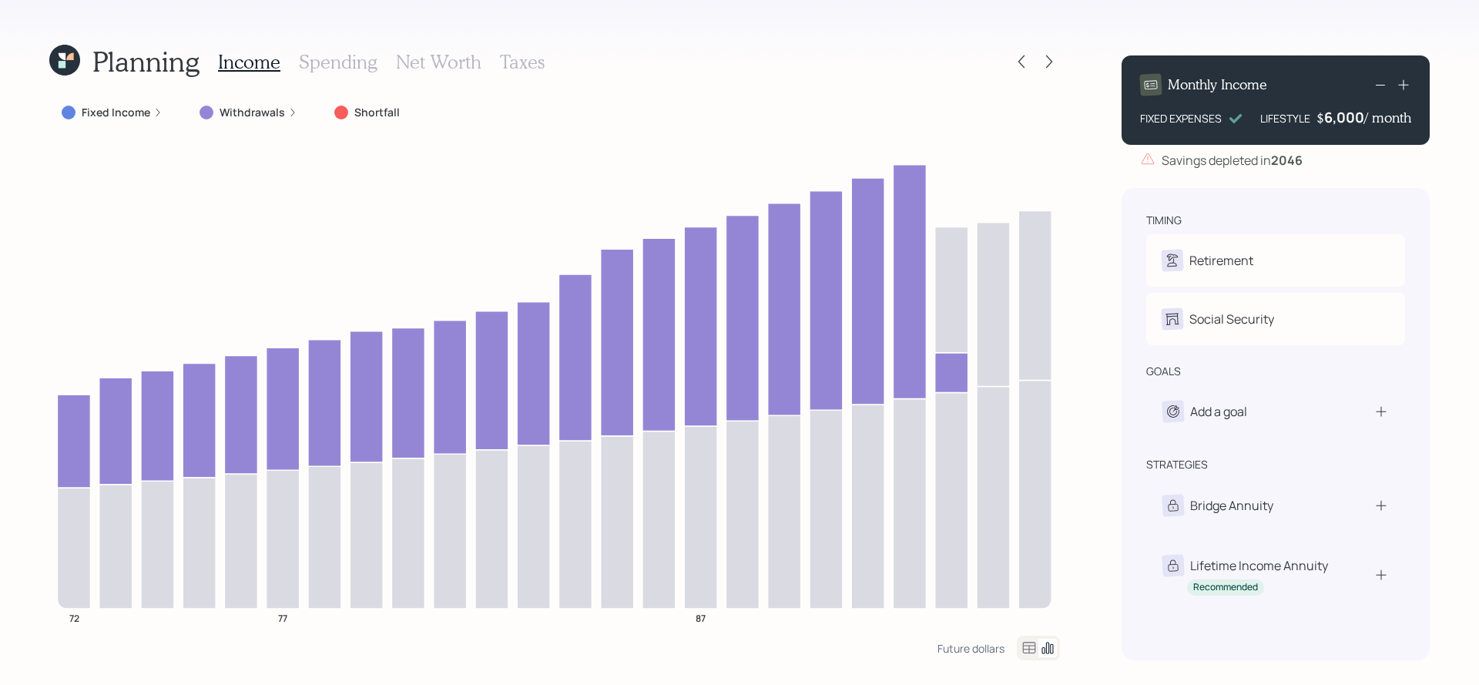
click at [527, 63] on h3 "Taxes" at bounding box center [522, 62] width 45 height 22
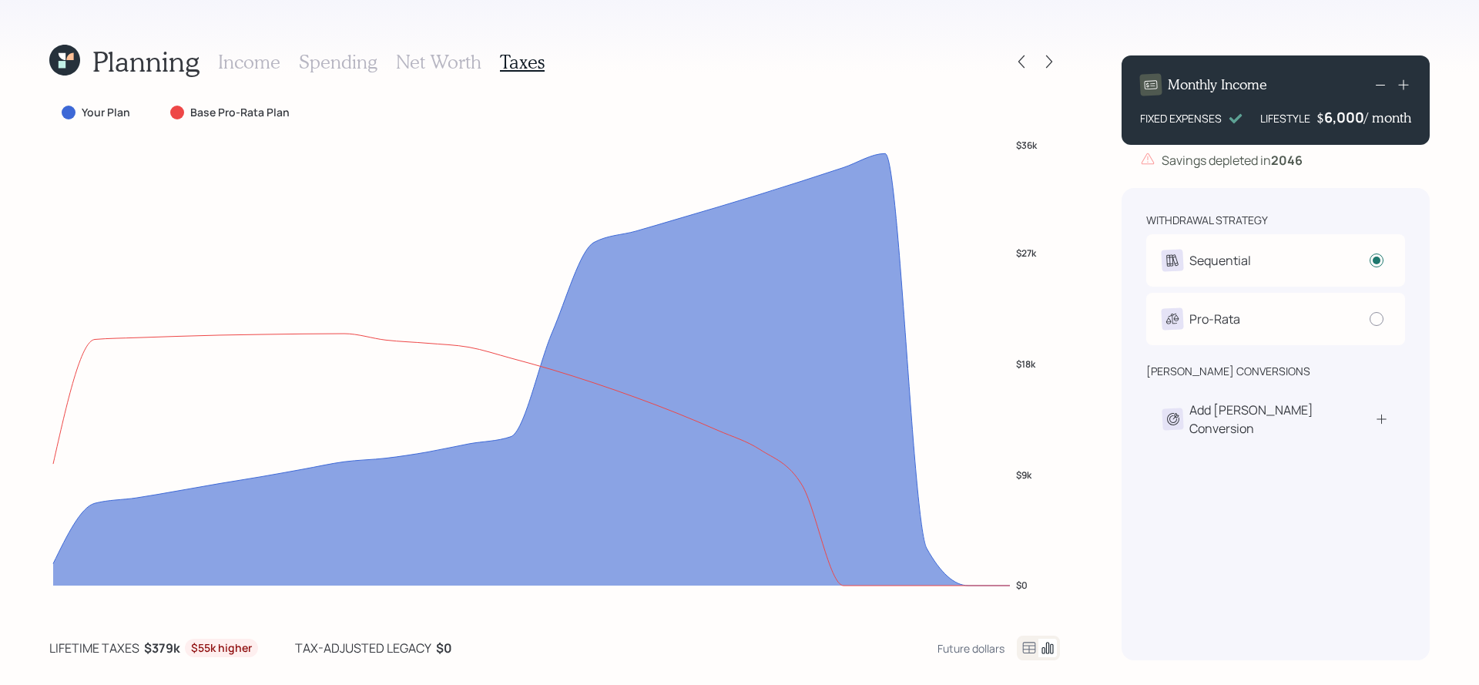
click at [1027, 641] on icon at bounding box center [1029, 648] width 18 height 18
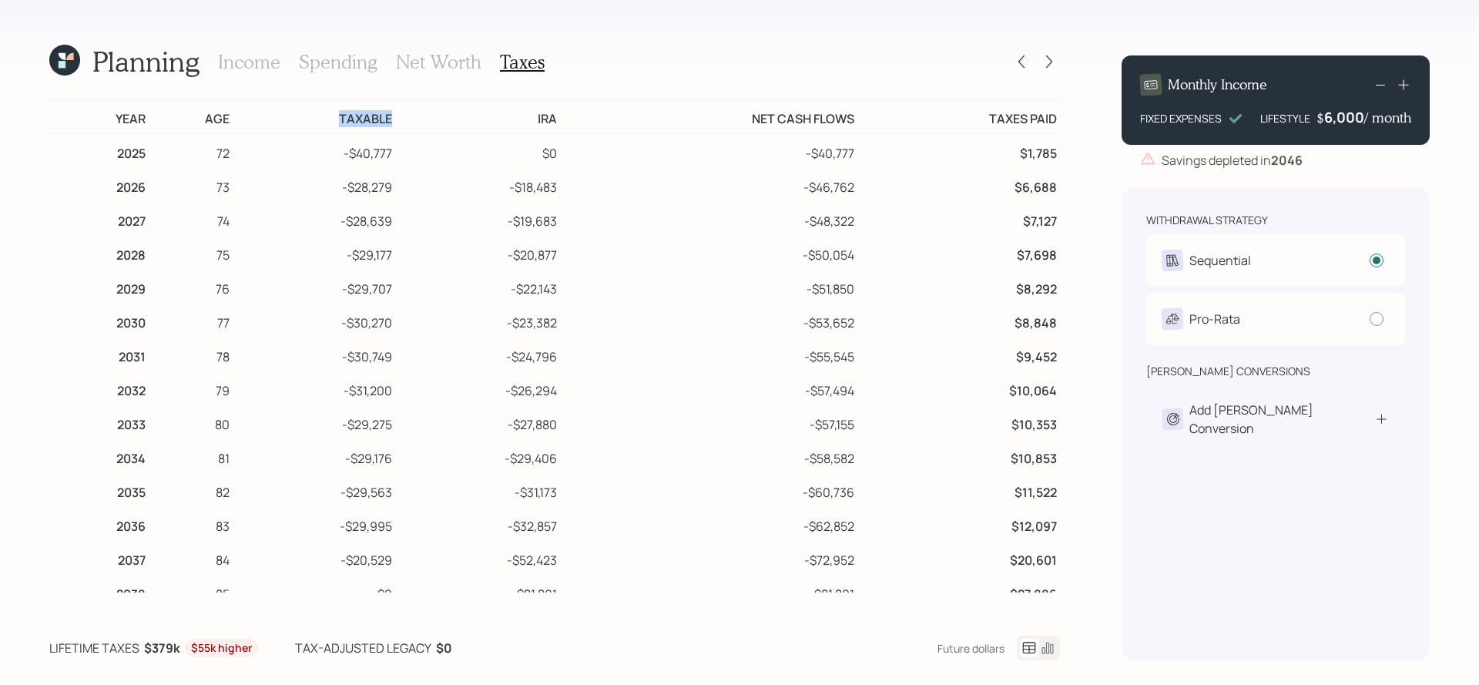
drag, startPoint x: 392, startPoint y: 123, endPoint x: 326, endPoint y: 116, distance: 66.6
click at [326, 116] on td "Taxable" at bounding box center [314, 116] width 163 height 35
click at [439, 131] on td "IRA" at bounding box center [477, 116] width 165 height 35
drag, startPoint x: 397, startPoint y: 111, endPoint x: 312, endPoint y: 124, distance: 85.8
click at [312, 124] on tr "Year Age Taxable IRA Net Cash Flows Taxes Paid" at bounding box center [554, 116] width 1011 height 35
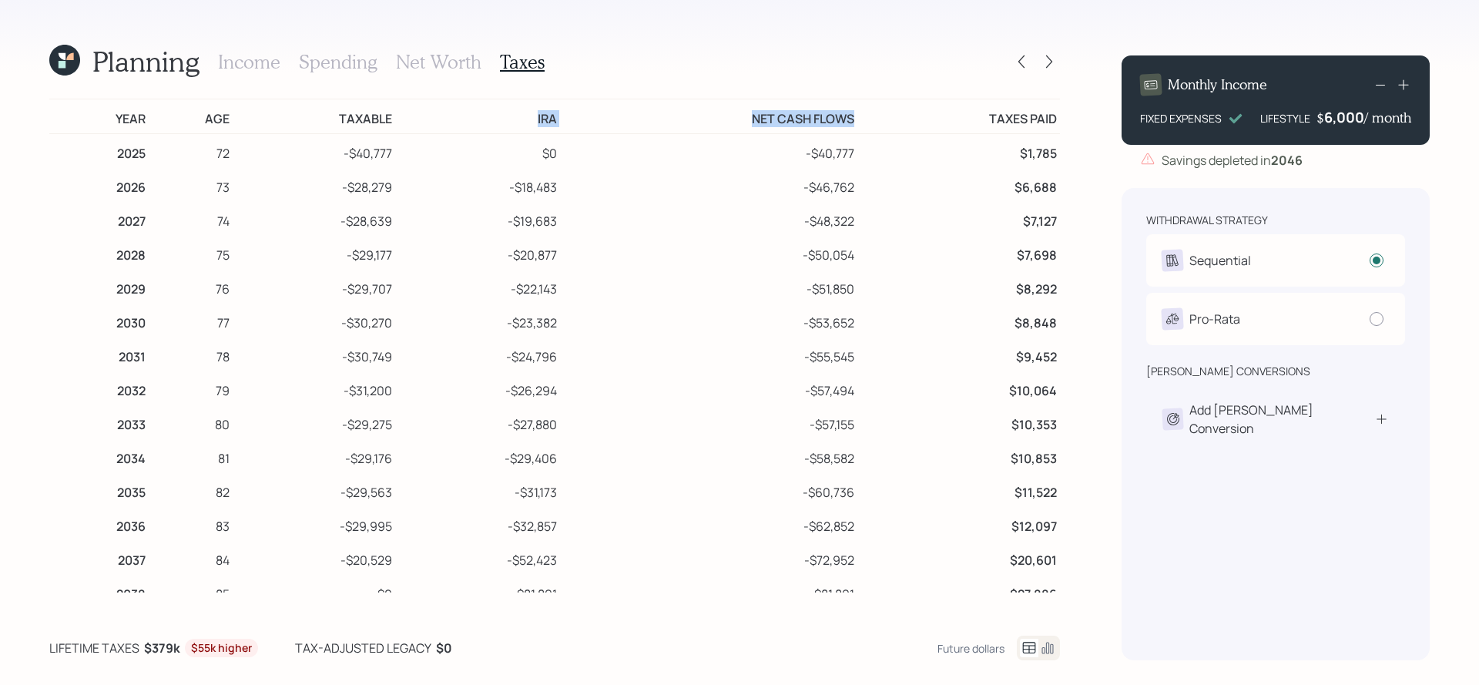
drag, startPoint x: 562, startPoint y: 127, endPoint x: 506, endPoint y: 126, distance: 55.5
click at [506, 126] on tr "Year Age Taxable IRA Net Cash Flows Taxes Paid" at bounding box center [554, 116] width 1011 height 35
click at [536, 123] on td "IRA" at bounding box center [477, 116] width 165 height 35
drag, startPoint x: 398, startPoint y: 155, endPoint x: 262, endPoint y: 155, distance: 136.4
click at [262, 155] on tr "2025 72 -$40,777 $0 -$40,777 $1,785" at bounding box center [554, 151] width 1011 height 35
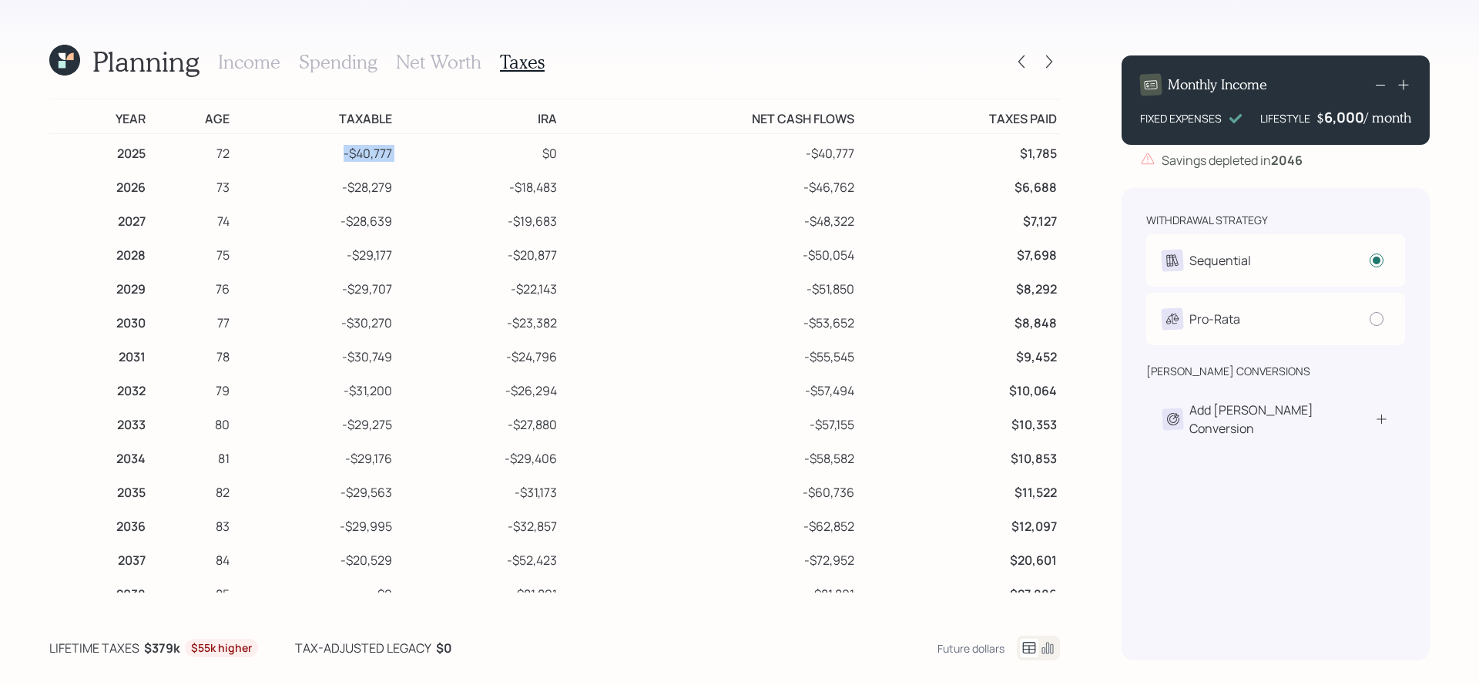
click at [323, 156] on td "-$40,777" at bounding box center [314, 151] width 163 height 35
drag, startPoint x: 391, startPoint y: 156, endPoint x: 335, endPoint y: 159, distance: 56.3
click at [335, 159] on td "-$40,777" at bounding box center [314, 151] width 163 height 35
drag, startPoint x: 401, startPoint y: 188, endPoint x: 348, endPoint y: 193, distance: 52.7
click at [336, 193] on tr "2026 73 -$28,279 -$18,483 -$46,762 $6,688" at bounding box center [554, 185] width 1011 height 34
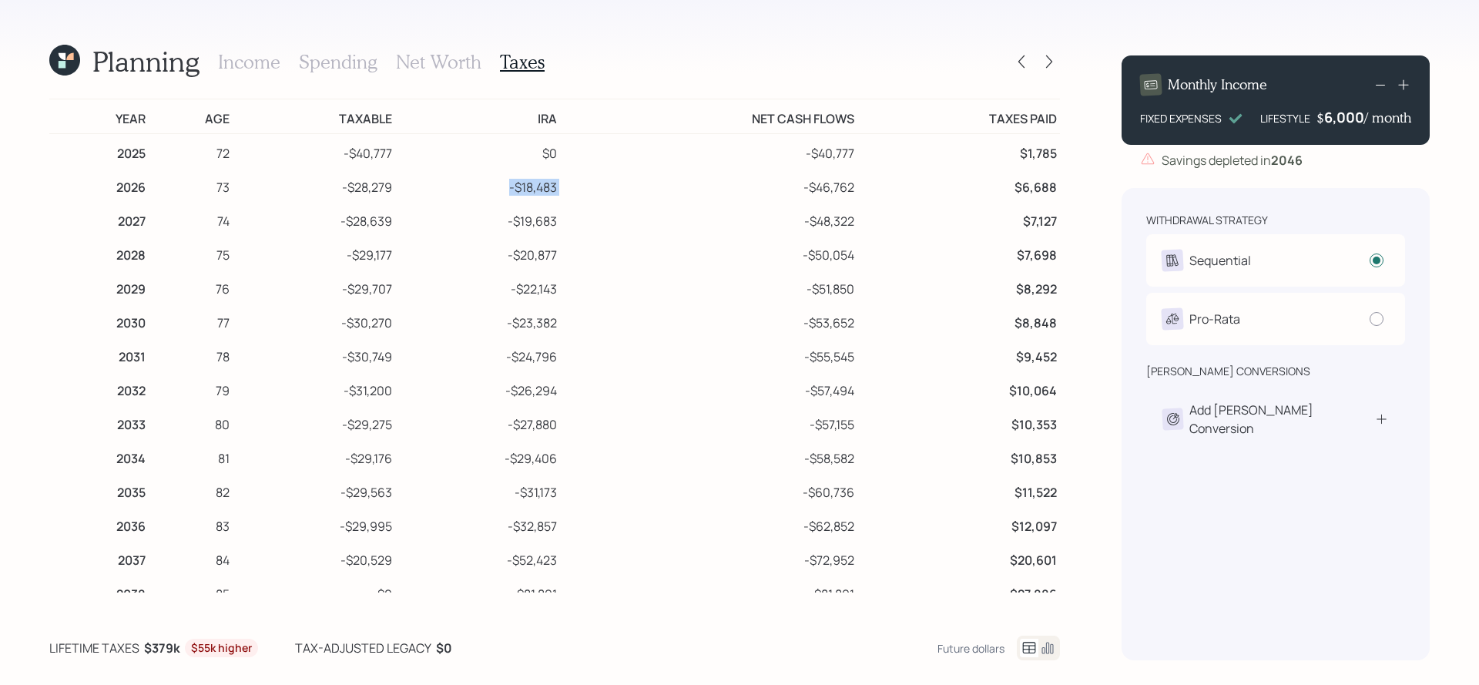
drag, startPoint x: 565, startPoint y: 186, endPoint x: 504, endPoint y: 190, distance: 60.9
click at [504, 190] on tr "2026 73 -$28,279 -$18,483 -$46,762 $6,688" at bounding box center [554, 185] width 1011 height 34
click at [504, 190] on td "-$18,483" at bounding box center [477, 185] width 165 height 34
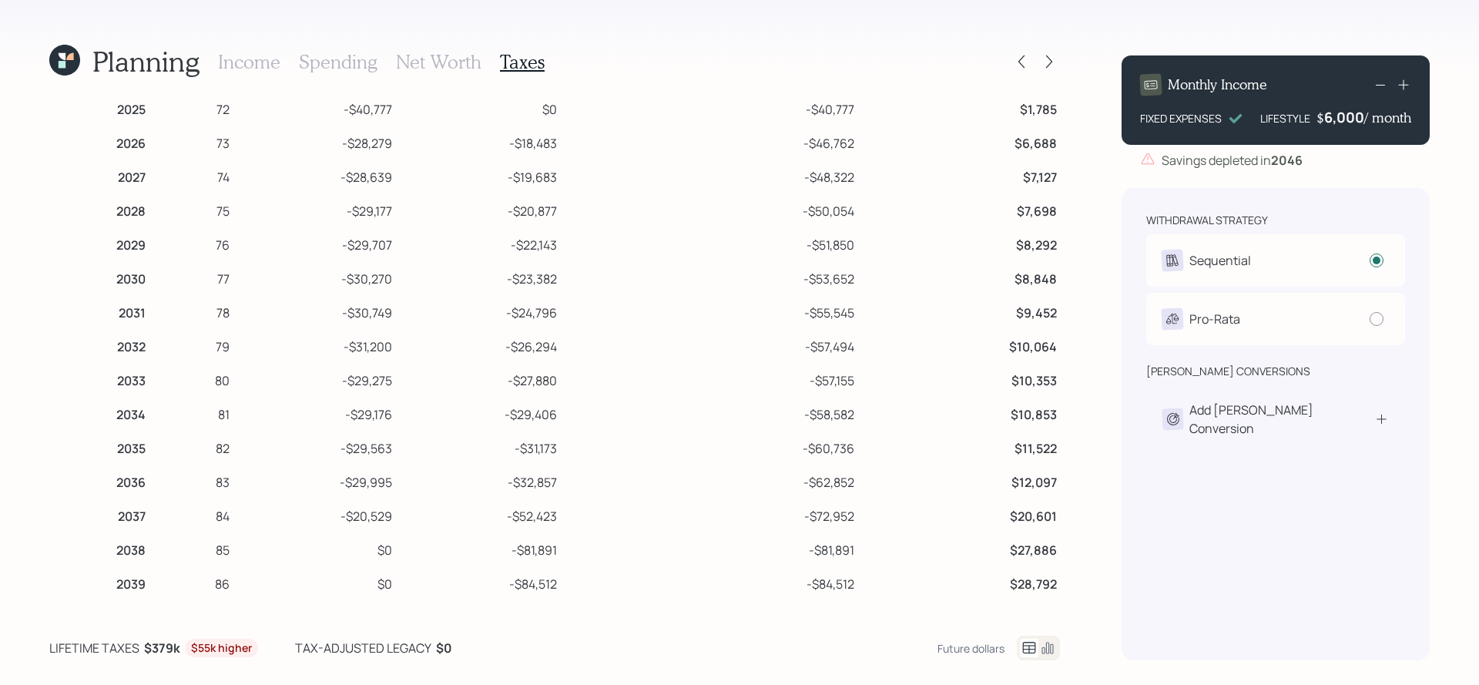
scroll to position [52, 0]
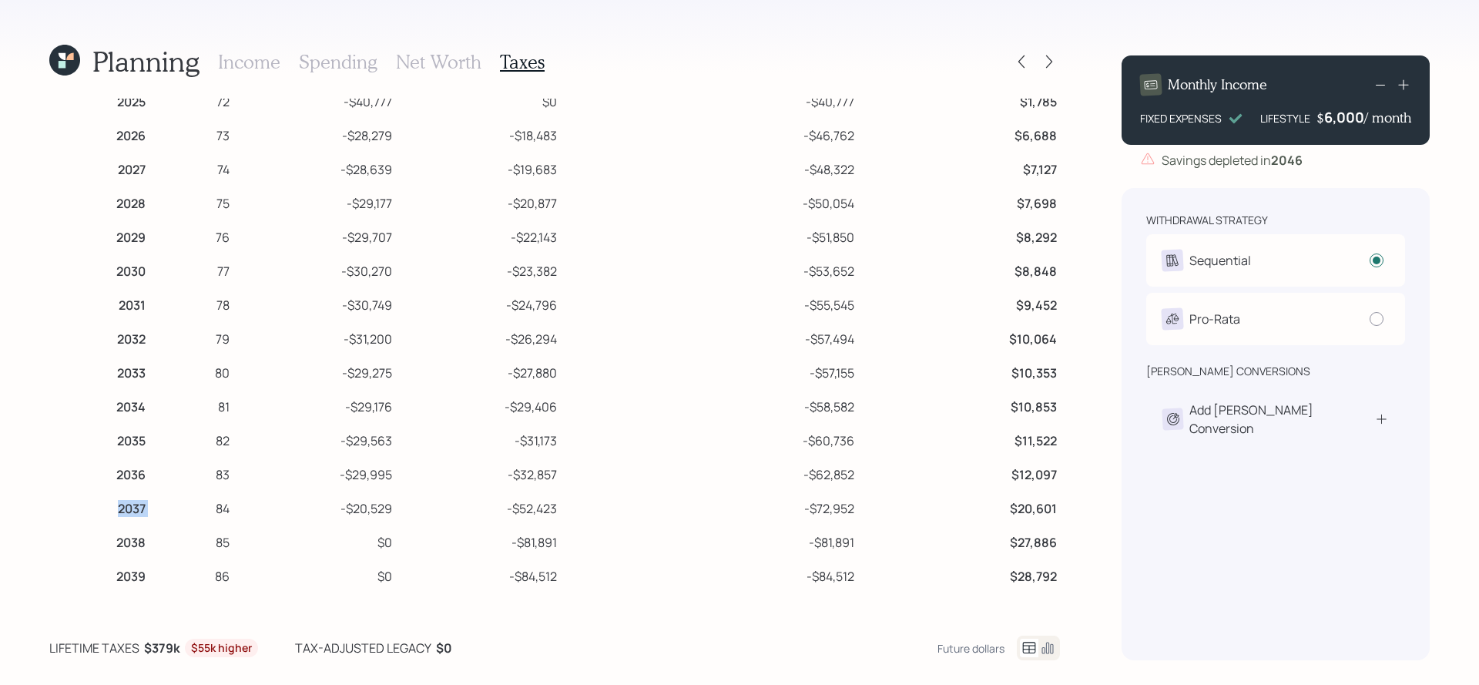
drag, startPoint x: 154, startPoint y: 510, endPoint x: 99, endPoint y: 515, distance: 55.7
click at [99, 515] on tr "2037 84 -$20,529 -$52,423 -$72,952 $20,601" at bounding box center [554, 506] width 1011 height 34
drag, startPoint x: 418, startPoint y: 515, endPoint x: 340, endPoint y: 515, distance: 78.6
click at [340, 515] on tr "2037 84 -$20,529 -$52,423 -$72,952 $20,601" at bounding box center [554, 506] width 1011 height 34
drag, startPoint x: 406, startPoint y: 536, endPoint x: 378, endPoint y: 548, distance: 31.1
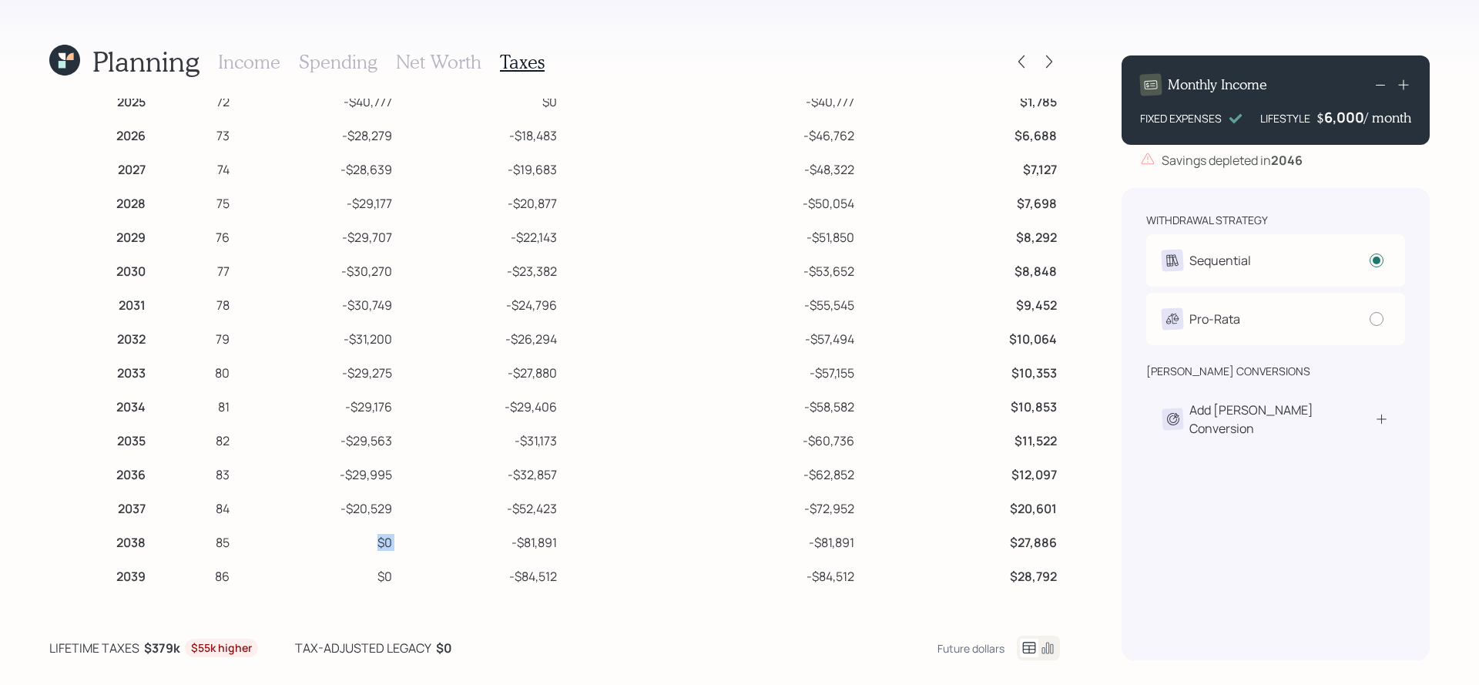
click at [378, 548] on tr "2038 85 $0 -$81,891 -$81,891 $27,886" at bounding box center [554, 540] width 1011 height 34
drag, startPoint x: 602, startPoint y: 536, endPoint x: 509, endPoint y: 545, distance: 93.7
click at [509, 545] on tr "2038 85 $0 -$81,891 -$81,891 $27,886" at bounding box center [554, 540] width 1011 height 34
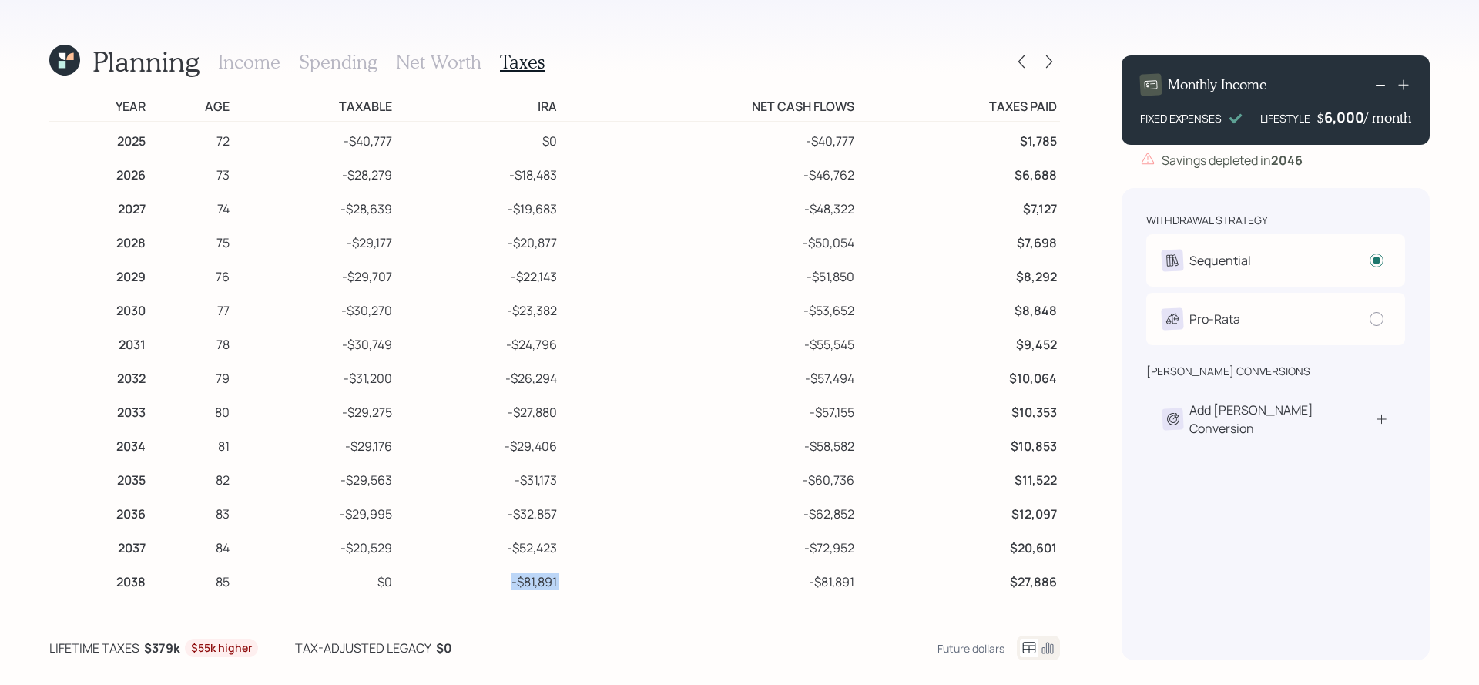
scroll to position [0, 0]
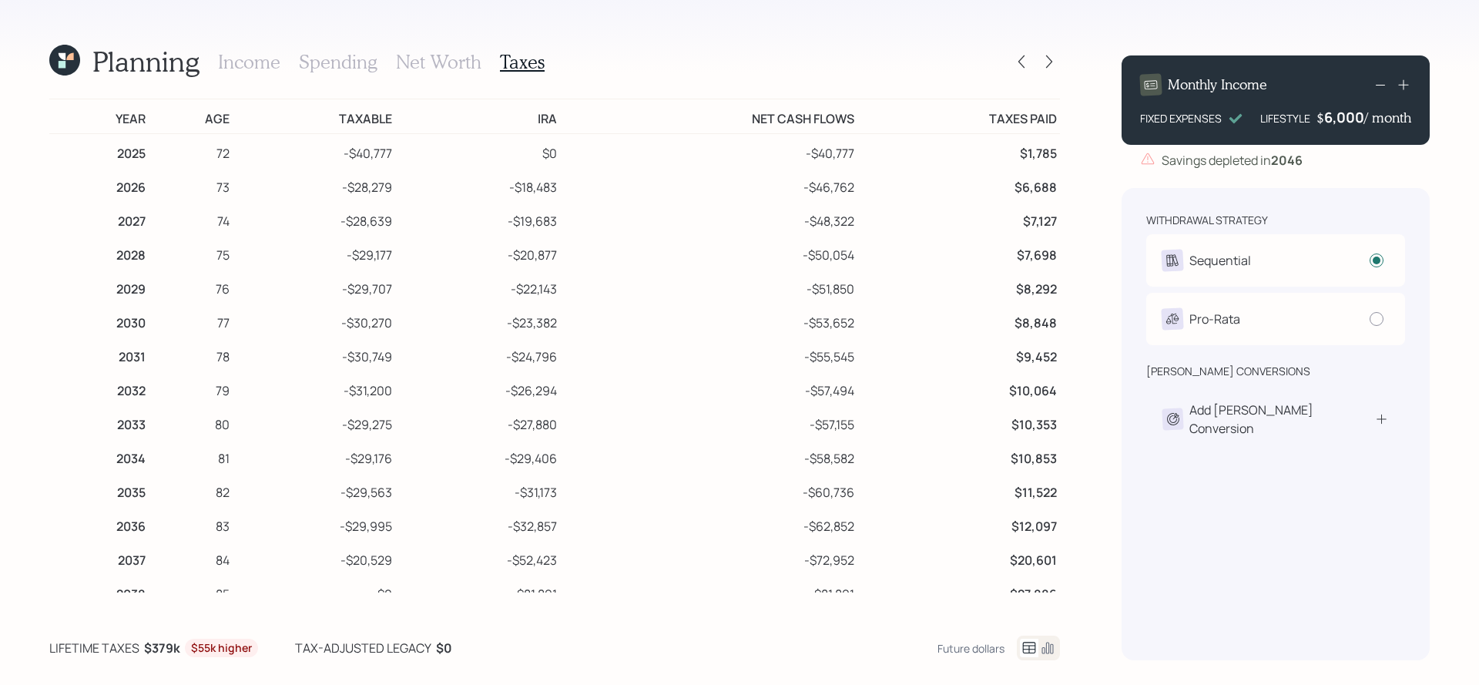
click at [467, 410] on td "-$27,880" at bounding box center [477, 422] width 165 height 34
drag, startPoint x: 1017, startPoint y: 66, endPoint x: 456, endPoint y: 92, distance: 561.5
click at [456, 92] on div "Planning Income Spending Net Worth Taxes Year Age Taxable IRA Net Cash Flows Ta…" at bounding box center [554, 351] width 1011 height 617
click at [236, 60] on h3 "Income" at bounding box center [249, 62] width 62 height 22
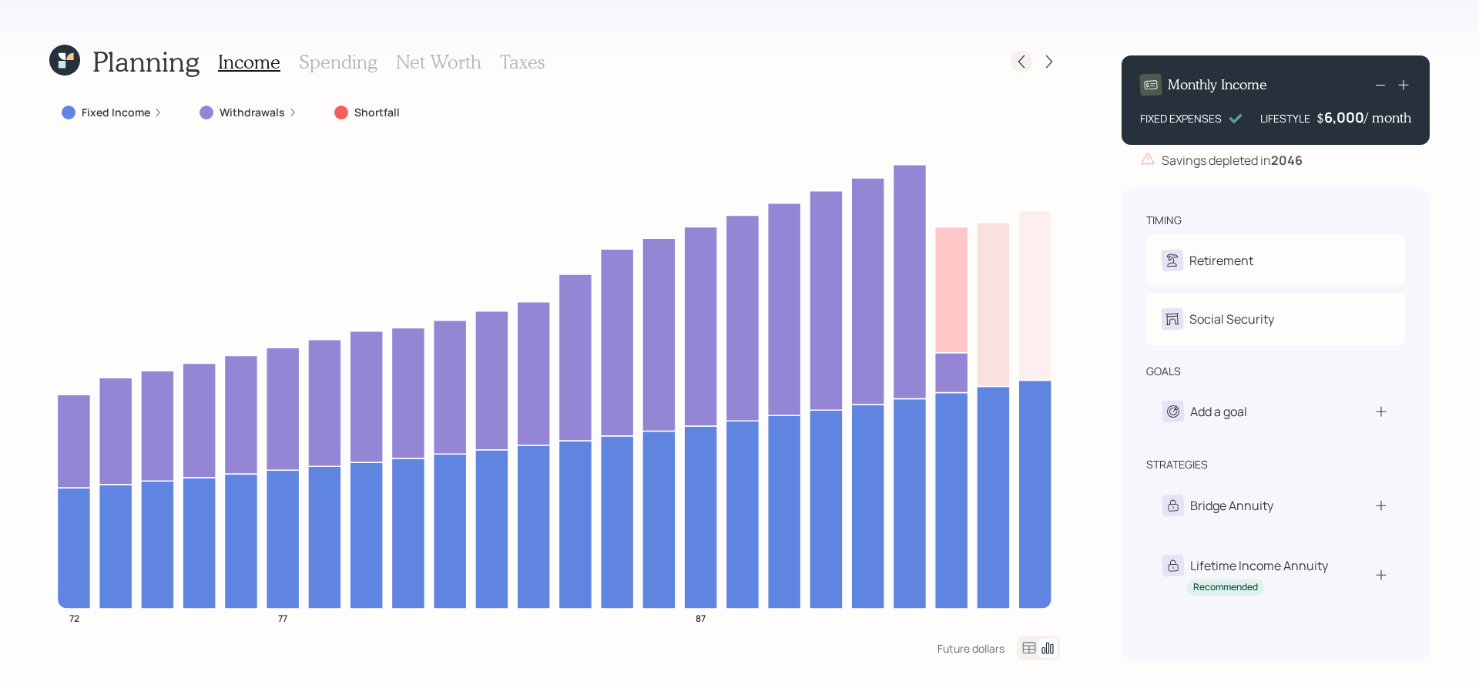
click at [1026, 66] on icon at bounding box center [1021, 61] width 15 height 15
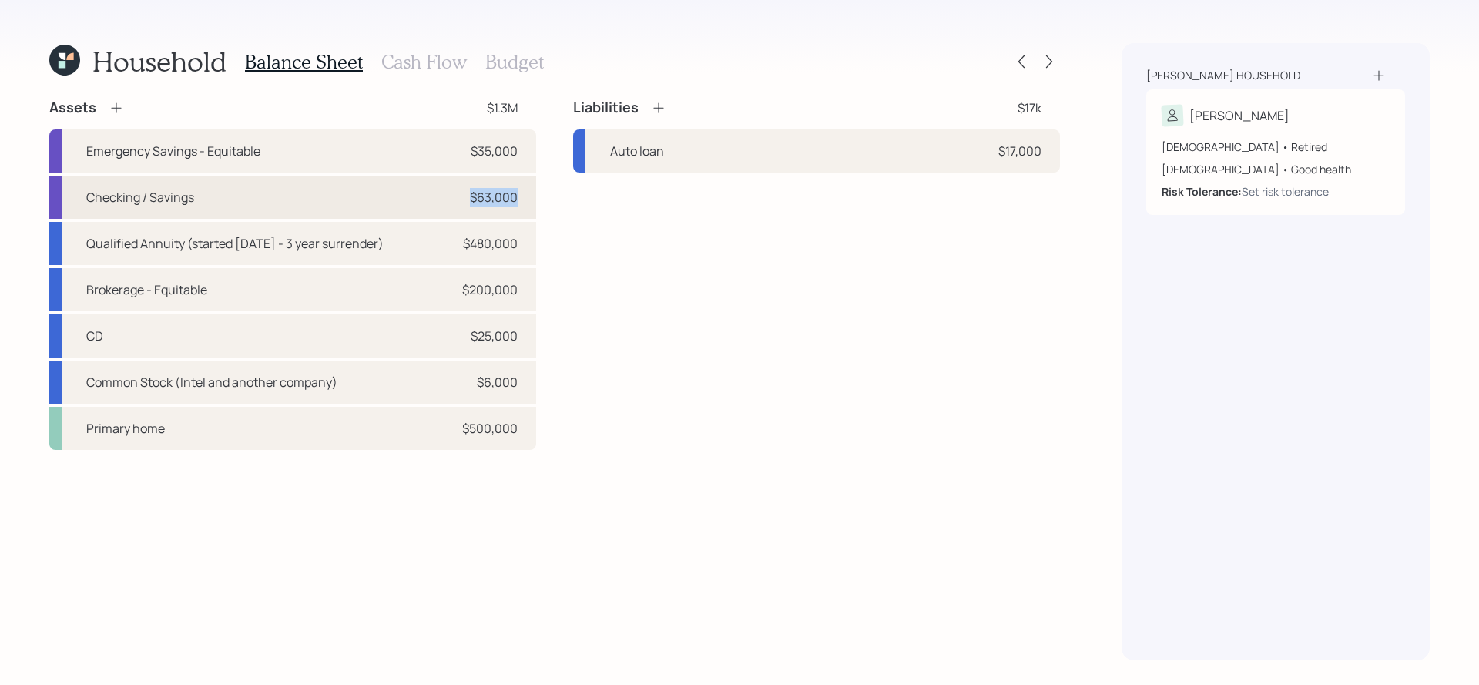
drag, startPoint x: 516, startPoint y: 203, endPoint x: 468, endPoint y: 203, distance: 48.5
click at [468, 203] on div "Checking / Savings $63,000" at bounding box center [292, 197] width 487 height 43
select select "cash"
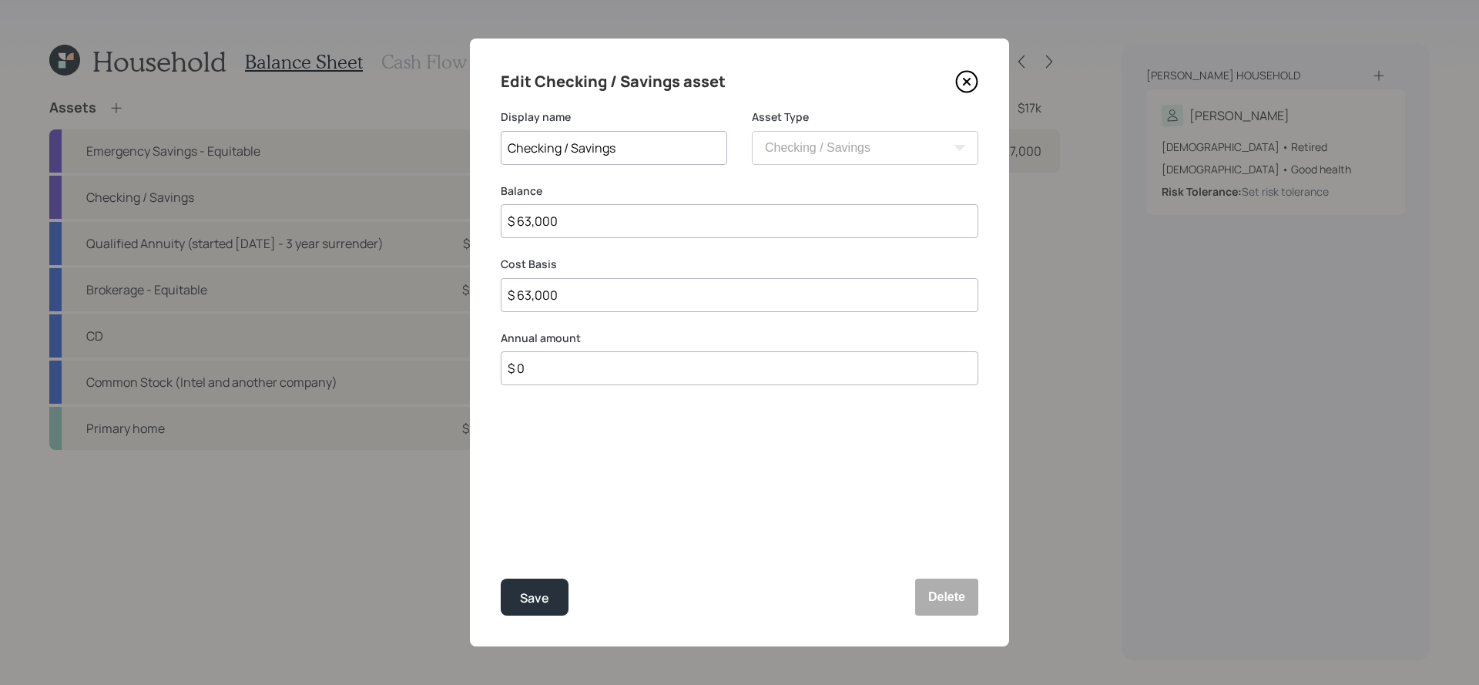
click at [963, 81] on icon at bounding box center [966, 81] width 23 height 23
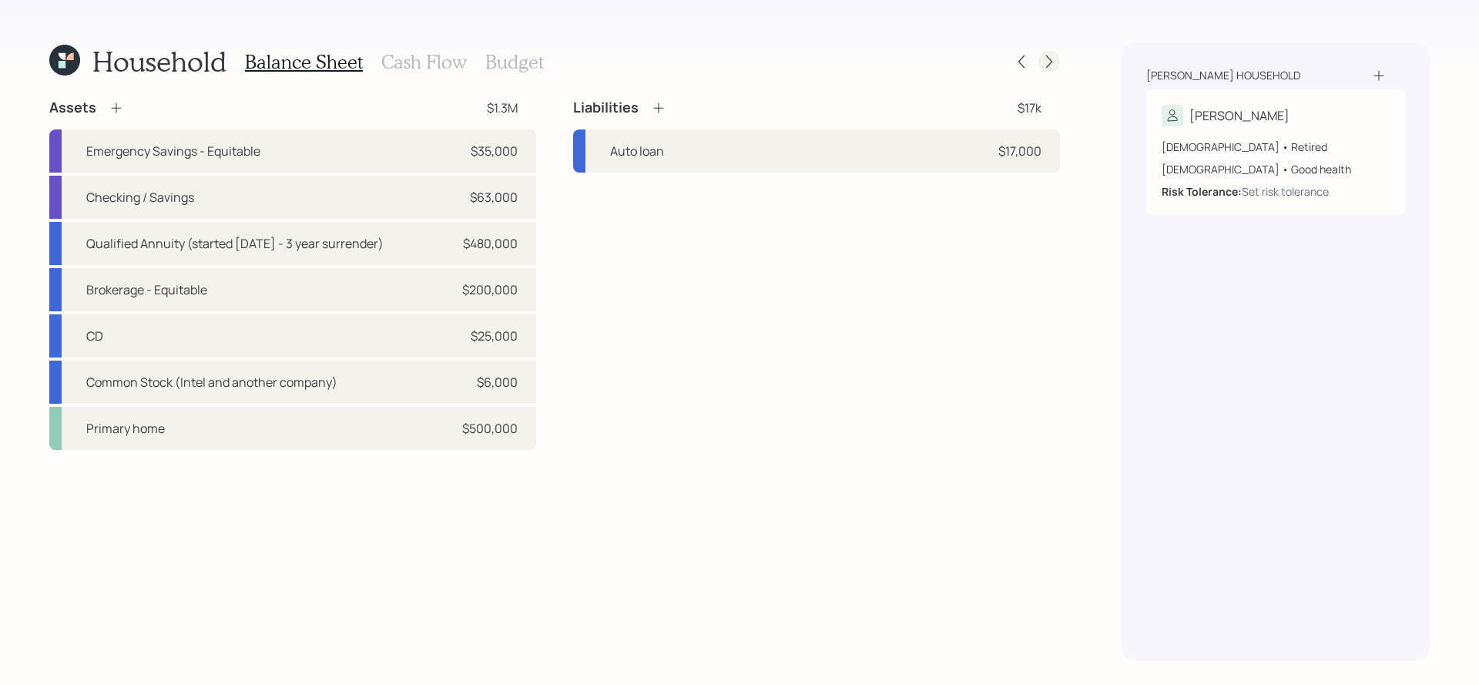
click at [1043, 60] on icon at bounding box center [1049, 61] width 15 height 15
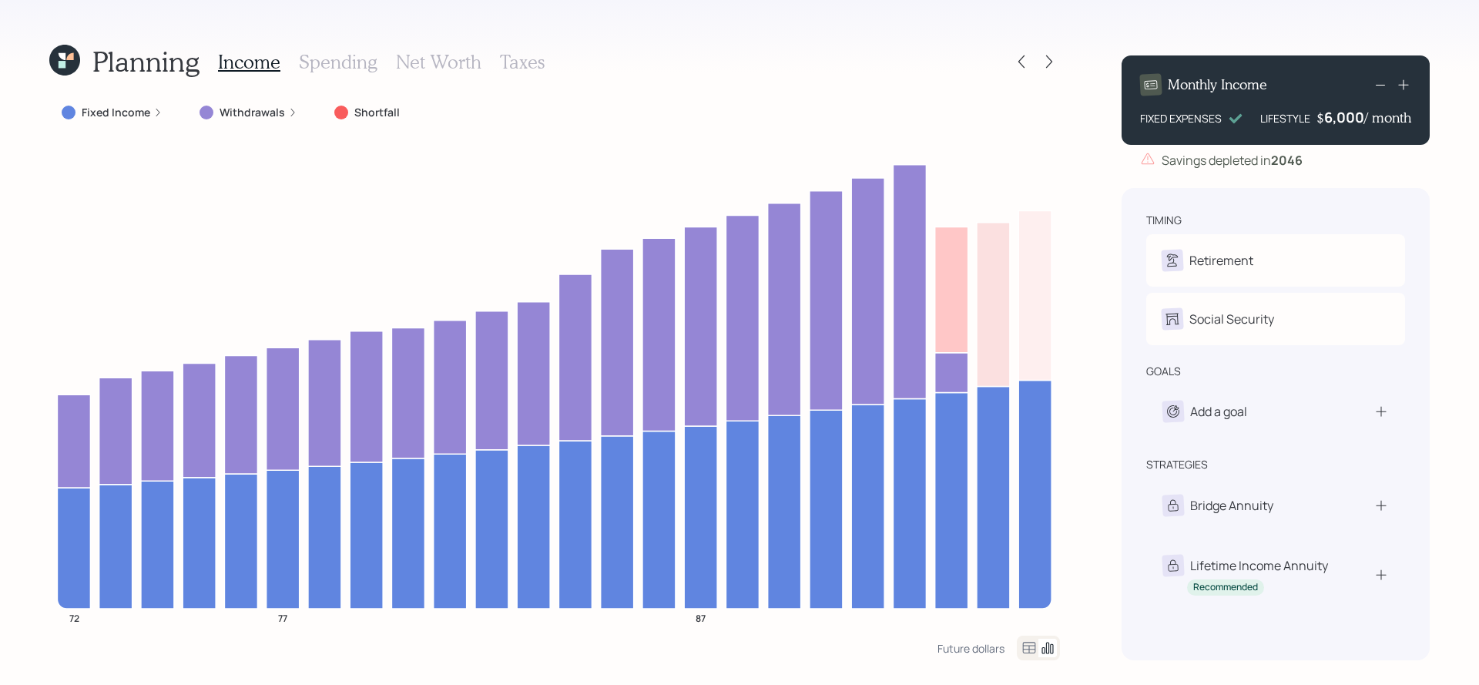
click at [344, 69] on h3 "Spending" at bounding box center [338, 62] width 79 height 22
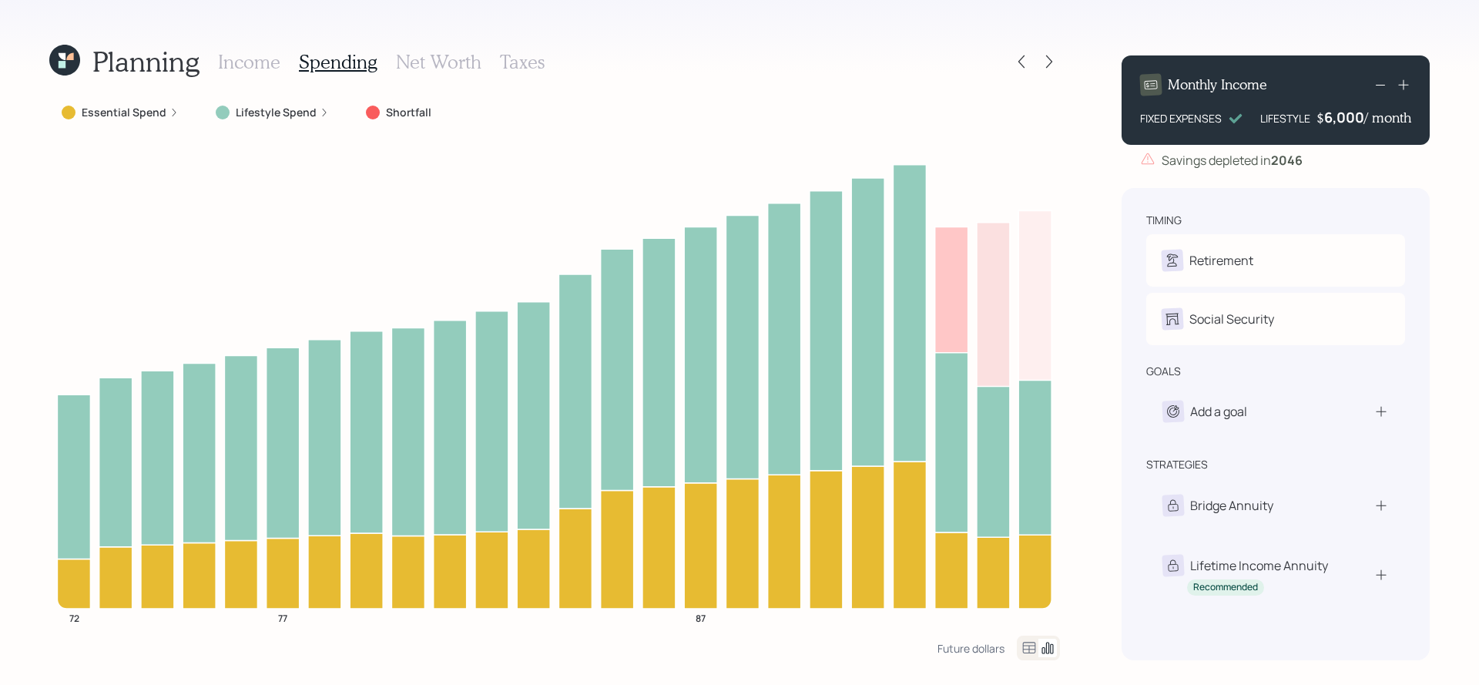
click at [1023, 645] on icon at bounding box center [1029, 648] width 13 height 12
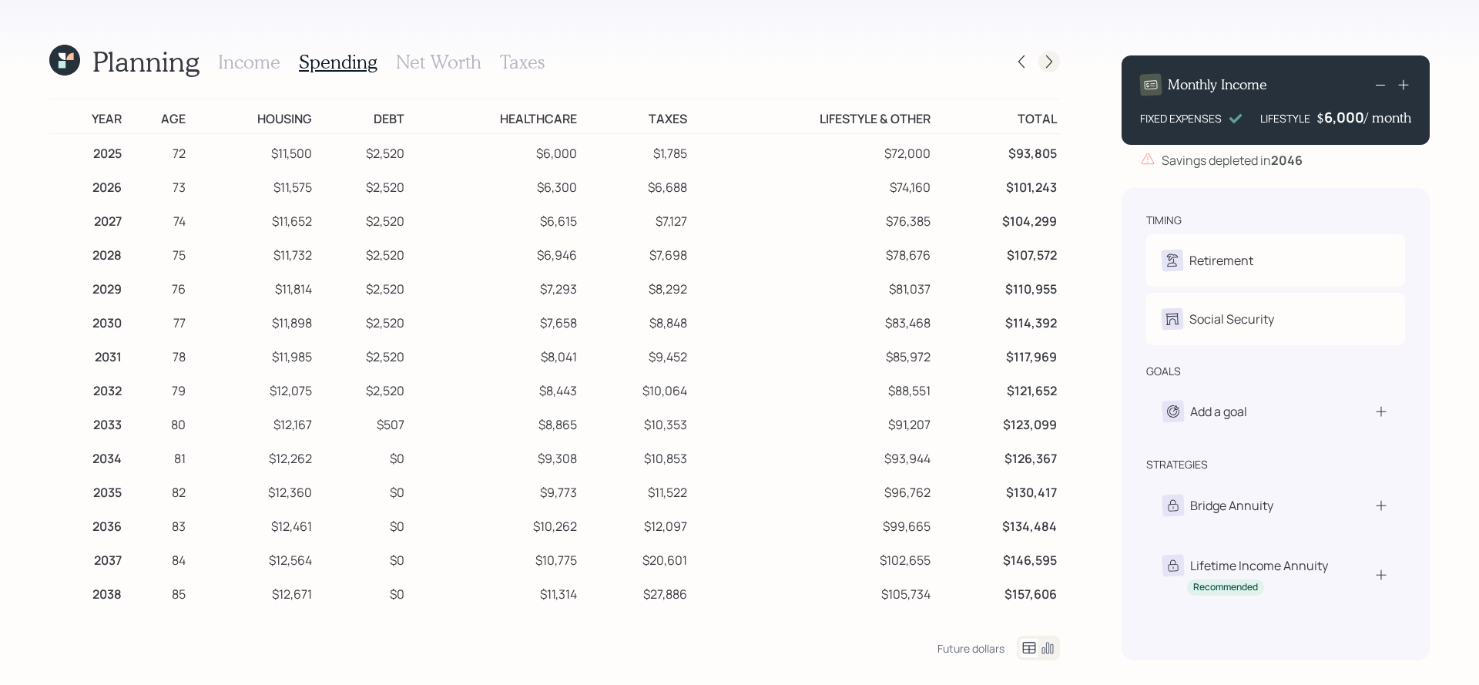
click at [1048, 57] on icon at bounding box center [1049, 61] width 6 height 13
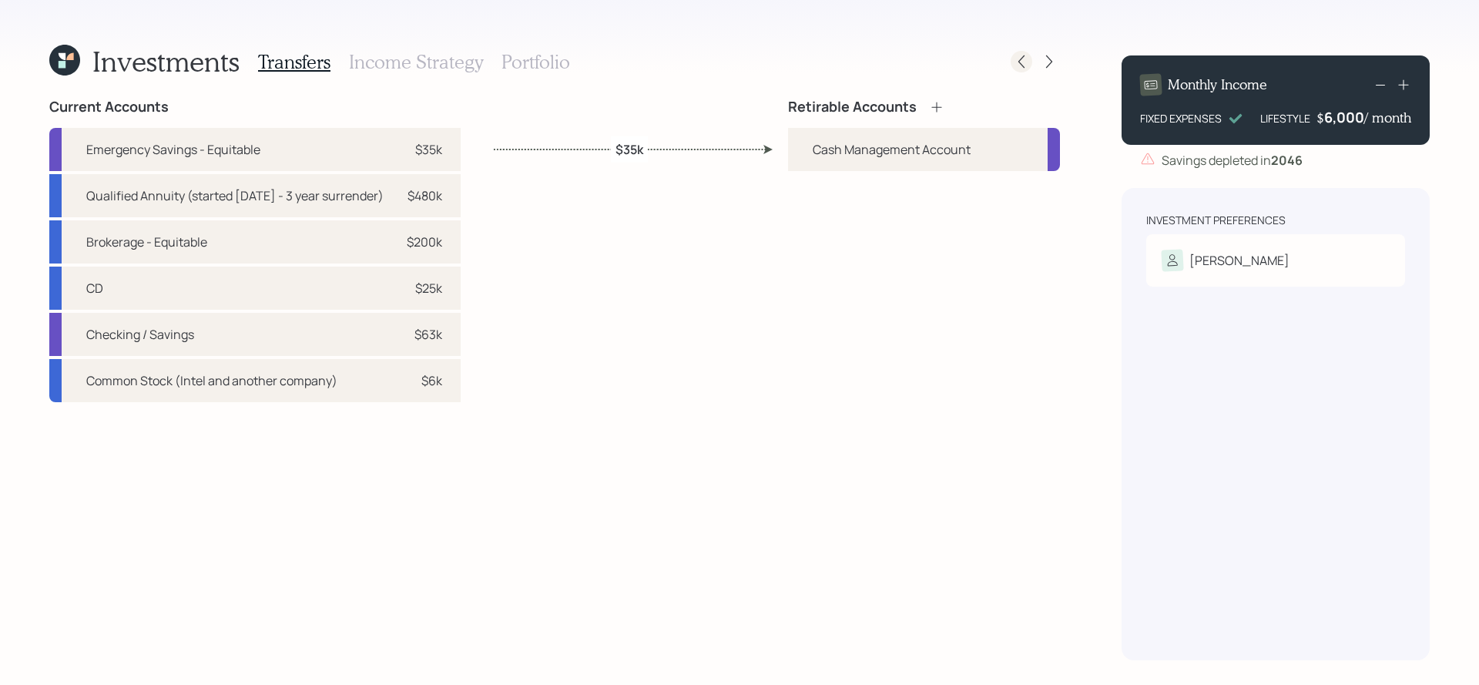
click at [1016, 64] on icon at bounding box center [1021, 61] width 15 height 15
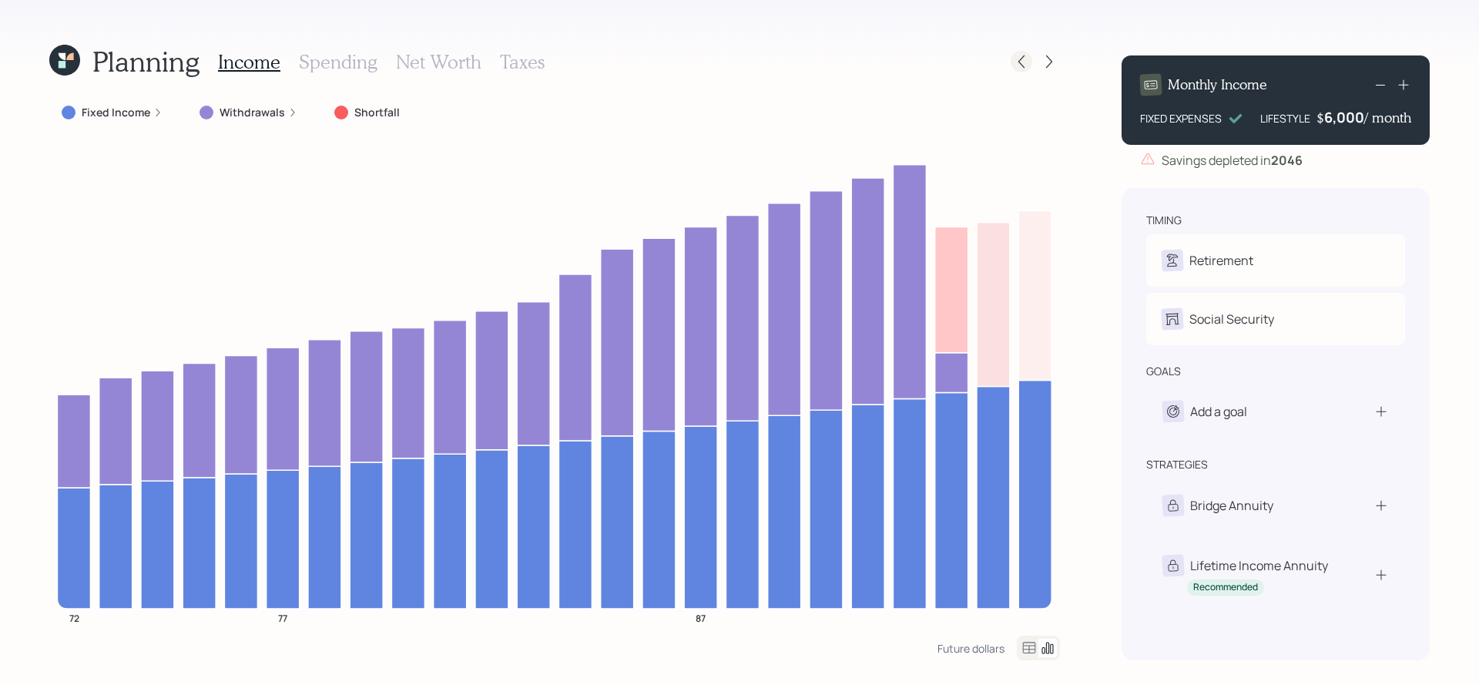
click at [1021, 61] on icon at bounding box center [1021, 61] width 15 height 15
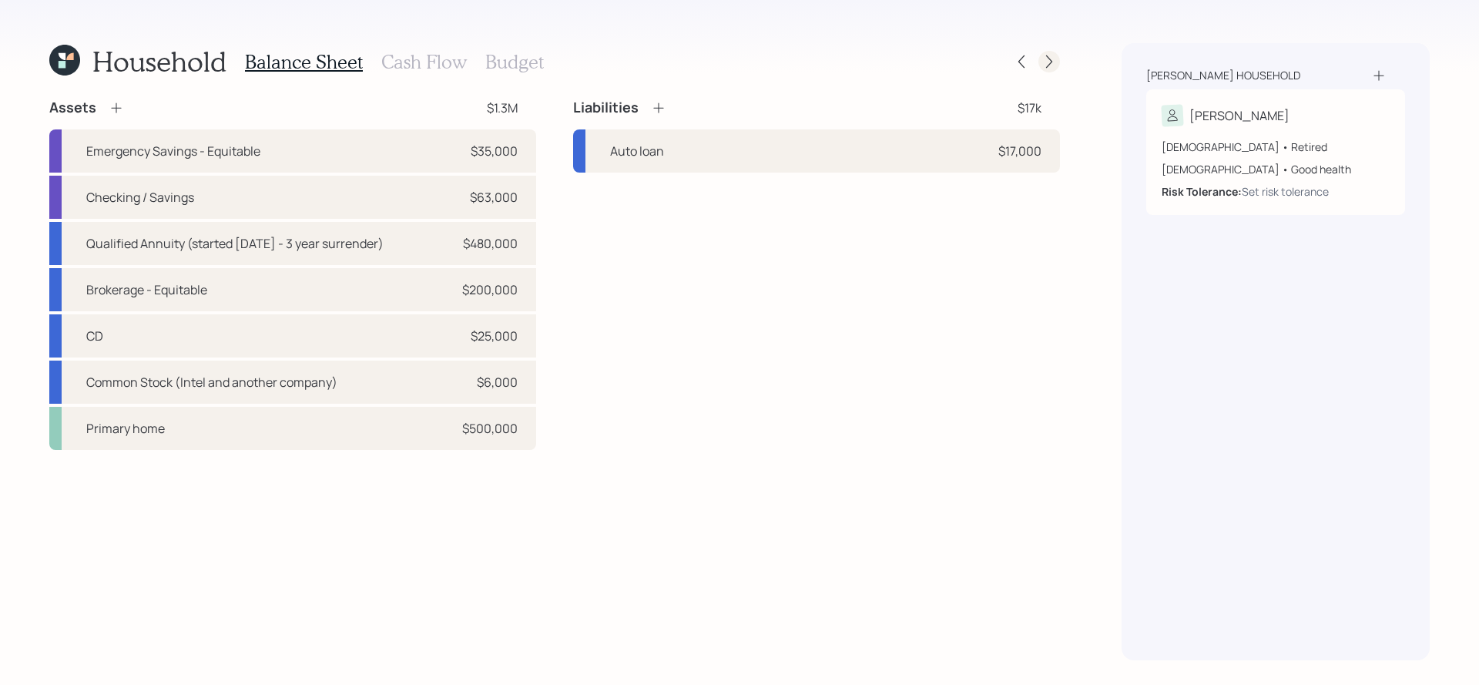
click at [1051, 55] on icon at bounding box center [1049, 61] width 15 height 15
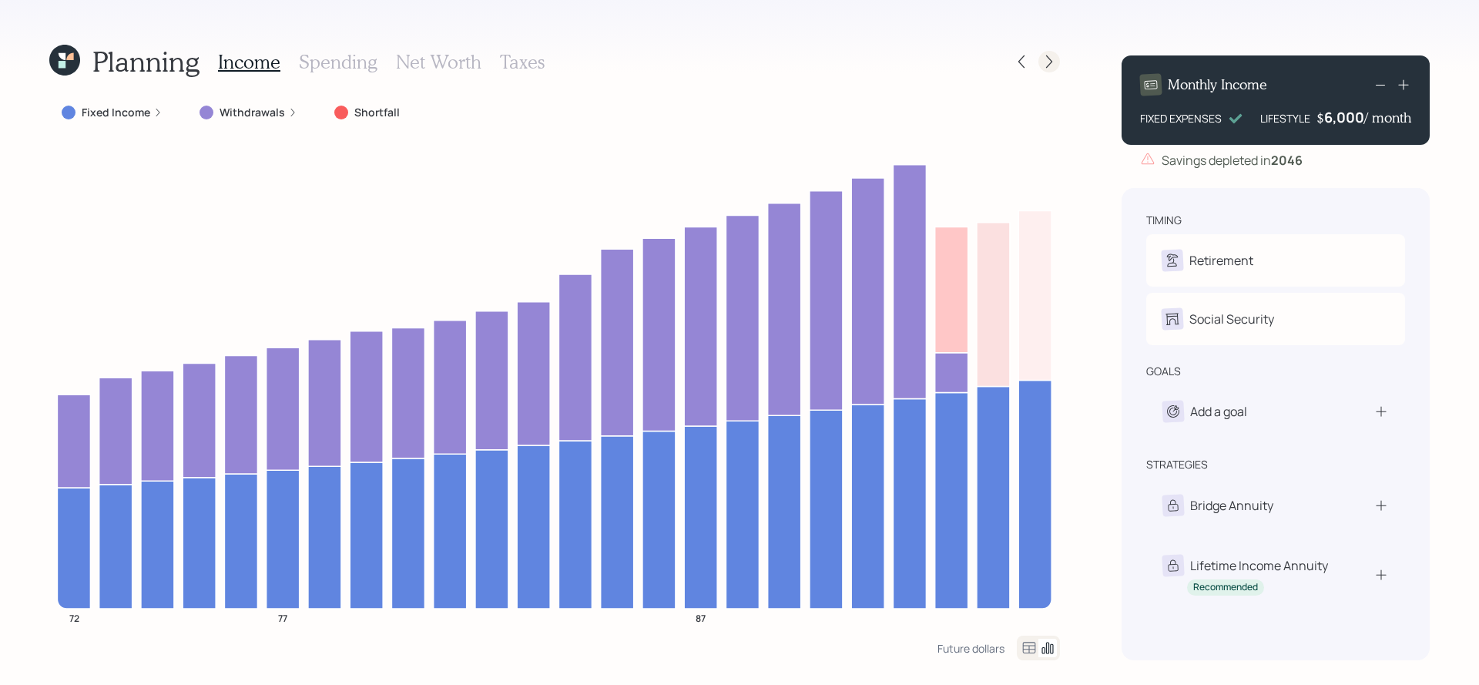
click at [1055, 60] on icon at bounding box center [1049, 61] width 15 height 15
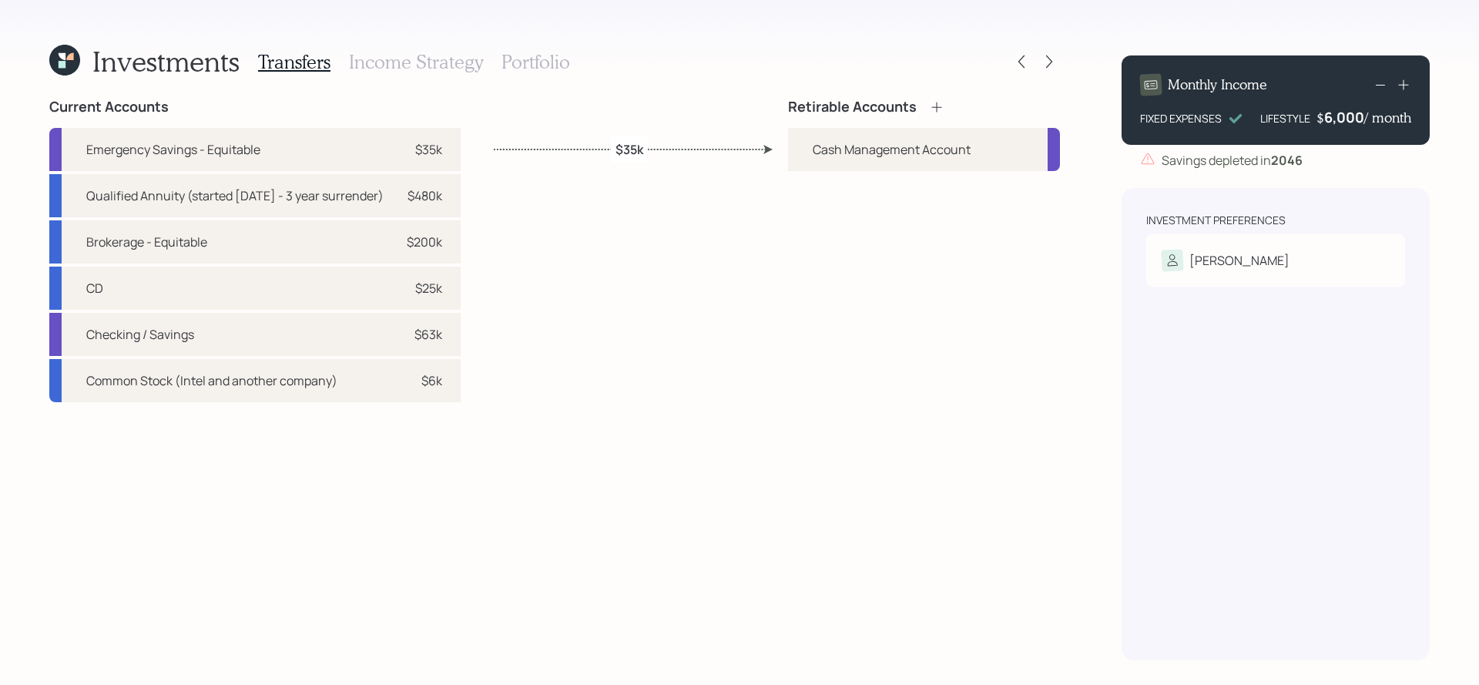
click at [944, 109] on icon at bounding box center [936, 106] width 15 height 15
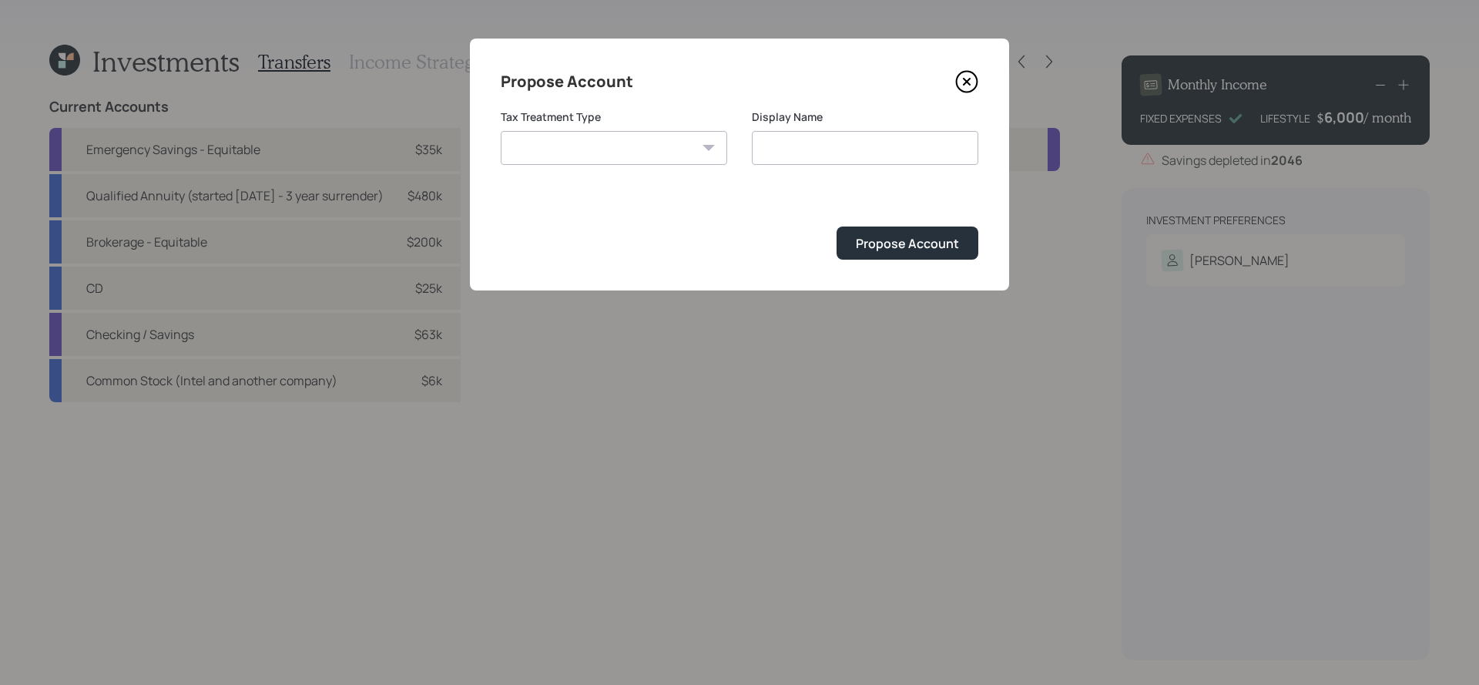
click at [584, 144] on select "Roth Taxable Traditional" at bounding box center [614, 148] width 227 height 34
select select "taxable"
click at [501, 131] on select "Roth Taxable Traditional" at bounding box center [614, 148] width 227 height 34
type input "Taxable"
click at [911, 245] on div "Propose Account" at bounding box center [907, 243] width 103 height 17
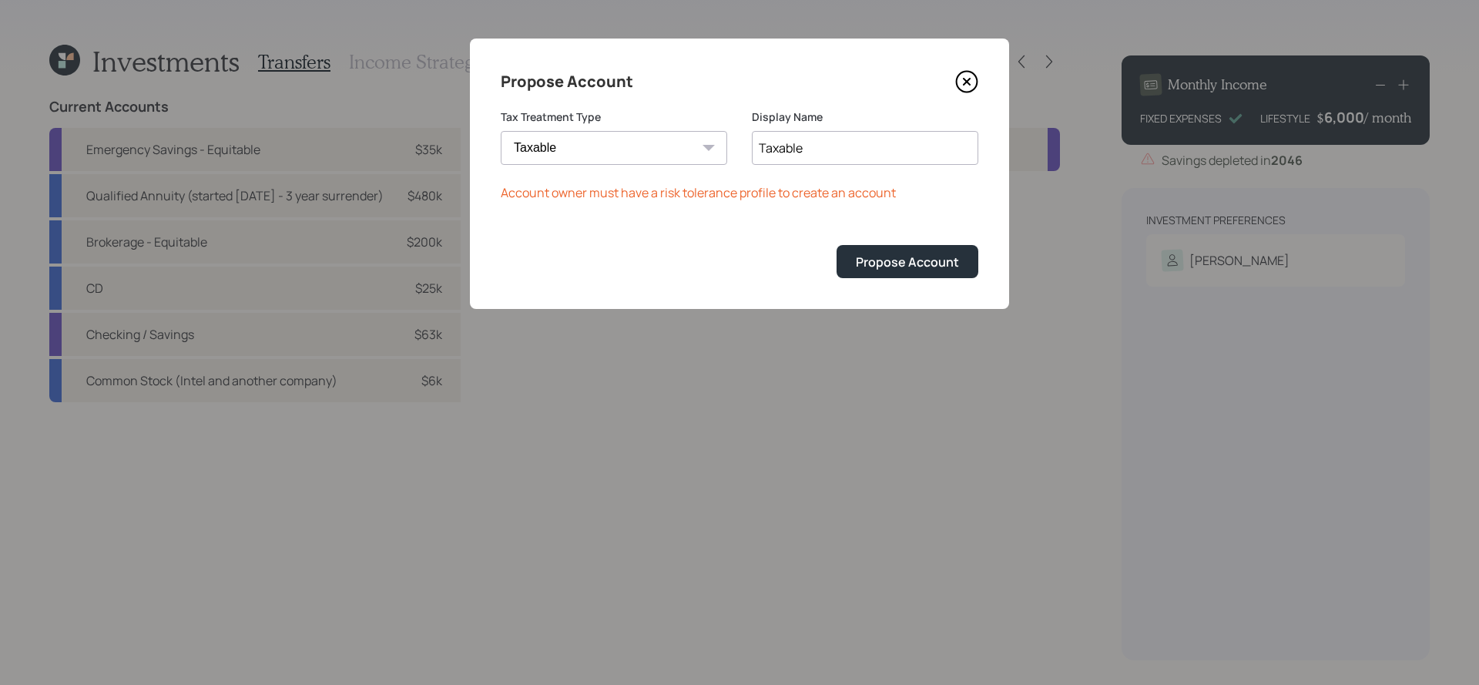
click at [972, 67] on div "Propose Account Tax Treatment Type Roth Taxable Traditional Display Name Taxabl…" at bounding box center [739, 174] width 539 height 270
click at [970, 75] on icon at bounding box center [966, 81] width 23 height 23
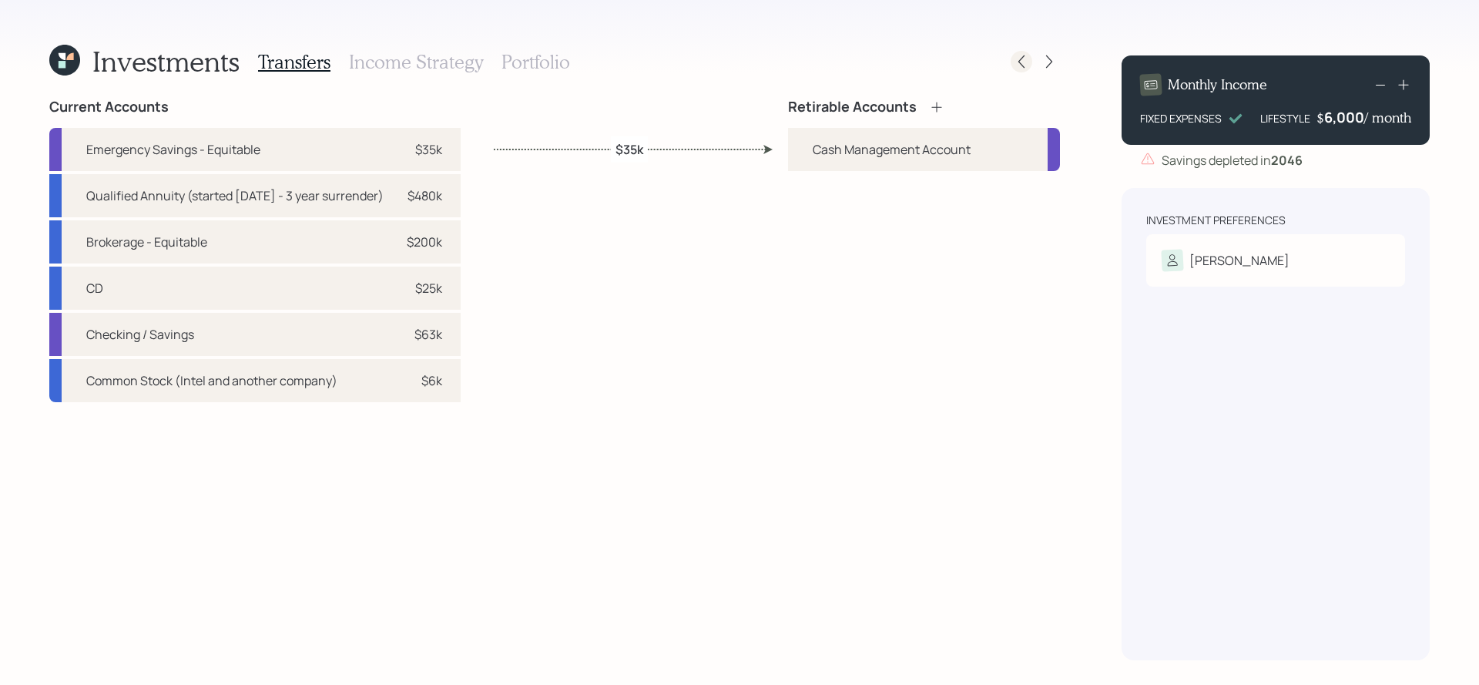
click at [1025, 56] on icon at bounding box center [1021, 61] width 15 height 15
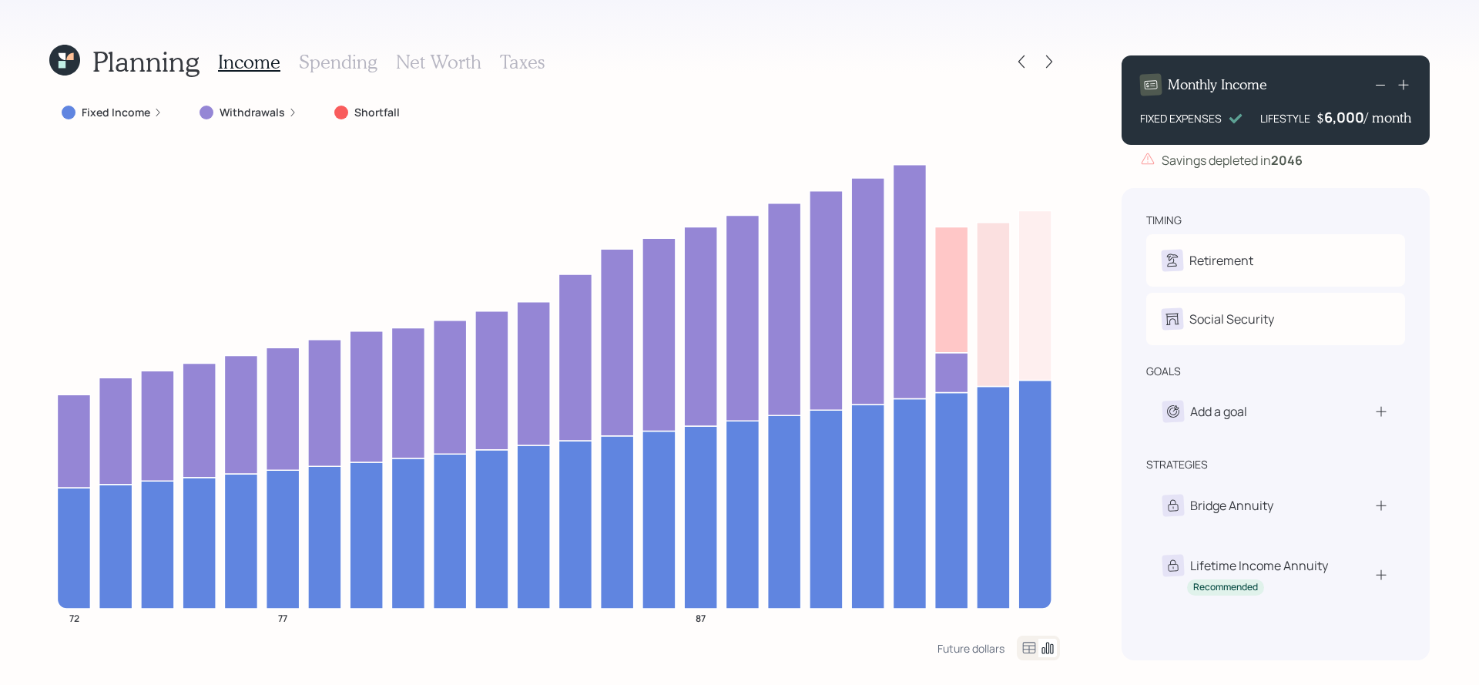
click at [1033, 60] on div at bounding box center [1035, 62] width 49 height 22
click at [1030, 60] on div at bounding box center [1022, 62] width 22 height 22
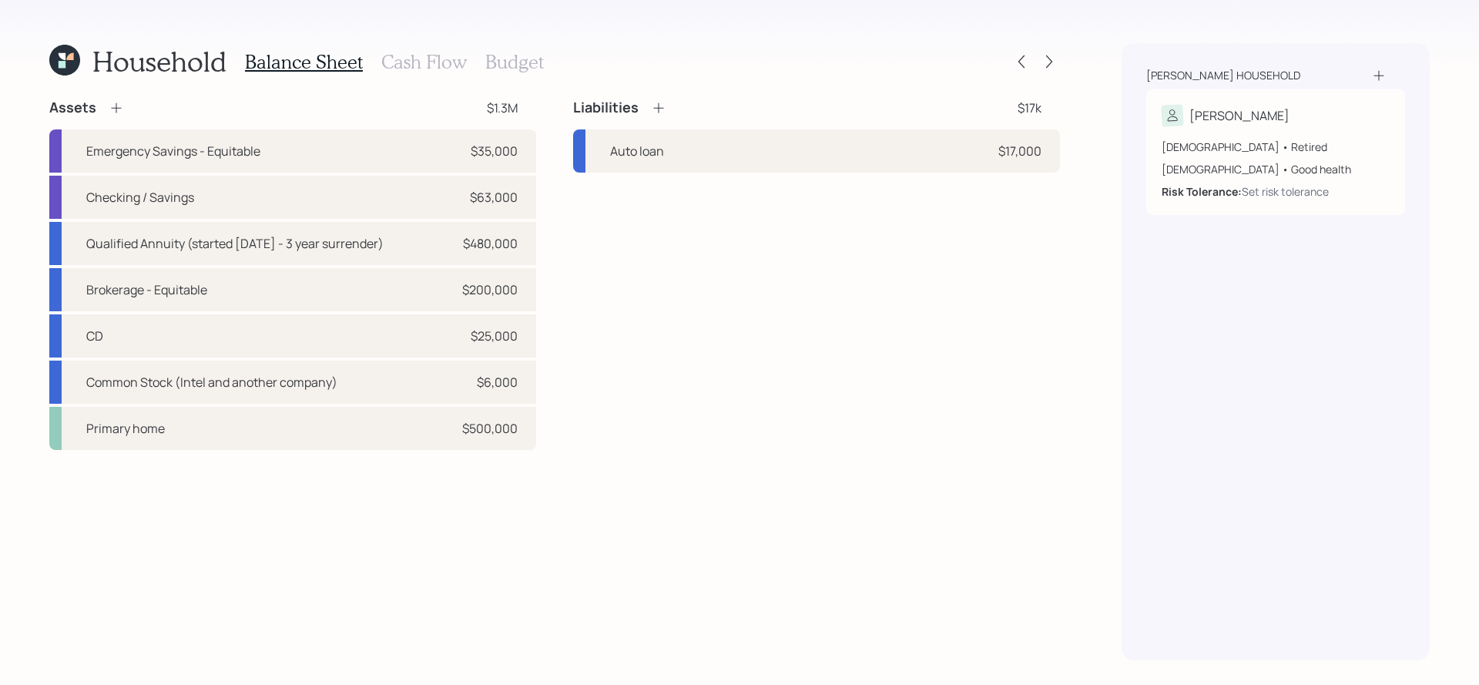
click at [405, 61] on h3 "Cash Flow" at bounding box center [424, 62] width 86 height 22
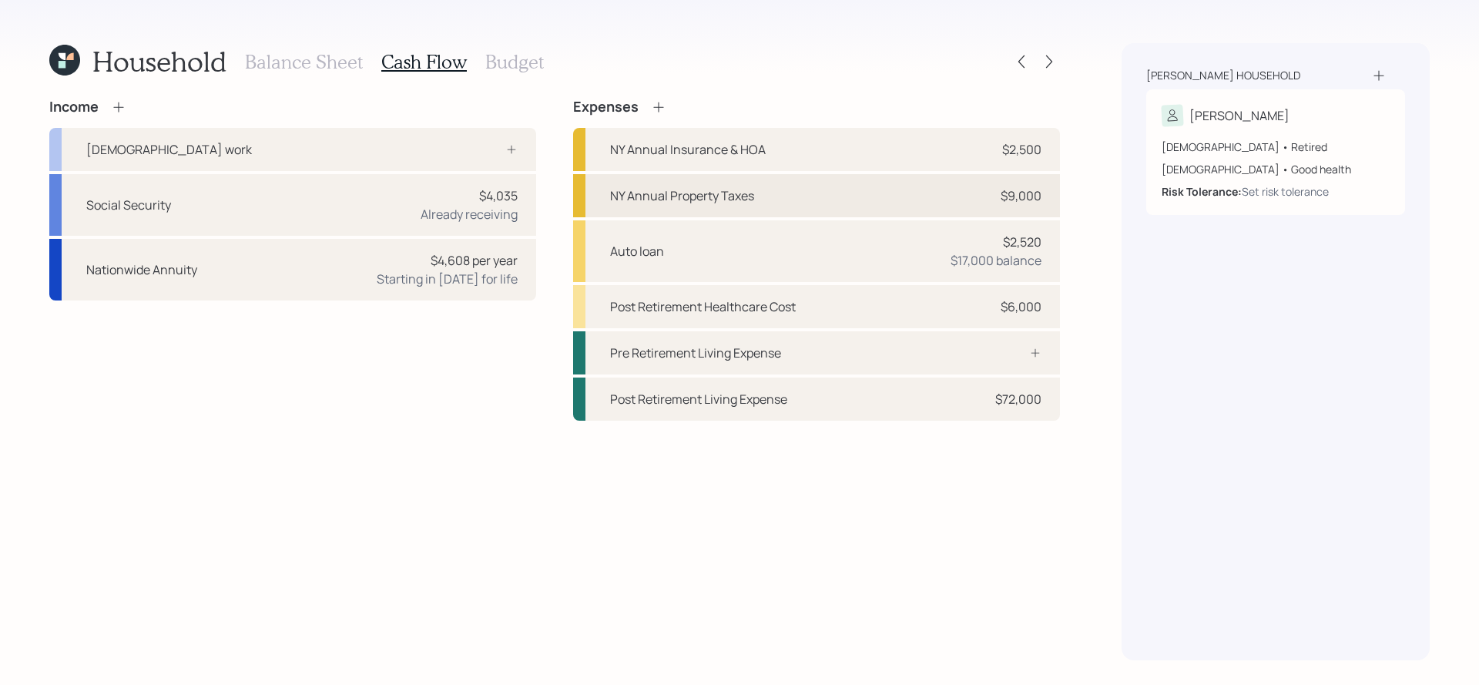
click at [867, 193] on div "NY Annual Property Taxes $9,000" at bounding box center [816, 195] width 487 height 43
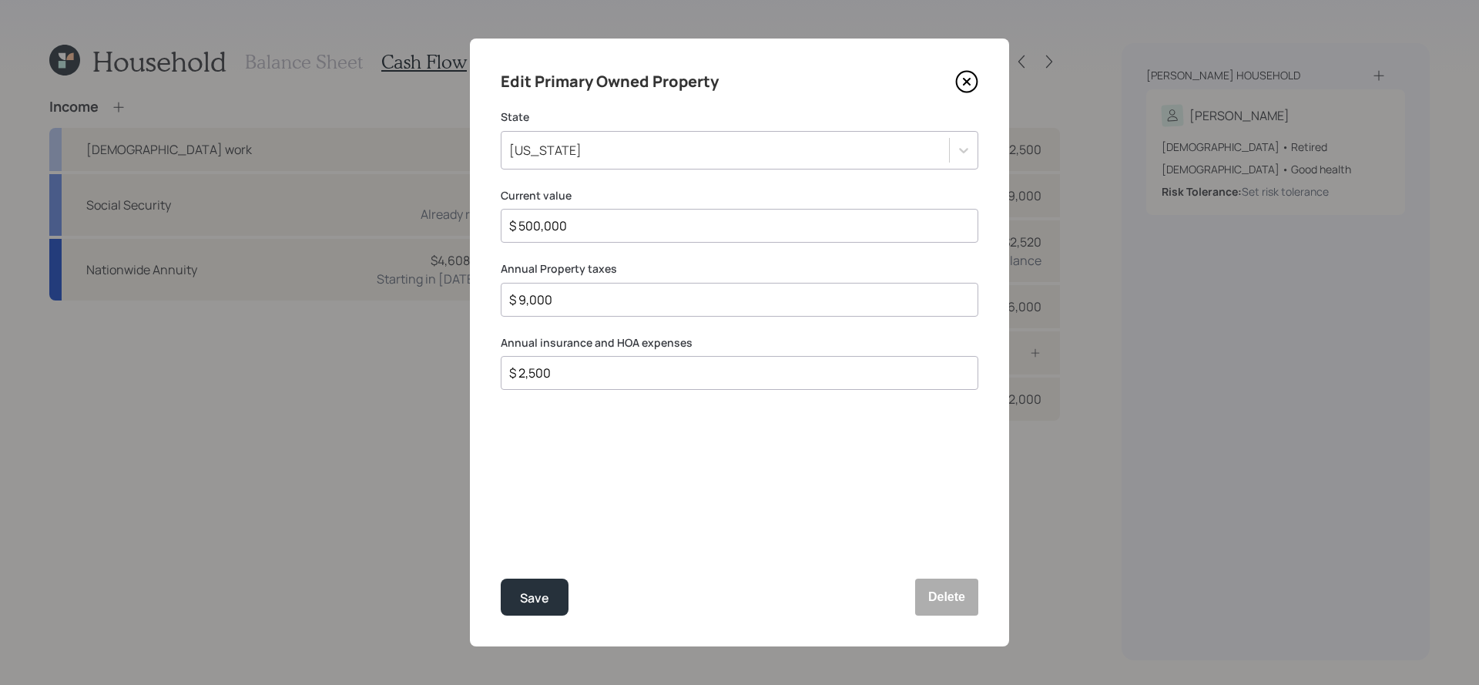
drag, startPoint x: 722, startPoint y: 306, endPoint x: 258, endPoint y: 319, distance: 464.0
click at [258, 319] on div "Edit Primary Owned Property State New York Current value $ 500,000 Annual Prope…" at bounding box center [739, 342] width 1479 height 685
drag, startPoint x: 613, startPoint y: 302, endPoint x: 398, endPoint y: 302, distance: 214.2
click at [398, 302] on div "Edit Primary Owned Property State New York Current value $ 500,000 Annual Prope…" at bounding box center [739, 342] width 1479 height 685
click at [957, 81] on icon at bounding box center [967, 82] width 21 height 21
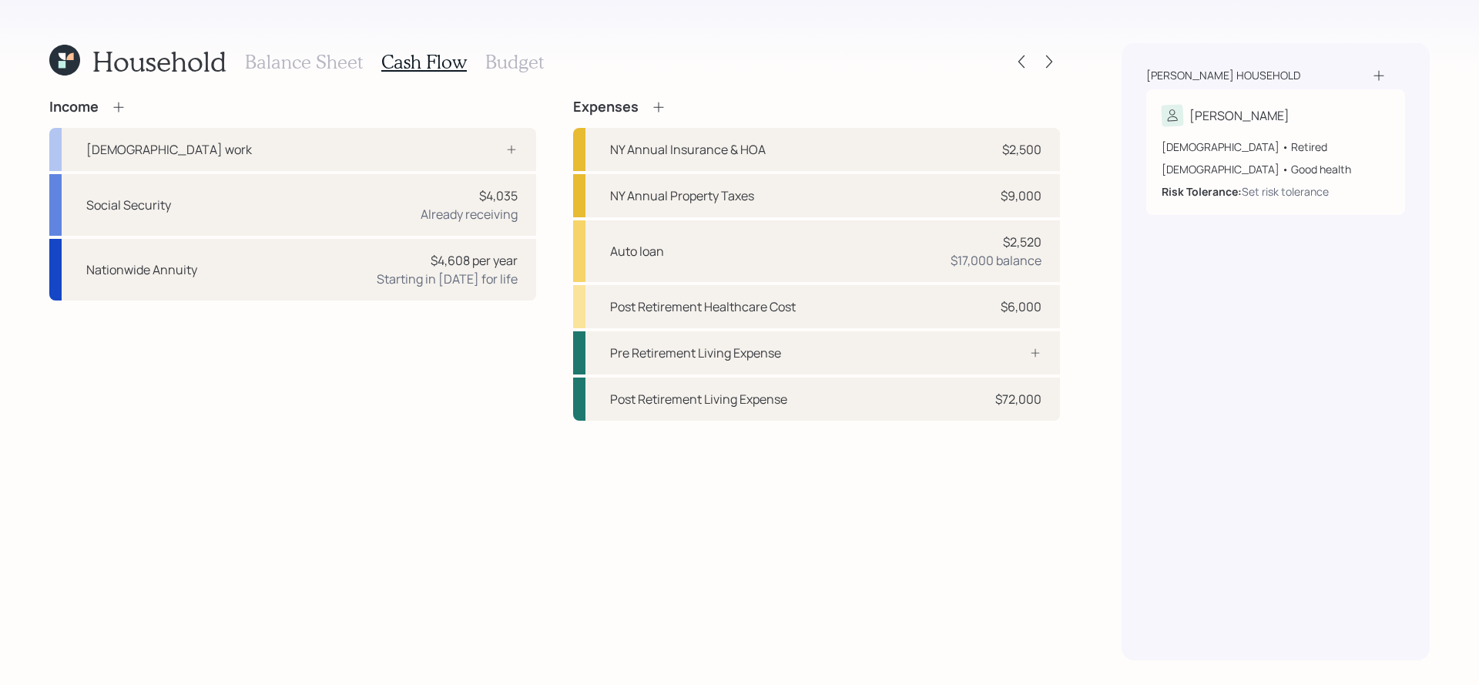
click at [118, 104] on icon at bounding box center [118, 106] width 15 height 15
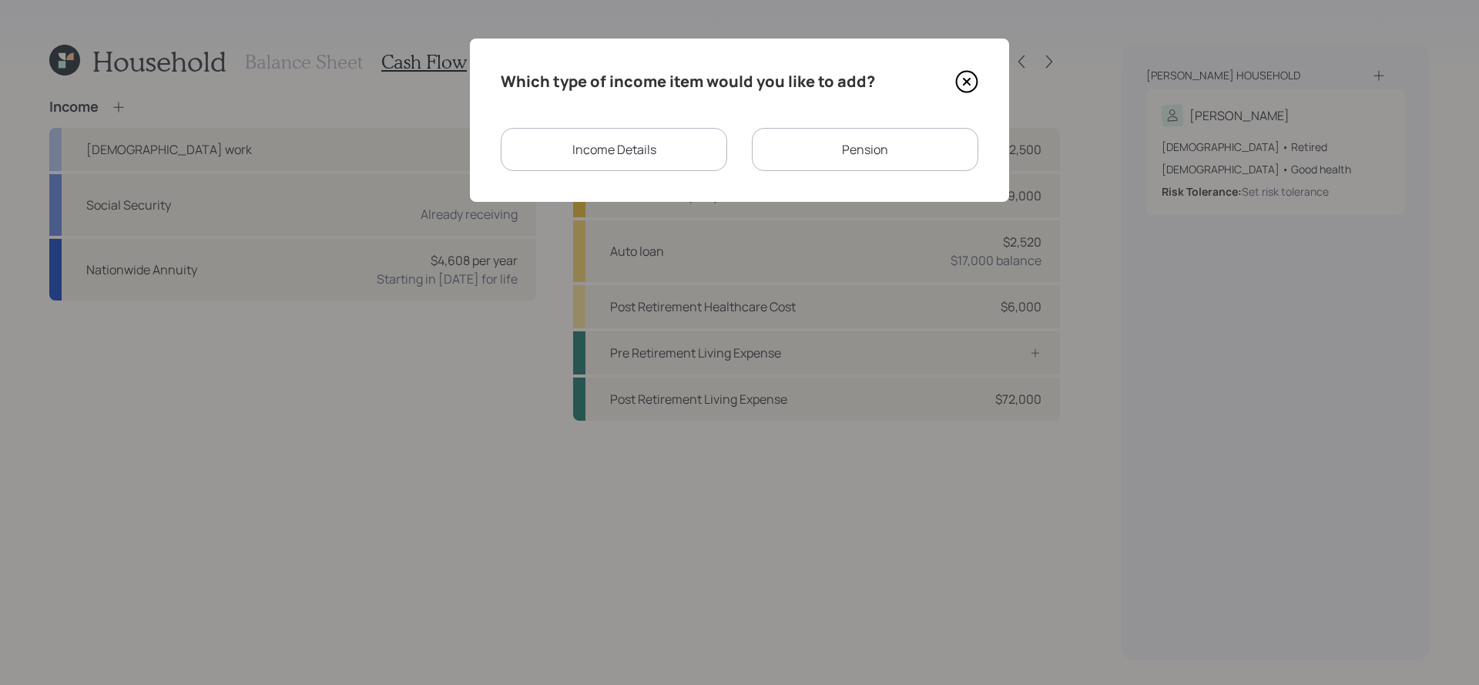
click at [704, 156] on div "Income Details" at bounding box center [614, 149] width 227 height 43
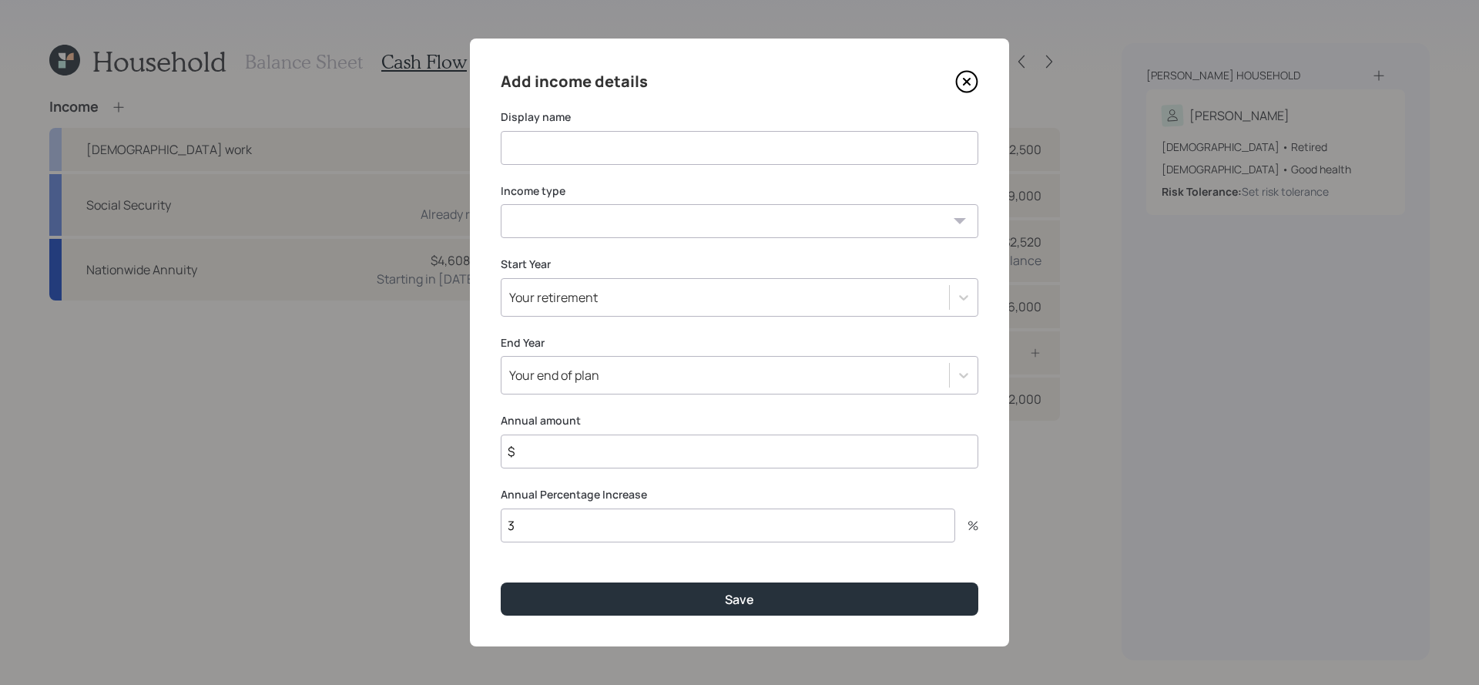
click at [648, 138] on input at bounding box center [740, 148] width 478 height 34
type input "Daughter's contributions"
click at [609, 228] on select "Full-time work Part-time work Self employment Other" at bounding box center [740, 221] width 478 height 34
select select "other"
click at [501, 204] on select "Full-time work Part-time work Self employment Other" at bounding box center [740, 221] width 478 height 34
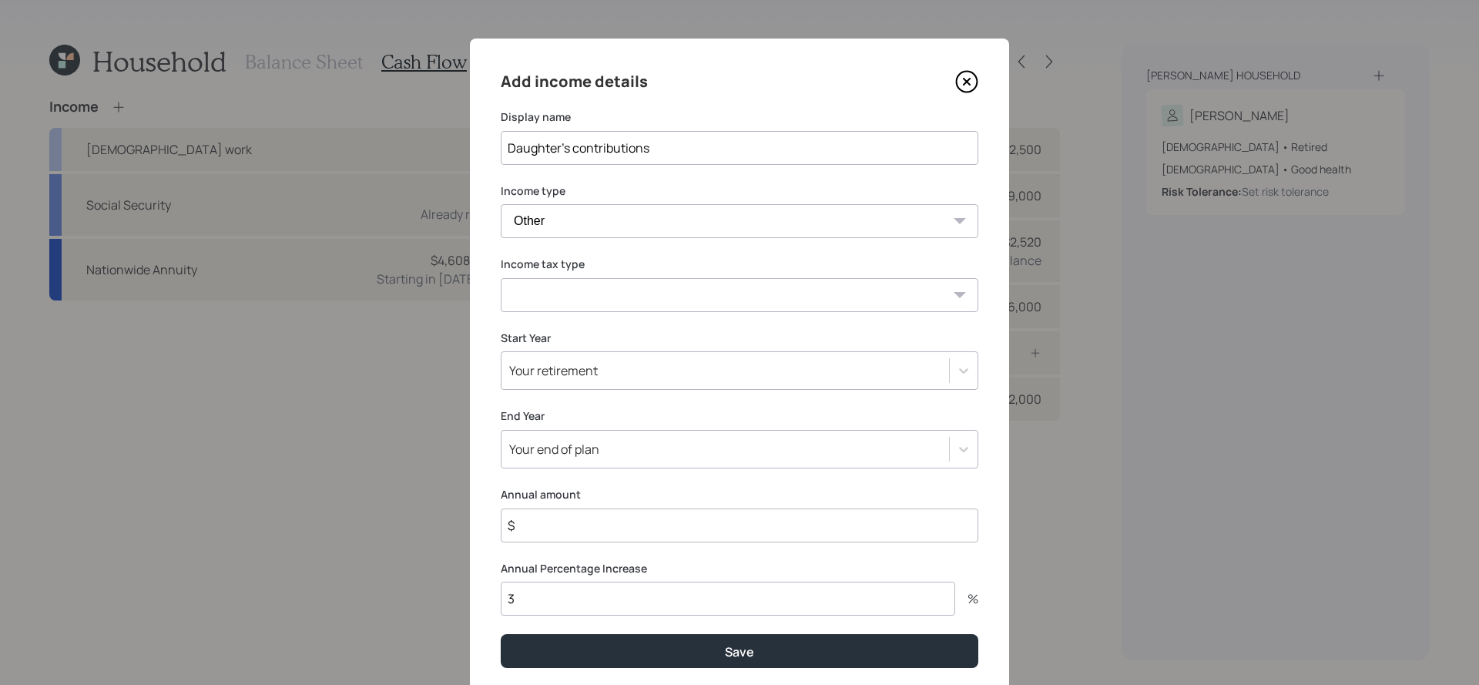
click at [619, 301] on select "Tax-free Earned Self Employment Alimony Royalties Pension / Annuity Interest Di…" at bounding box center [740, 295] width 478 height 34
select select "tax_free"
click at [501, 278] on select "Tax-free Earned Self Employment Alimony Royalties Pension / Annuity Interest Di…" at bounding box center [740, 295] width 478 height 34
click at [558, 529] on input "$" at bounding box center [740, 526] width 478 height 34
type input "$ 12,000"
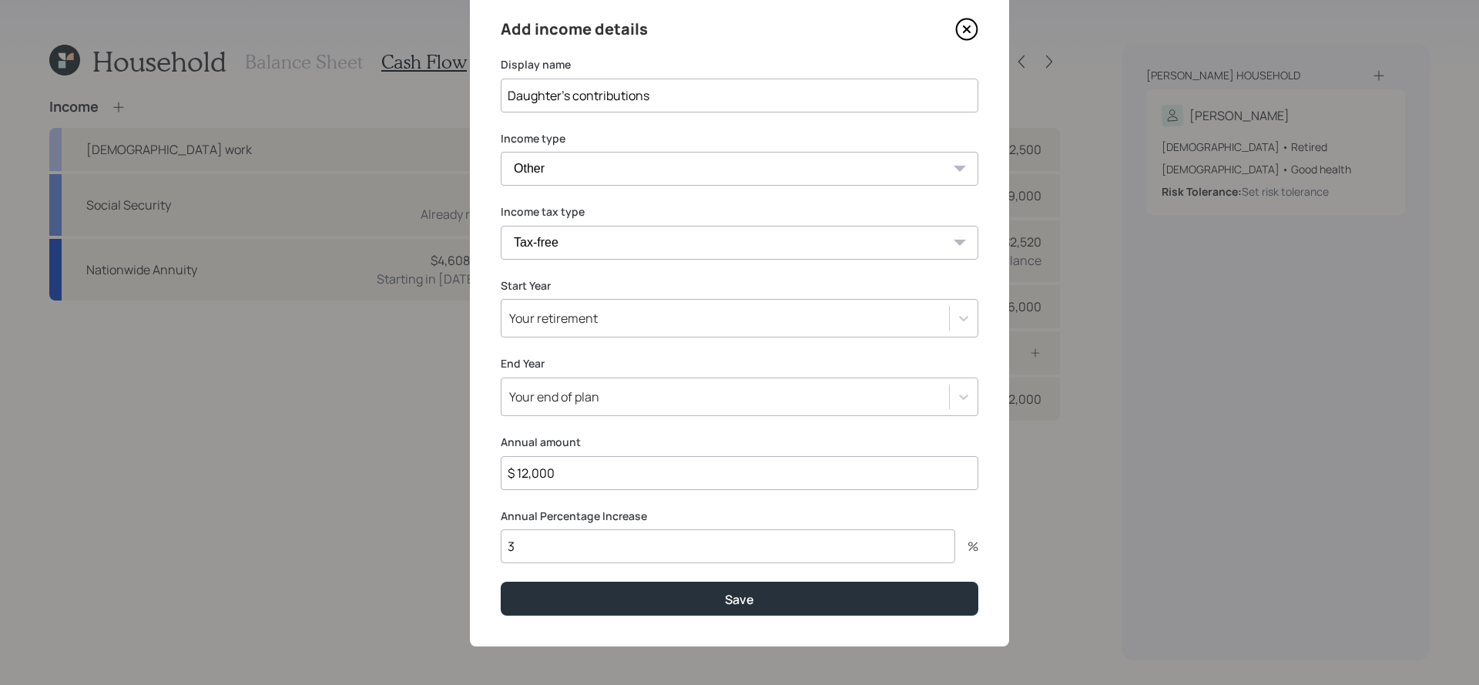
scroll to position [52, 0]
click at [546, 543] on input "3" at bounding box center [728, 547] width 455 height 34
type input "0"
type input "3"
click at [603, 317] on div "Your retirement" at bounding box center [726, 319] width 448 height 26
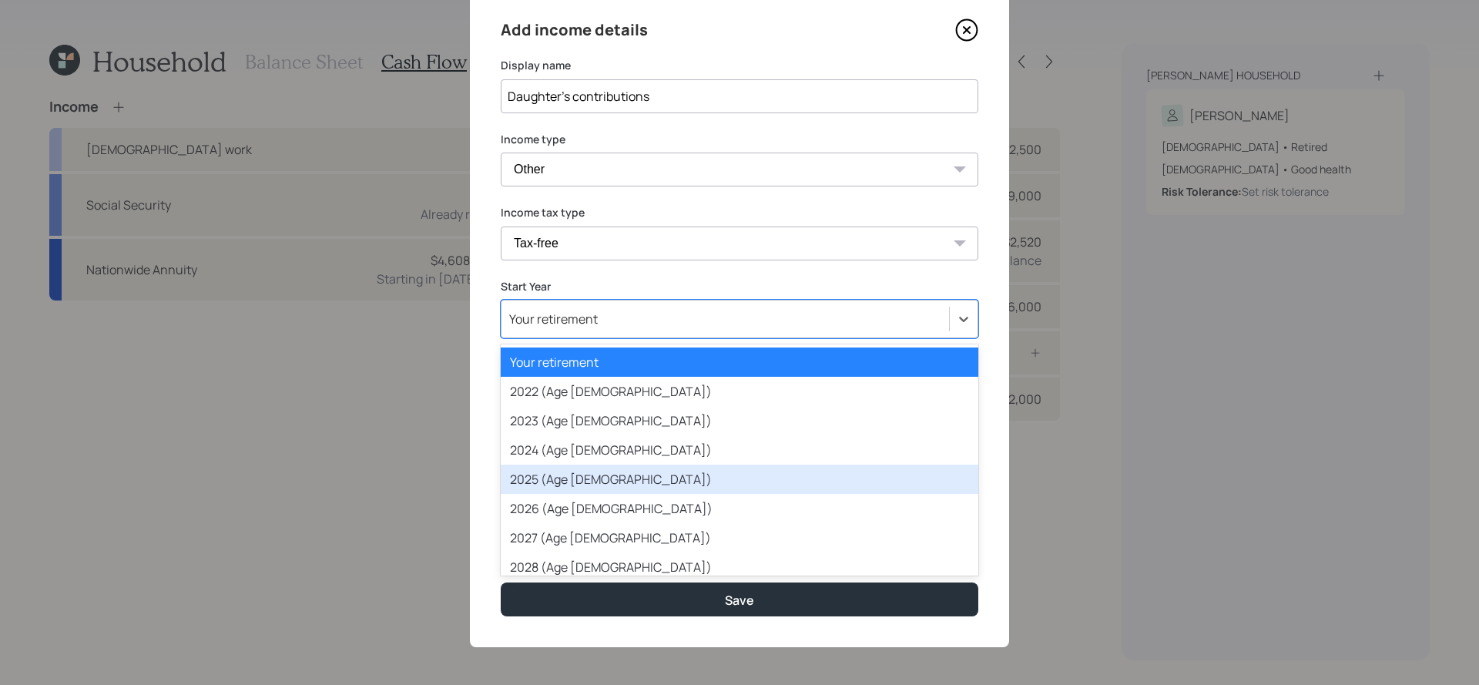
click at [594, 469] on div "2025 (Age 72)" at bounding box center [740, 479] width 478 height 29
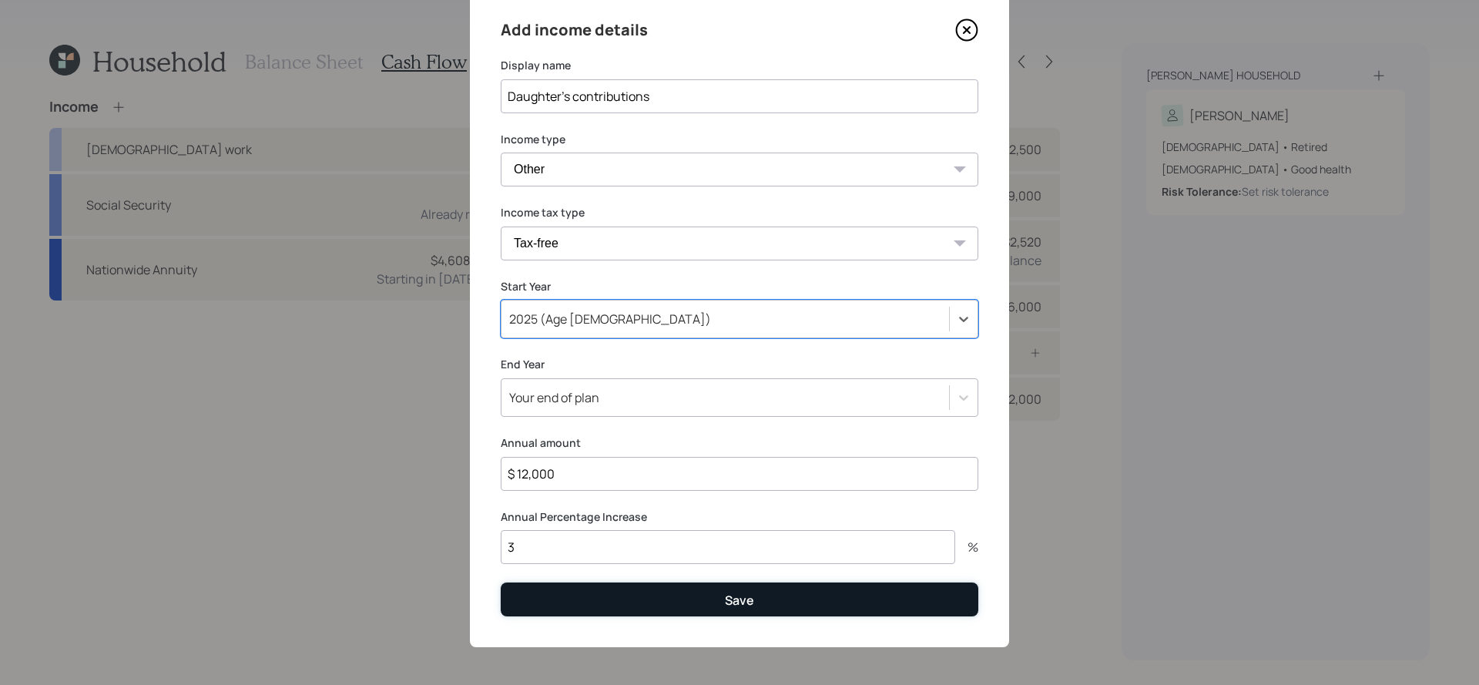
click at [624, 587] on button "Save" at bounding box center [740, 599] width 478 height 33
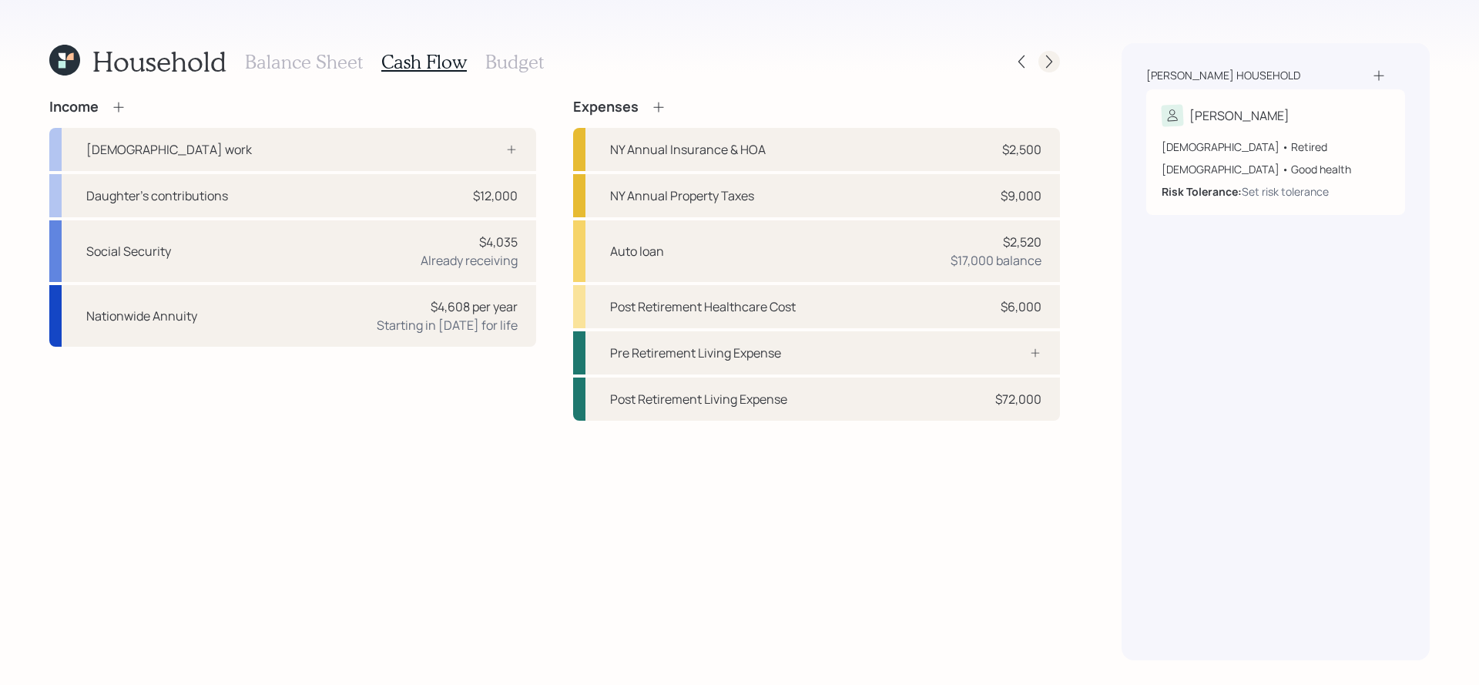
click at [1050, 72] on div at bounding box center [1050, 62] width 22 height 22
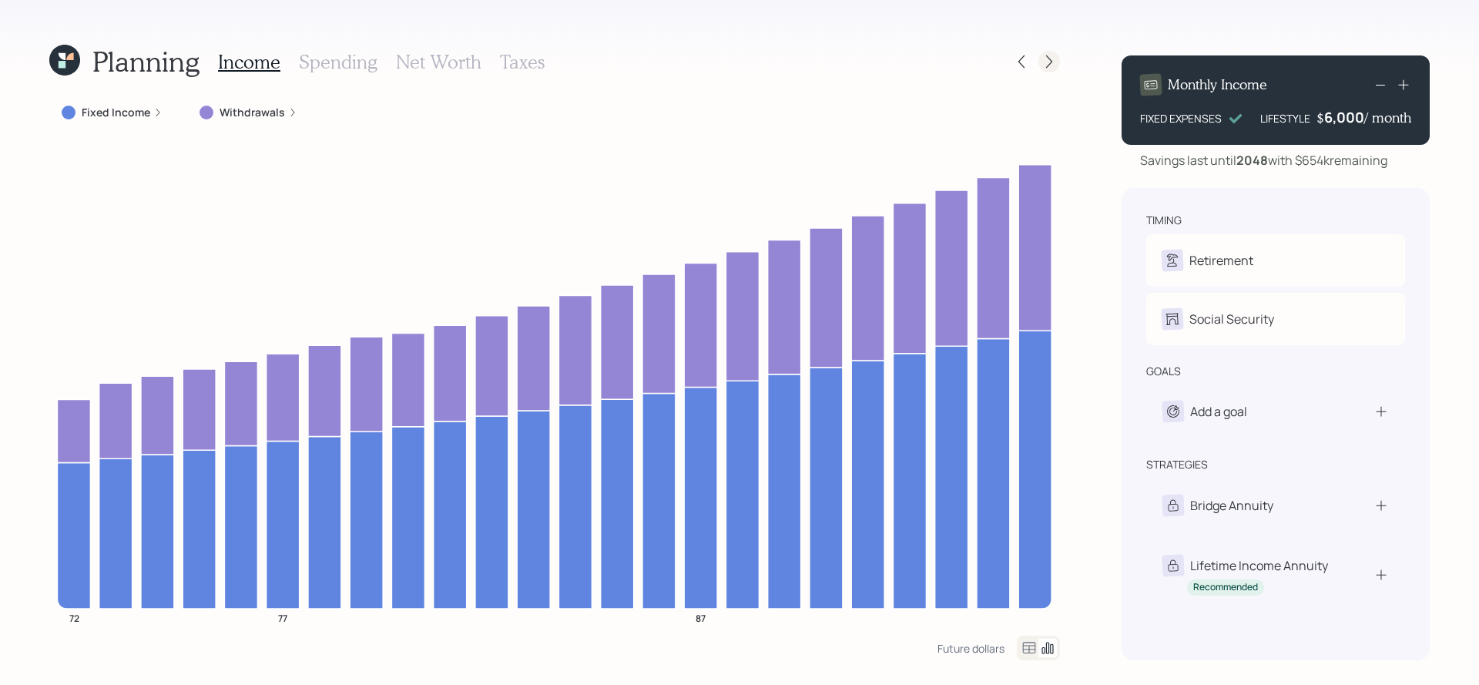
click at [1056, 54] on icon at bounding box center [1049, 61] width 15 height 15
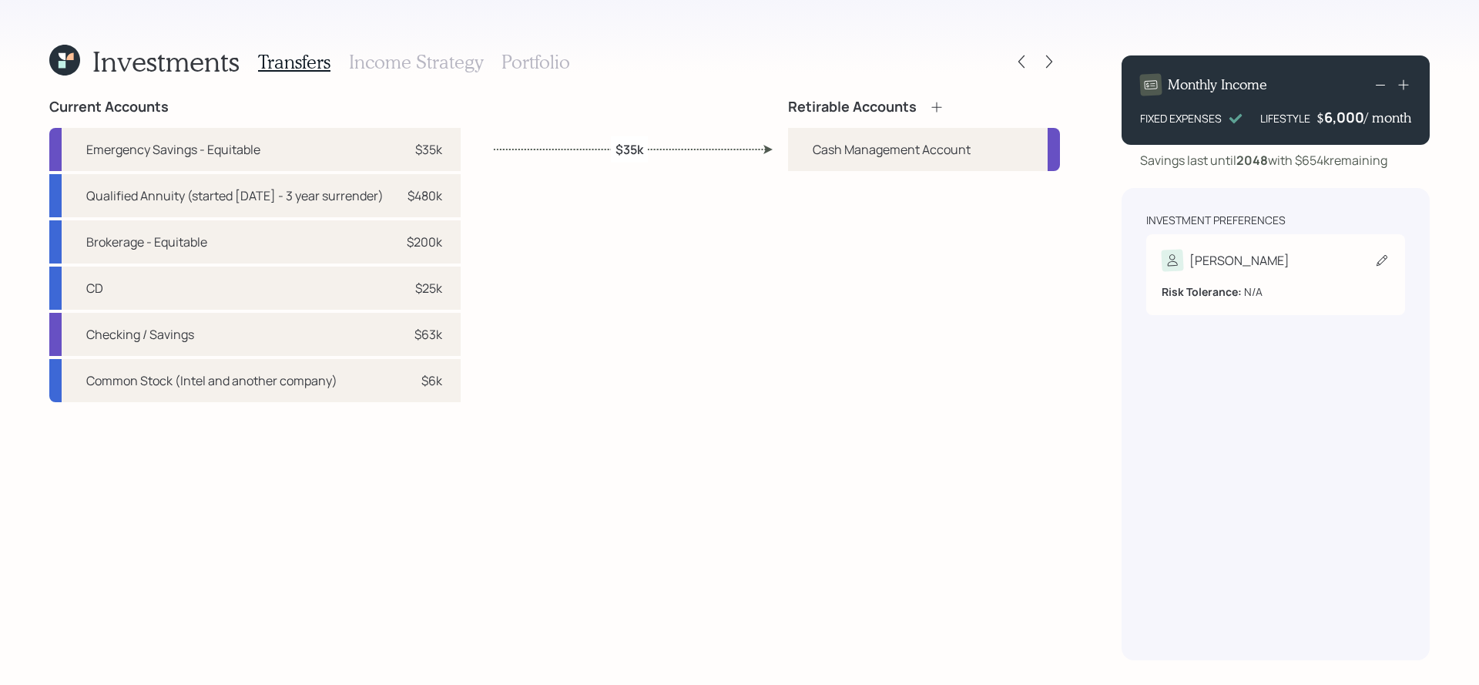
click at [1291, 280] on div "Risk Tolerance: N/A" at bounding box center [1276, 285] width 228 height 29
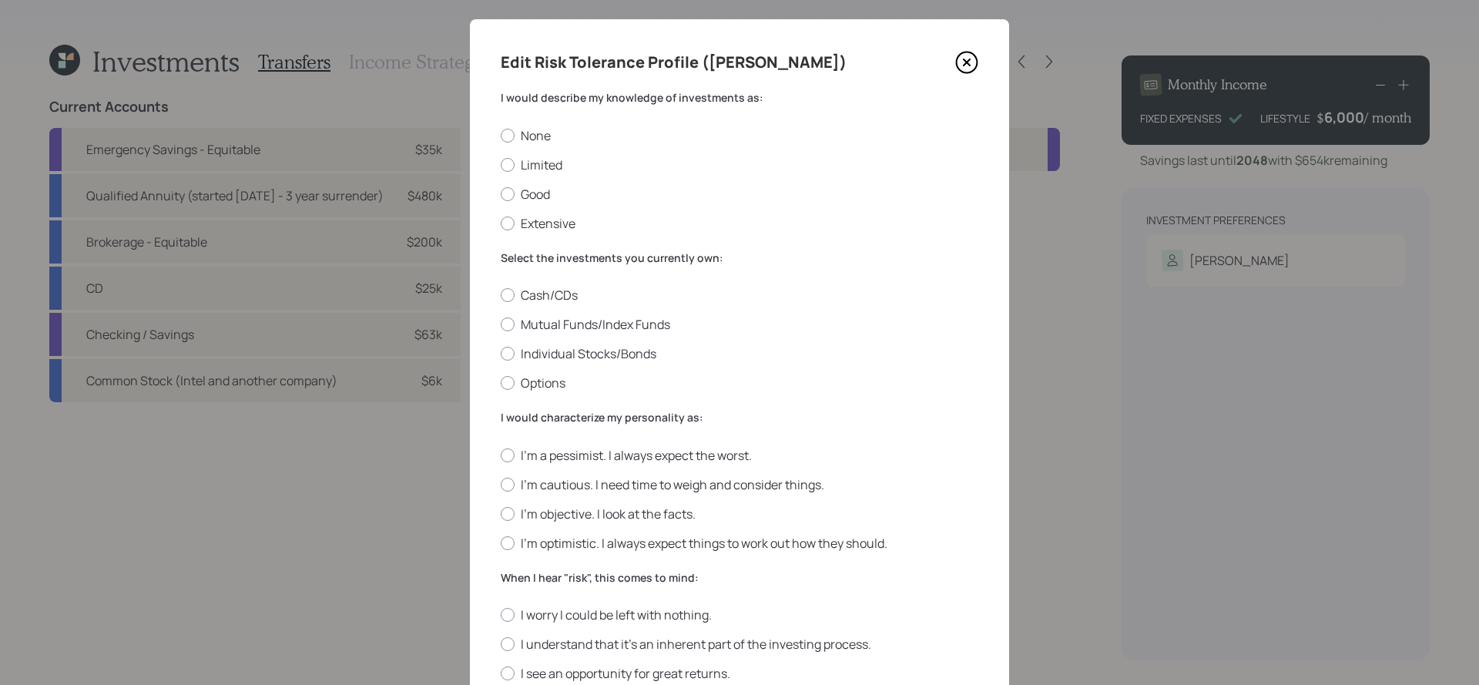
scroll to position [18, 0]
click at [547, 177] on div "None Limited Good Extensive" at bounding box center [740, 181] width 478 height 105
click at [551, 166] on label "Limited" at bounding box center [740, 166] width 478 height 17
click at [501, 166] on input "Limited" at bounding box center [500, 166] width 1 height 1
radio input "true"
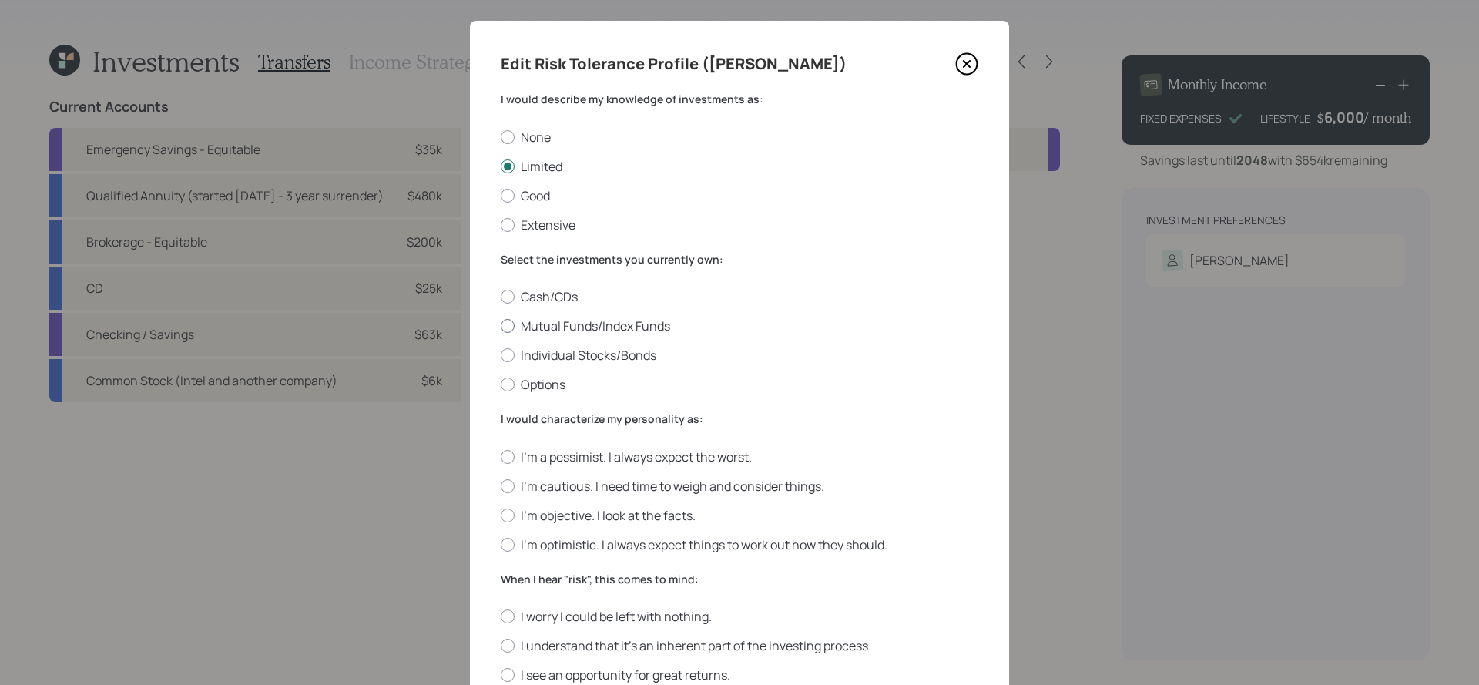
click at [643, 326] on label "Mutual Funds/Index Funds" at bounding box center [740, 325] width 478 height 17
click at [501, 326] on input "Mutual Funds/Index Funds" at bounding box center [500, 326] width 1 height 1
radio input "true"
click at [623, 510] on label "I'm objective. I look at the facts." at bounding box center [740, 515] width 478 height 17
click at [501, 515] on input "I'm objective. I look at the facts." at bounding box center [500, 515] width 1 height 1
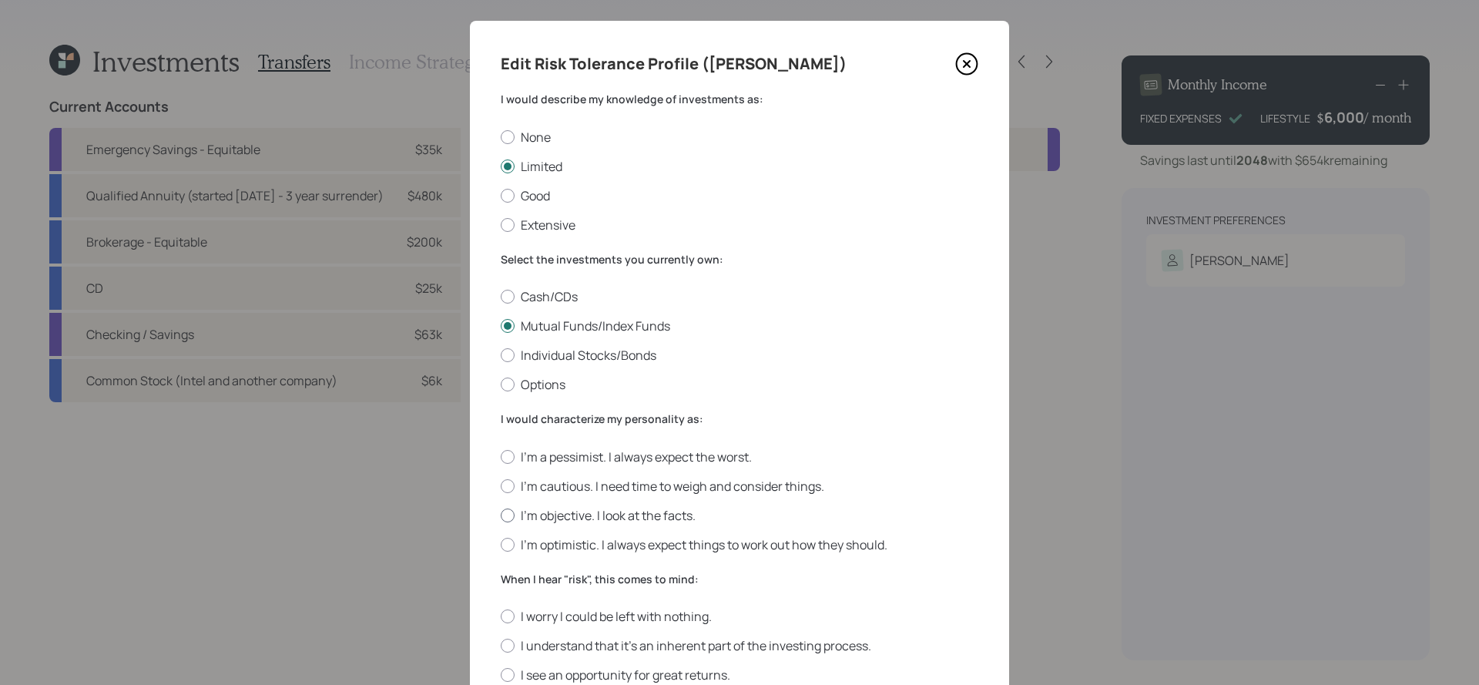
radio input "true"
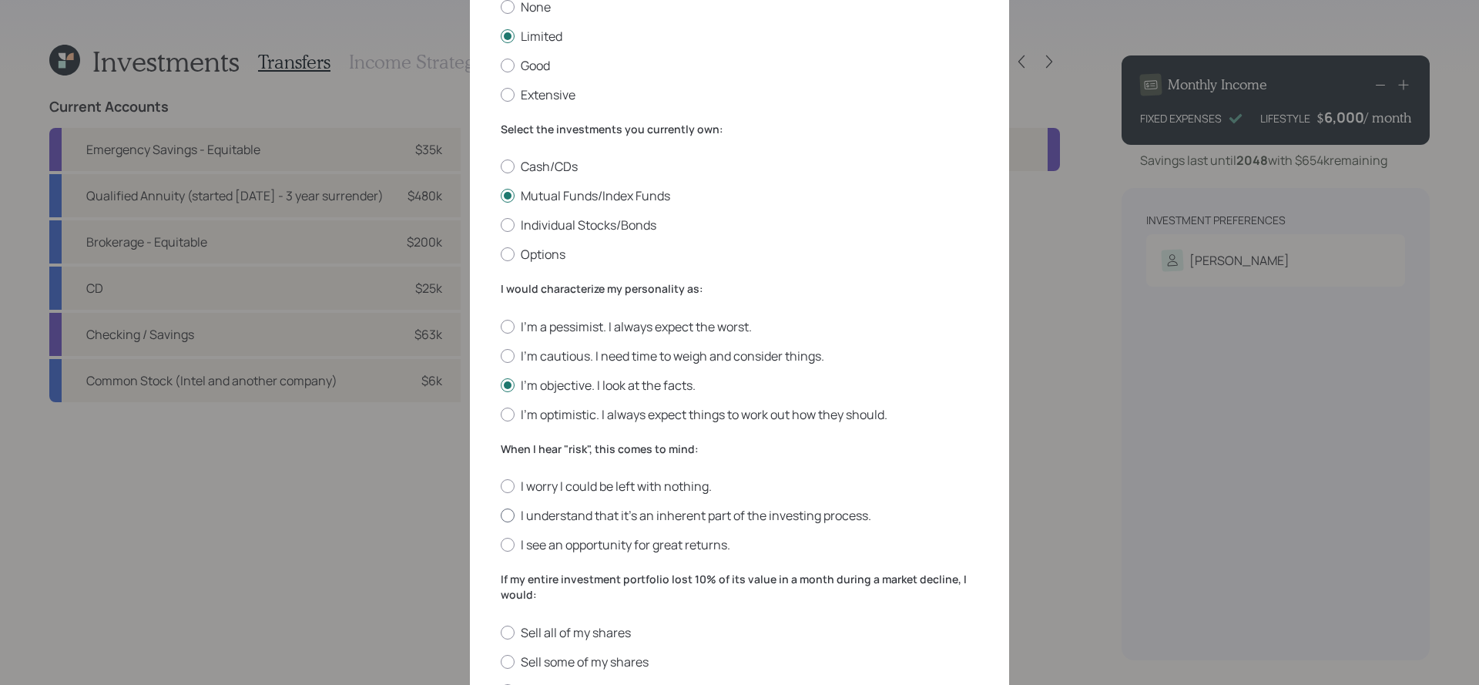
click at [623, 509] on label "I understand that it’s an inherent part of the investing process." at bounding box center [740, 515] width 478 height 17
click at [501, 515] on input "I understand that it’s an inherent part of the investing process." at bounding box center [500, 515] width 1 height 1
radio input "true"
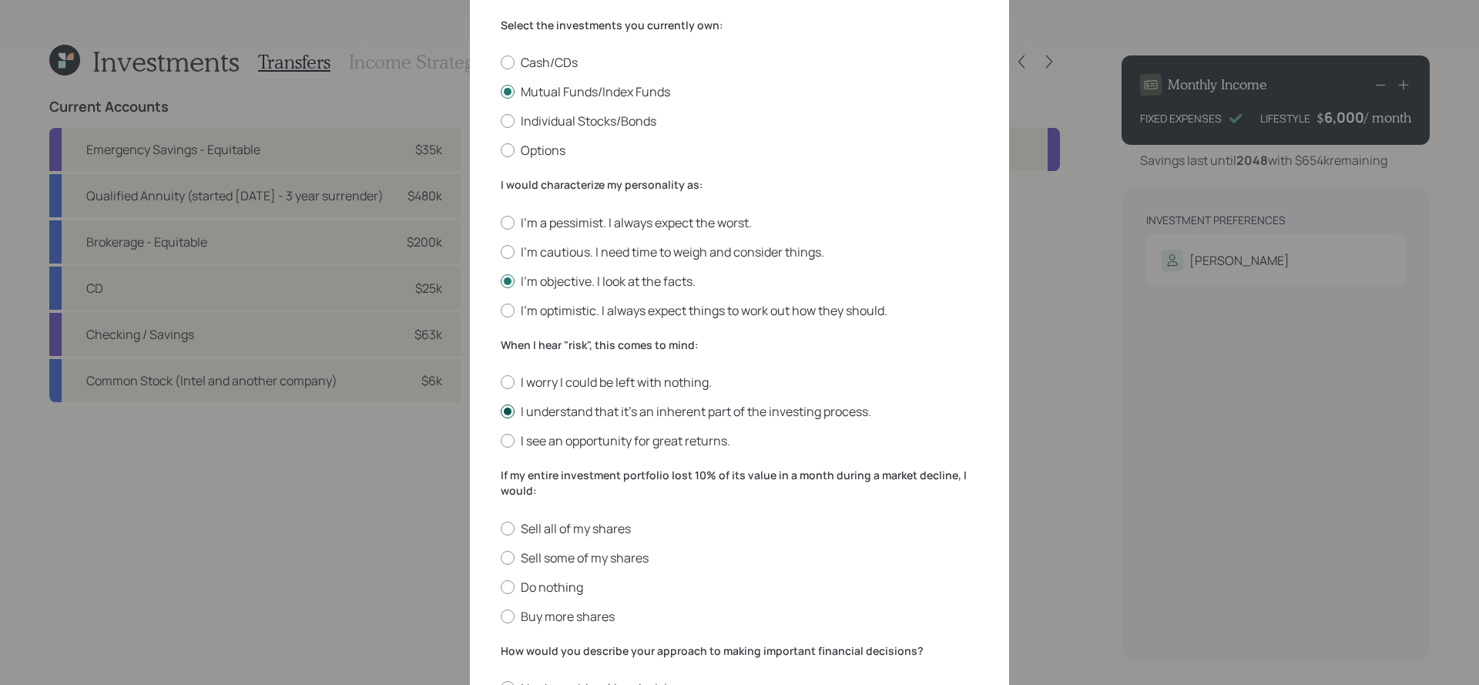
scroll to position [348, 0]
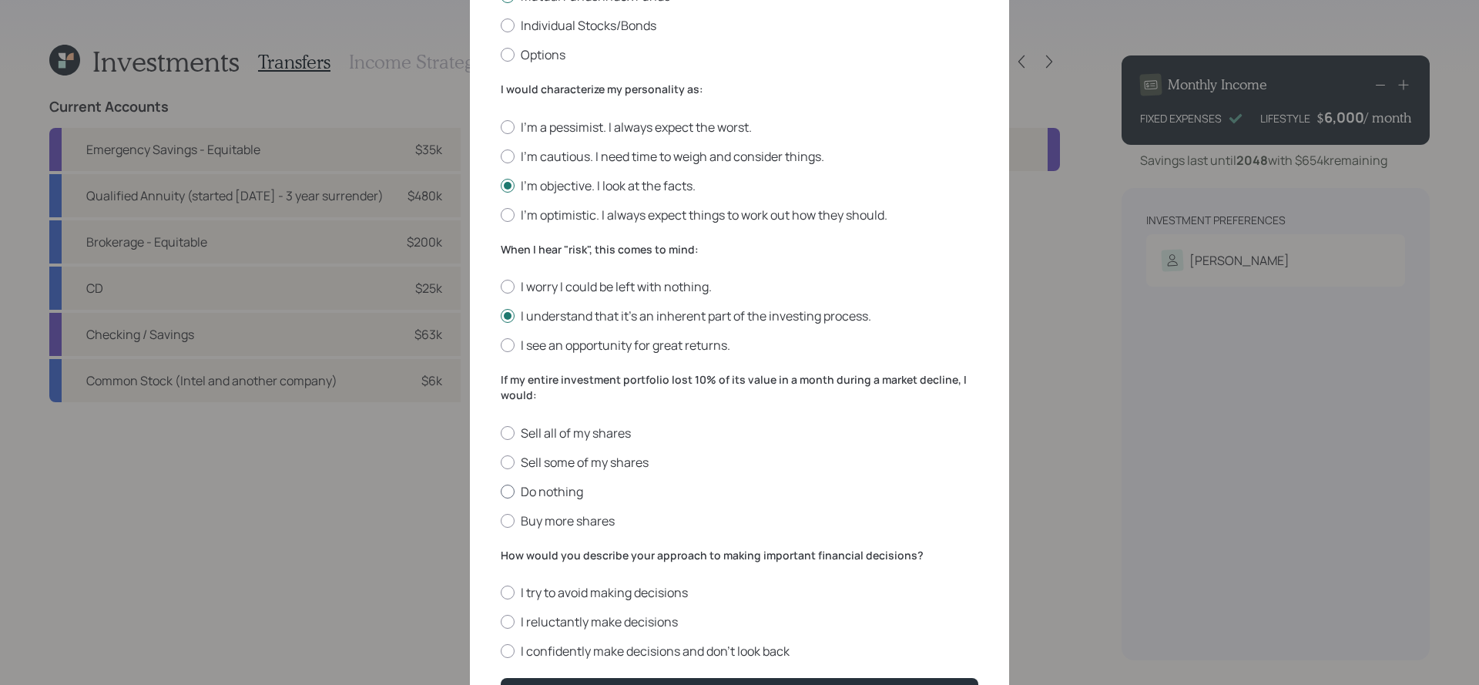
click at [564, 492] on label "Do nothing" at bounding box center [740, 491] width 478 height 17
click at [501, 492] on input "Do nothing" at bounding box center [500, 491] width 1 height 1
radio input "true"
click at [608, 639] on div "I try to avoid making decisions I reluctantly make decisions I confidently make…" at bounding box center [740, 622] width 478 height 76
click at [609, 652] on label "I confidently make decisions and don’t look back" at bounding box center [740, 651] width 478 height 17
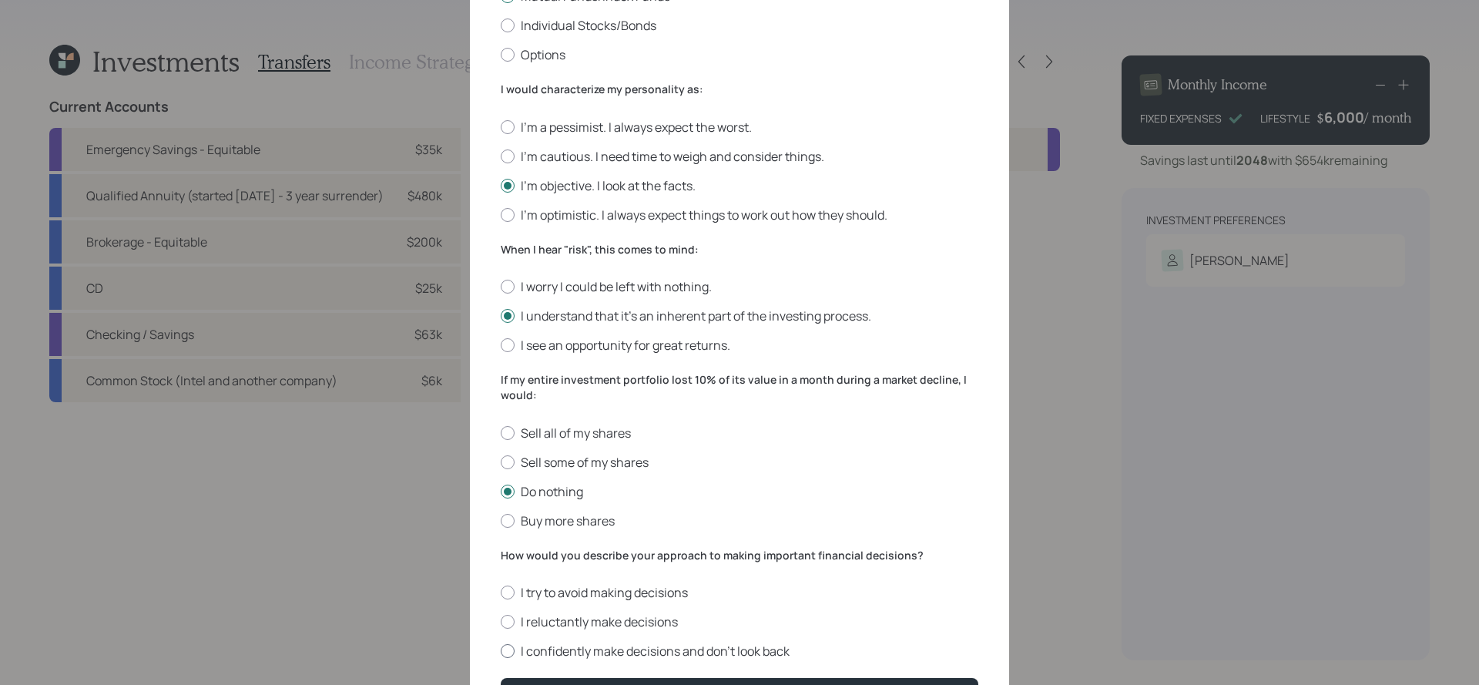
click at [501, 652] on input "I confidently make decisions and don’t look back" at bounding box center [500, 651] width 1 height 1
radio input "true"
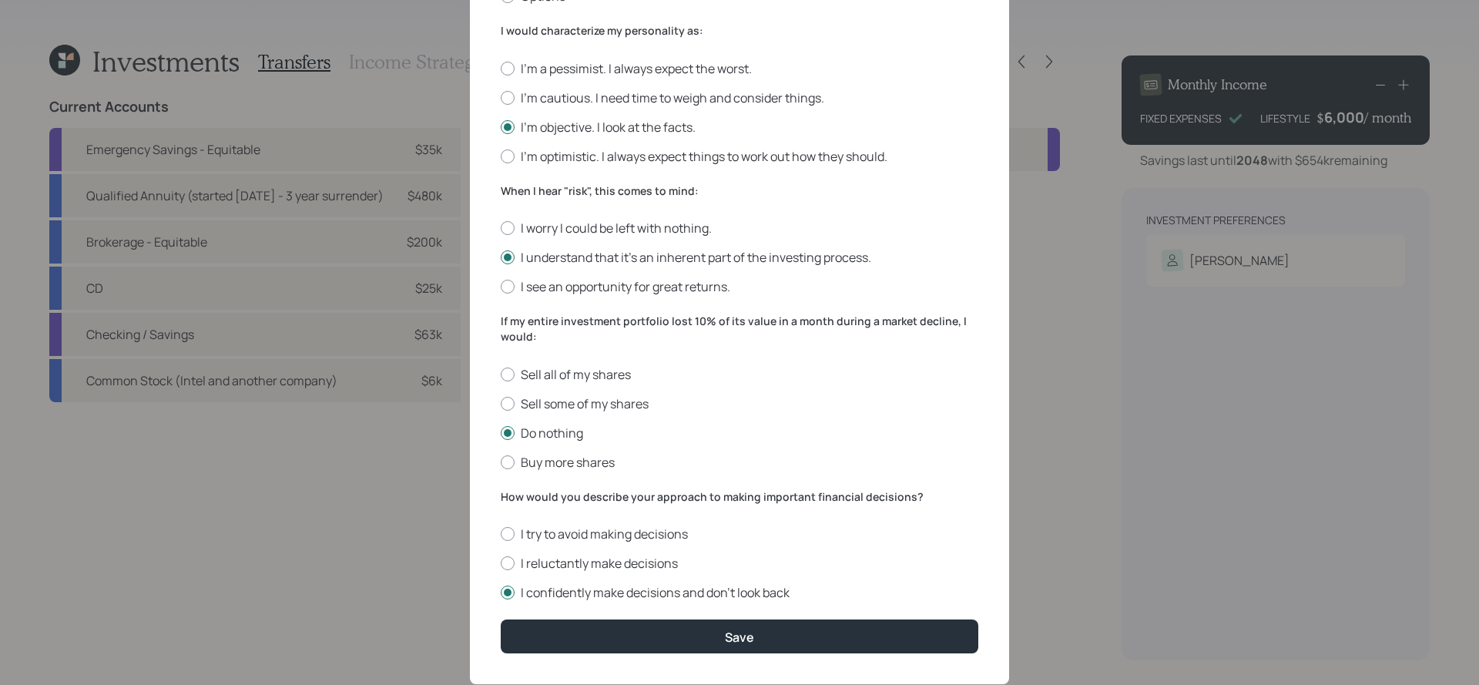
click at [619, 609] on form "I would describe my knowledge of investments as: None Limited Good Extensive Se…" at bounding box center [740, 178] width 478 height 950
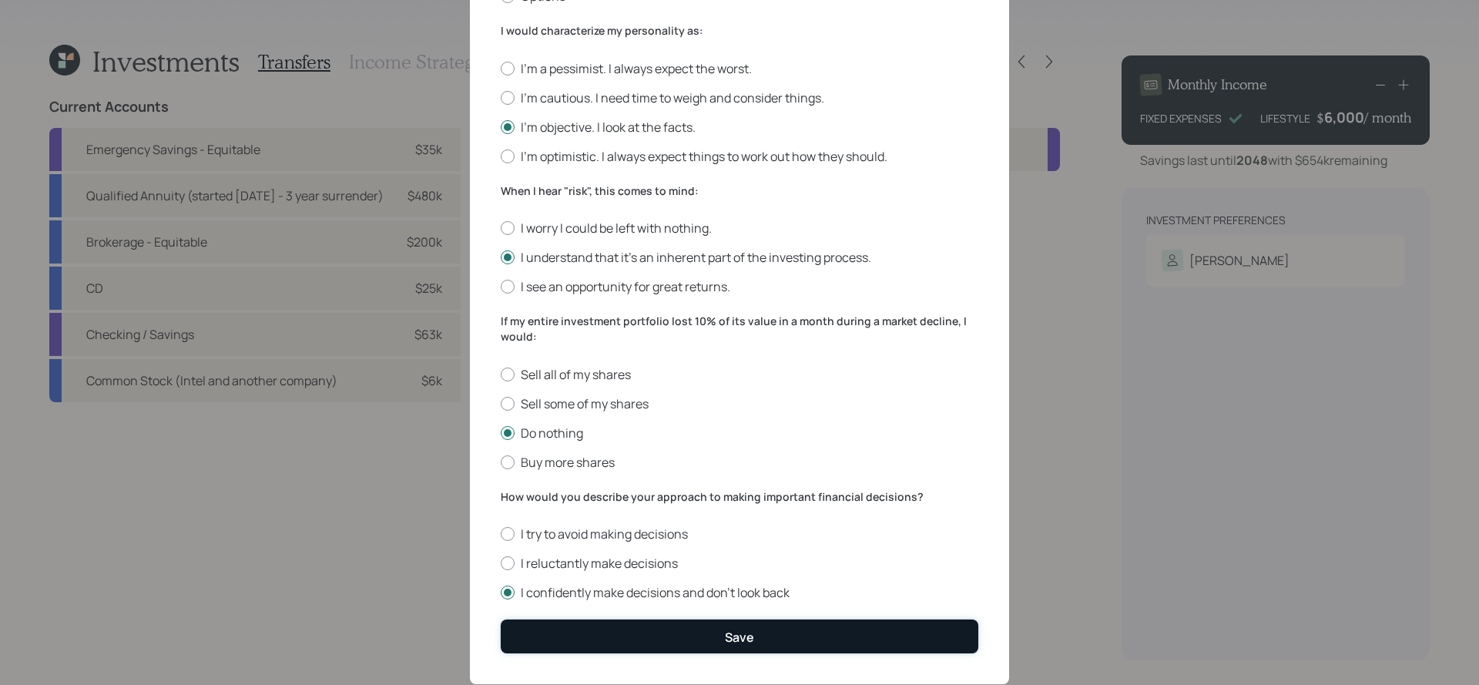
click at [619, 633] on button "Save" at bounding box center [740, 636] width 478 height 33
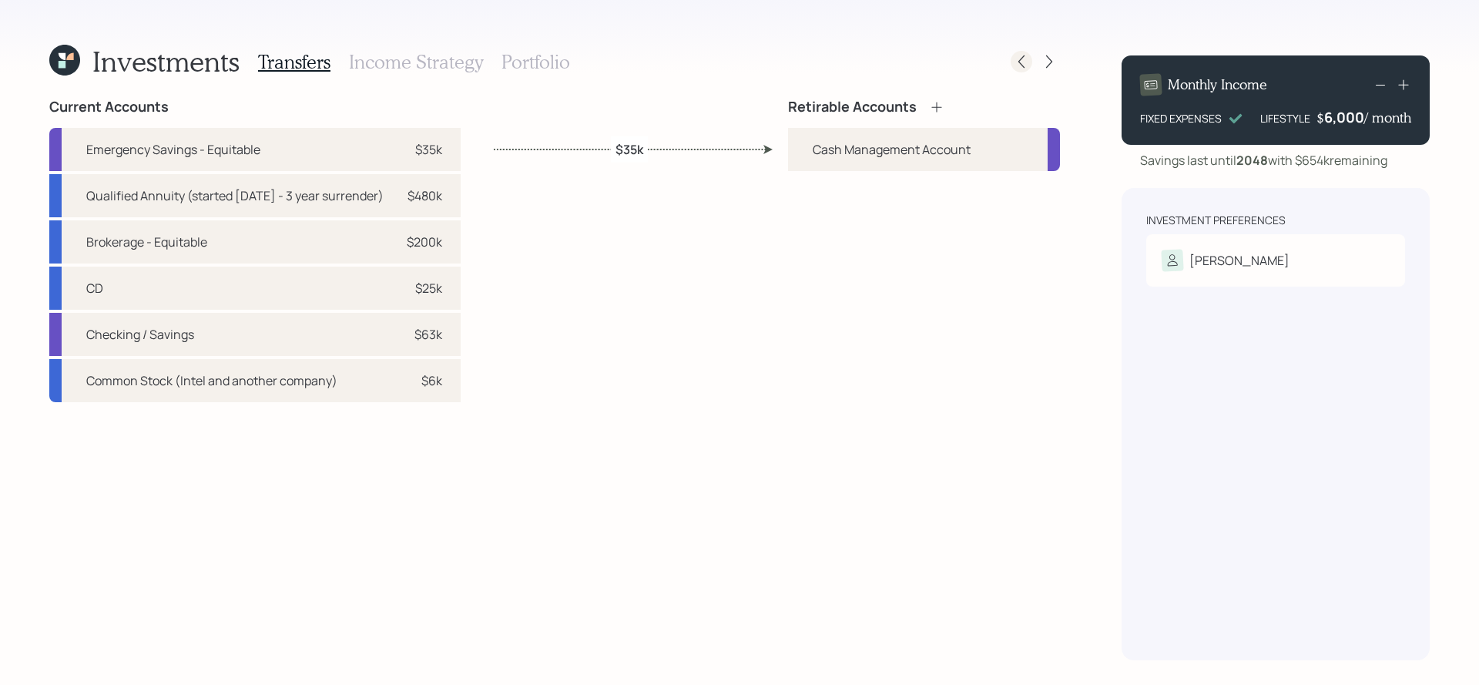
click at [1022, 61] on icon at bounding box center [1021, 61] width 15 height 15
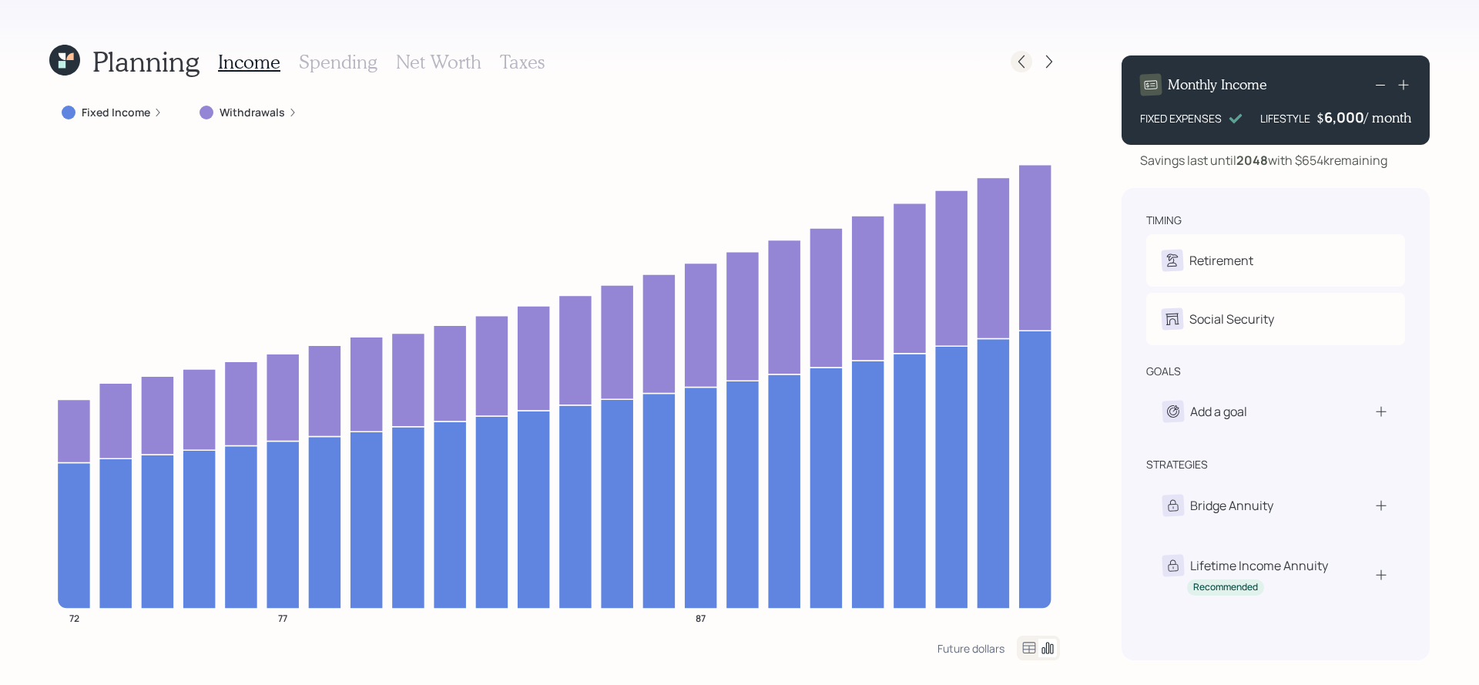
click at [1018, 66] on icon at bounding box center [1021, 61] width 15 height 15
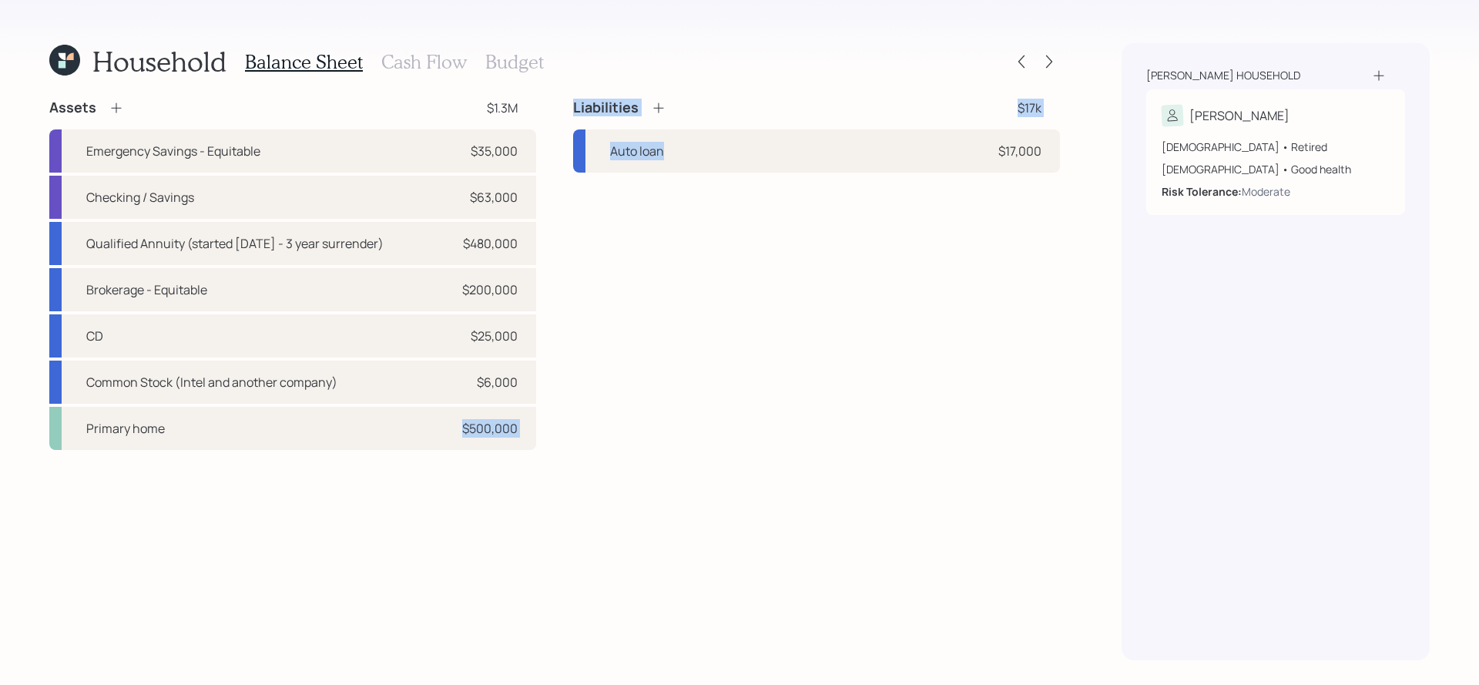
drag, startPoint x: 454, startPoint y: 429, endPoint x: 566, endPoint y: 443, distance: 113.3
click at [566, 443] on div "Assets $1.3M Emergency Savings - Equitable $35,000 Checking / Savings $63,000 Q…" at bounding box center [554, 274] width 1011 height 351
drag, startPoint x: 517, startPoint y: 243, endPoint x: 536, endPoint y: 247, distance: 18.7
click at [536, 247] on div "Qualified Annuity (started June 2025 - 3 year surrender) $480,000" at bounding box center [292, 243] width 487 height 43
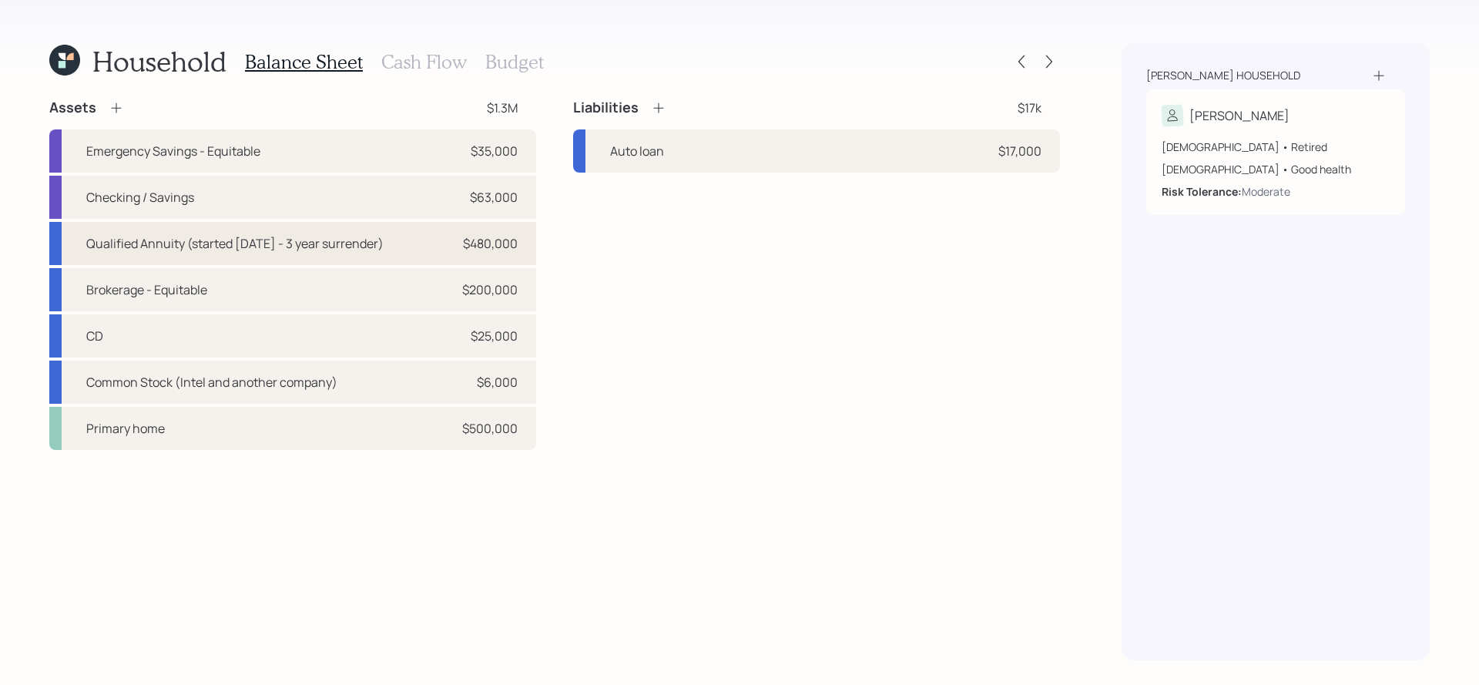
select select "ira"
select select "balanced"
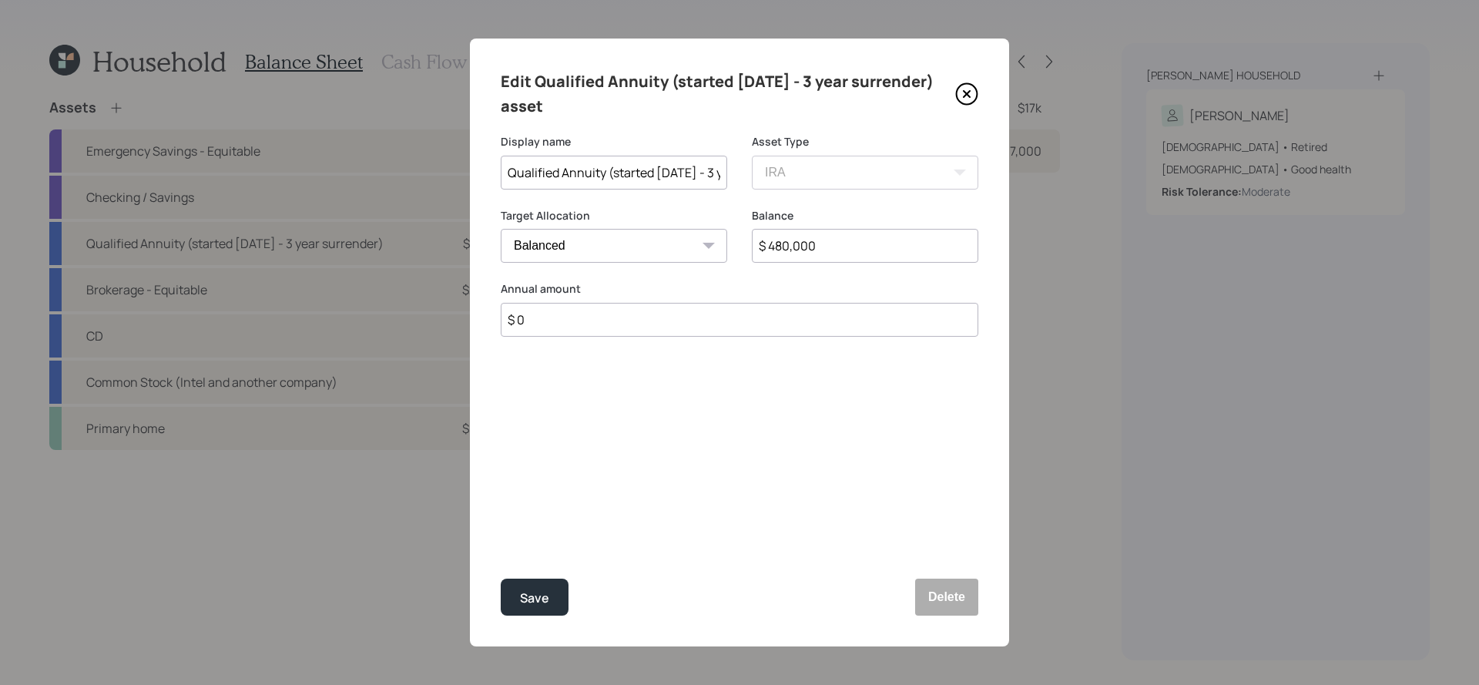
click at [963, 92] on icon at bounding box center [966, 93] width 23 height 23
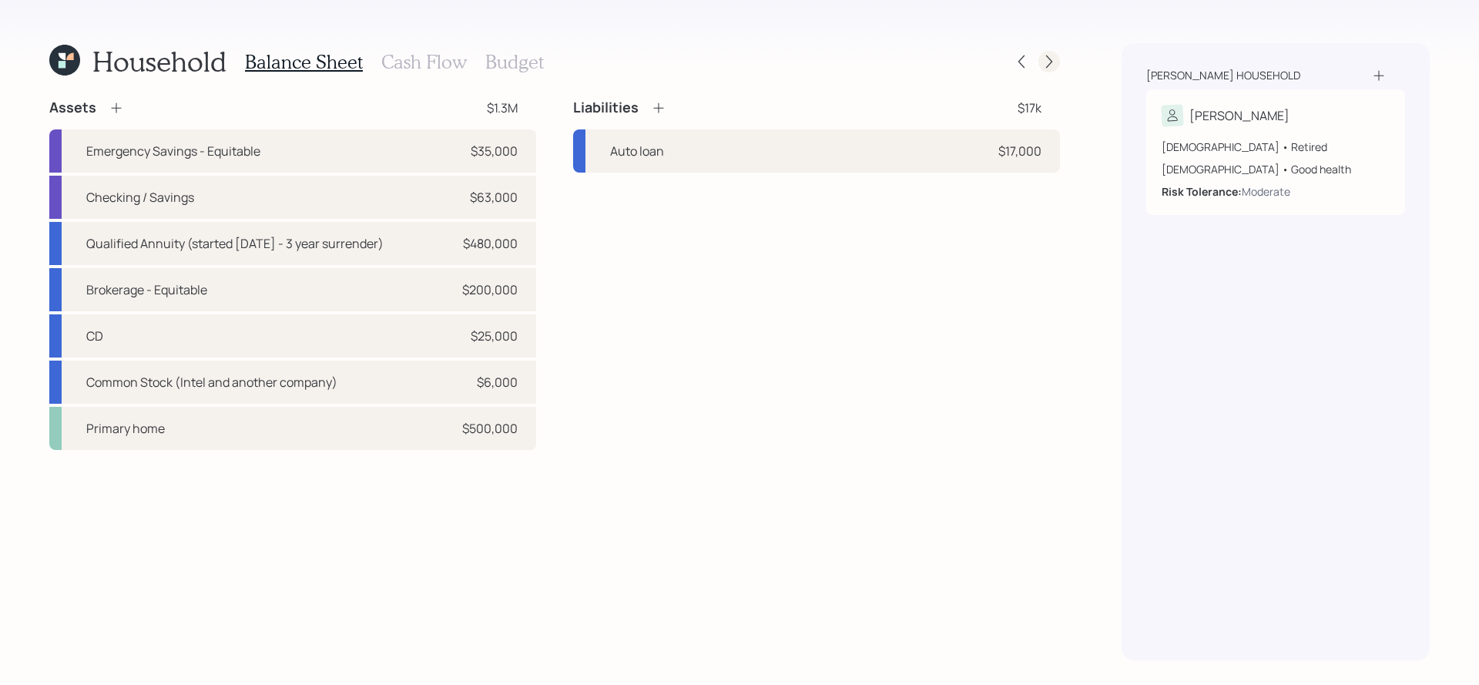
click at [1053, 64] on icon at bounding box center [1049, 61] width 15 height 15
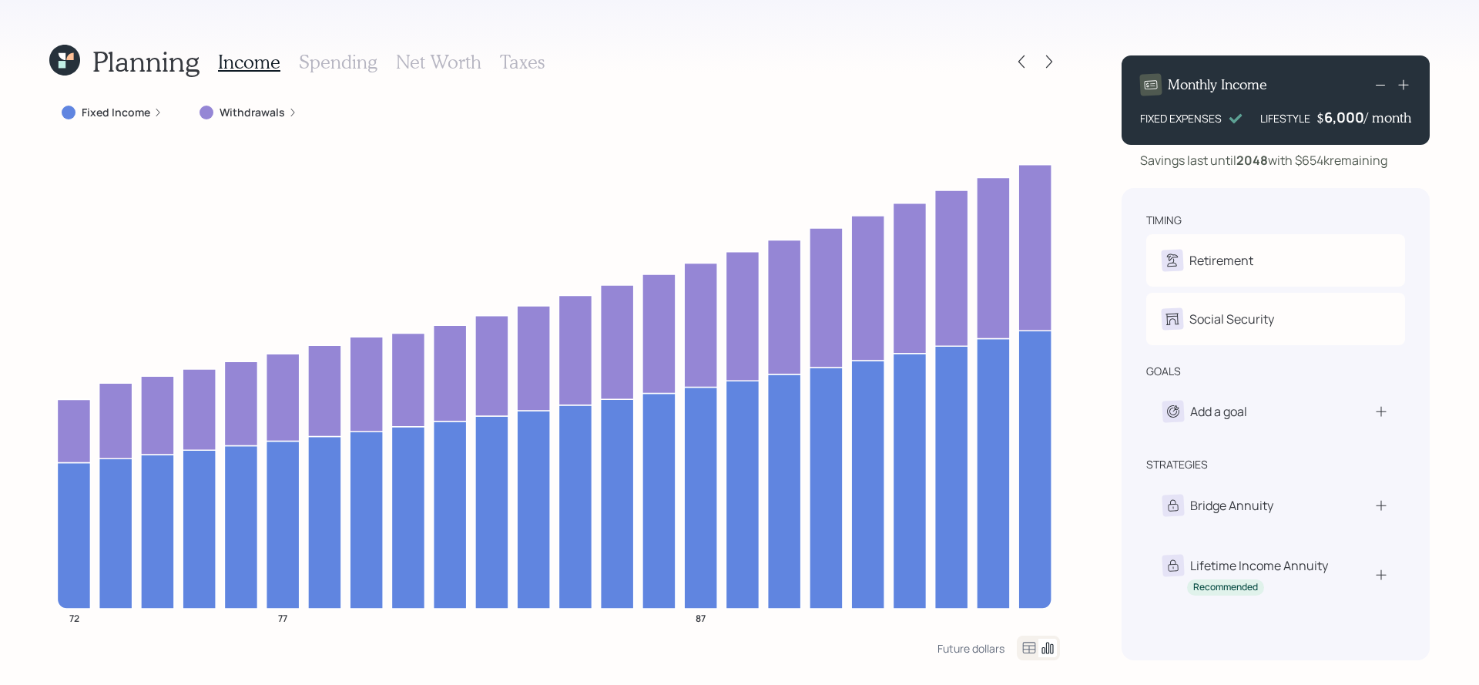
click at [455, 73] on div "Income Spending Net Worth Taxes" at bounding box center [381, 61] width 327 height 37
click at [455, 69] on h3 "Net Worth" at bounding box center [439, 62] width 86 height 22
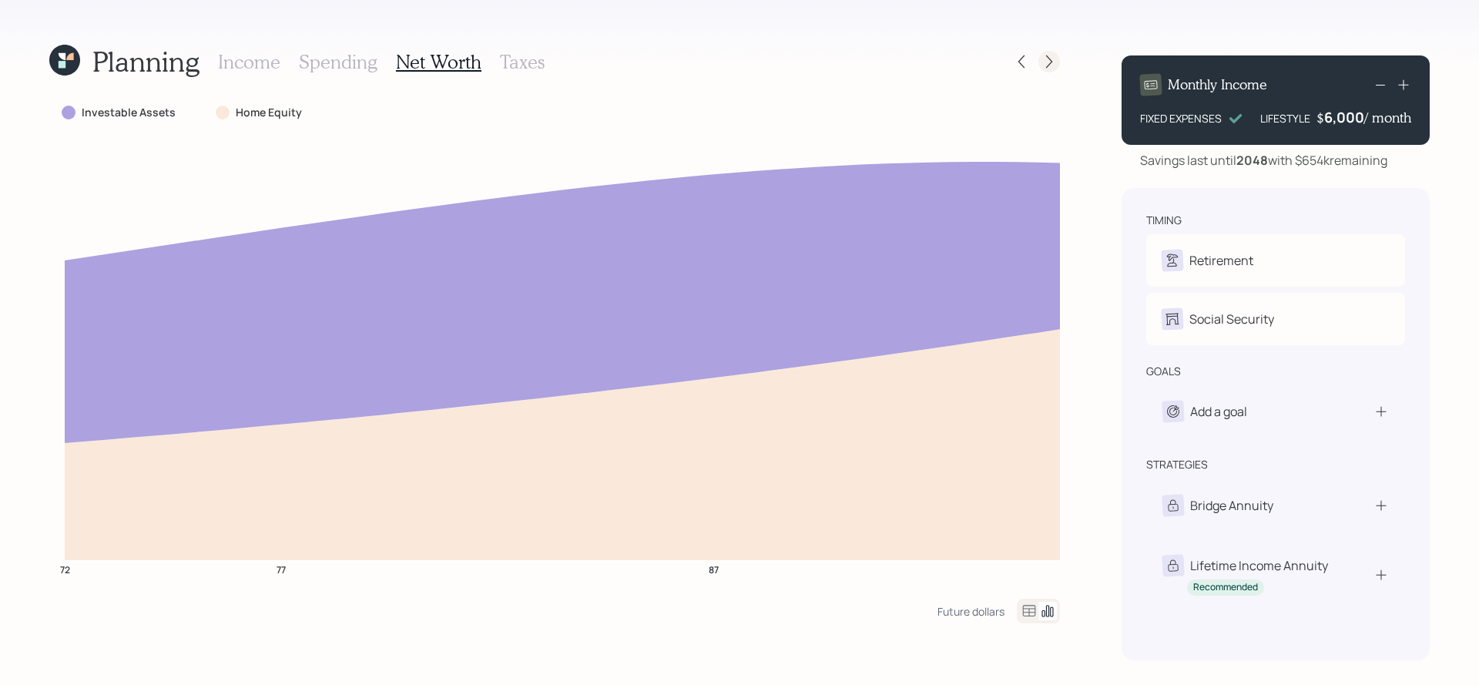
click at [1053, 56] on icon at bounding box center [1049, 61] width 15 height 15
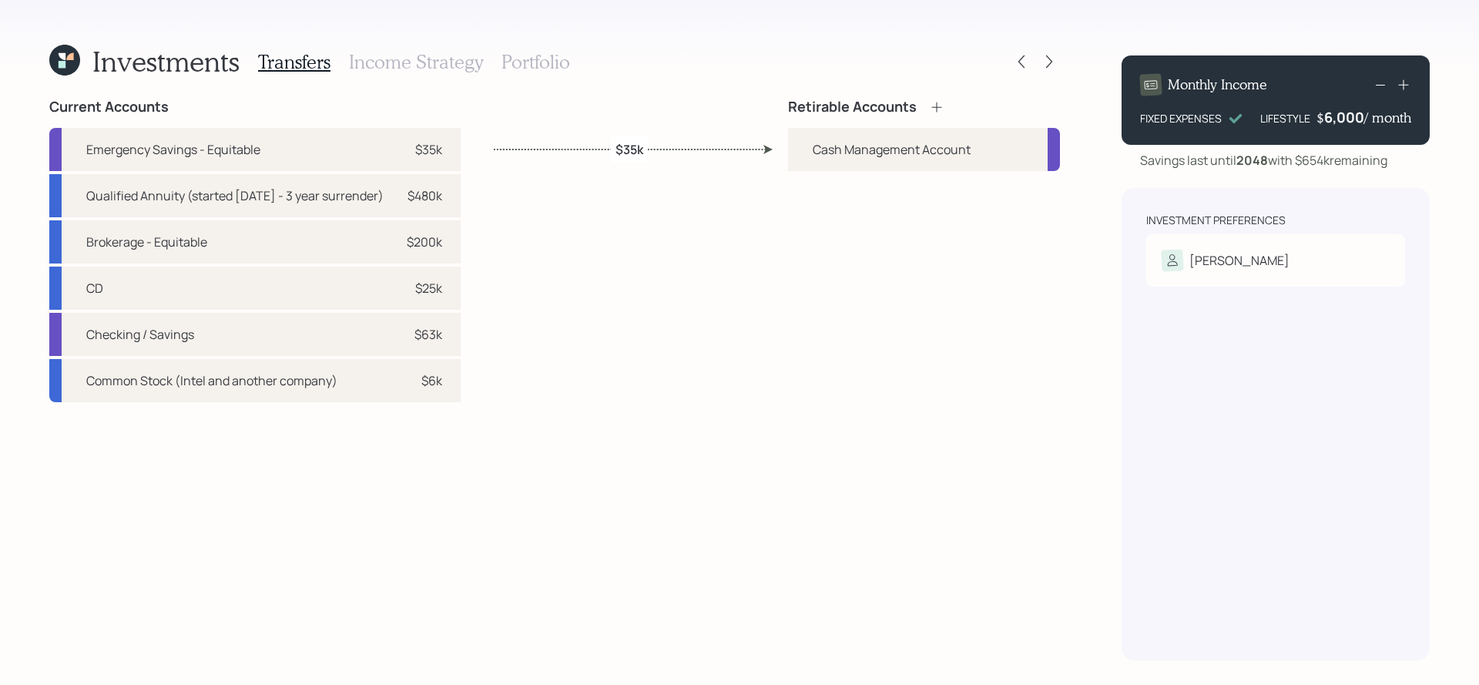
click at [935, 109] on icon at bounding box center [936, 106] width 15 height 15
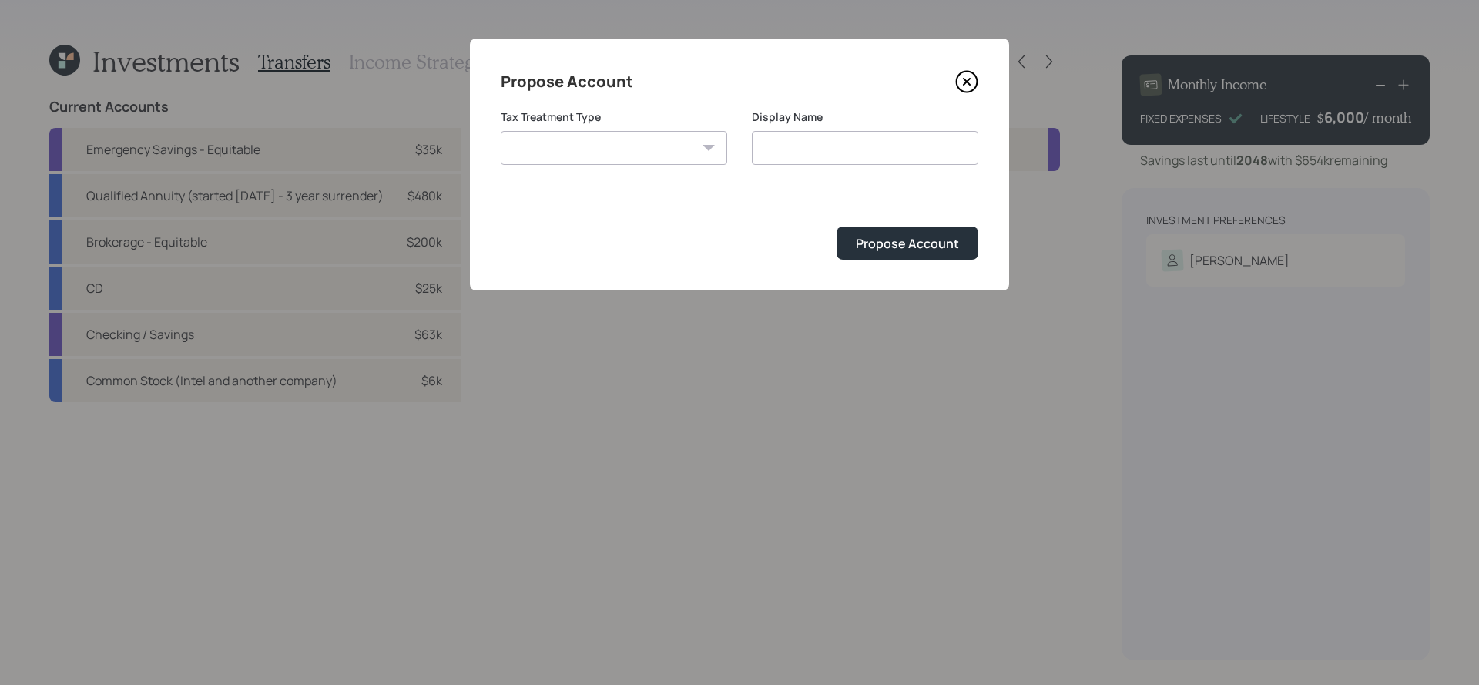
click at [548, 149] on select "Roth Taxable Traditional" at bounding box center [614, 148] width 227 height 34
select select "taxable"
click at [501, 131] on select "Roth Taxable Traditional" at bounding box center [614, 148] width 227 height 34
type input "Taxable"
click at [978, 228] on div "Propose Account" at bounding box center [740, 243] width 478 height 33
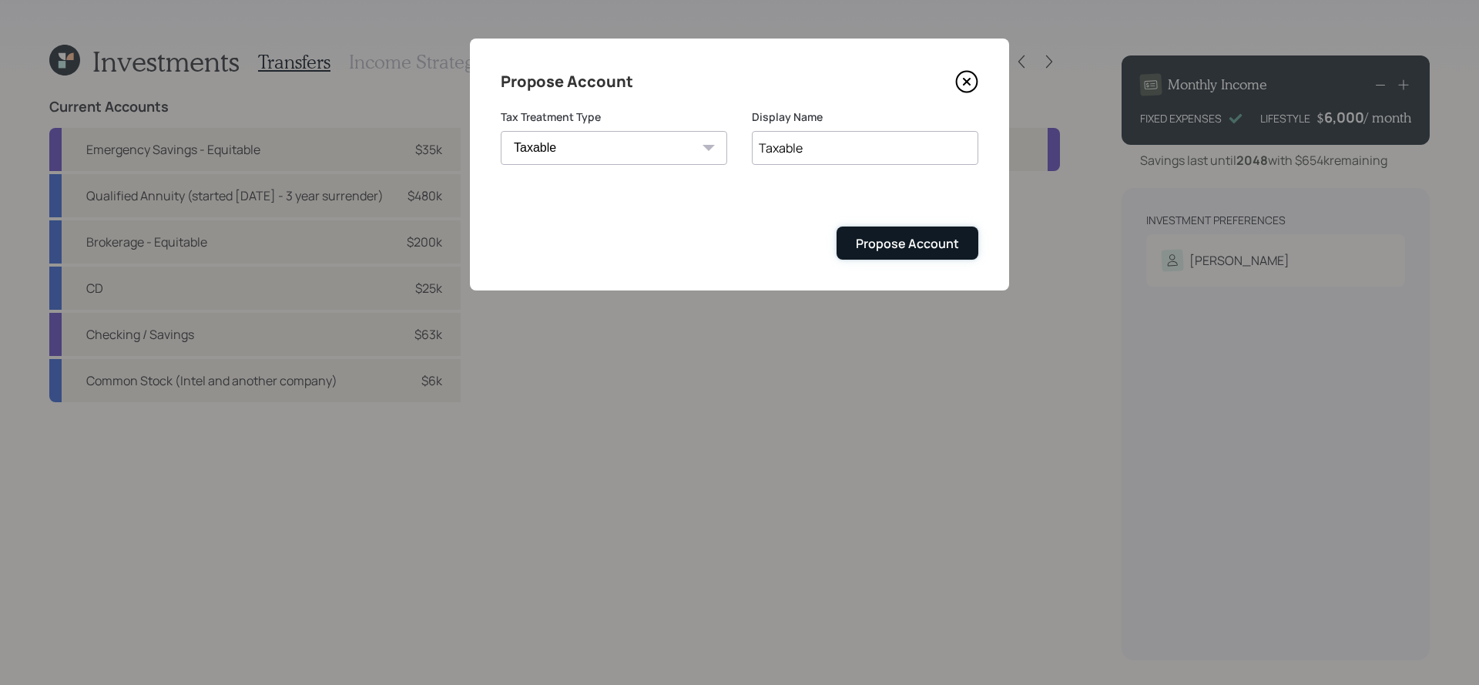
click at [969, 251] on button "Propose Account" at bounding box center [908, 243] width 142 height 33
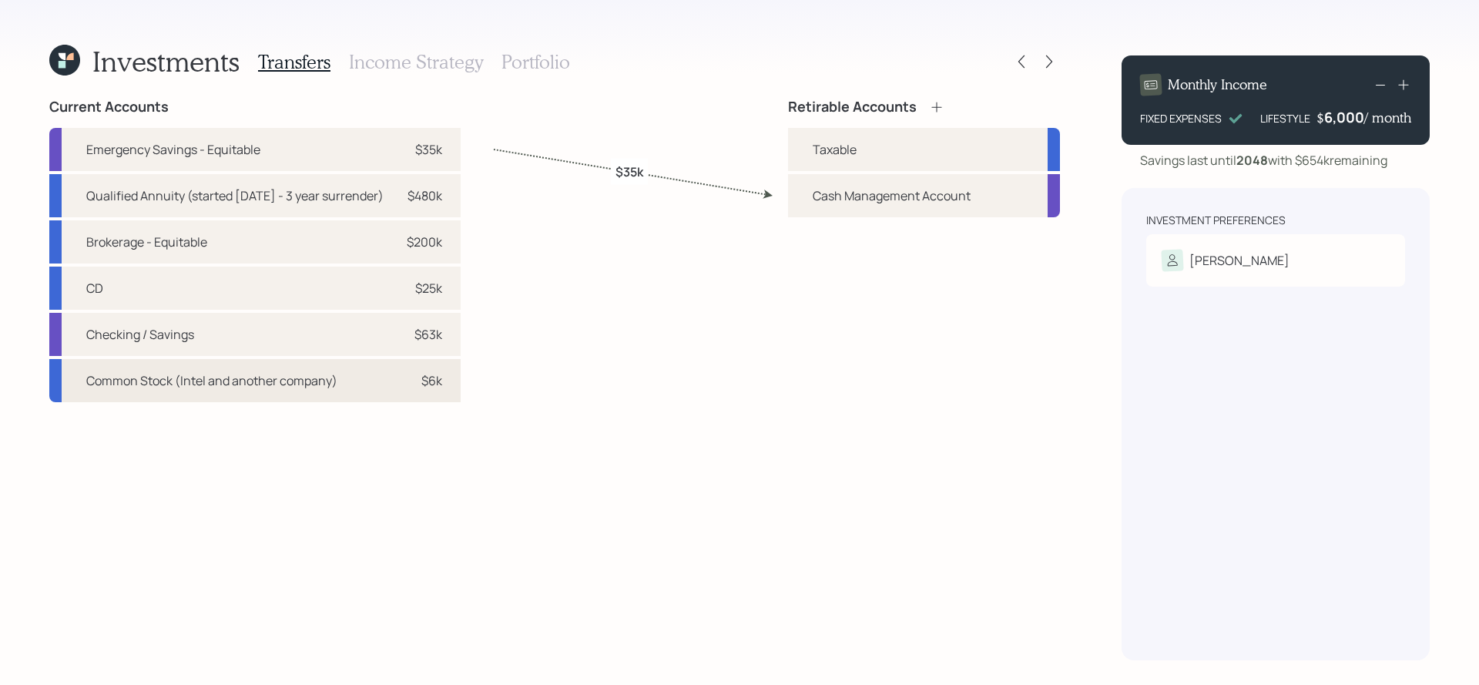
click at [429, 385] on div "$6k" at bounding box center [419, 380] width 46 height 18
click at [808, 155] on div "Taxable" at bounding box center [924, 149] width 272 height 43
select select "a0ef5773-1f3c-42b7-97cf-97d12e77b991"
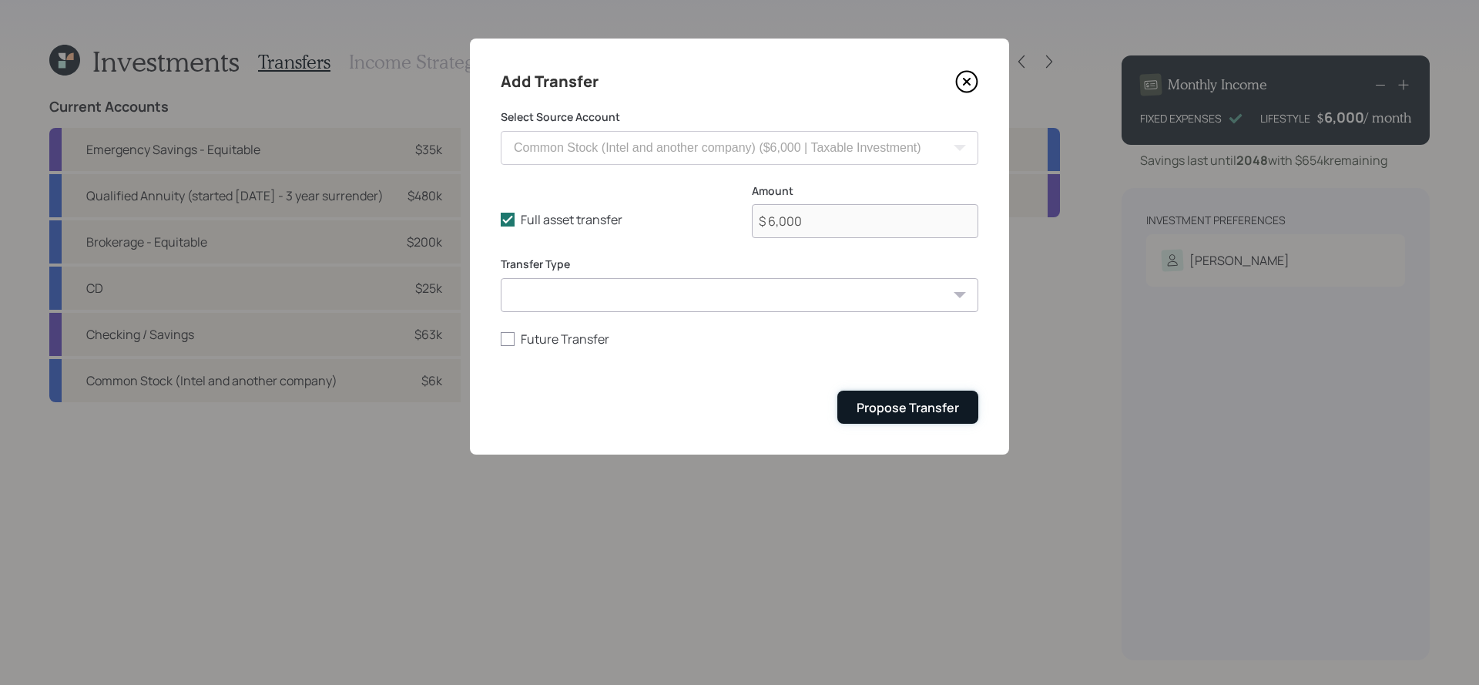
click at [851, 391] on button "Propose Transfer" at bounding box center [908, 407] width 141 height 33
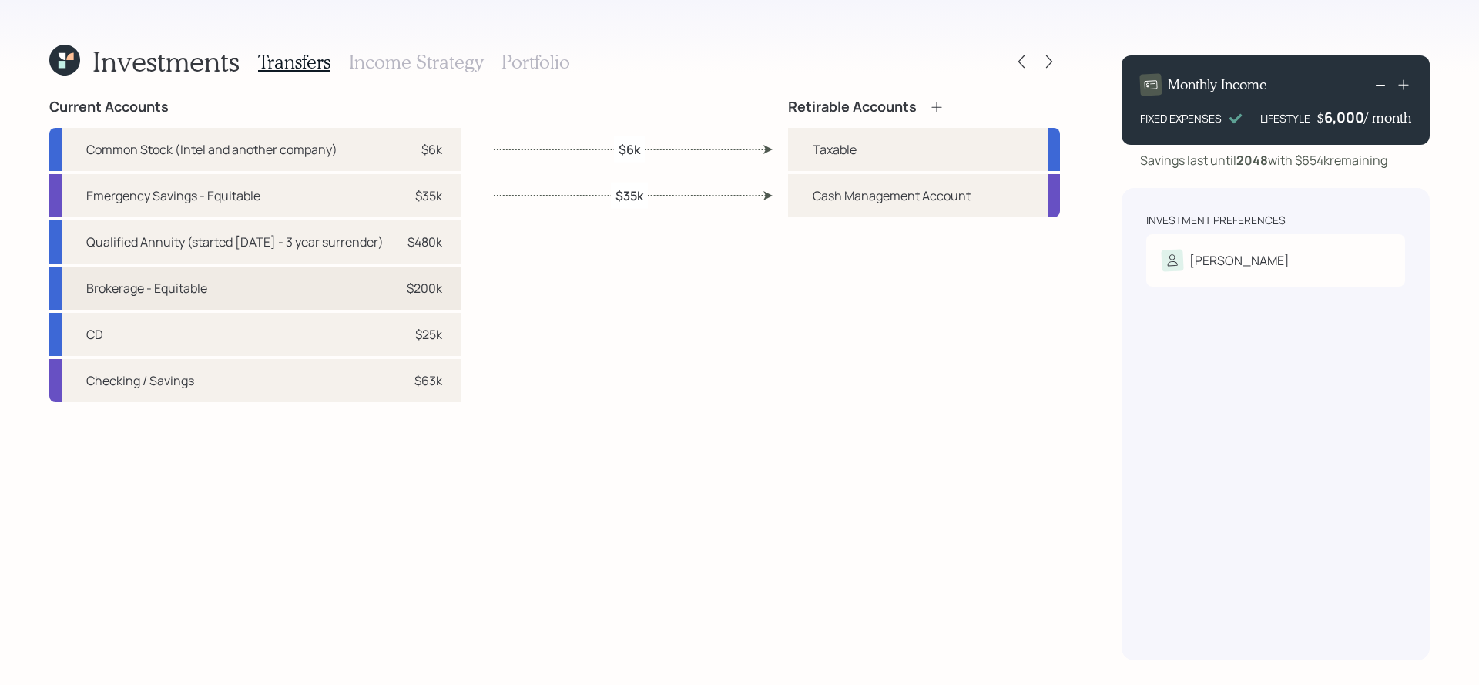
click at [360, 297] on div "Brokerage - Equitable $200k" at bounding box center [254, 288] width 411 height 43
click at [818, 160] on div "Taxable" at bounding box center [924, 149] width 272 height 43
select select "d701ffde-f10d-41c2-9f1f-7548f4f045ae"
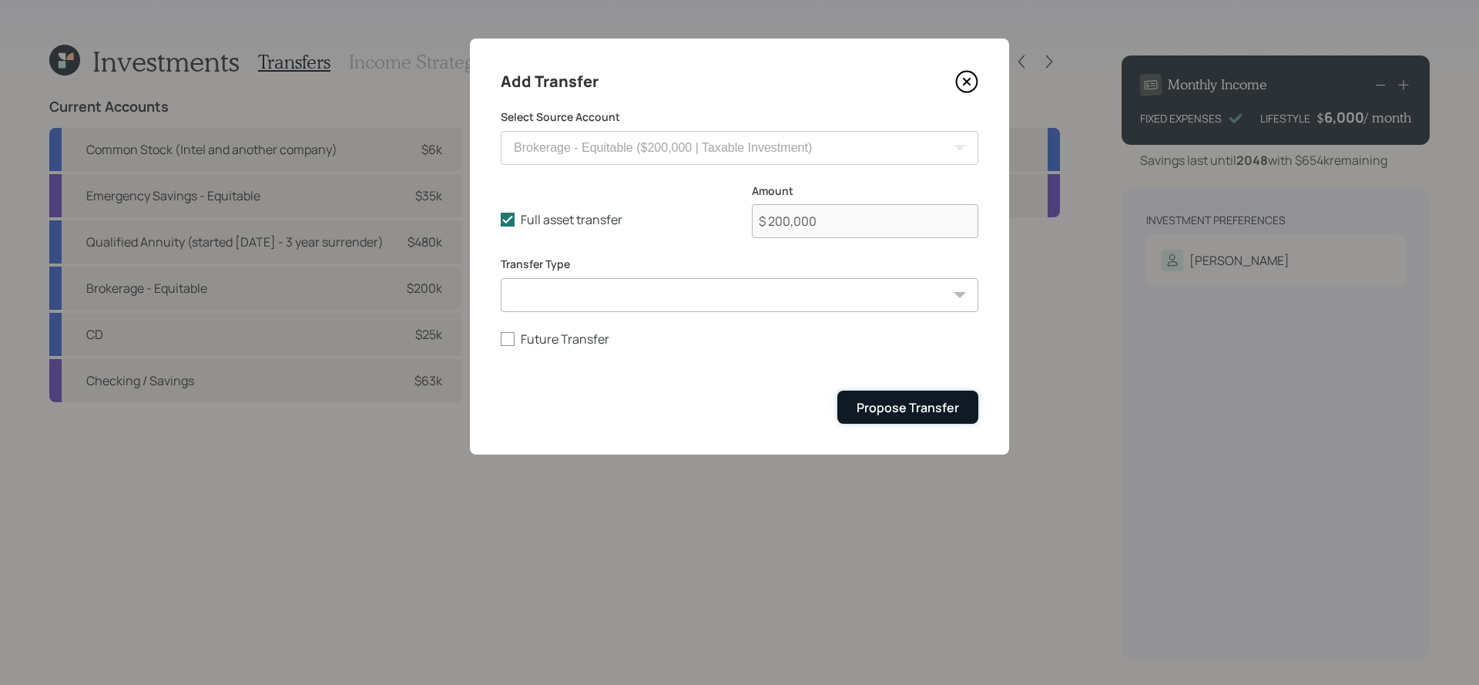
click at [884, 421] on button "Propose Transfer" at bounding box center [908, 407] width 141 height 33
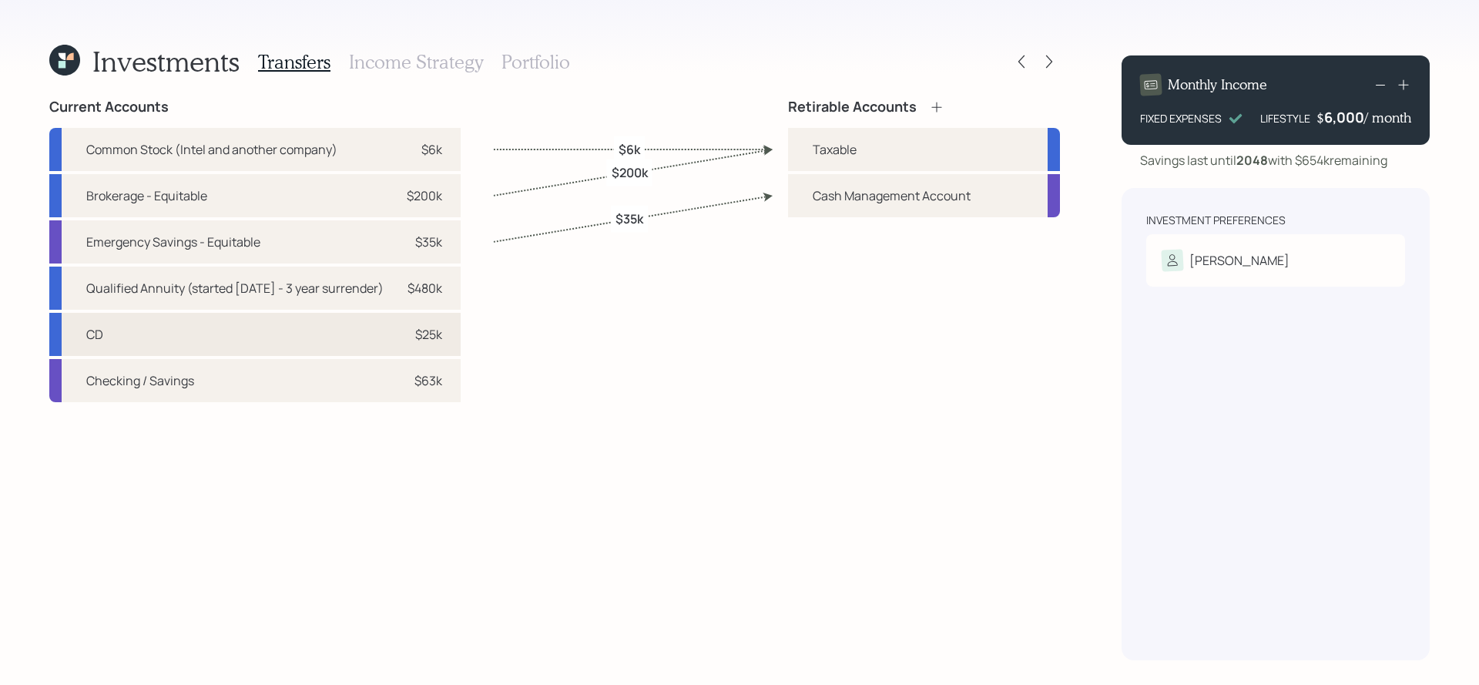
click at [284, 336] on div "CD $25k" at bounding box center [254, 334] width 411 height 43
click at [938, 139] on div "Taxable" at bounding box center [924, 149] width 272 height 43
select select "e1ebfa89-2aee-4e93-b176-3c2533cbbc4b"
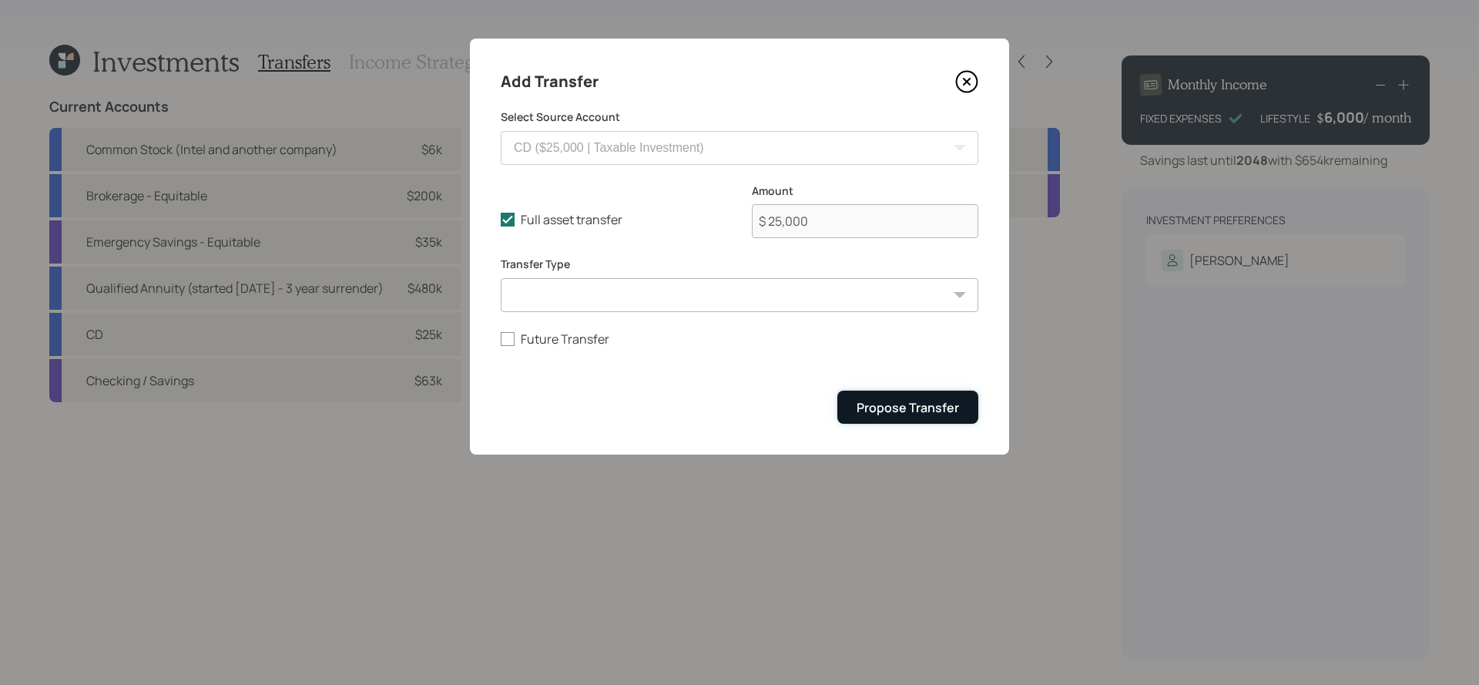
click at [920, 417] on button "Propose Transfer" at bounding box center [908, 407] width 141 height 33
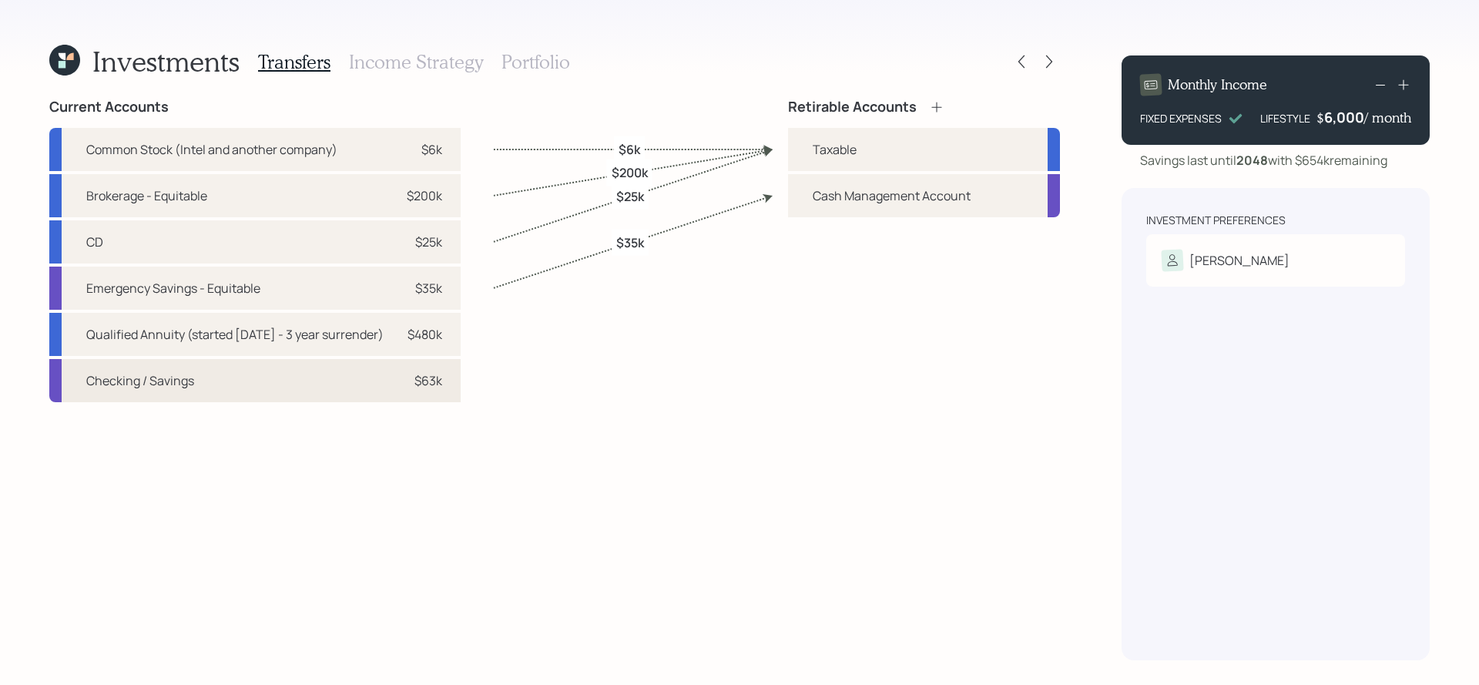
click at [409, 378] on div "Checking / Savings $63k" at bounding box center [254, 380] width 411 height 43
click at [851, 152] on div "Taxable" at bounding box center [835, 149] width 44 height 18
select select "36fbc7d0-8fc6-47ed-9436-10632d8fcc03"
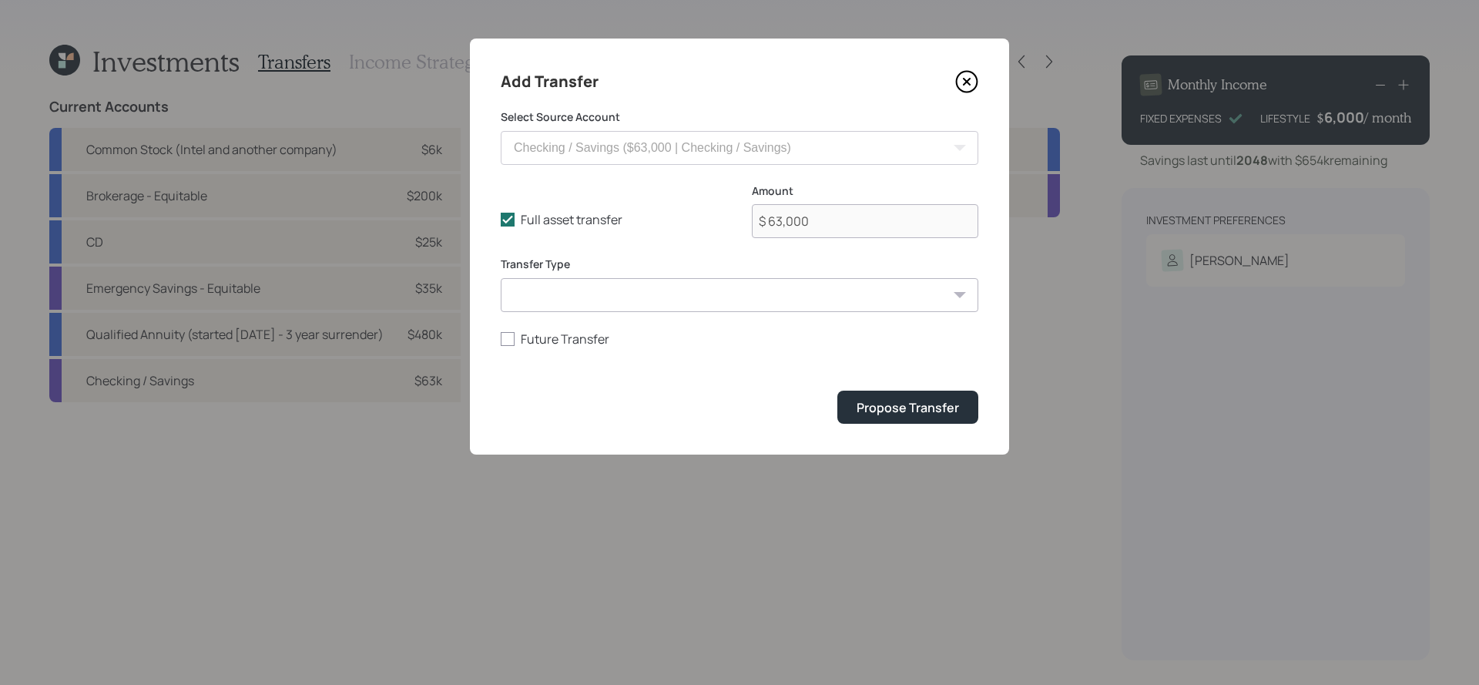
click at [919, 425] on div "Add Transfer Select Source Account Qualified Annuity (started June 2025 - 3 yea…" at bounding box center [739, 247] width 539 height 416
click at [919, 406] on div "Propose Transfer" at bounding box center [908, 407] width 102 height 17
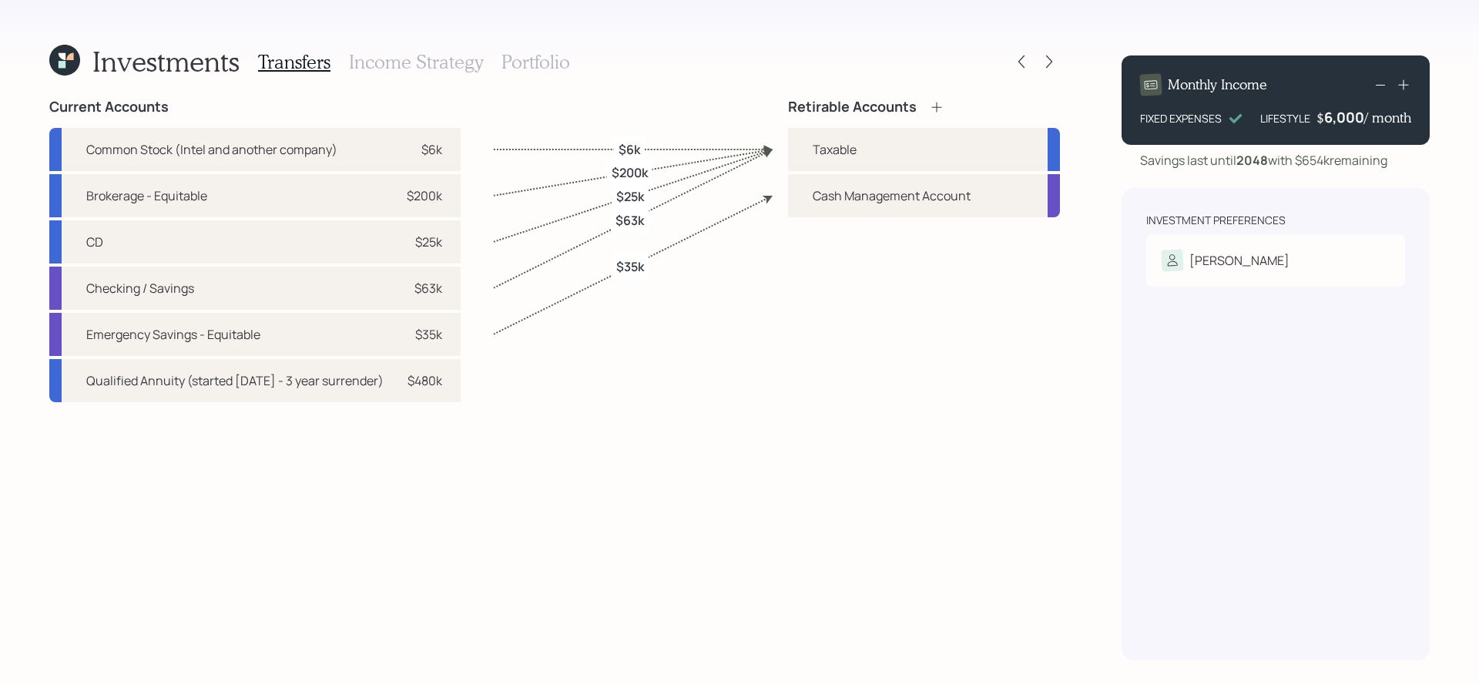
click at [448, 63] on h3 "Income Strategy" at bounding box center [416, 62] width 134 height 22
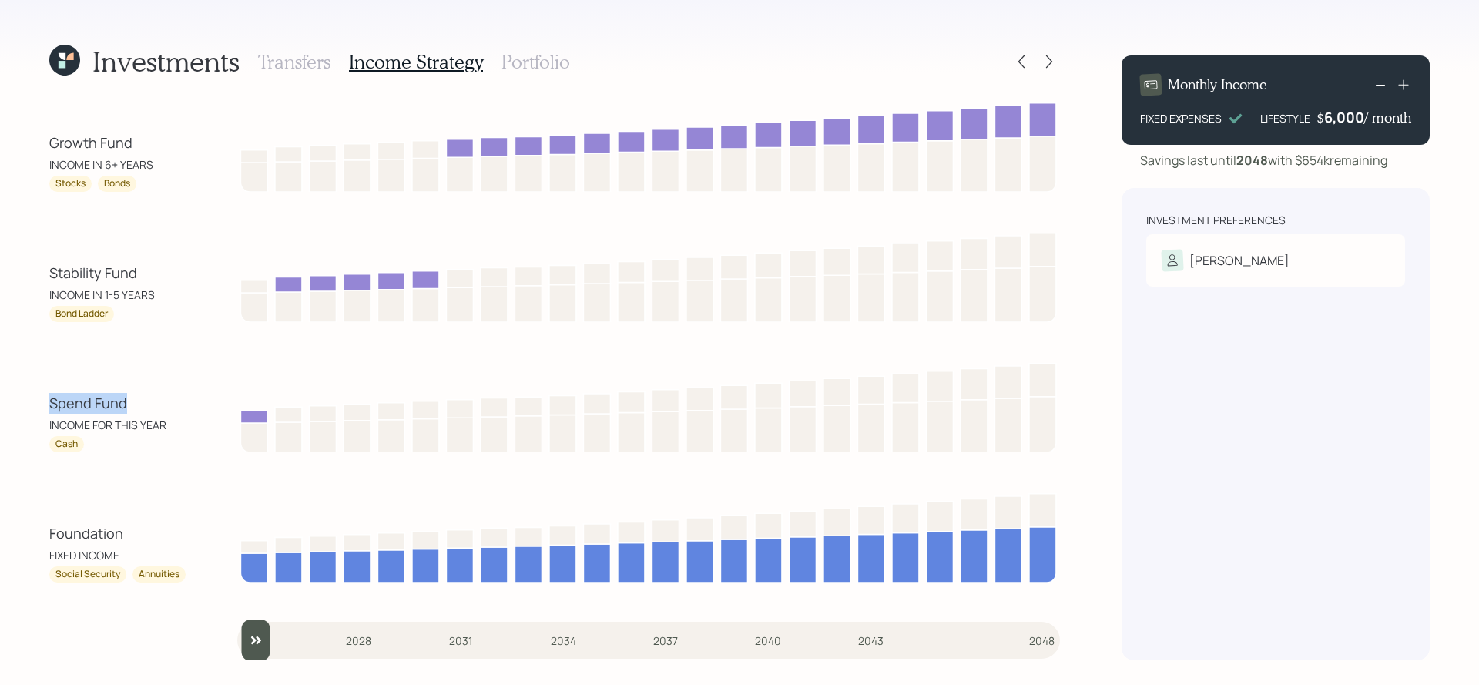
drag, startPoint x: 145, startPoint y: 411, endPoint x: 23, endPoint y: 410, distance: 121.7
click at [23, 410] on div "Investments Transfers Income Strategy Portfolio Growth Fund INCOME IN 6+ YEARS …" at bounding box center [739, 342] width 1479 height 685
click at [101, 413] on div "Spend Fund" at bounding box center [118, 403] width 139 height 21
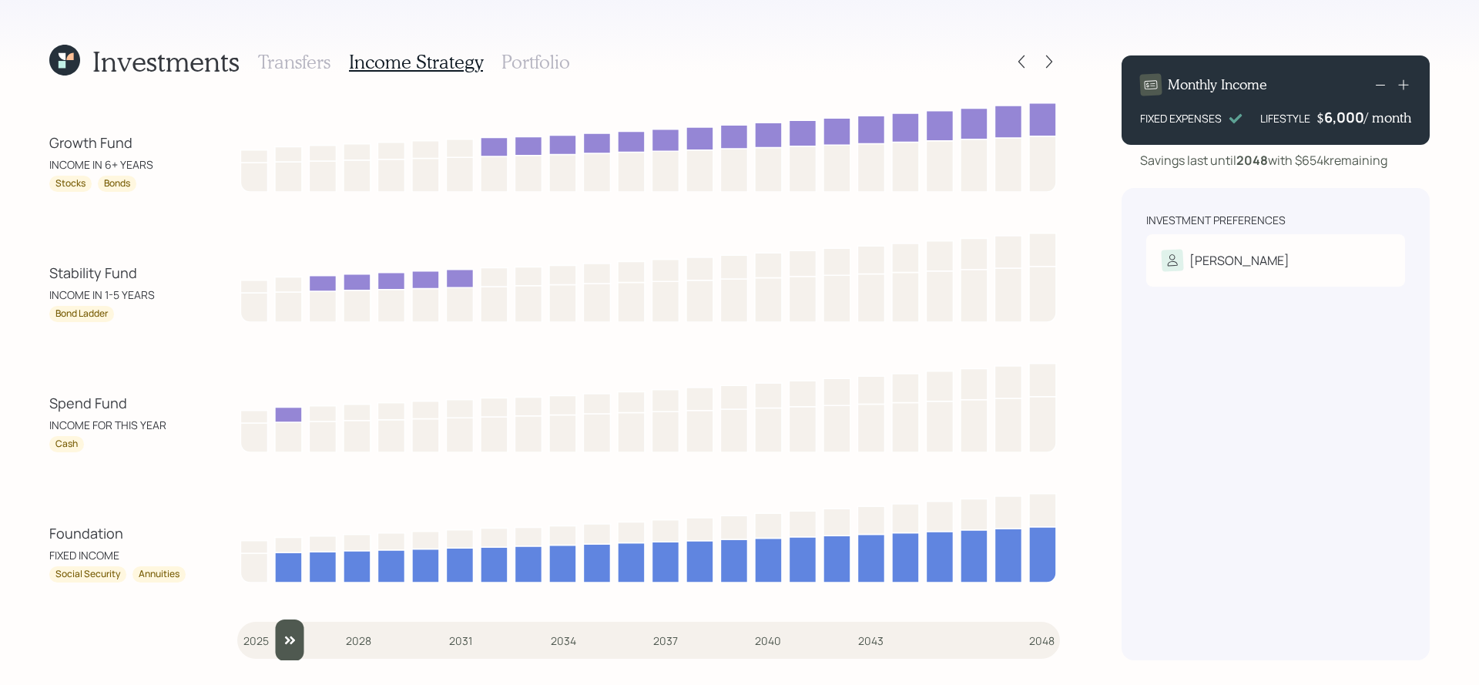
drag, startPoint x: 260, startPoint y: 643, endPoint x: 292, endPoint y: 639, distance: 32.6
click at [292, 639] on input "slider" at bounding box center [648, 641] width 823 height 42
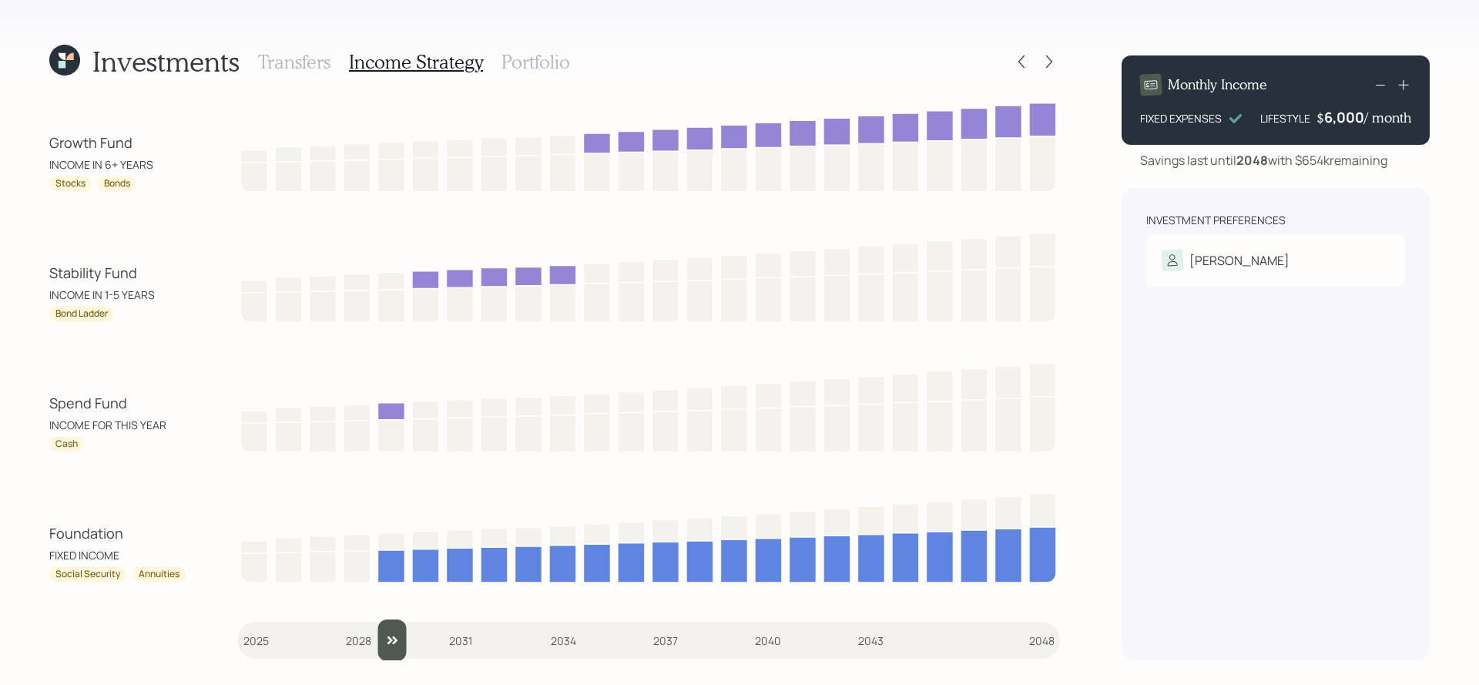
drag, startPoint x: 301, startPoint y: 643, endPoint x: 380, endPoint y: 625, distance: 81.3
type input "2029"
click at [377, 627] on input "slider" at bounding box center [648, 641] width 823 height 42
click at [506, 61] on h3 "Portfolio" at bounding box center [536, 62] width 69 height 22
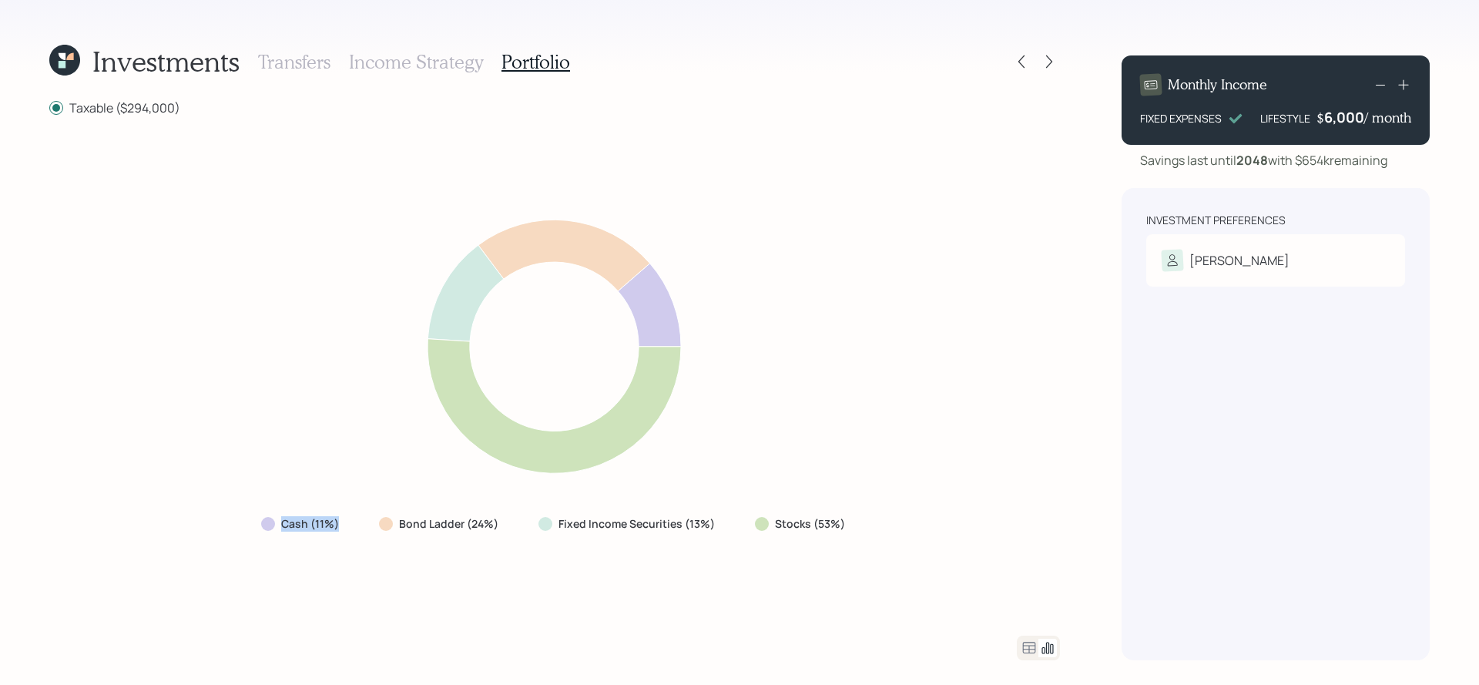
drag, startPoint x: 354, startPoint y: 530, endPoint x: 275, endPoint y: 530, distance: 79.4
click at [275, 530] on div "Cash (11%) Bond Ladder (24%) Fixed Income Securities (13%) Stocks (53%)" at bounding box center [555, 524] width 612 height 28
click at [274, 529] on div at bounding box center [268, 524] width 14 height 14
drag, startPoint x: 505, startPoint y: 523, endPoint x: 402, endPoint y: 526, distance: 102.5
click at [402, 526] on div "Bond Ladder (24%)" at bounding box center [440, 524] width 147 height 28
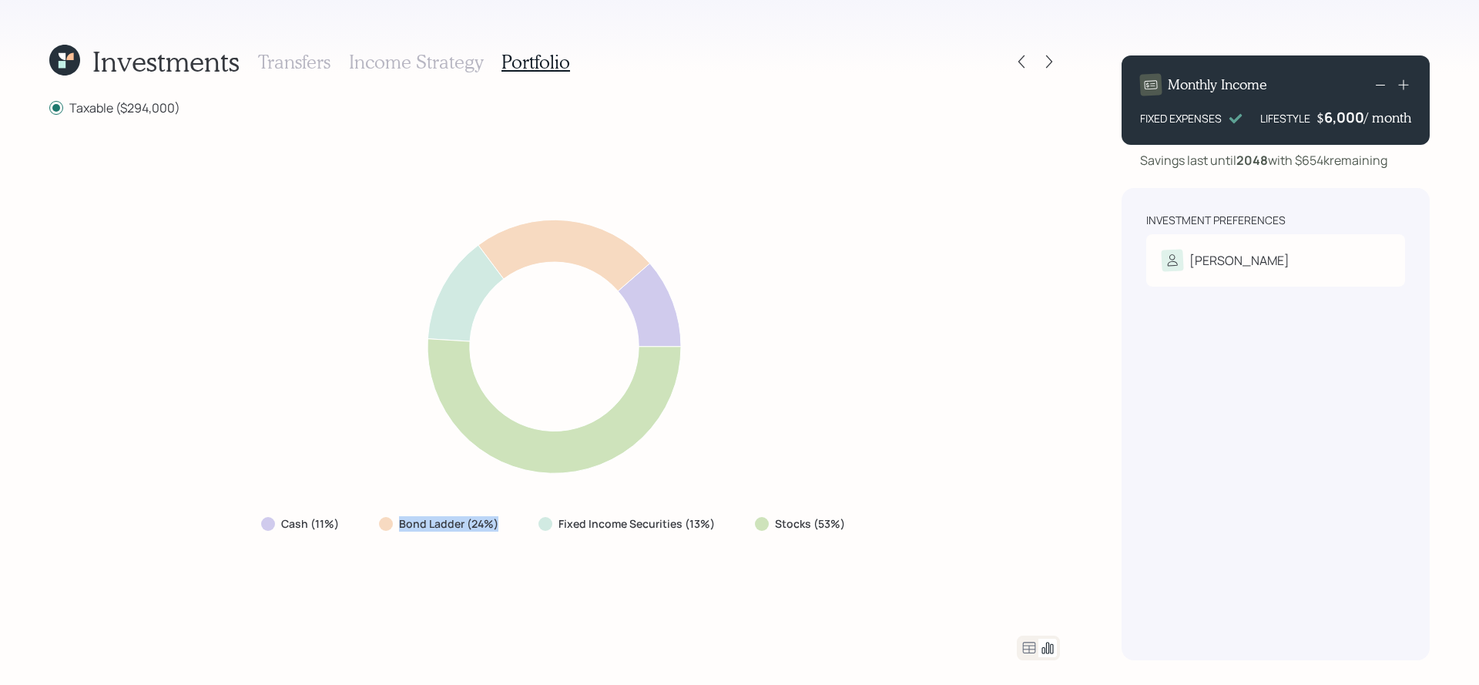
click at [402, 526] on label "Bond Ladder (24%)" at bounding box center [448, 523] width 99 height 15
drag, startPoint x: 850, startPoint y: 526, endPoint x: 767, endPoint y: 523, distance: 82.5
click at [767, 523] on div "Stocks (53%)" at bounding box center [802, 524] width 118 height 28
drag, startPoint x: 715, startPoint y: 525, endPoint x: 539, endPoint y: 525, distance: 176.5
click at [539, 525] on div "Fixed Income Securities (13%)" at bounding box center [629, 523] width 180 height 15
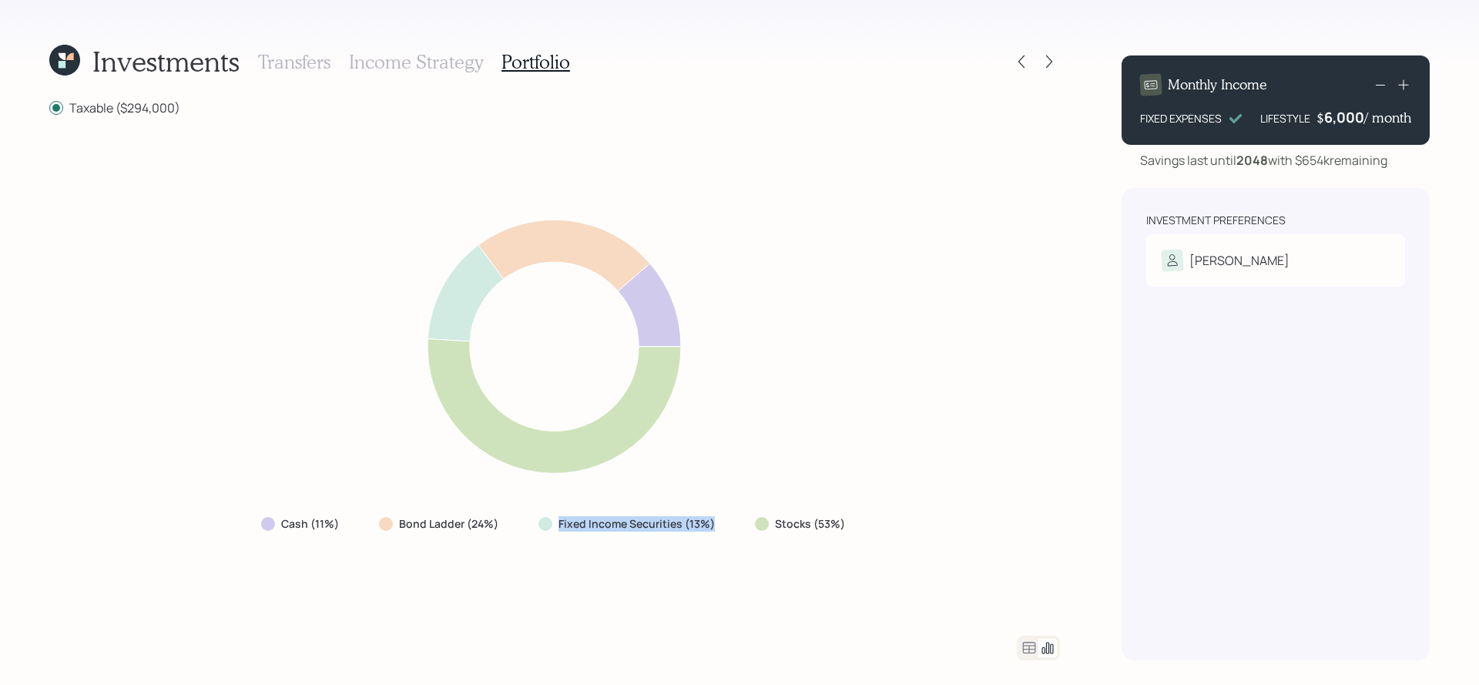
click at [539, 525] on div "Fixed Income Securities (13%)" at bounding box center [629, 523] width 180 height 15
drag, startPoint x: 176, startPoint y: 117, endPoint x: 126, endPoint y: 119, distance: 50.1
click at [126, 119] on div "Taxable ($294,000) Cash (11%) Bond Ladder (24%) Fixed Income Securities (13%) S…" at bounding box center [554, 380] width 1011 height 562
click at [1028, 650] on icon at bounding box center [1029, 648] width 18 height 18
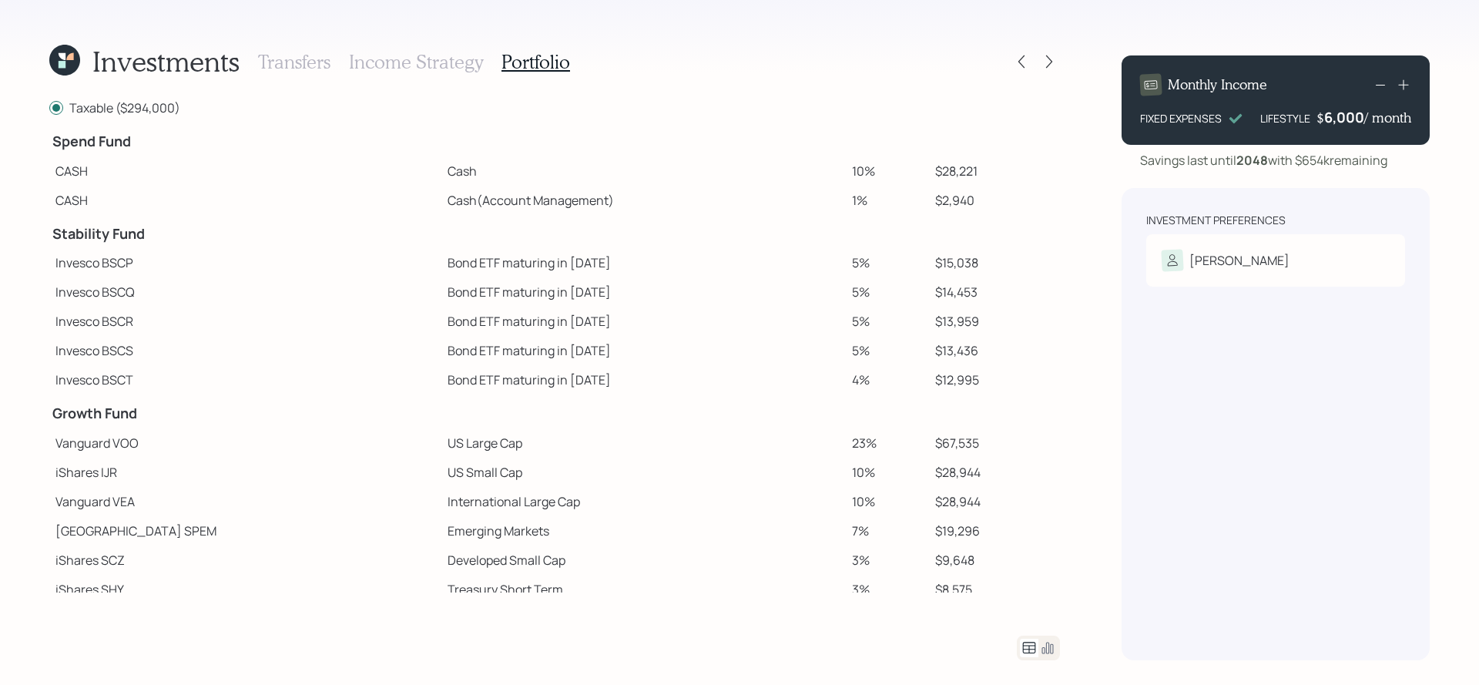
scroll to position [200, 0]
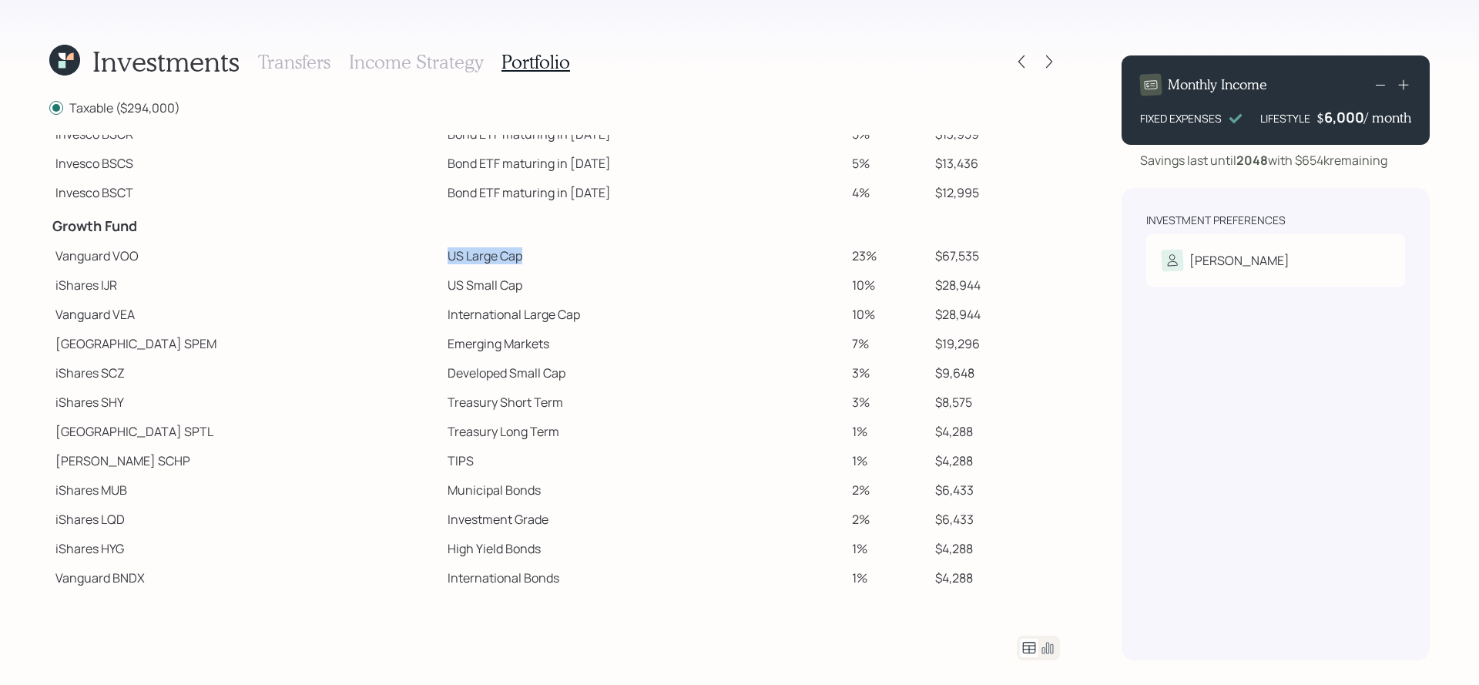
drag, startPoint x: 438, startPoint y: 261, endPoint x: 340, endPoint y: 260, distance: 97.9
click at [340, 260] on tr "Vanguard VOO US Large Cap 23% $67,535" at bounding box center [554, 255] width 1011 height 29
drag, startPoint x: 439, startPoint y: 281, endPoint x: 331, endPoint y: 287, distance: 108.0
click at [331, 287] on tr "iShares IJR US Small Cap 10% $28,944" at bounding box center [554, 284] width 1011 height 29
click at [442, 316] on td "International Large Cap" at bounding box center [644, 314] width 405 height 29
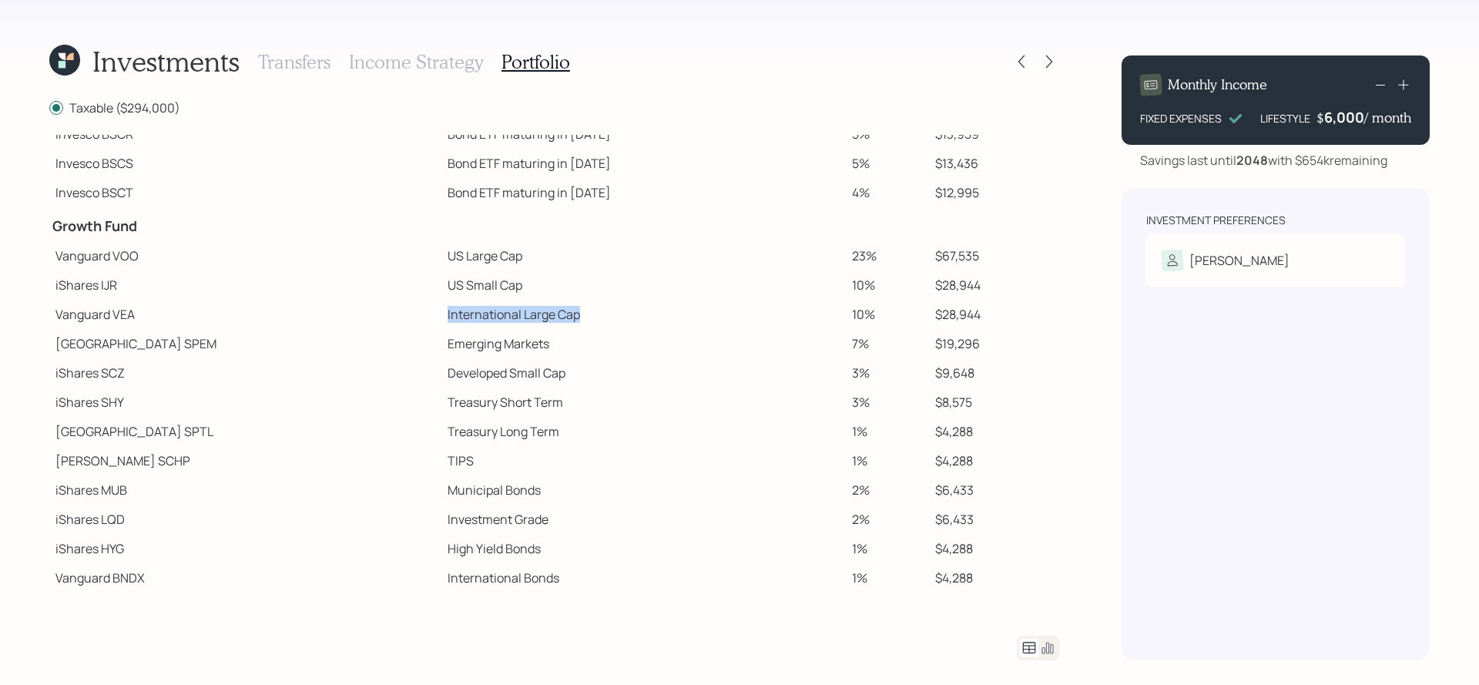
drag, startPoint x: 511, startPoint y: 315, endPoint x: 320, endPoint y: 315, distance: 191.1
click at [320, 315] on tr "Vanguard VEA International Large Cap 10% $28,944" at bounding box center [554, 314] width 1011 height 29
click at [442, 338] on td "Emerging Markets" at bounding box center [644, 343] width 405 height 29
drag, startPoint x: 143, startPoint y: 227, endPoint x: 57, endPoint y: 226, distance: 85.5
click at [57, 226] on h4 "Growth Fund" at bounding box center [245, 226] width 386 height 17
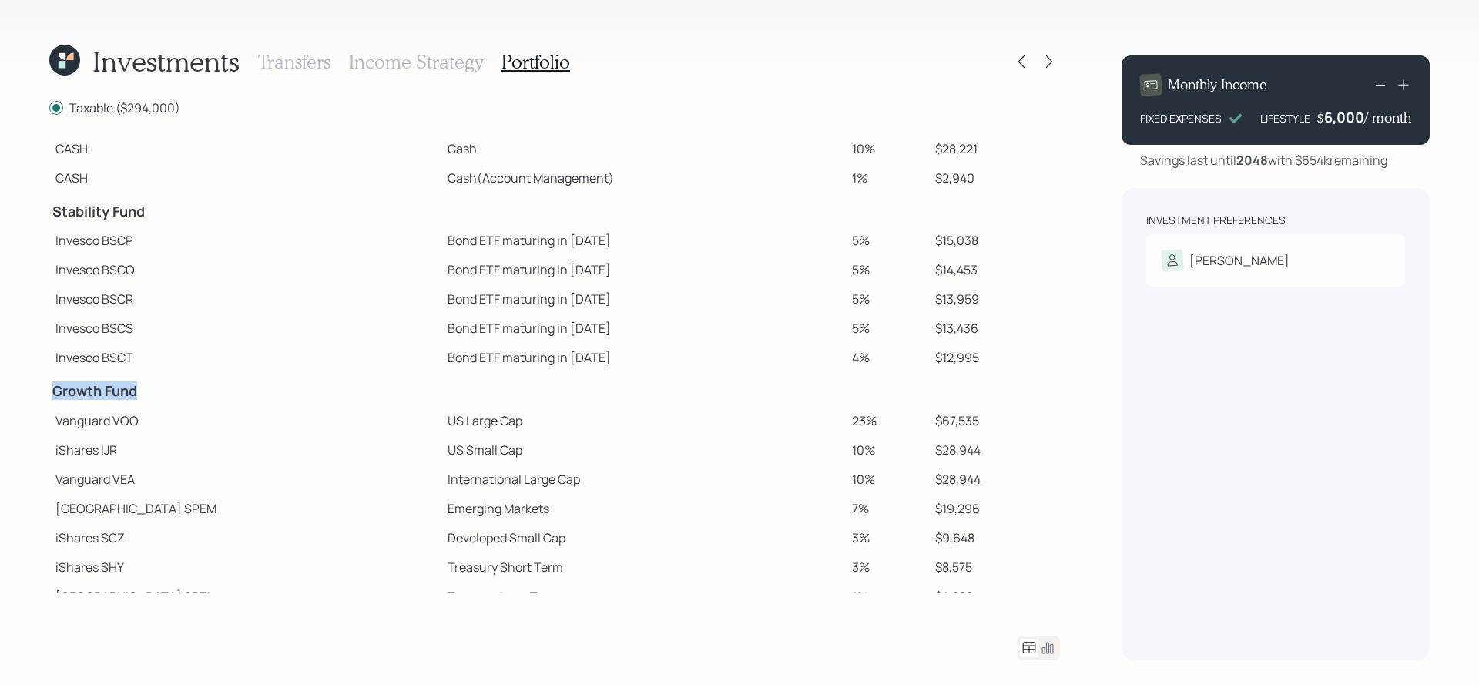
scroll to position [32, 0]
click at [1054, 640] on icon at bounding box center [1048, 648] width 18 height 18
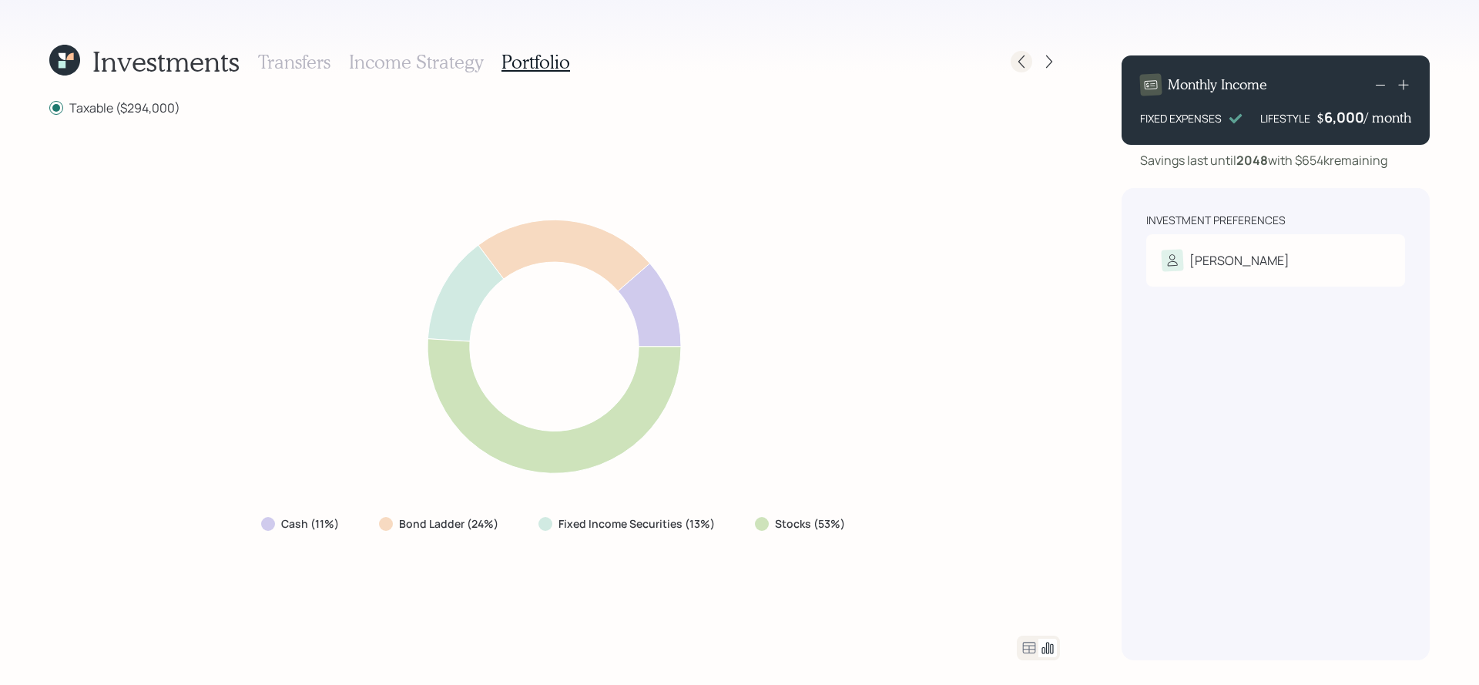
click at [1022, 64] on icon at bounding box center [1021, 61] width 15 height 15
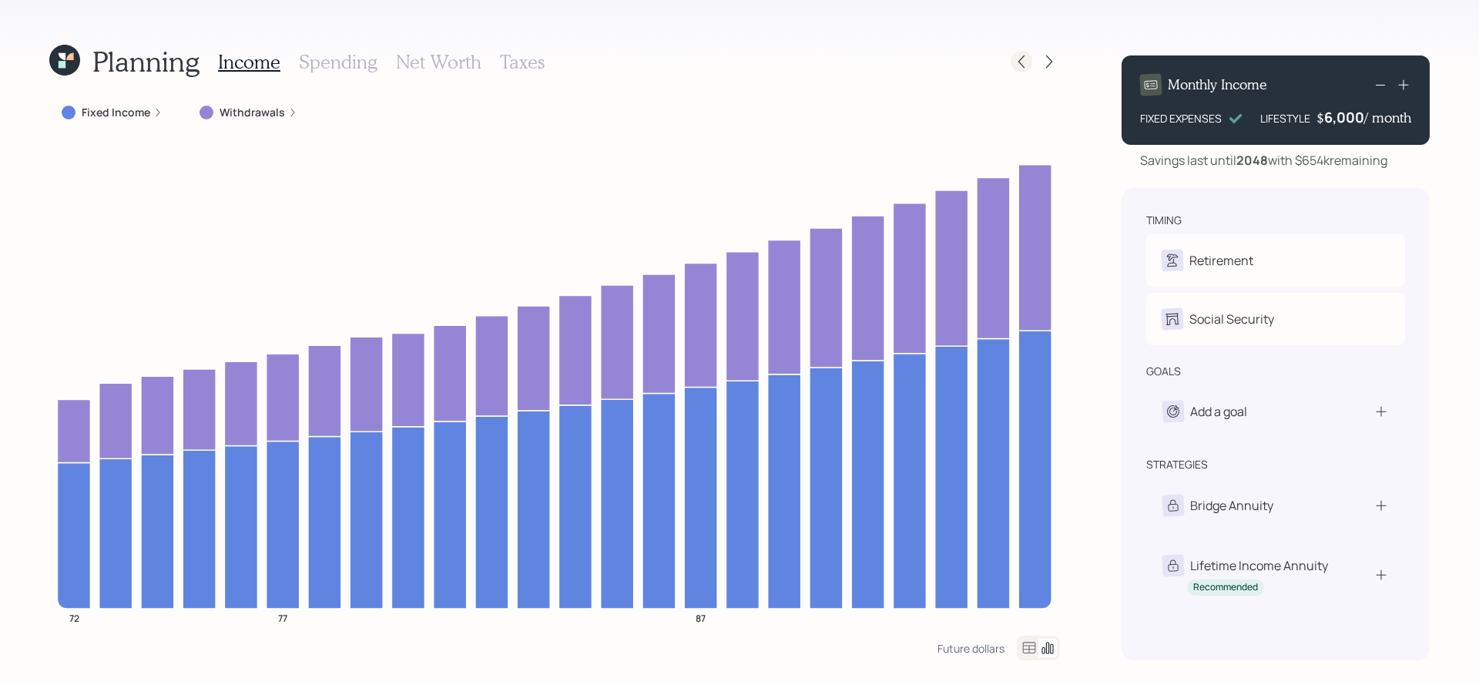
click at [1015, 64] on icon at bounding box center [1021, 61] width 15 height 15
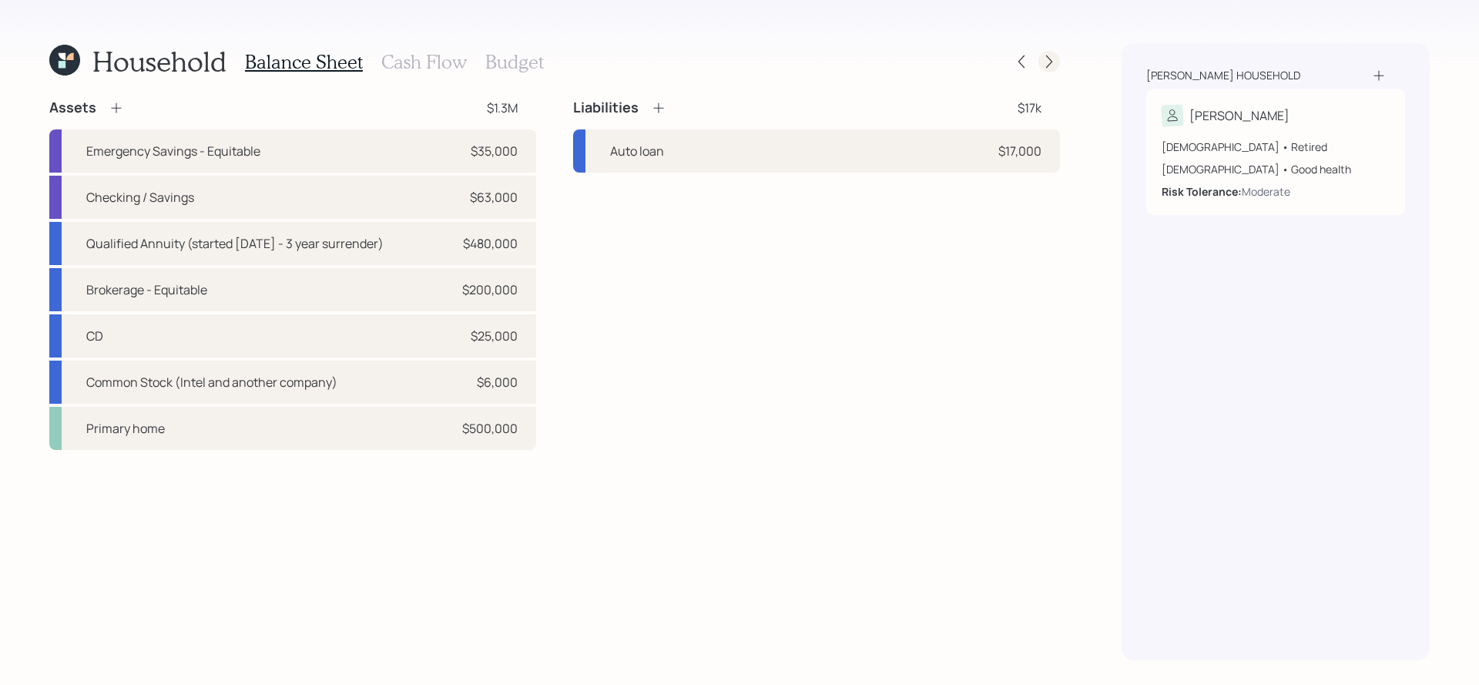
click at [1049, 59] on icon at bounding box center [1049, 61] width 15 height 15
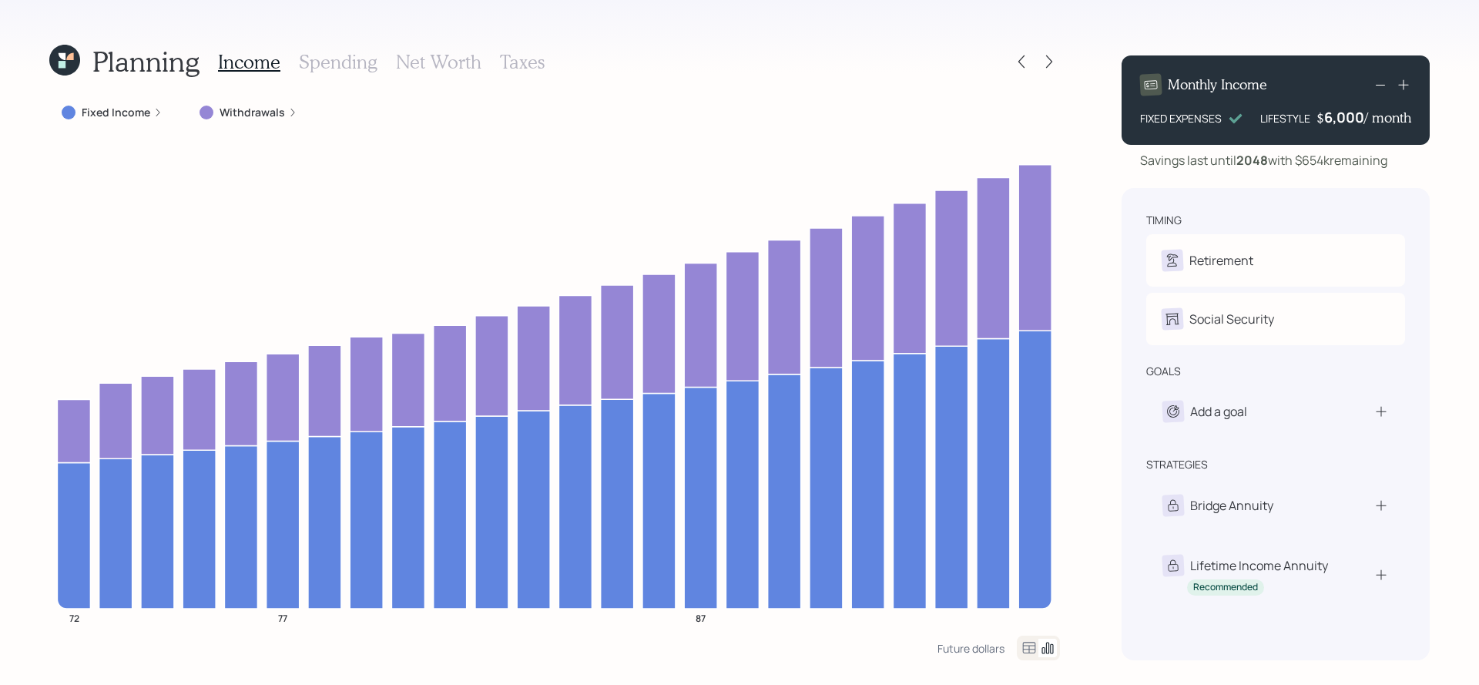
click at [1049, 59] on icon at bounding box center [1049, 61] width 15 height 15
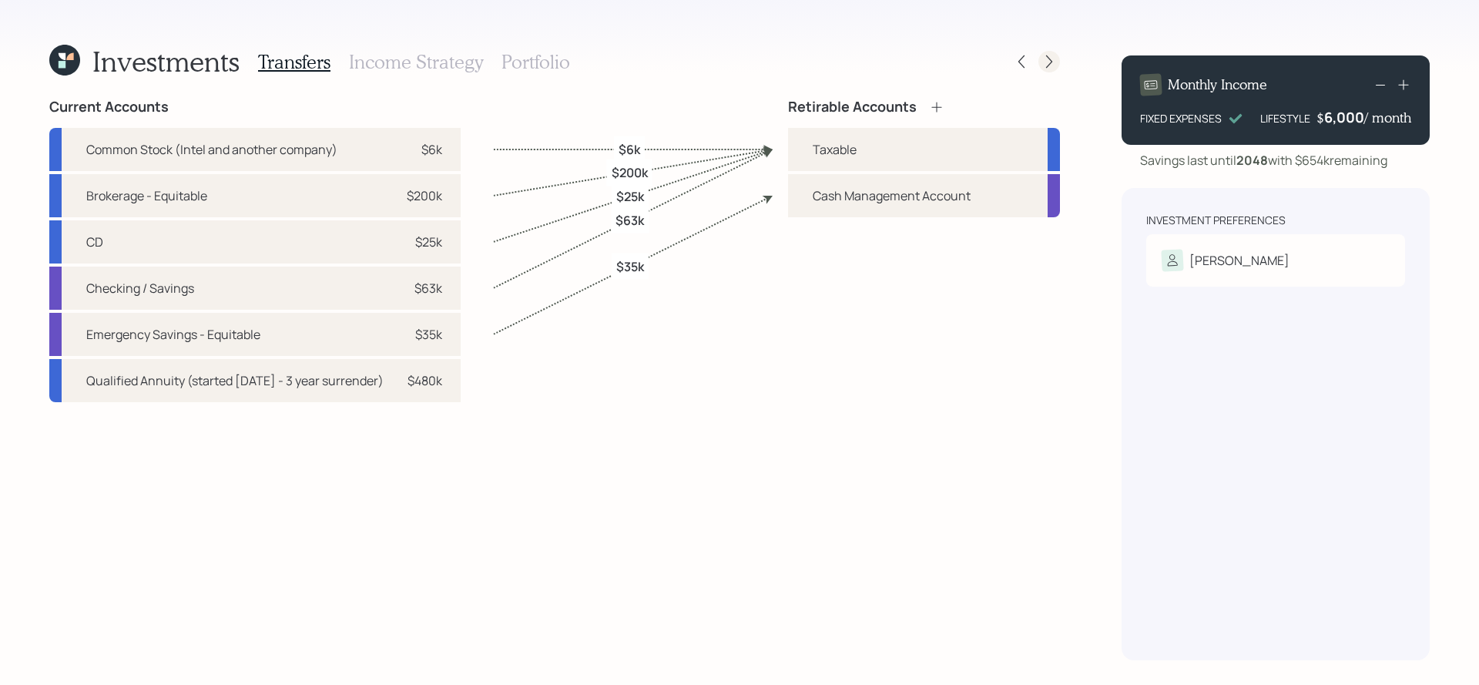
click at [1049, 59] on icon at bounding box center [1049, 61] width 15 height 15
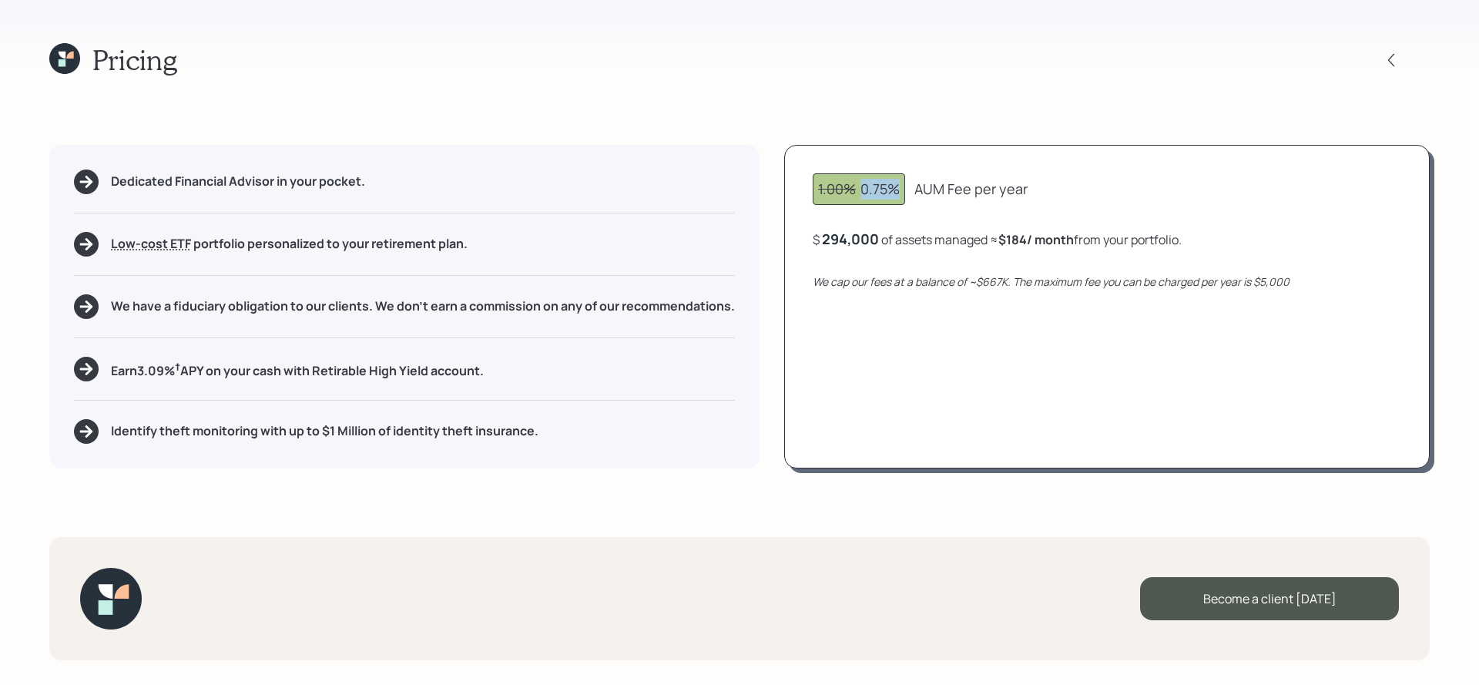
drag, startPoint x: 901, startPoint y: 194, endPoint x: 854, endPoint y: 186, distance: 47.8
click at [854, 186] on div "1.00% 0.75%" at bounding box center [859, 189] width 82 height 21
click at [870, 219] on div "1.00% 0.75% AUM Fee per year $ 294,000 of assets managed ≈ $184 / month from yo…" at bounding box center [1107, 307] width 646 height 324
click at [62, 57] on icon at bounding box center [62, 55] width 7 height 7
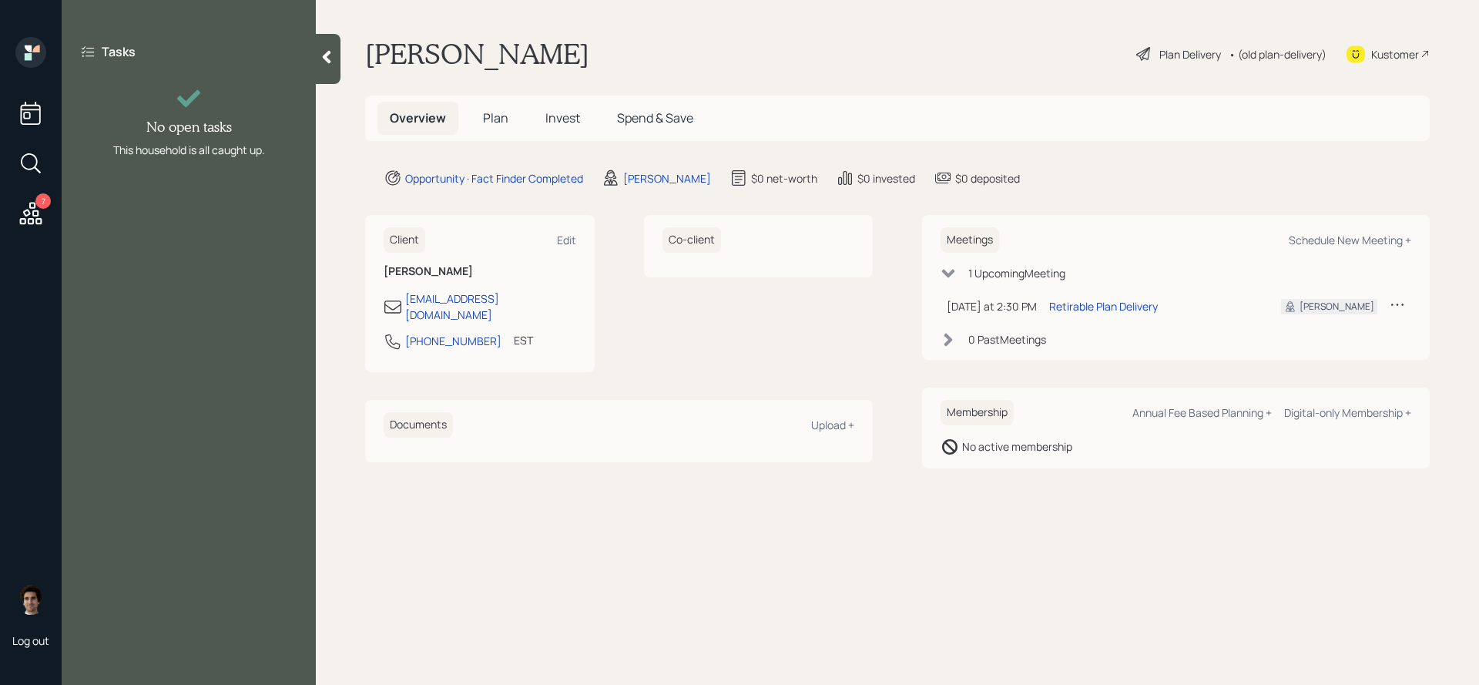
click at [1318, 117] on div "Overview Plan Invest Spend & Save" at bounding box center [897, 118] width 1065 height 45
click at [494, 124] on span "Plan" at bounding box center [495, 117] width 25 height 17
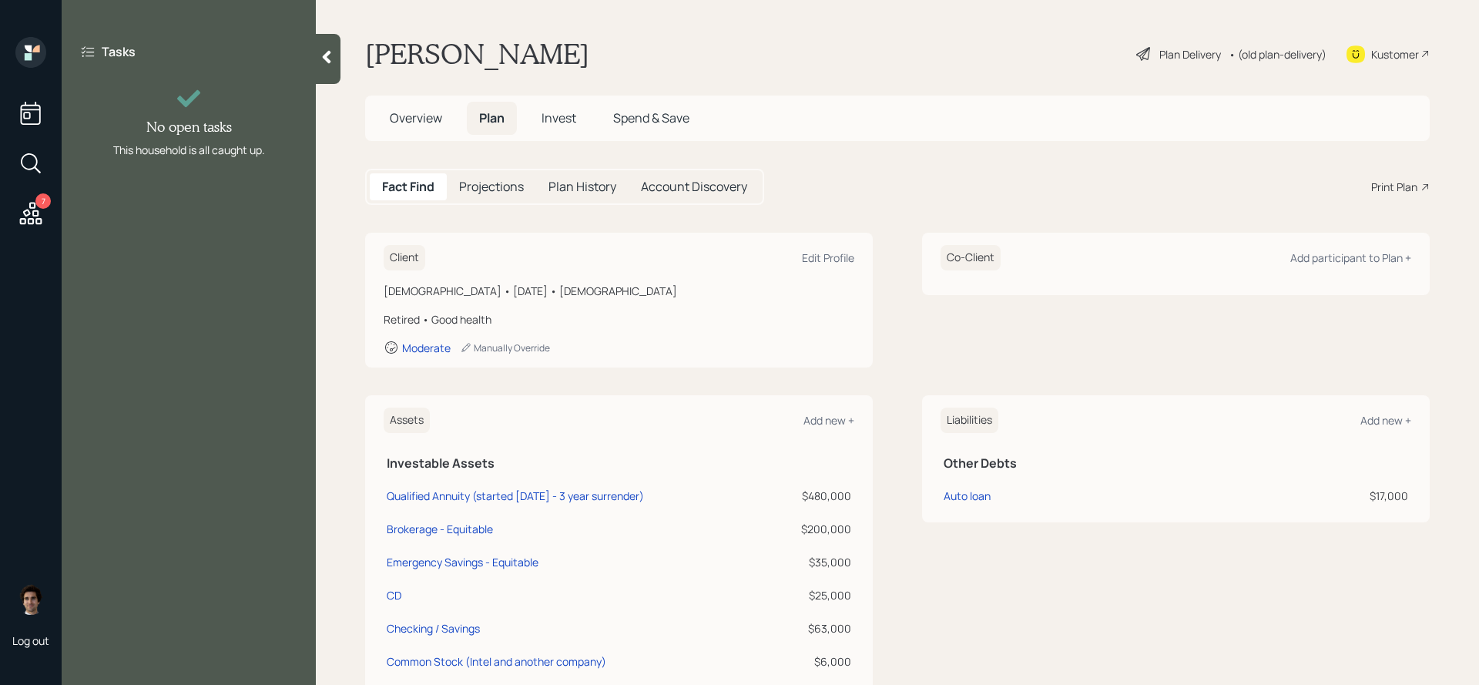
click at [1417, 181] on div "Print Plan" at bounding box center [1395, 187] width 46 height 16
click at [1397, 46] on div "Kustomer" at bounding box center [1396, 54] width 48 height 16
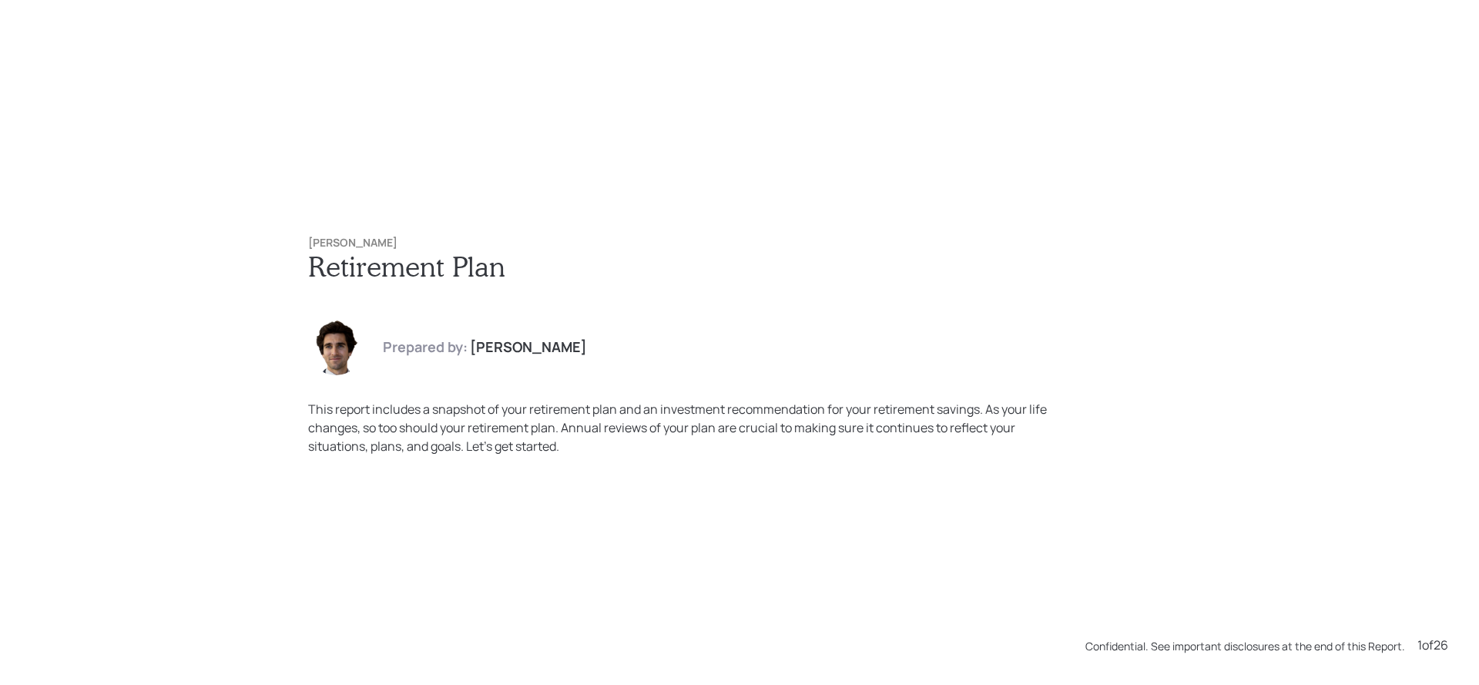
drag, startPoint x: 401, startPoint y: 241, endPoint x: 267, endPoint y: 241, distance: 134.1
click at [267, 241] on div "[PERSON_NAME] Retirement Plan Prepared by: [PERSON_NAME] This report includes a…" at bounding box center [739, 342] width 1479 height 685
copy h6 "[PERSON_NAME]"
click at [481, 247] on h6 "[PERSON_NAME]" at bounding box center [739, 243] width 863 height 13
